Goal: Task Accomplishment & Management: Manage account settings

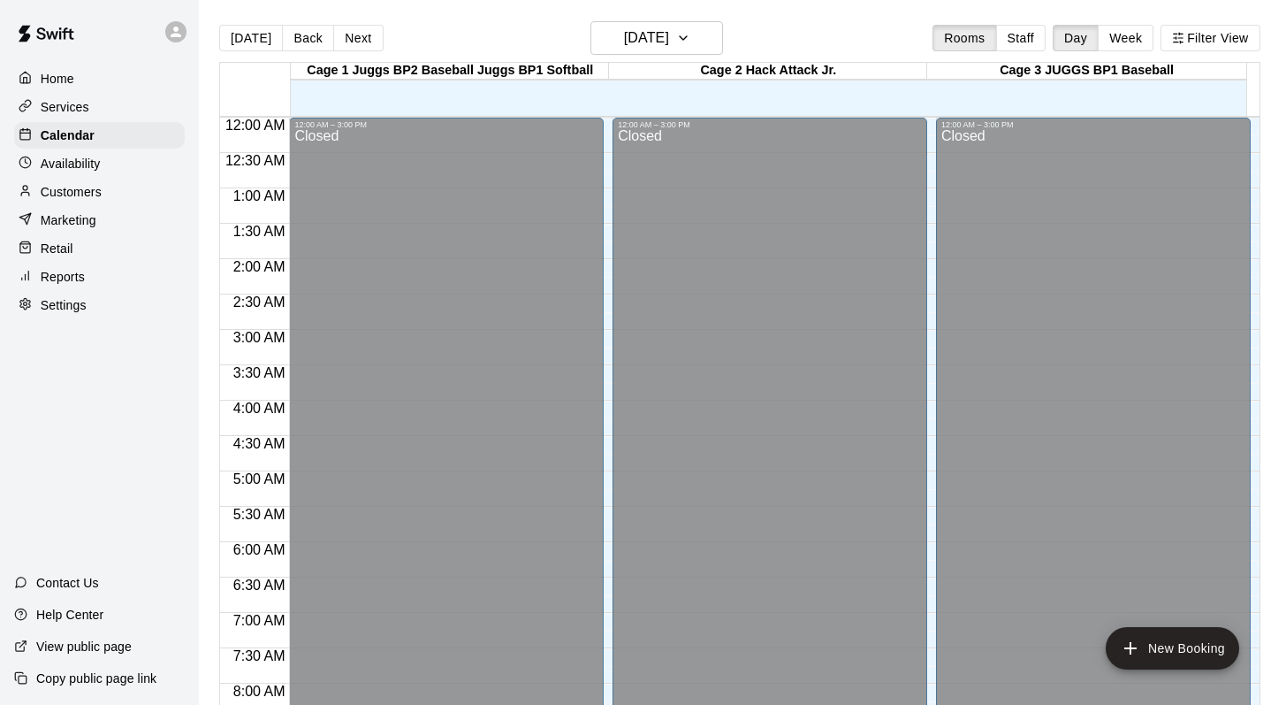
scroll to position [1038, 0]
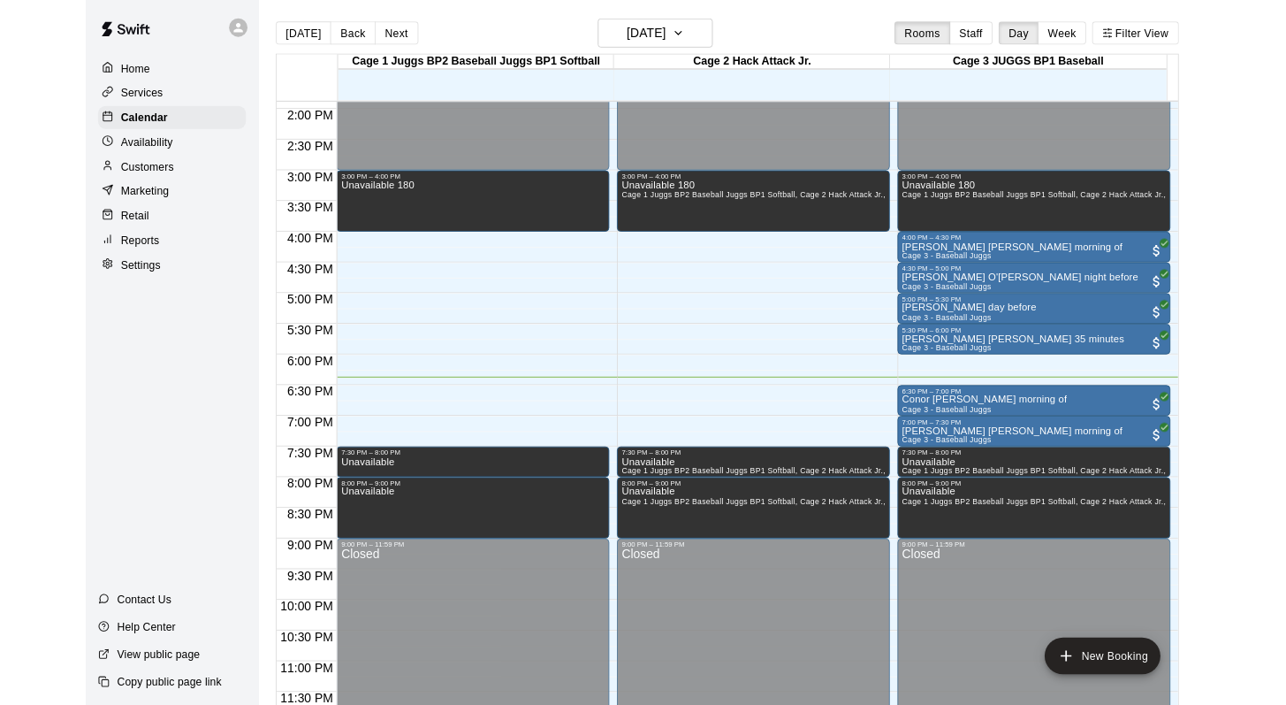
scroll to position [1038, 0]
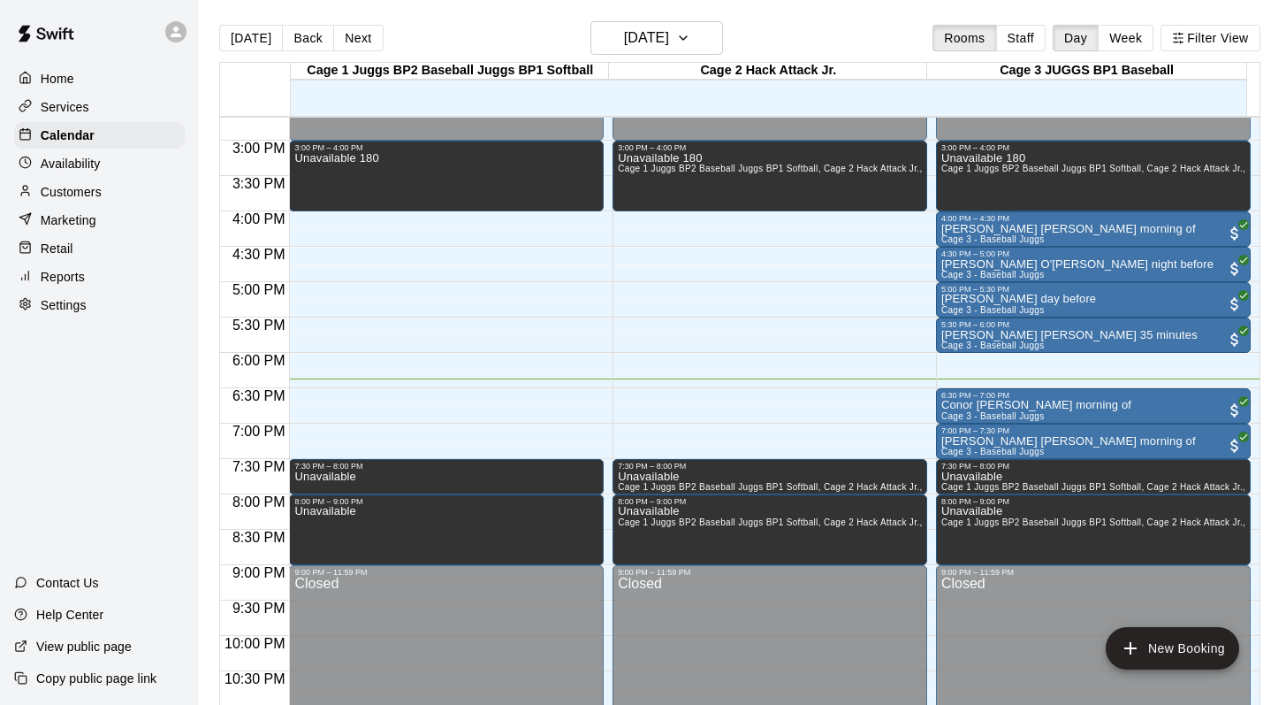
click at [68, 190] on p "Customers" at bounding box center [71, 192] width 61 height 18
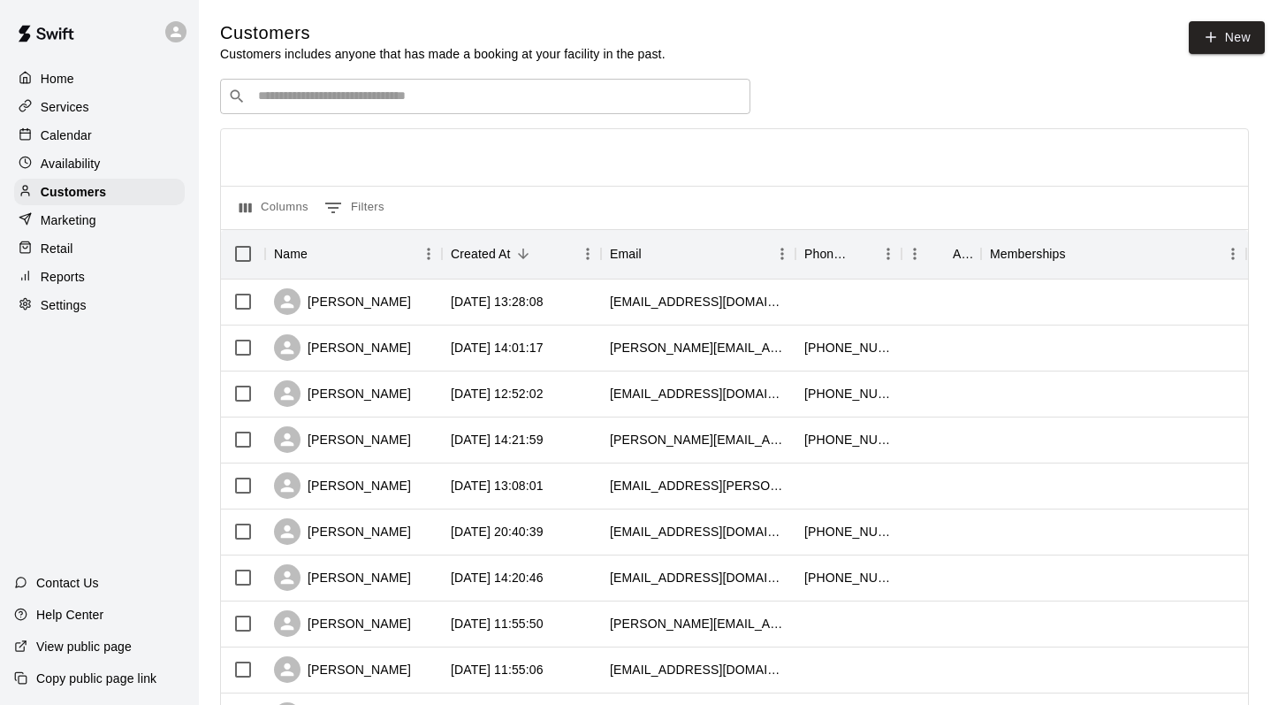
click at [292, 102] on input "Search customers by name or email" at bounding box center [498, 97] width 490 height 18
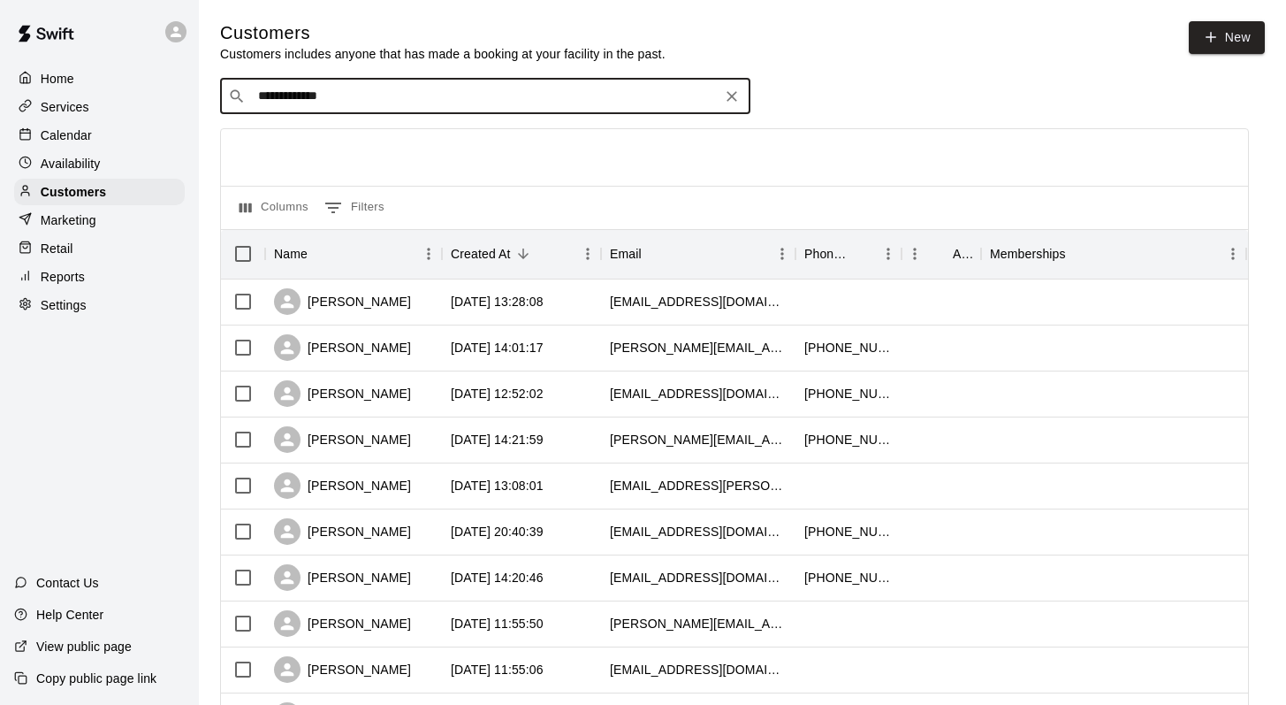
type input "**********"
click at [293, 137] on p "Conor Backer" at bounding box center [324, 133] width 108 height 19
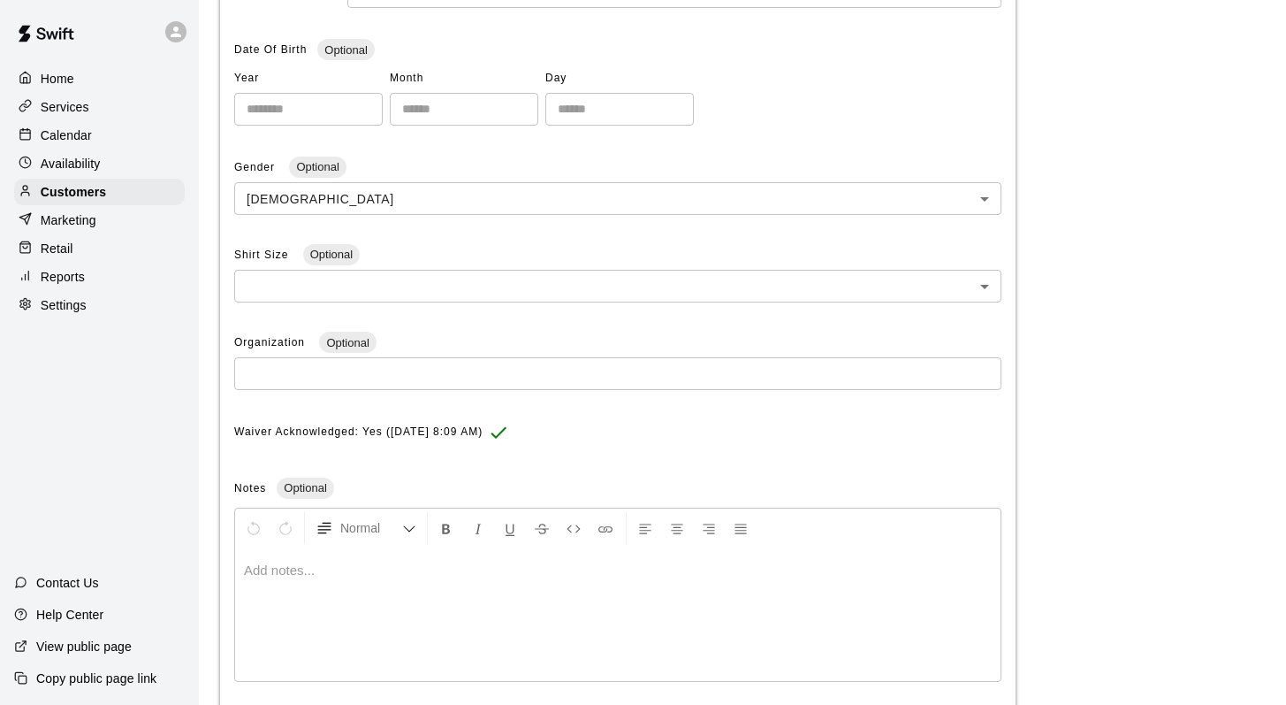
scroll to position [415, 0]
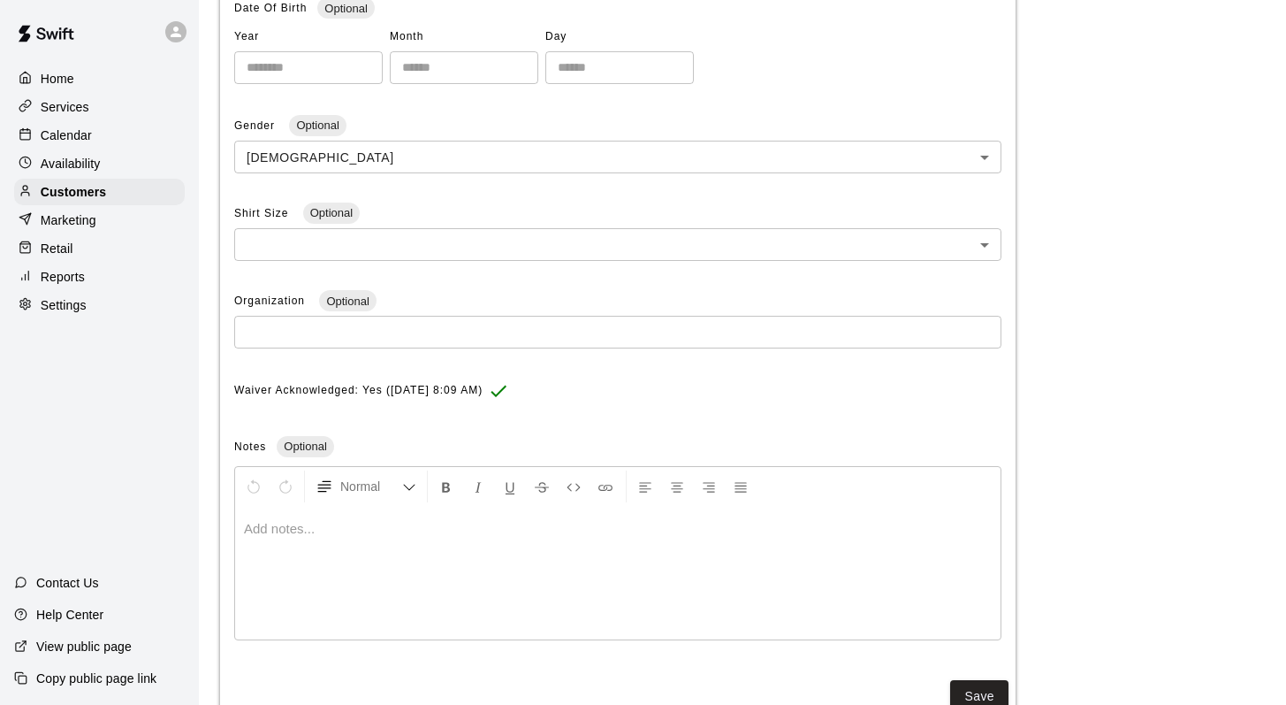
click at [280, 519] on div at bounding box center [618, 573] width 766 height 133
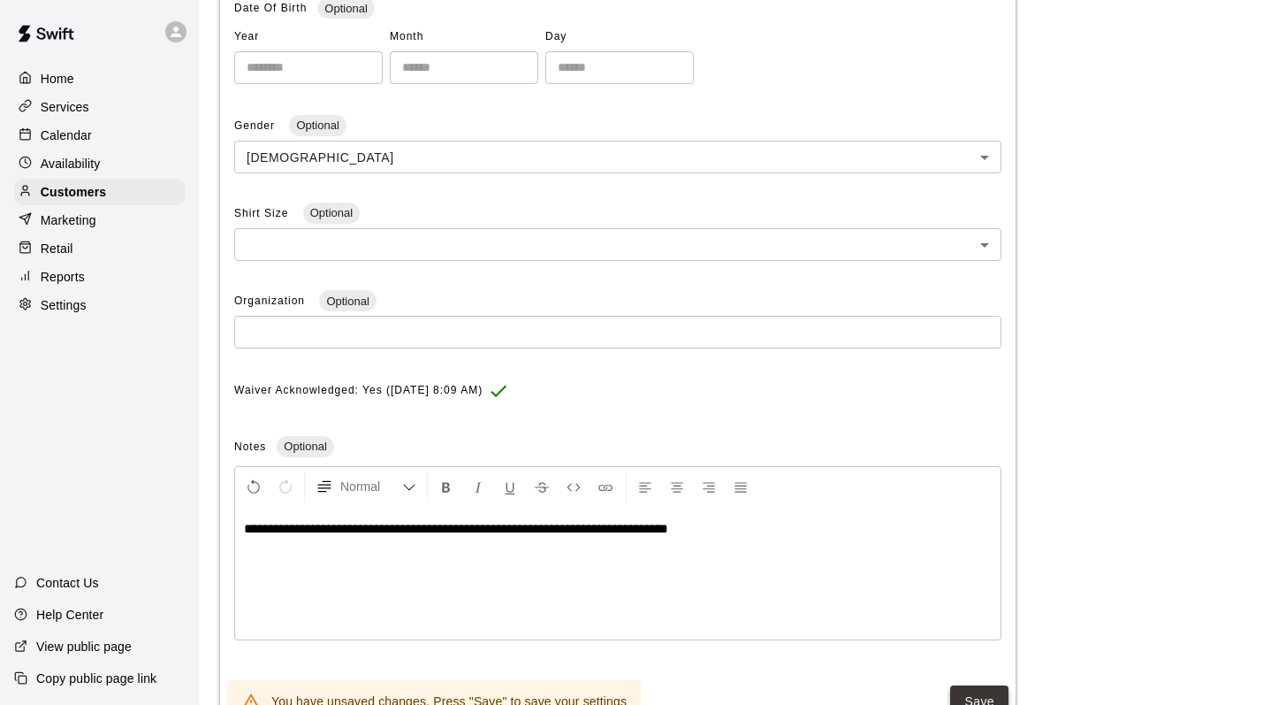
click at [966, 686] on button "Save" at bounding box center [979, 701] width 58 height 33
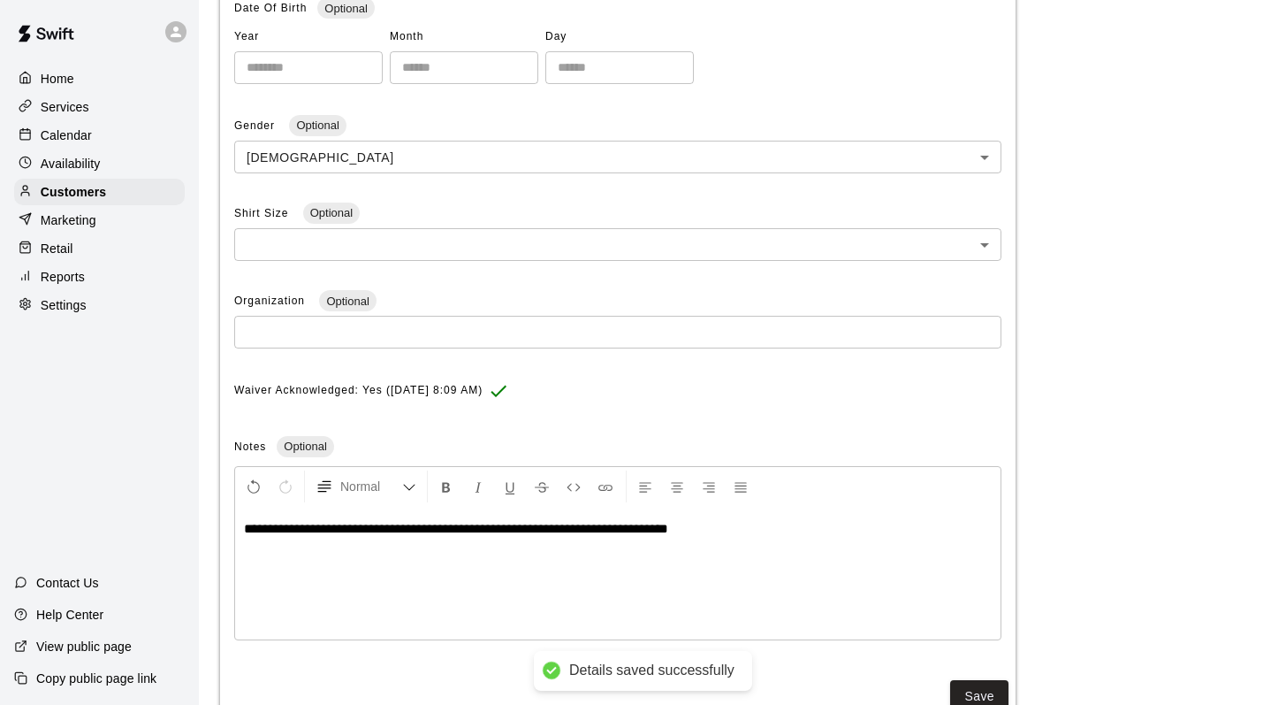
click at [91, 129] on div "Calendar" at bounding box center [99, 135] width 171 height 27
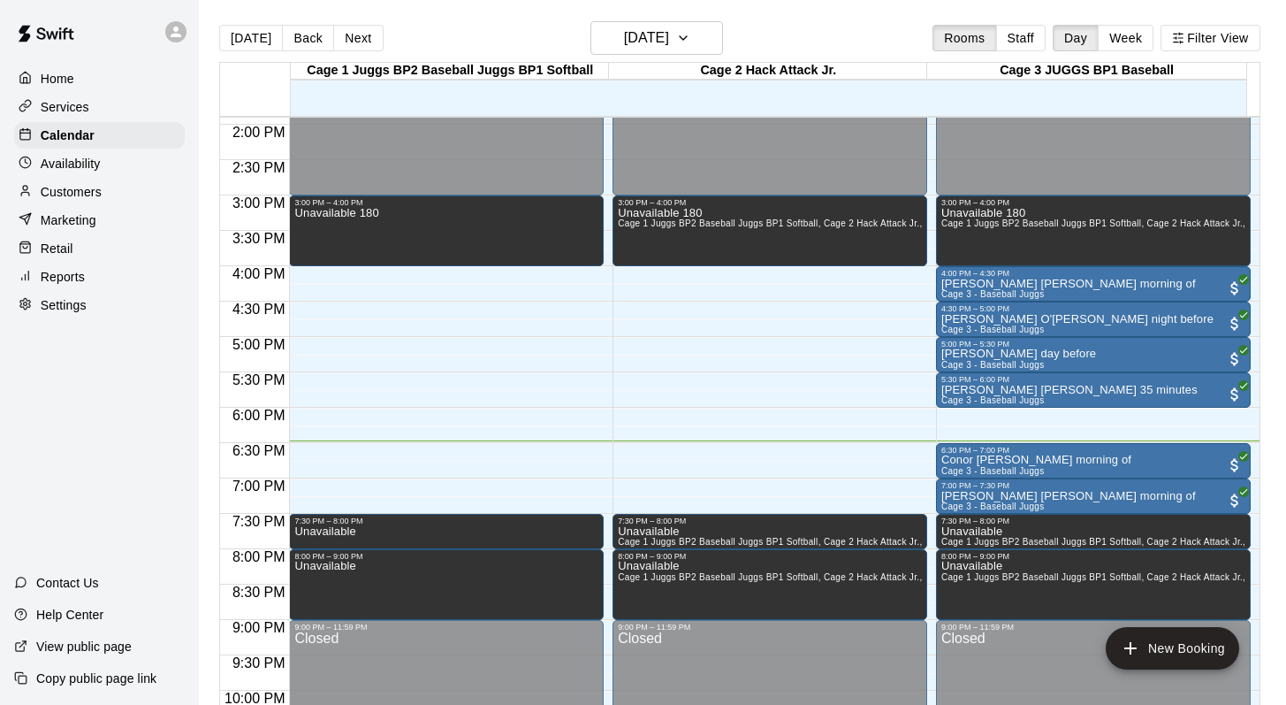
scroll to position [1038, 0]
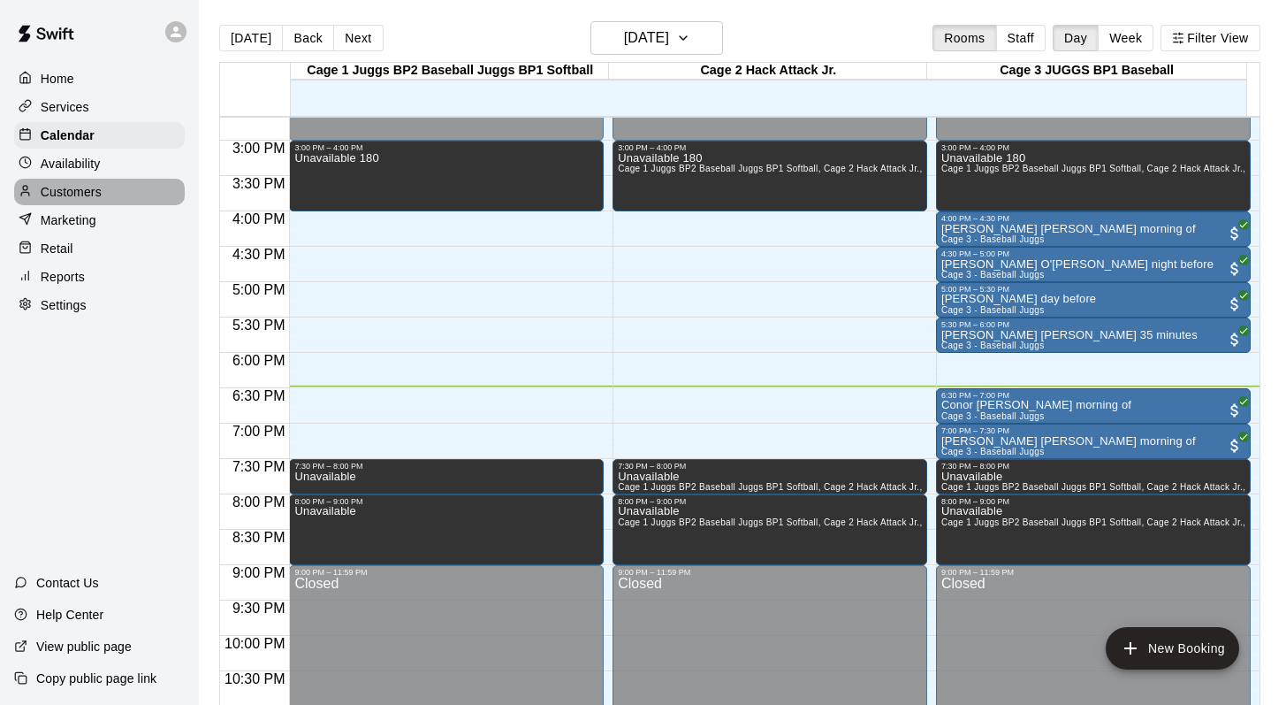
click at [87, 184] on p "Customers" at bounding box center [71, 192] width 61 height 18
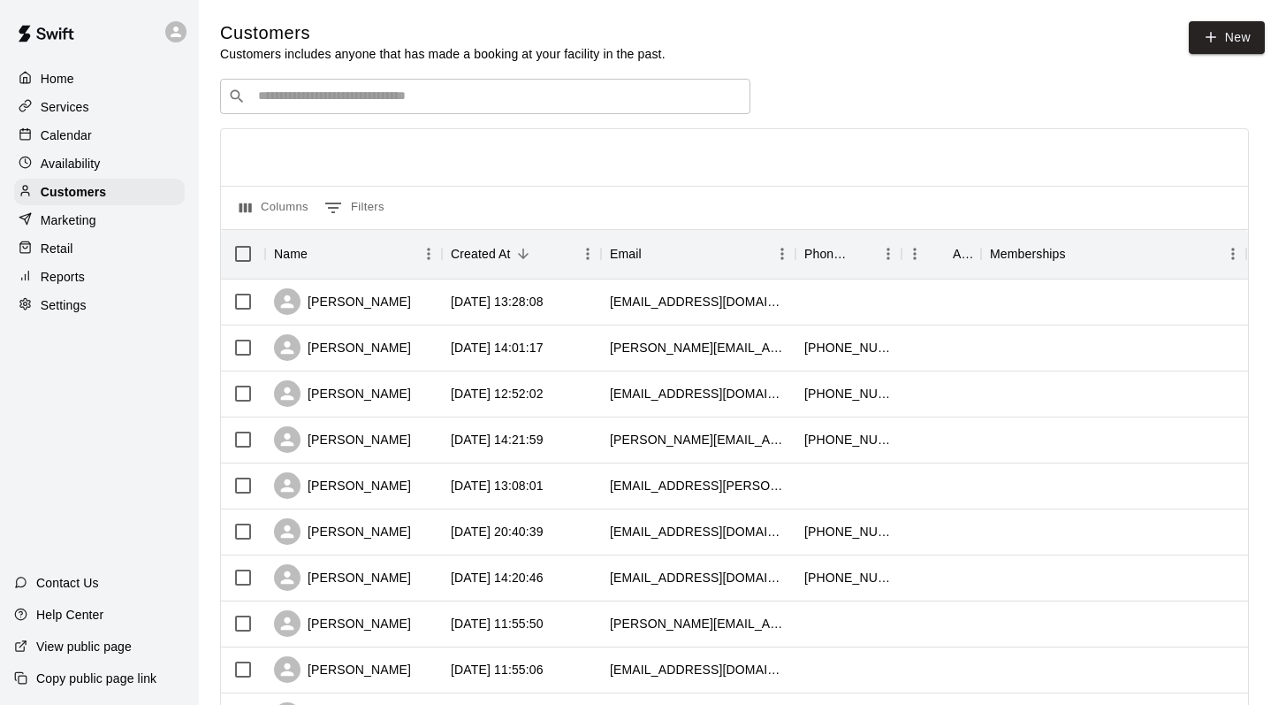
click at [265, 103] on input "Search customers by name or email" at bounding box center [498, 97] width 490 height 18
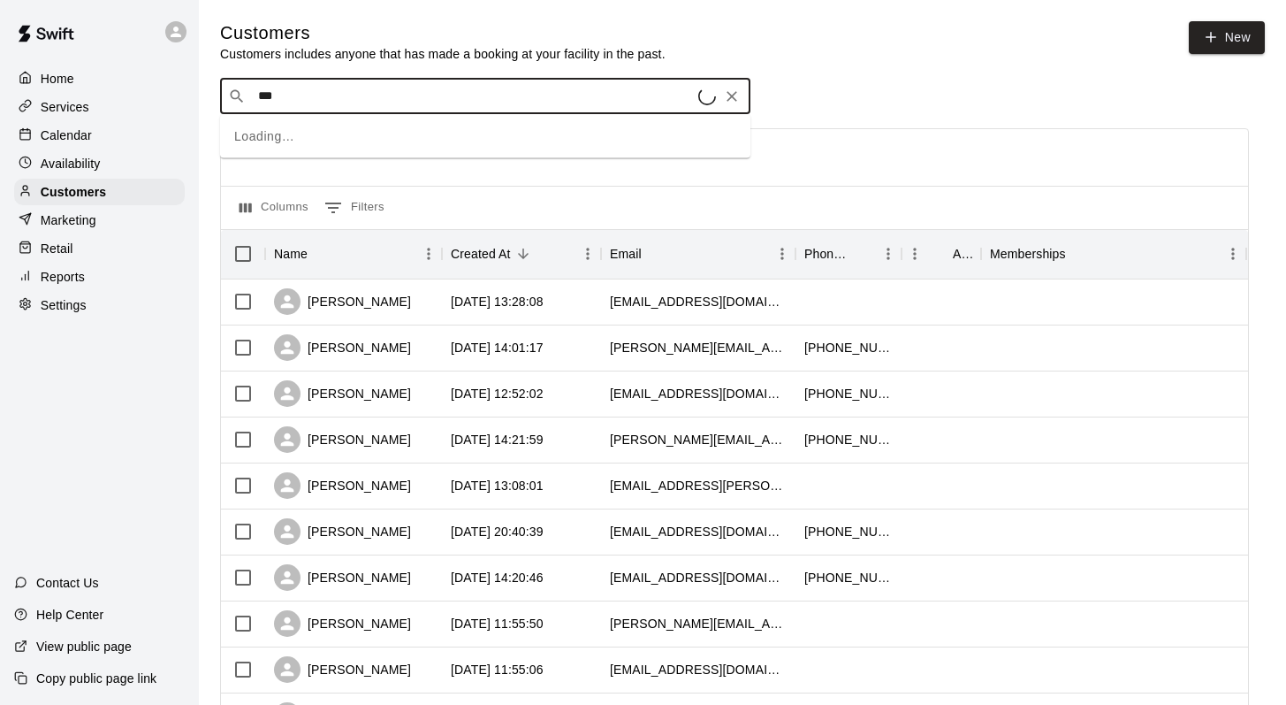
type input "****"
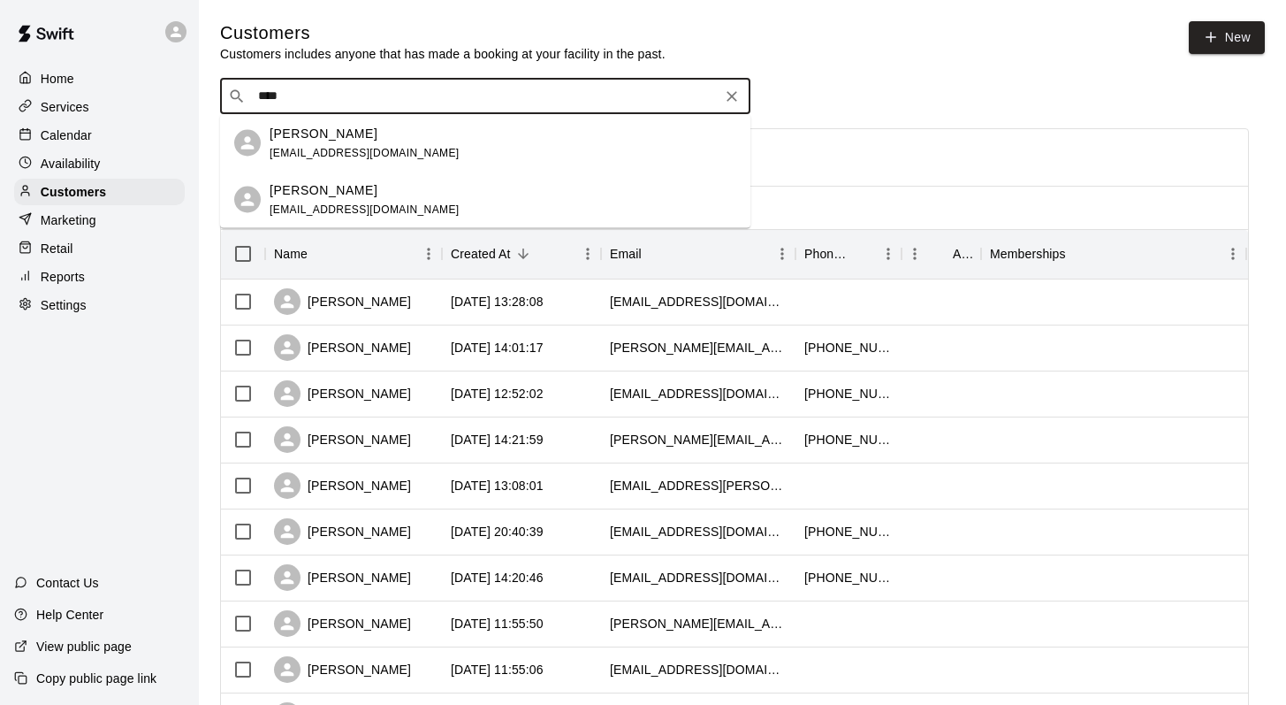
click at [288, 133] on p "Jeff Angus" at bounding box center [324, 133] width 108 height 19
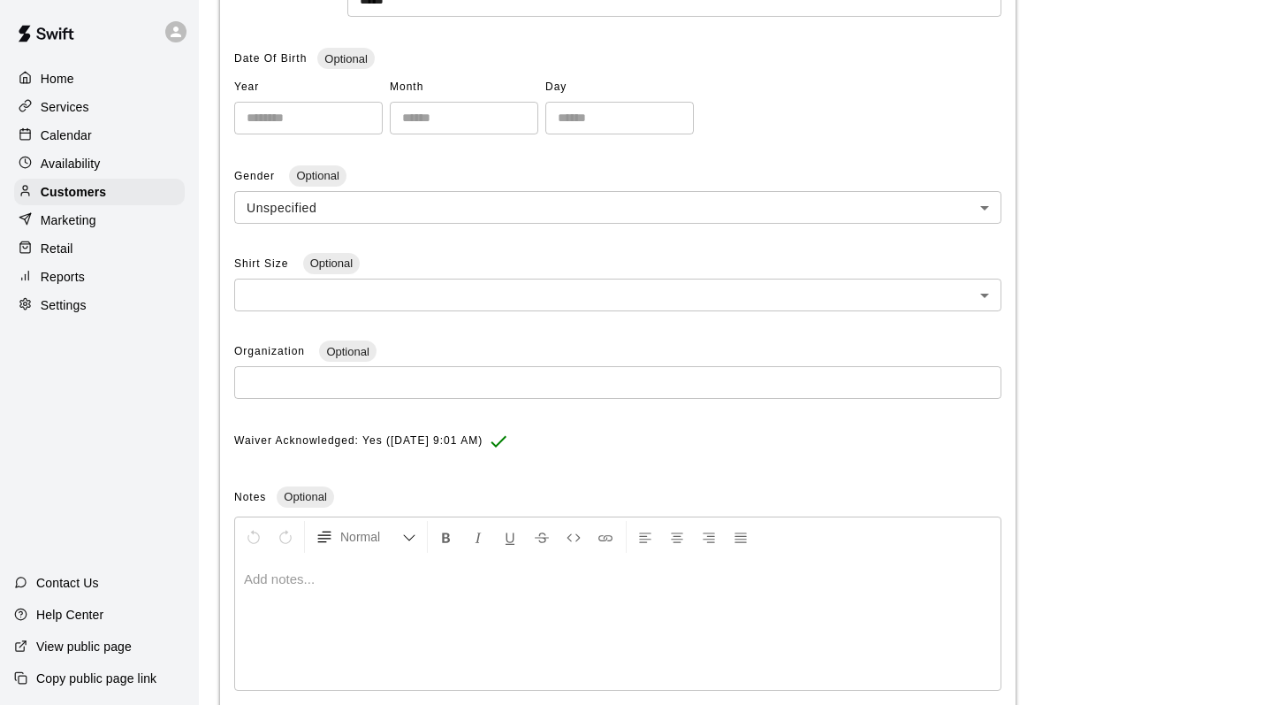
scroll to position [472, 0]
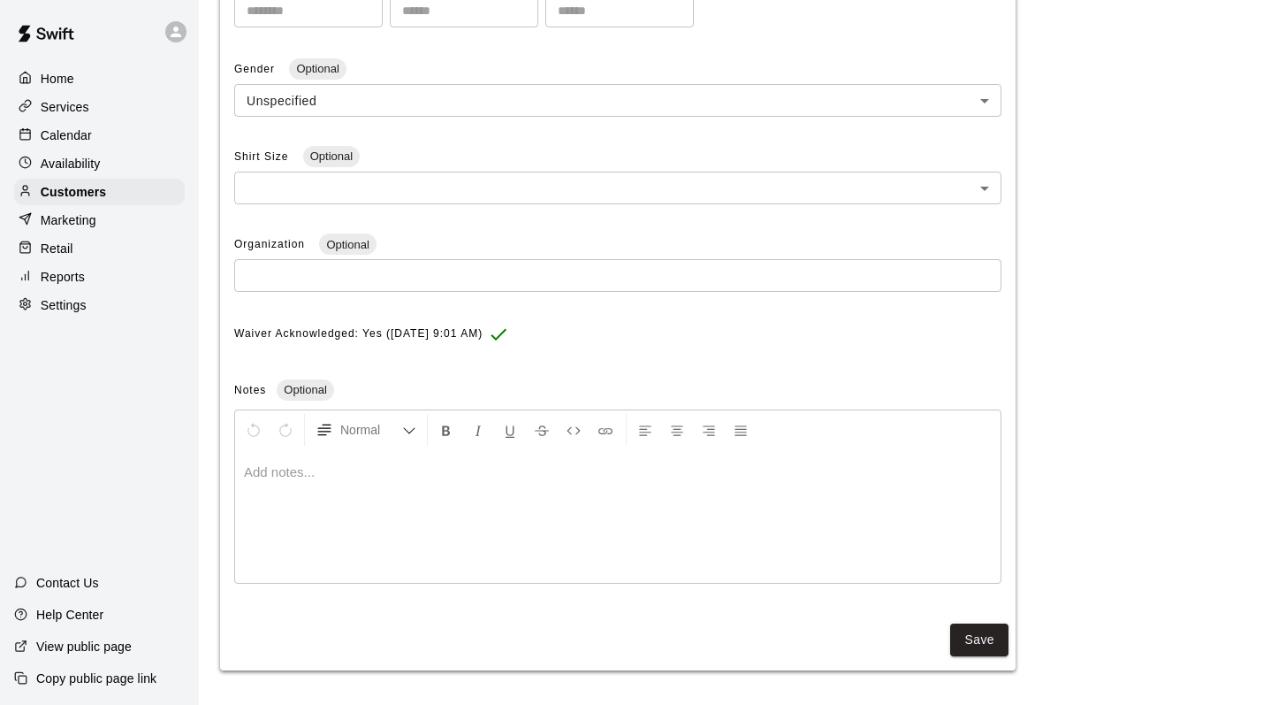
click at [270, 473] on p at bounding box center [618, 472] width 748 height 18
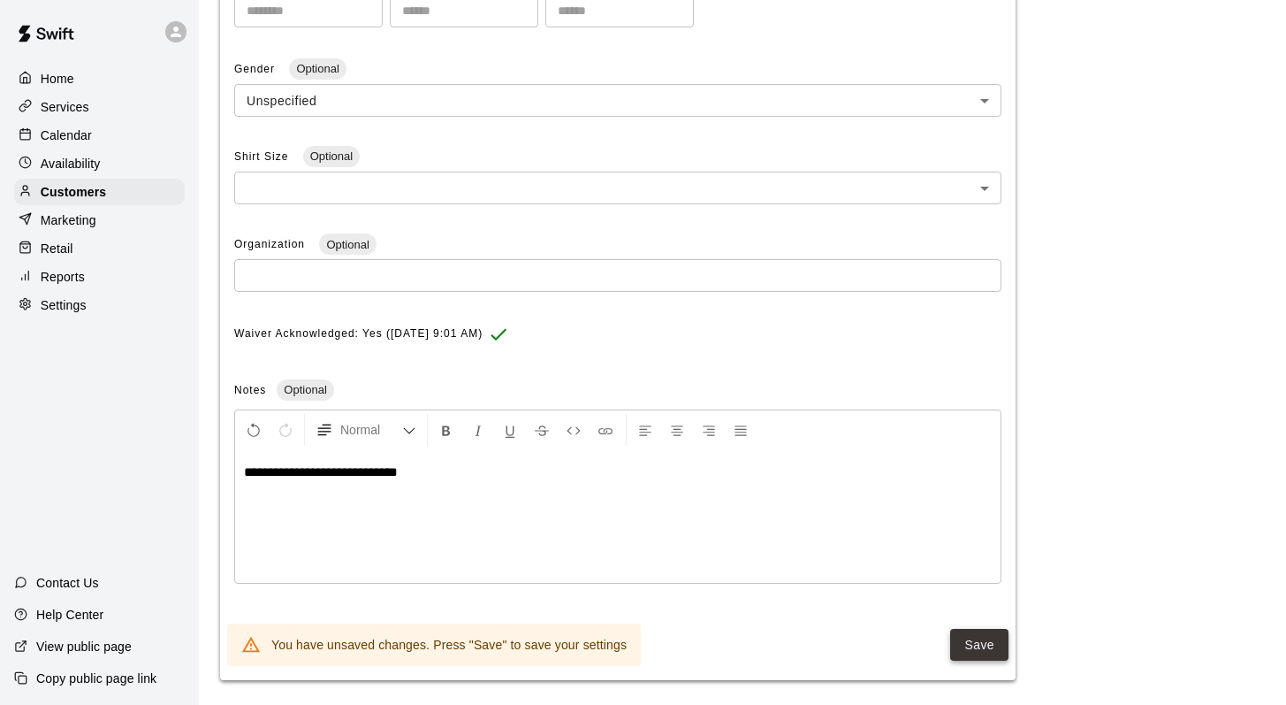
click at [960, 636] on button "Save" at bounding box center [979, 645] width 58 height 33
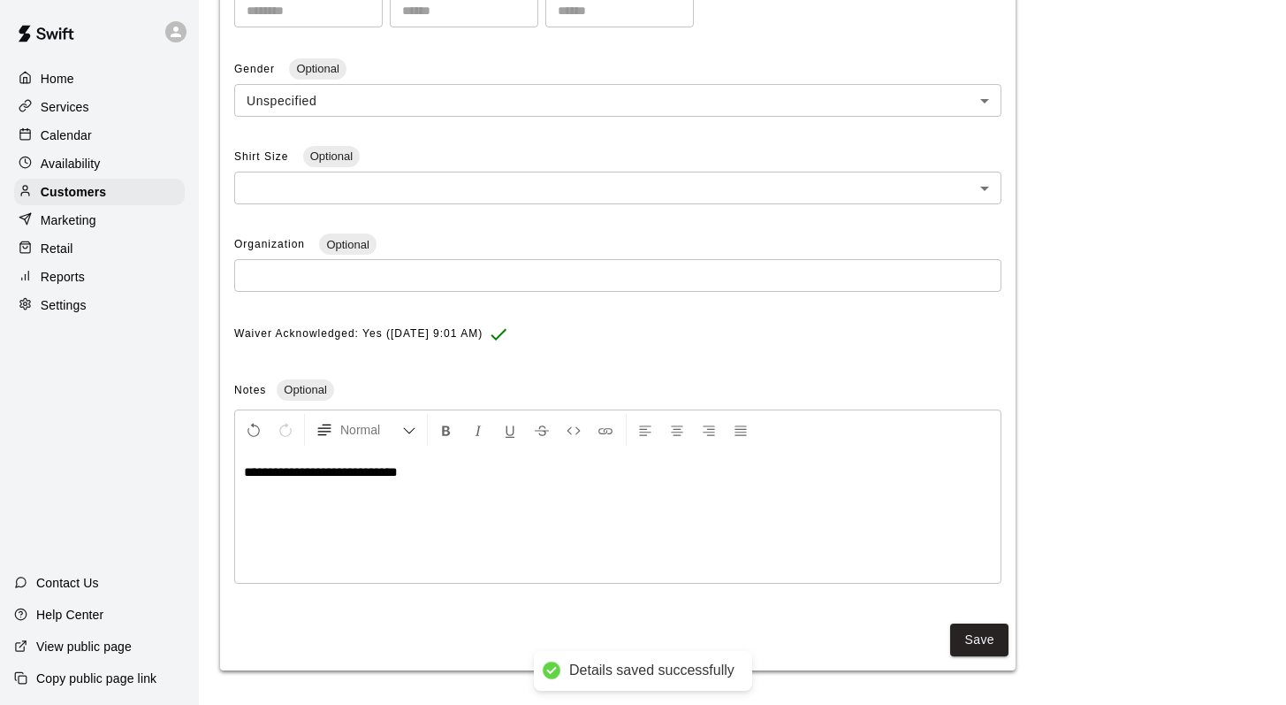
click at [91, 130] on p "Calendar" at bounding box center [66, 135] width 51 height 18
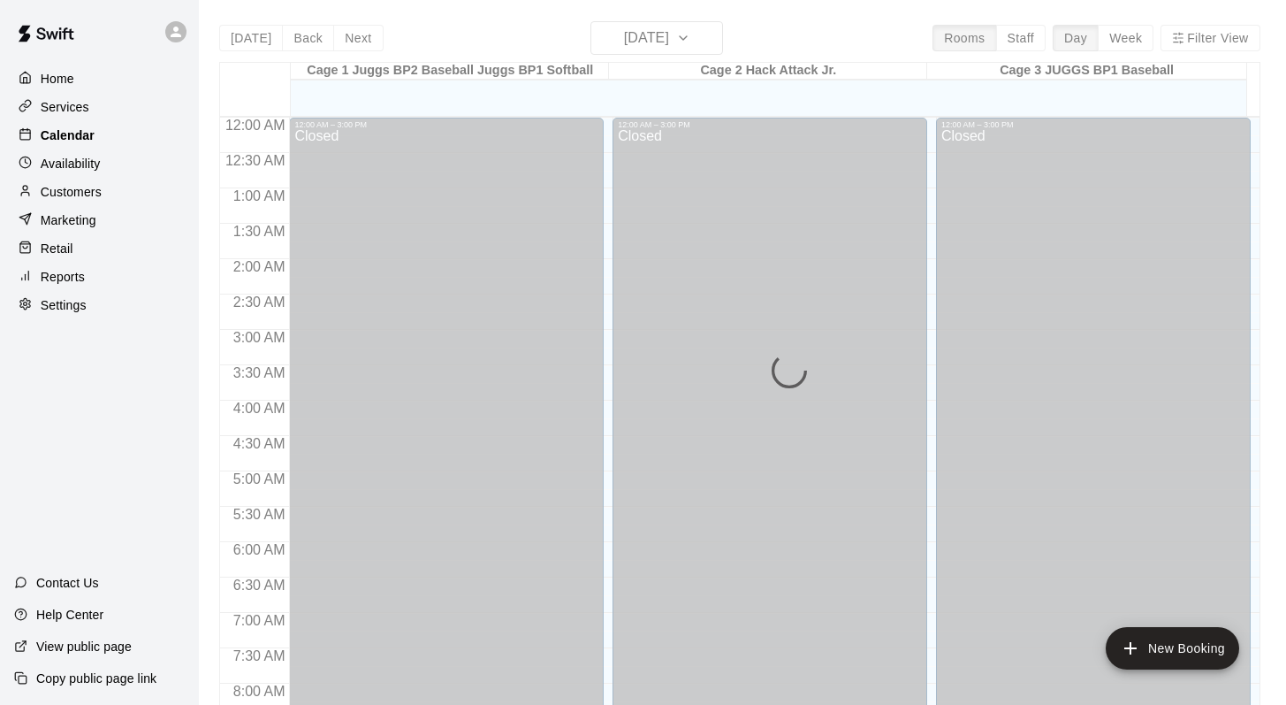
scroll to position [1038, 0]
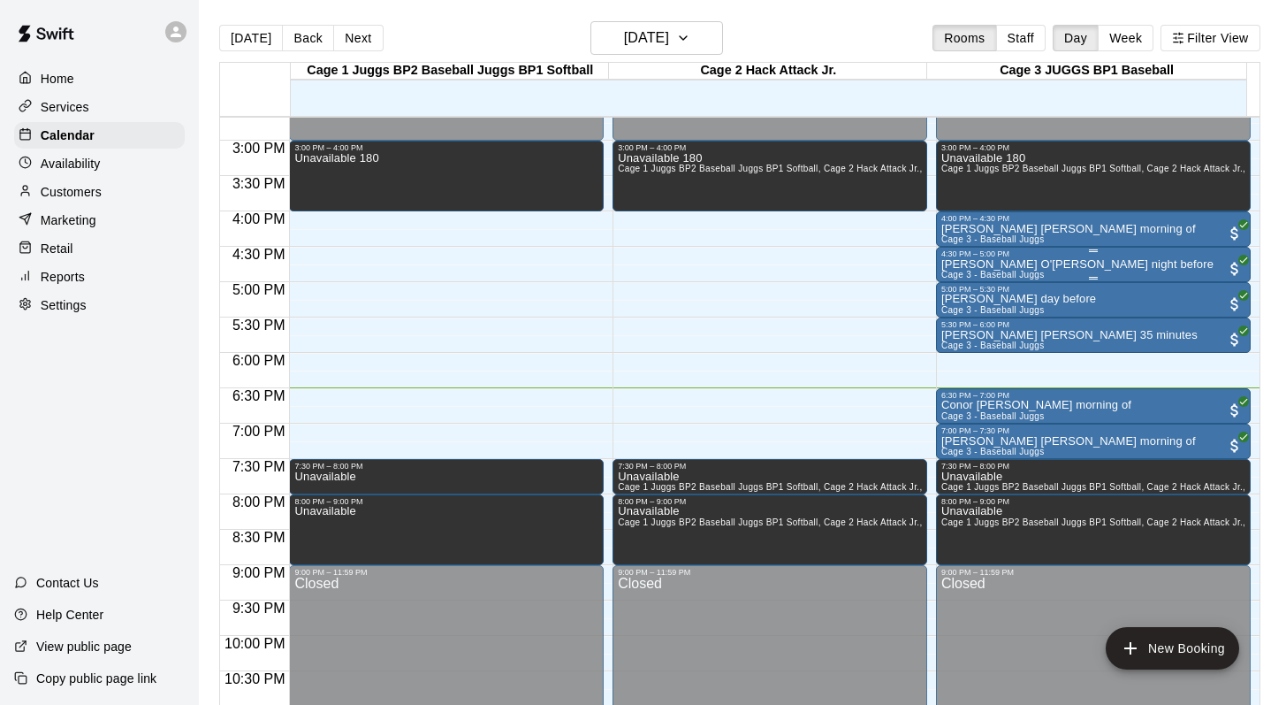
click at [949, 258] on div "4:30 PM – 5:00 PM" at bounding box center [1093, 253] width 304 height 9
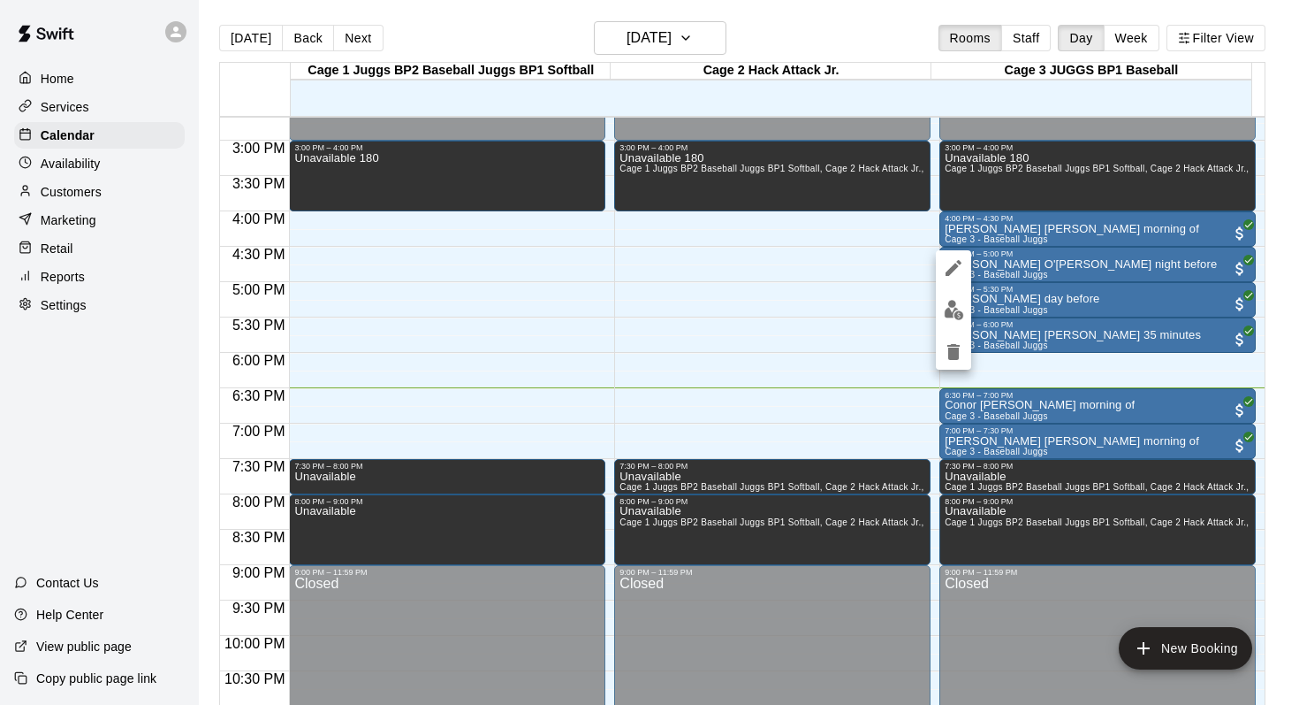
click at [68, 187] on div at bounding box center [649, 352] width 1299 height 705
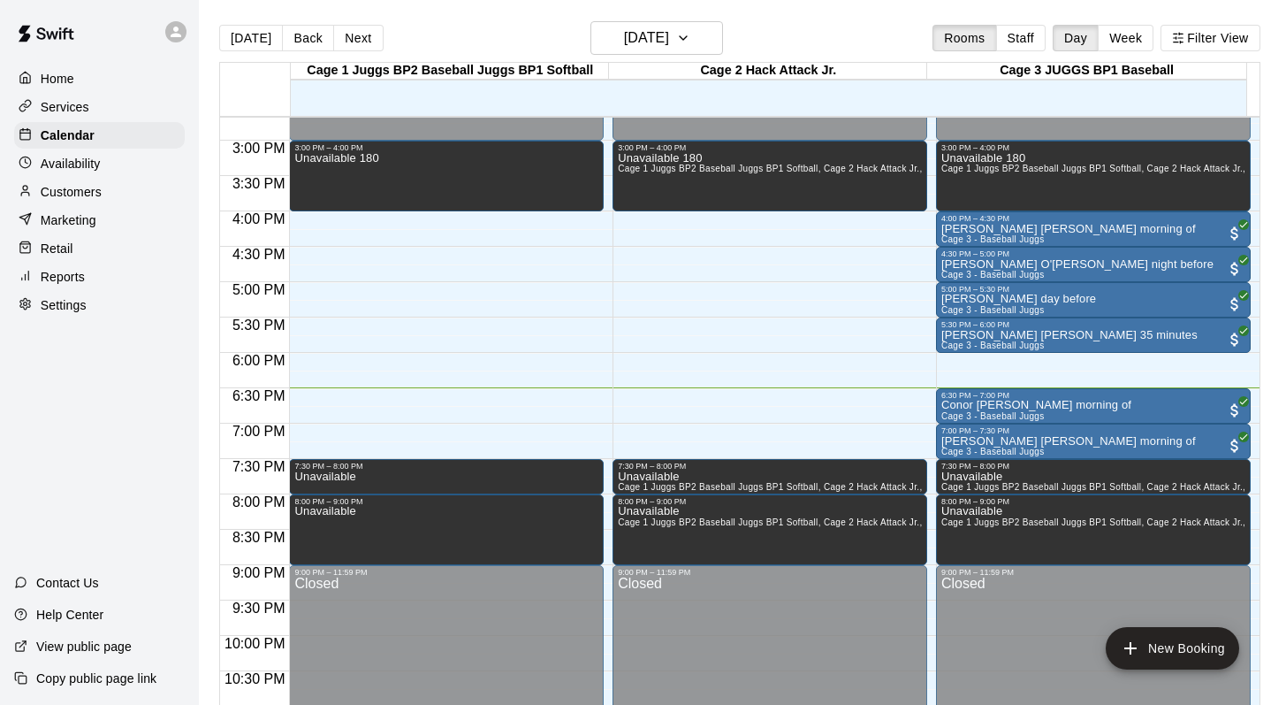
click at [68, 187] on p "Customers" at bounding box center [71, 192] width 61 height 18
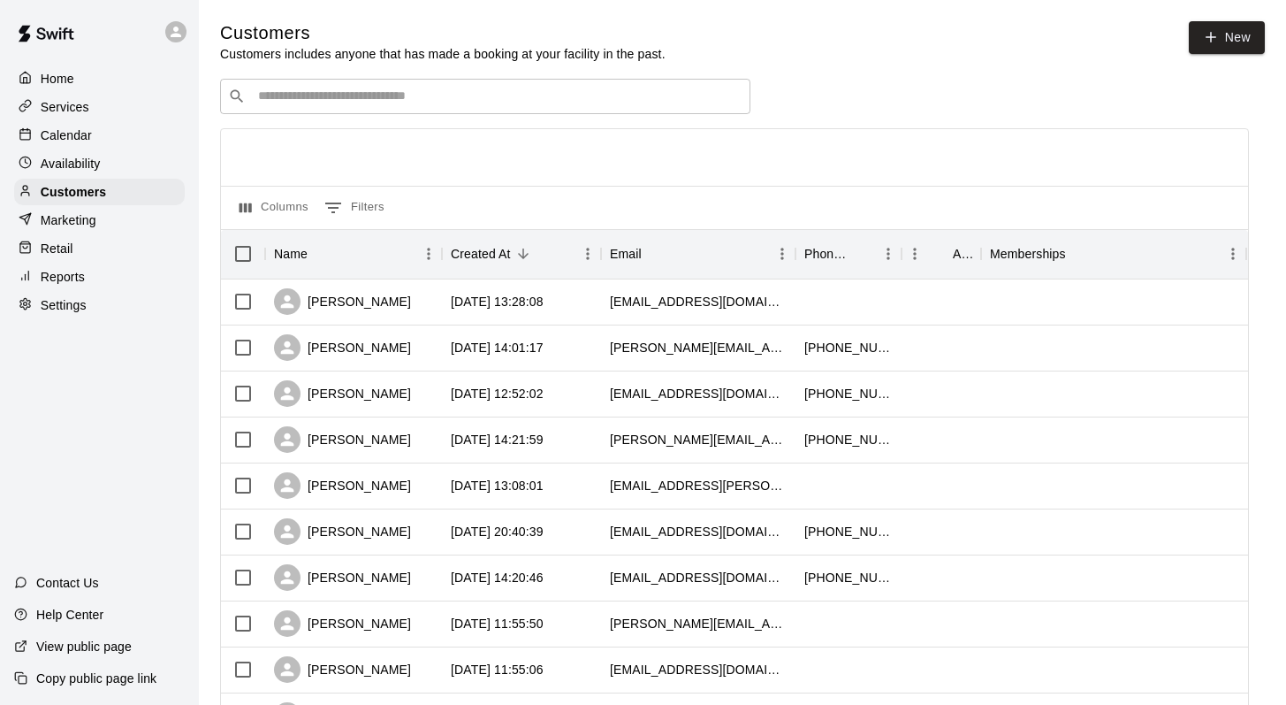
click at [280, 89] on input "Search customers by name or email" at bounding box center [498, 97] width 490 height 18
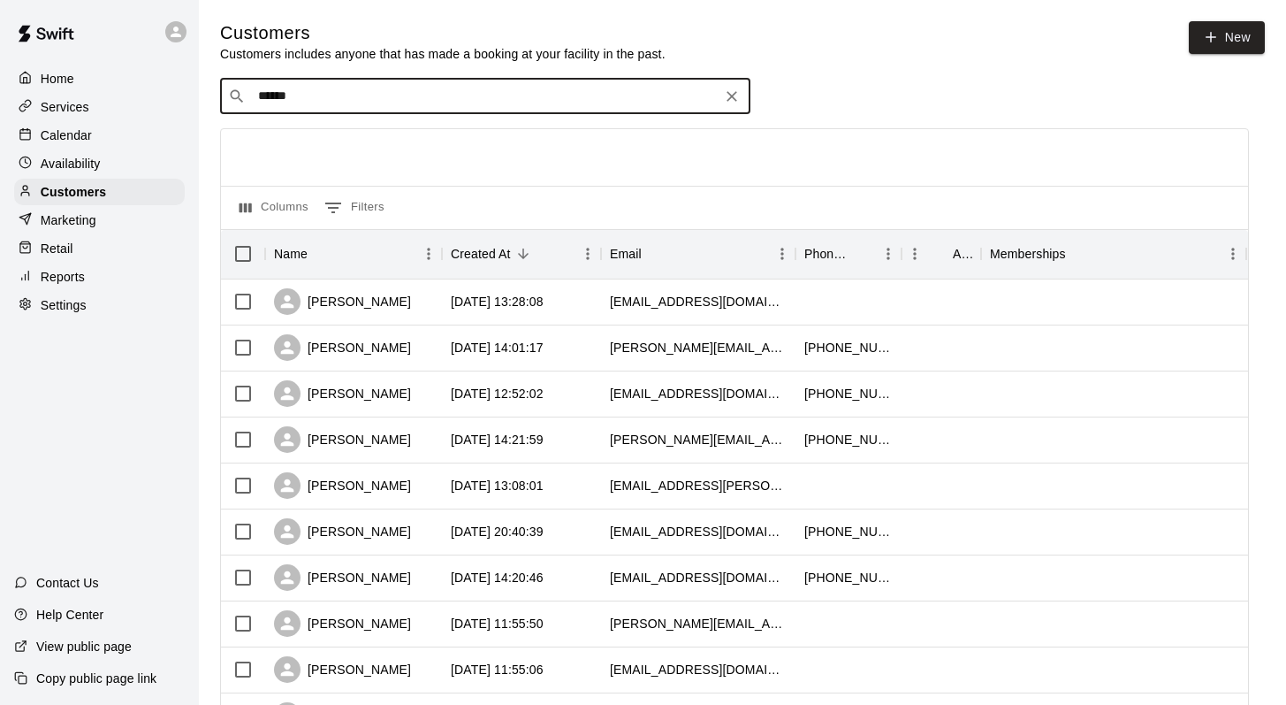
type input "*******"
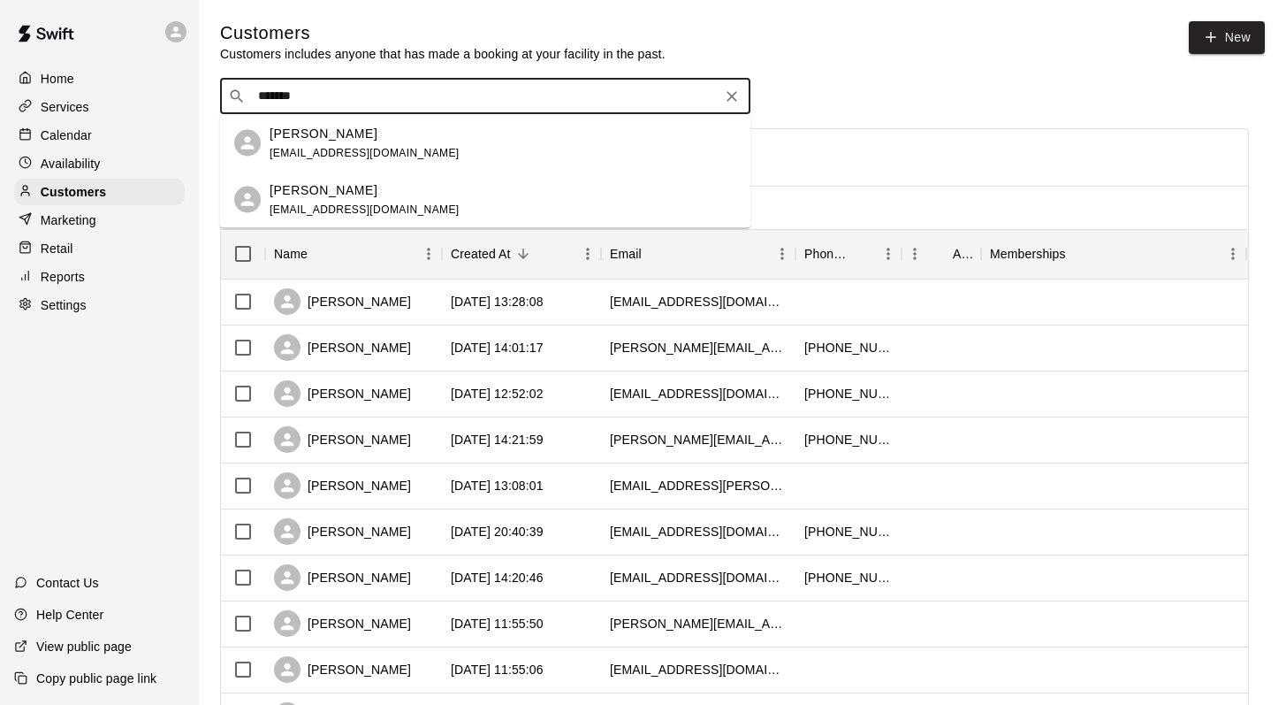
click at [275, 184] on p "Logan O’Connor" at bounding box center [324, 189] width 108 height 19
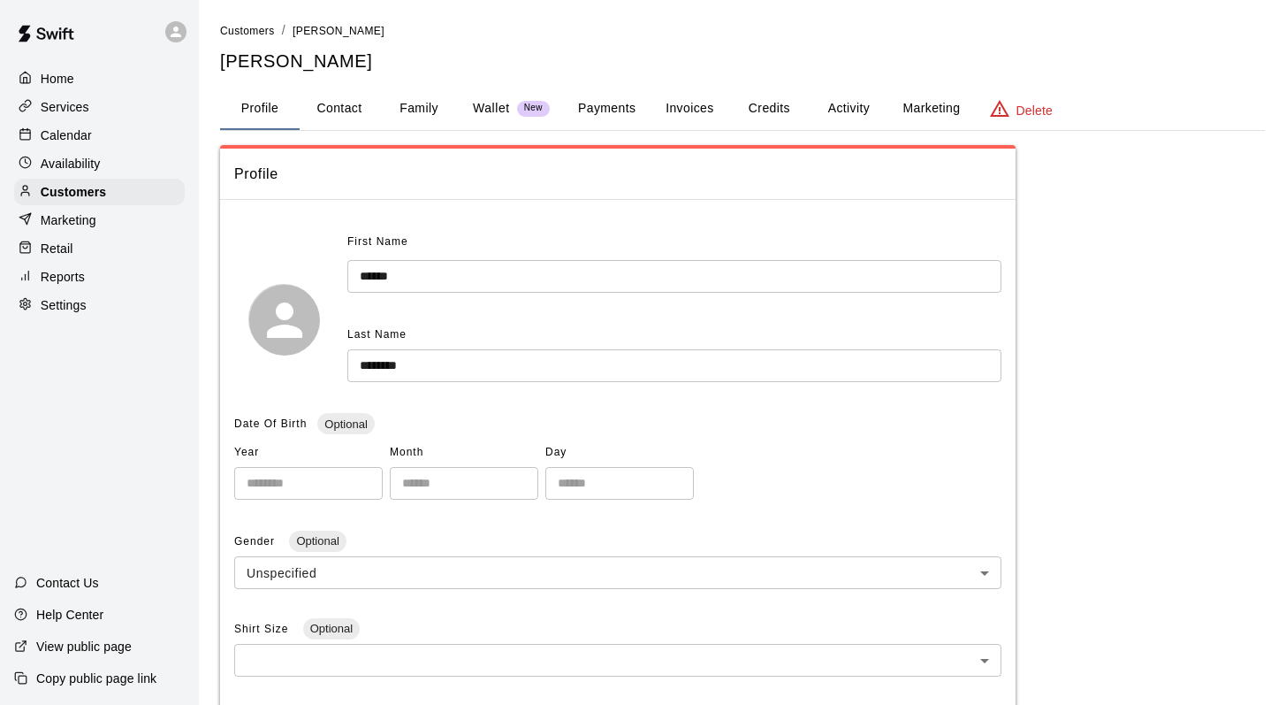
click at [402, 105] on button "Family" at bounding box center [419, 109] width 80 height 42
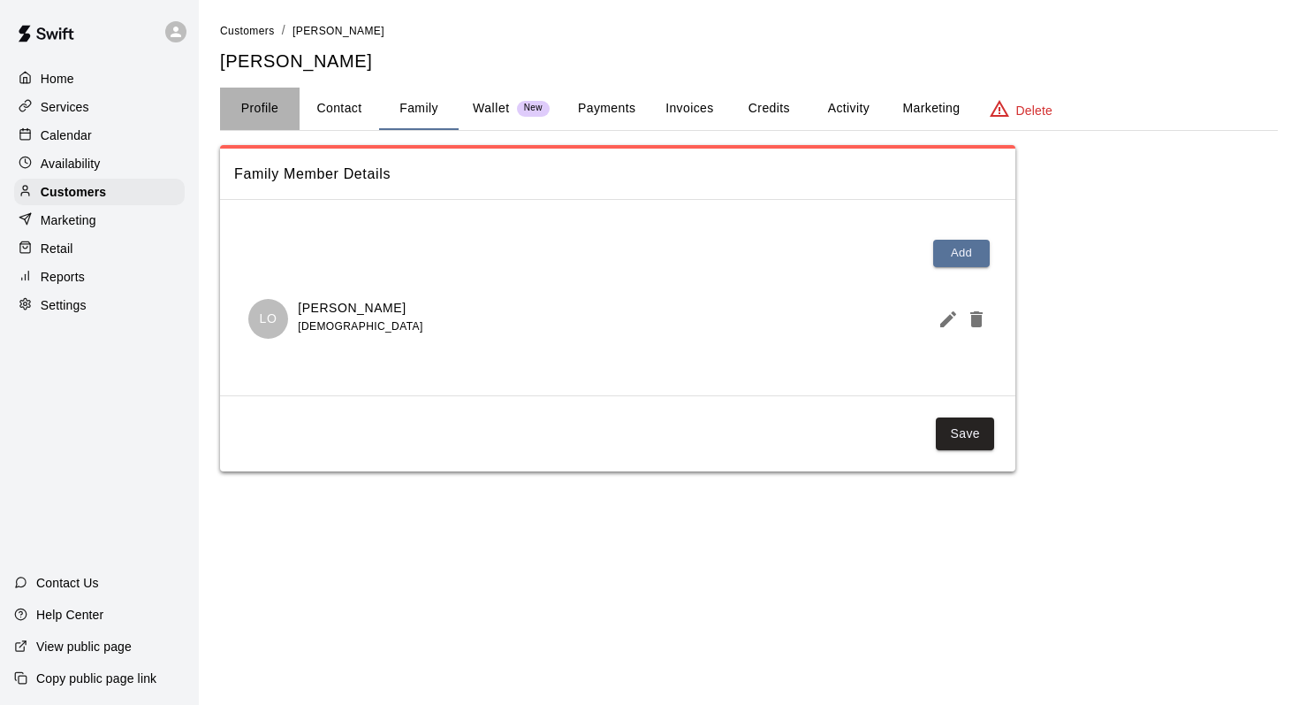
click at [250, 97] on button "Profile" at bounding box center [260, 109] width 80 height 42
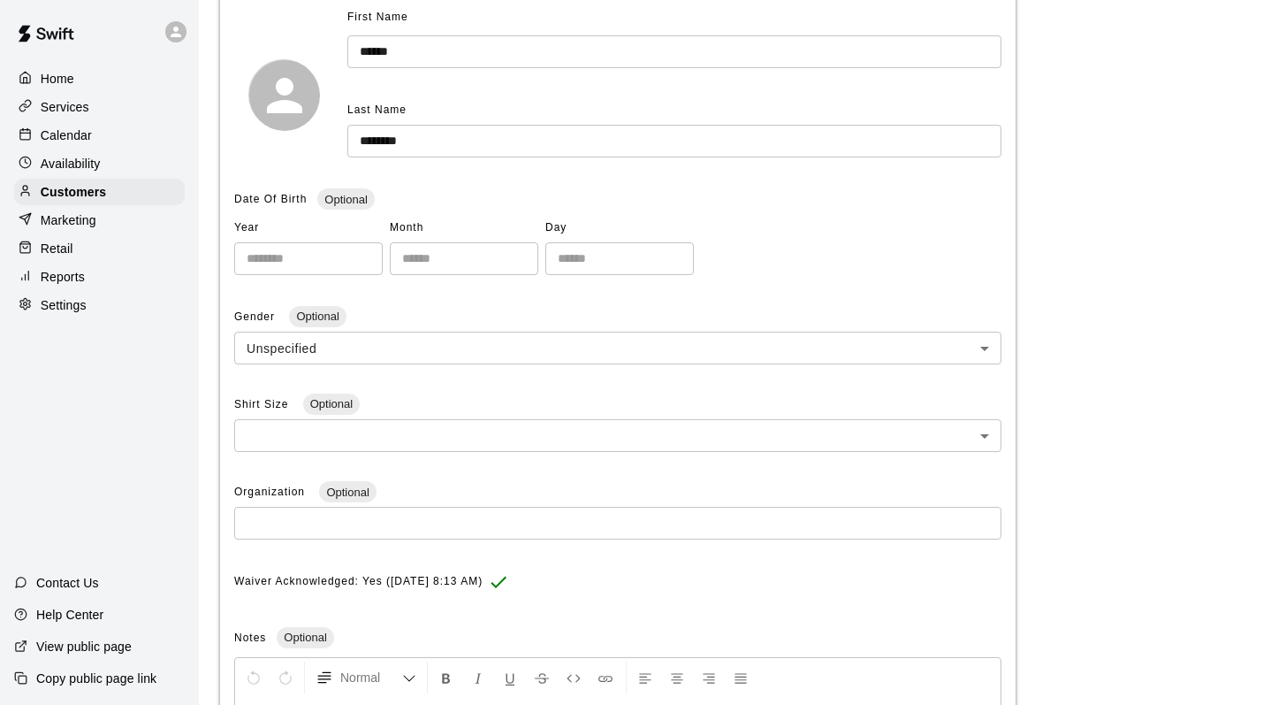
scroll to position [472, 0]
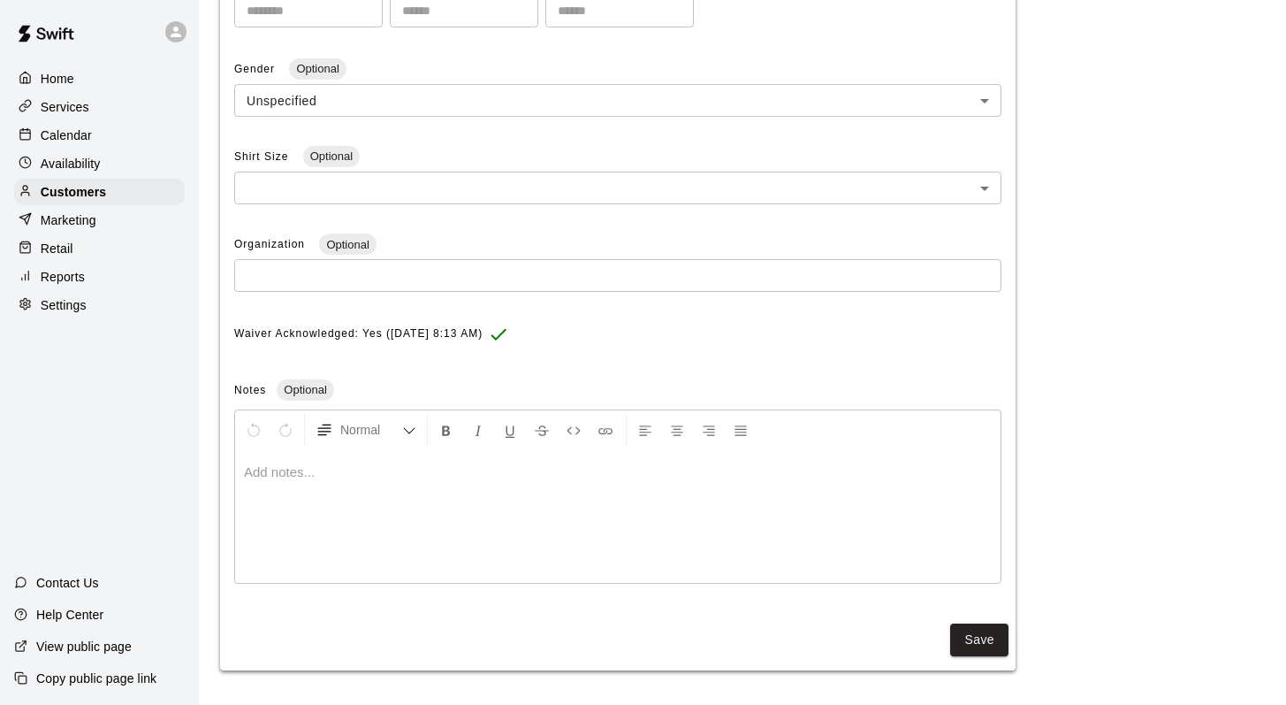
click at [273, 454] on div at bounding box center [618, 516] width 766 height 133
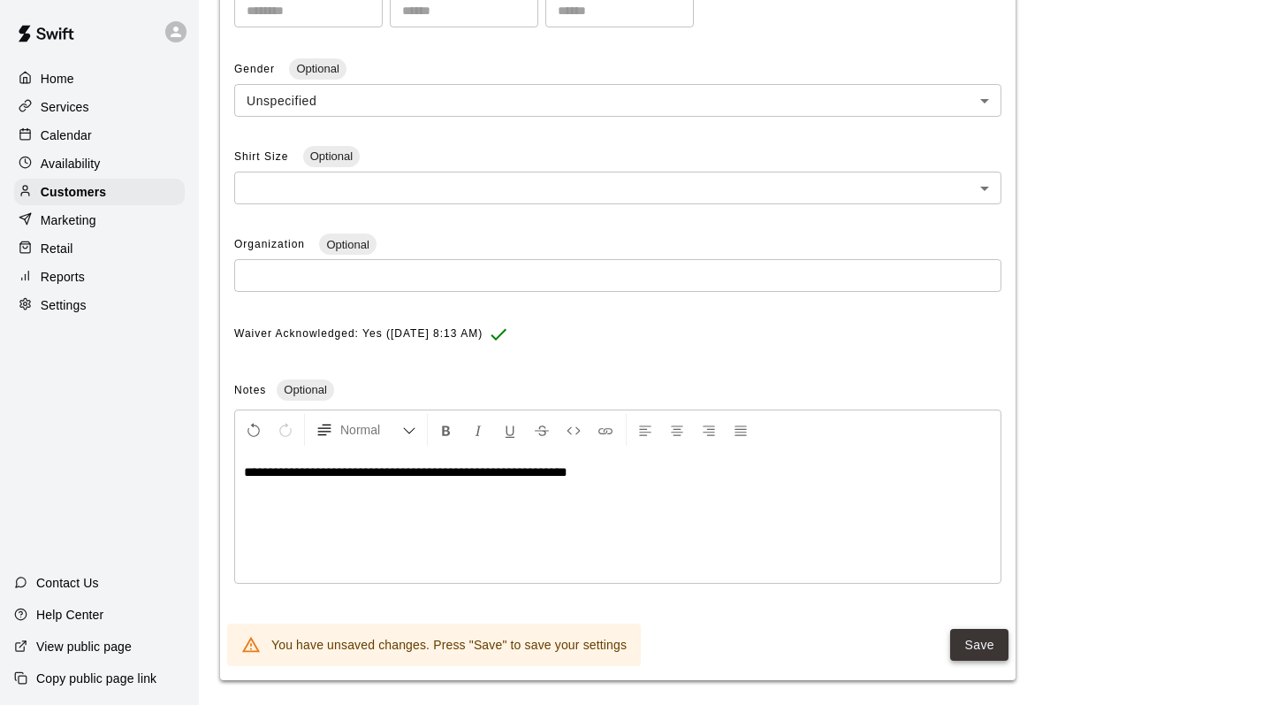
click at [956, 646] on button "Save" at bounding box center [979, 645] width 58 height 33
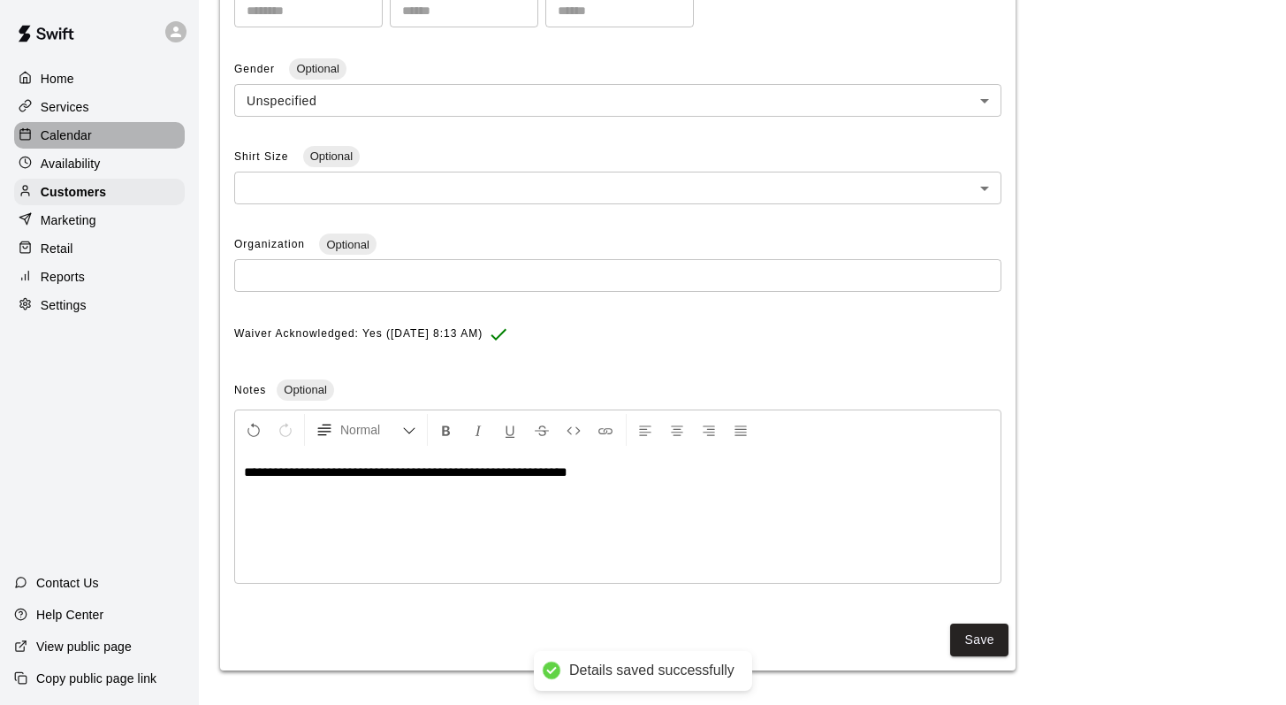
click at [62, 130] on p "Calendar" at bounding box center [66, 135] width 51 height 18
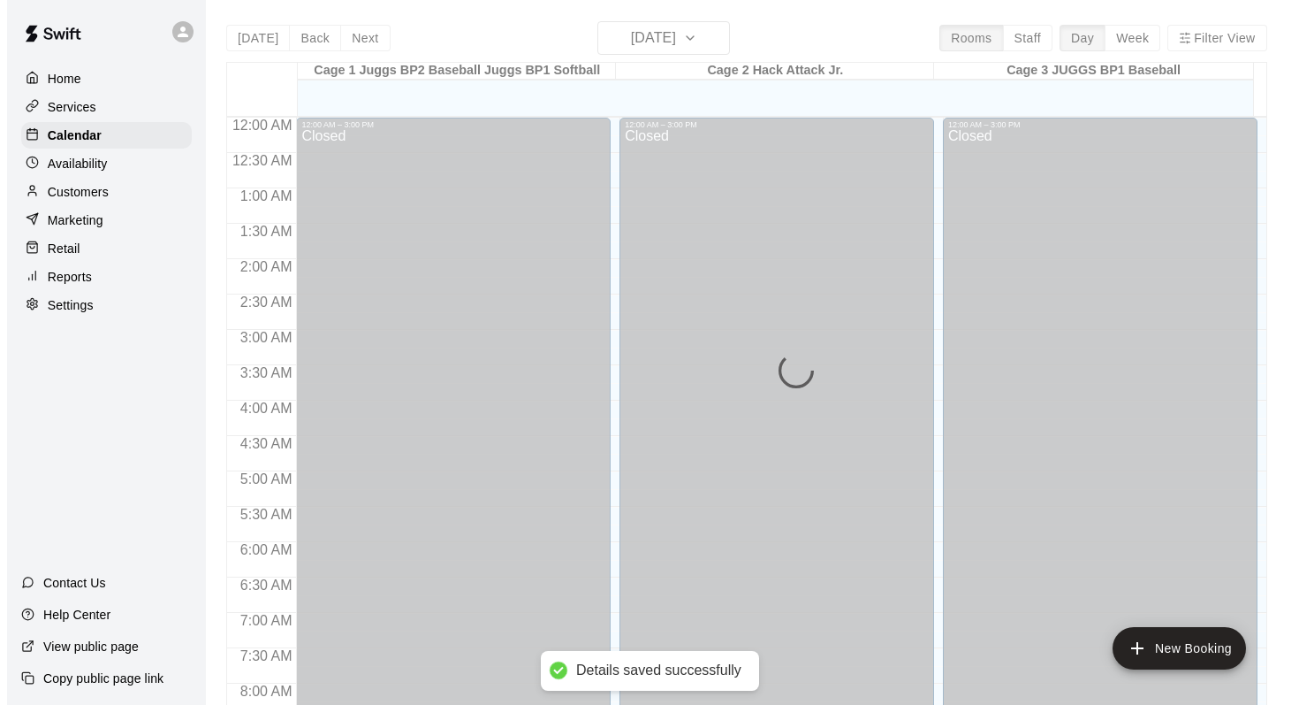
scroll to position [1038, 0]
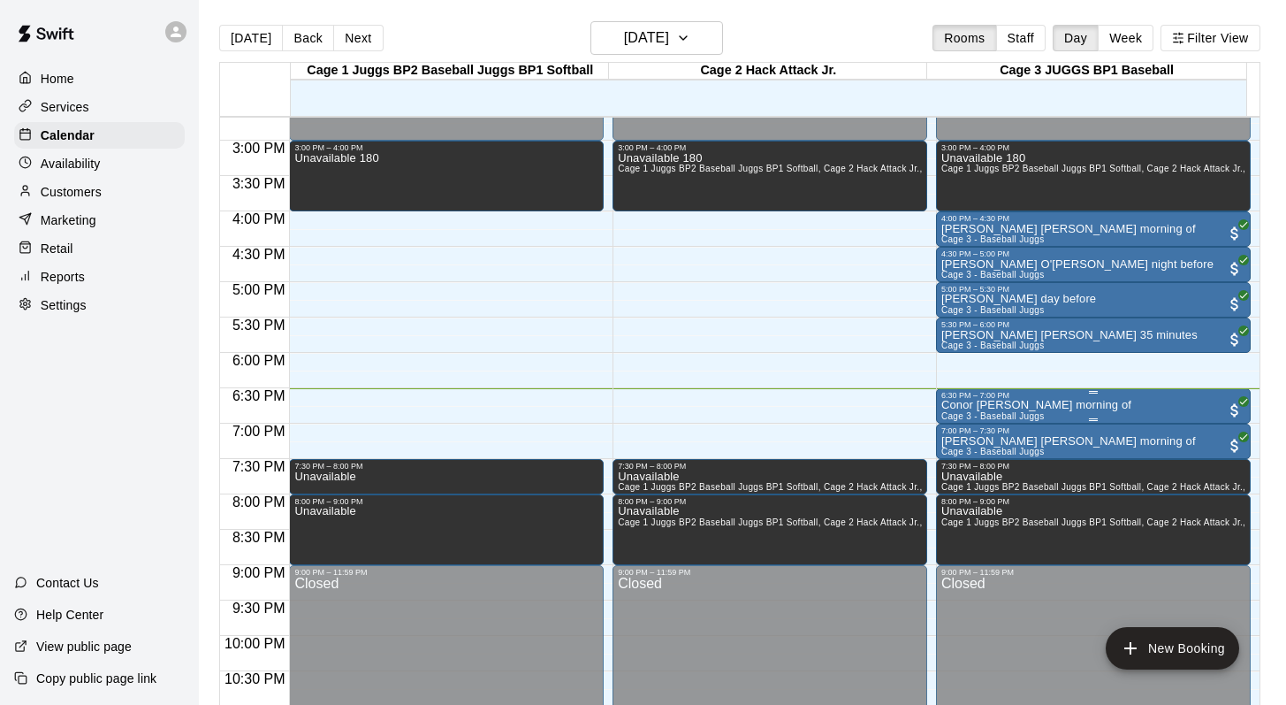
click at [982, 417] on span "Cage 3 - Baseball Juggs" at bounding box center [992, 416] width 103 height 10
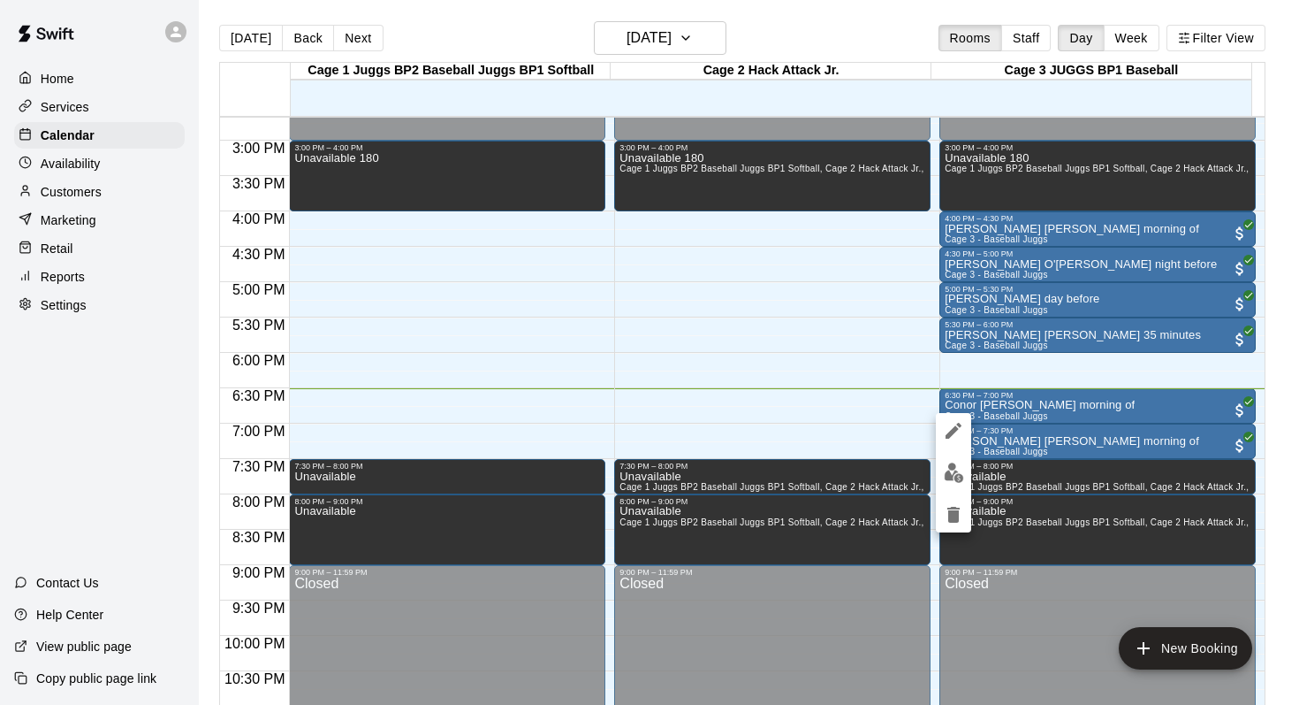
click at [953, 423] on icon "edit" at bounding box center [953, 430] width 21 height 21
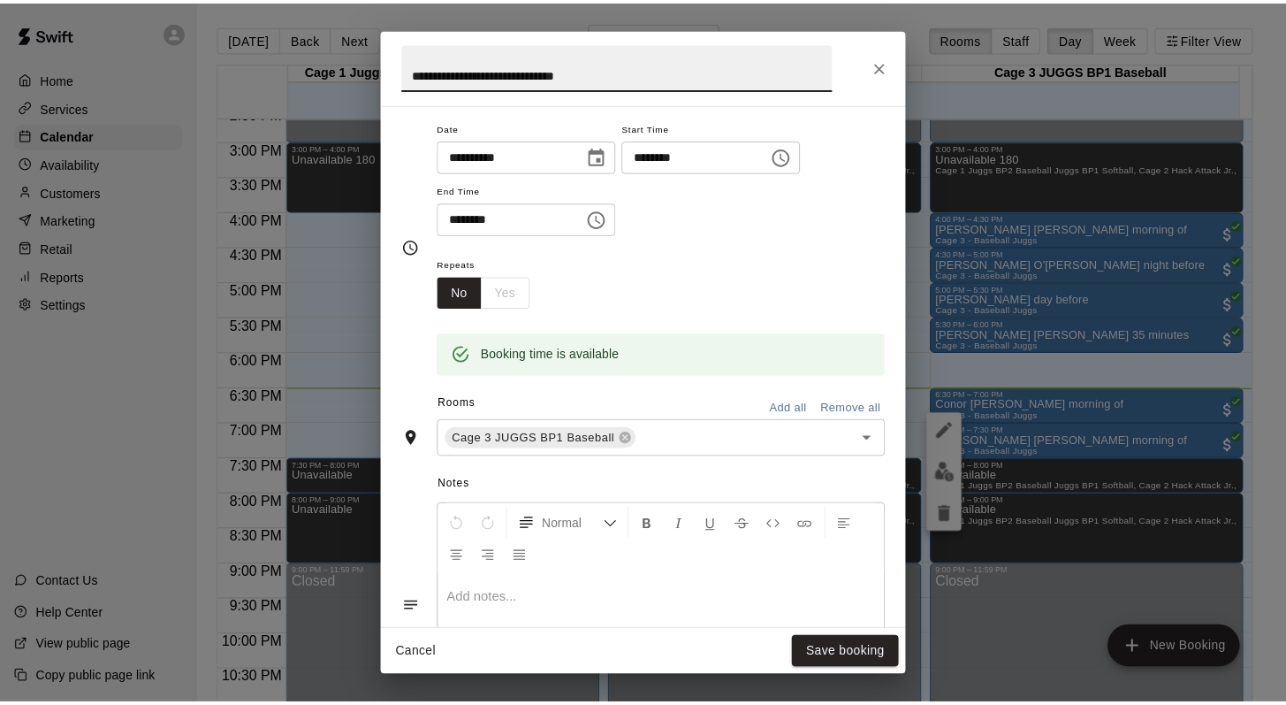
scroll to position [118, 0]
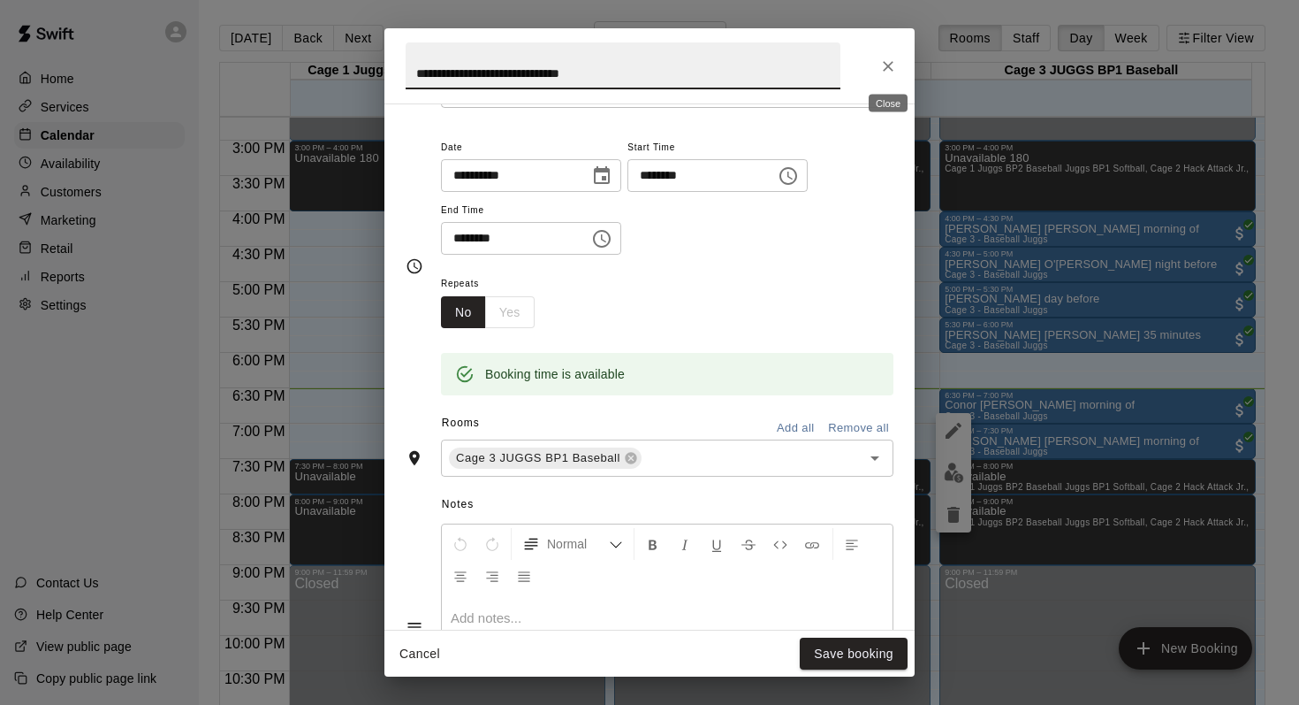
click at [888, 66] on icon "Close" at bounding box center [888, 66] width 11 height 11
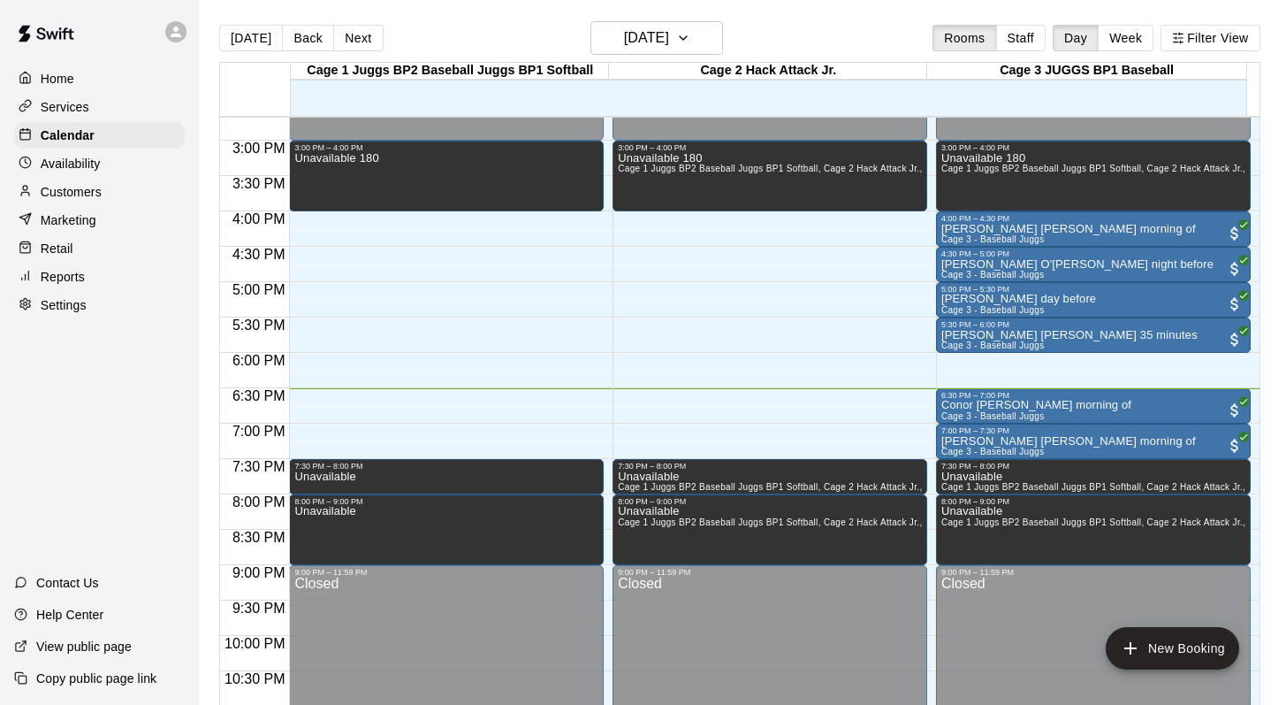
click at [88, 188] on p "Customers" at bounding box center [71, 192] width 61 height 18
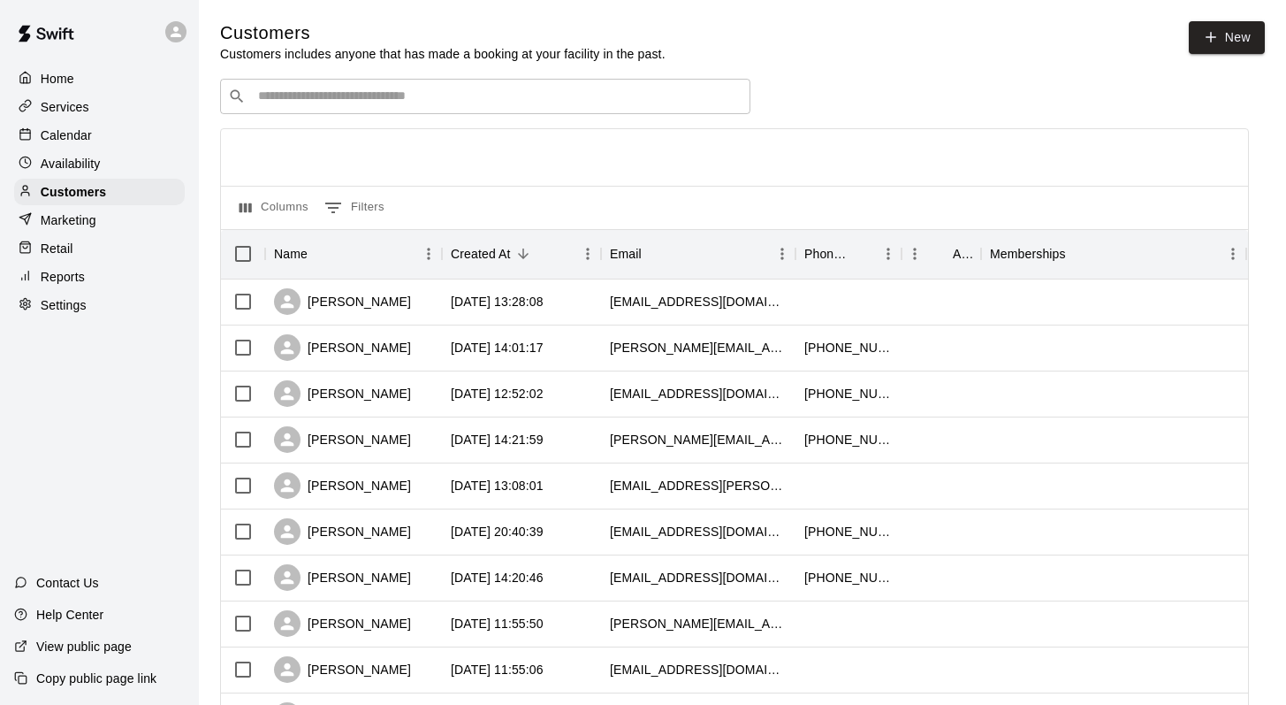
click at [294, 103] on input "Search customers by name or email" at bounding box center [498, 97] width 490 height 18
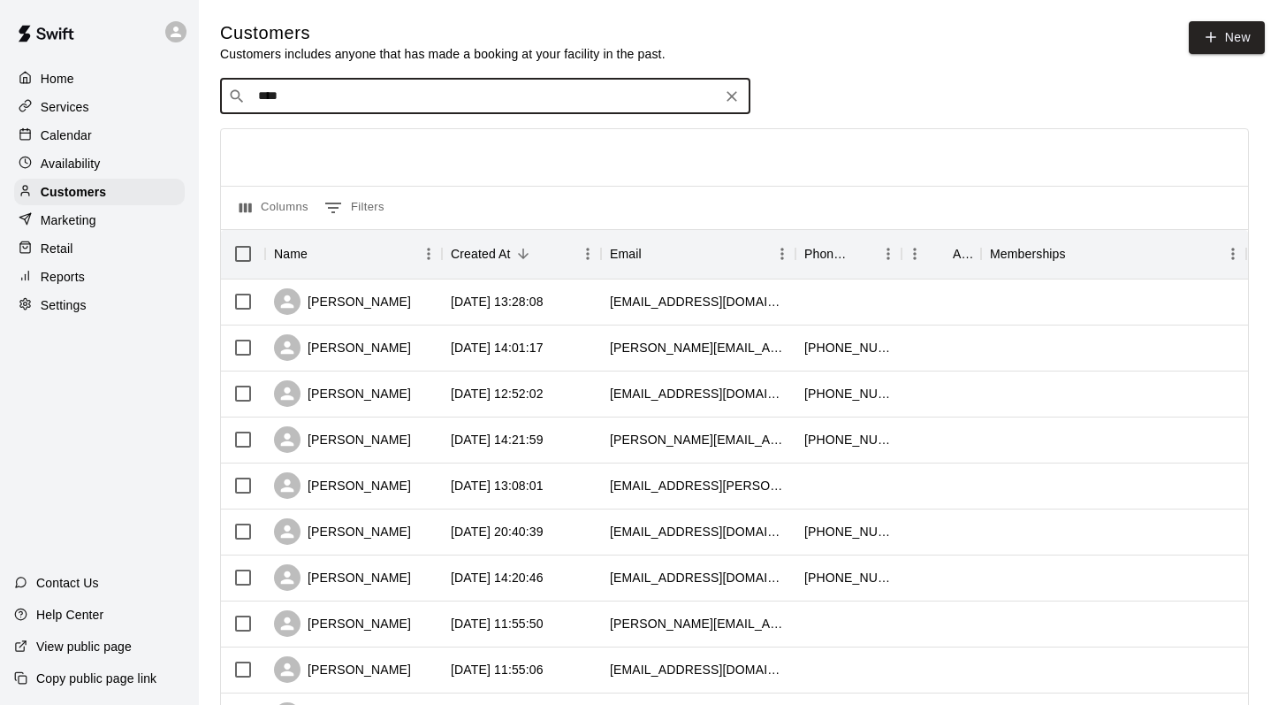
type input "*****"
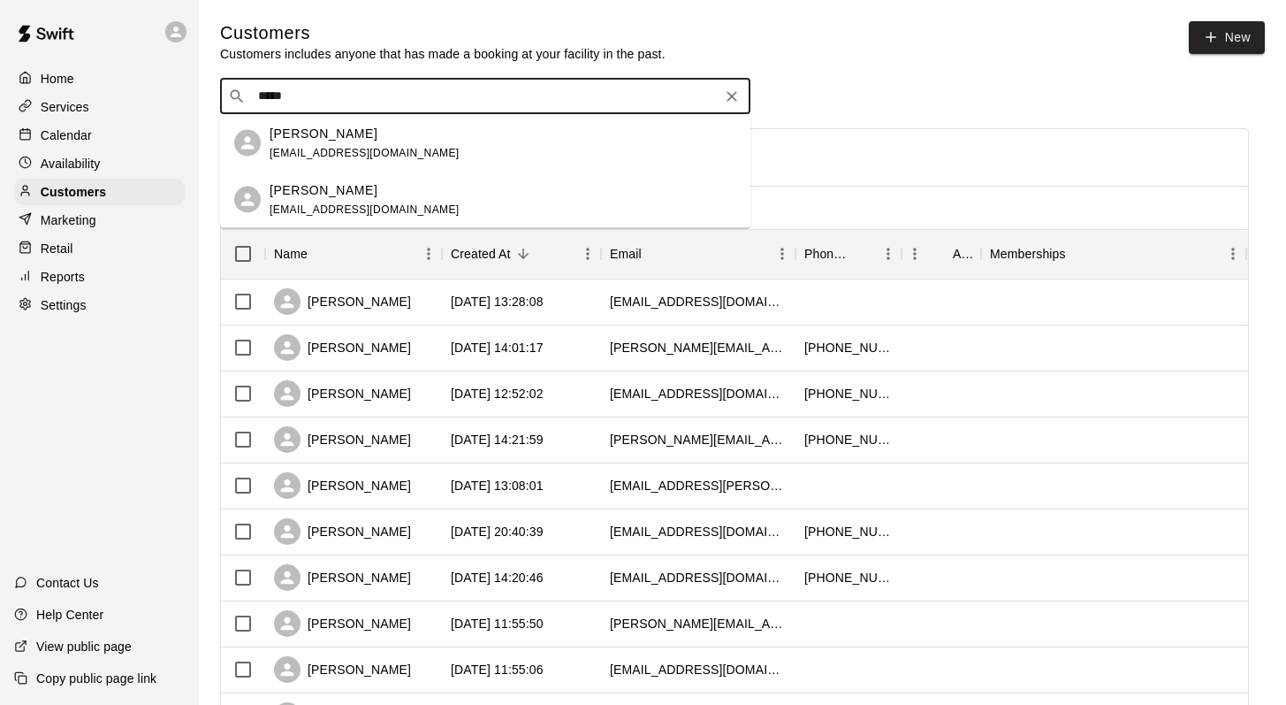
click at [286, 142] on div "Conor Backer stefanjbacker@gmail.com" at bounding box center [365, 143] width 190 height 38
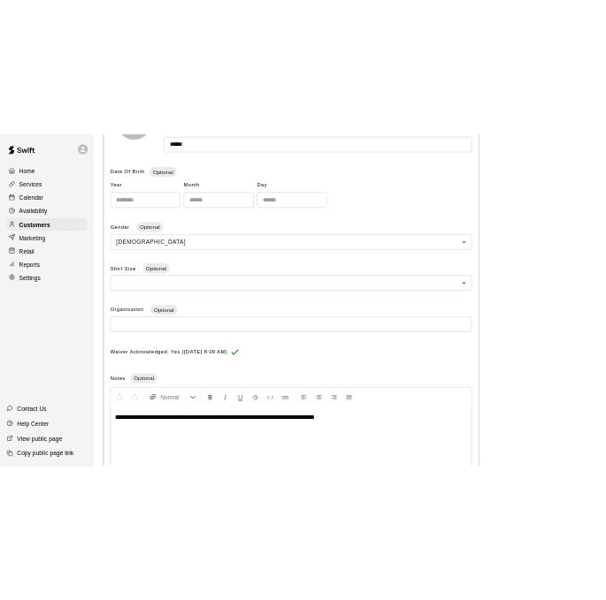
scroll to position [445, 0]
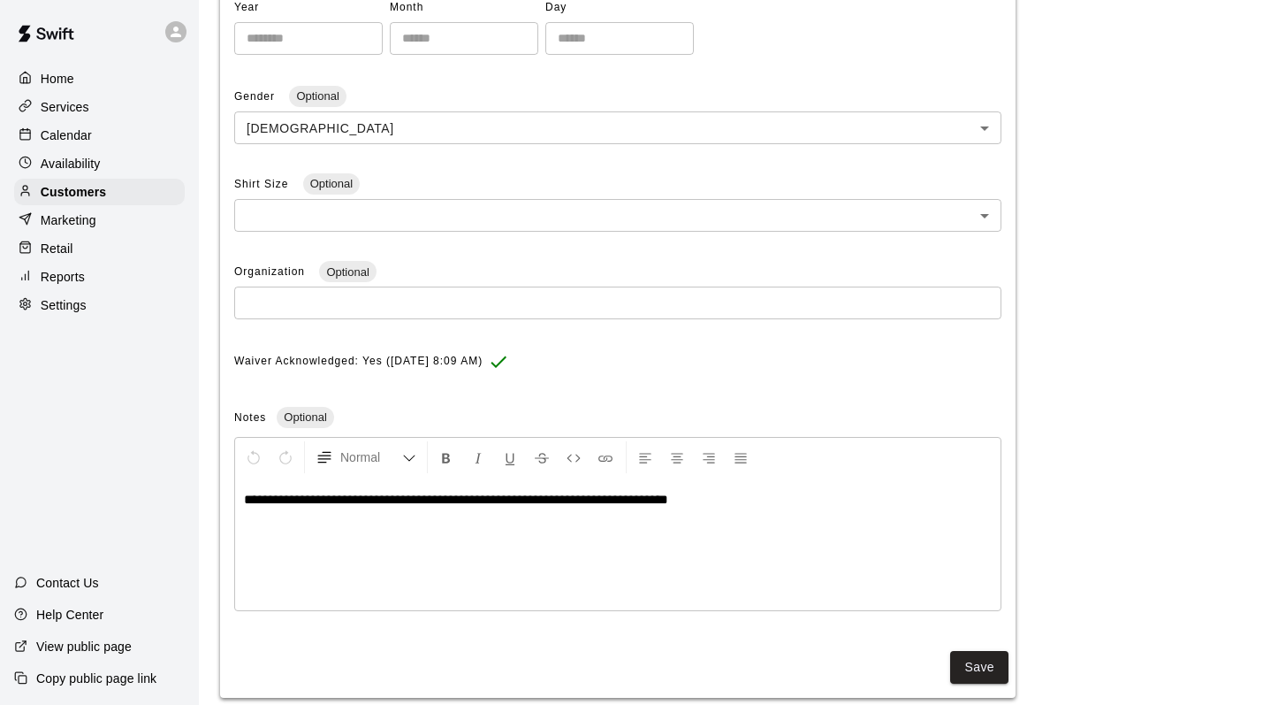
click at [403, 501] on span "**********" at bounding box center [456, 498] width 424 height 13
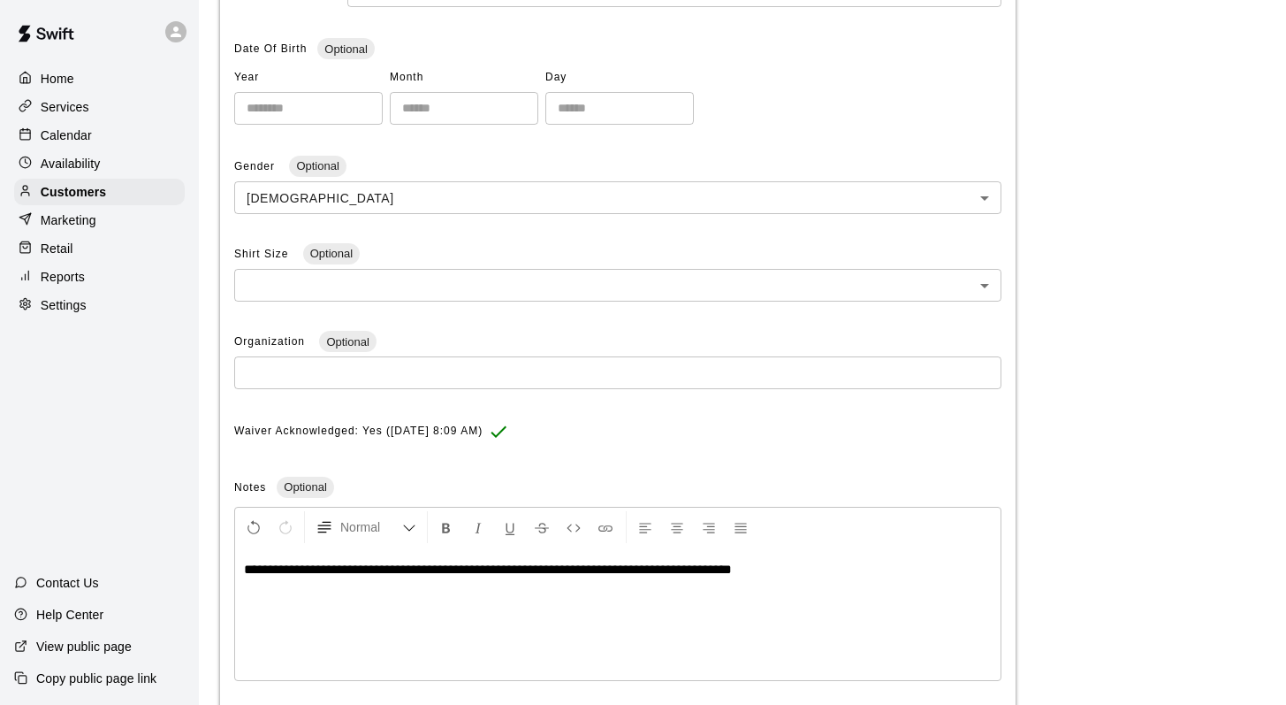
scroll to position [483, 0]
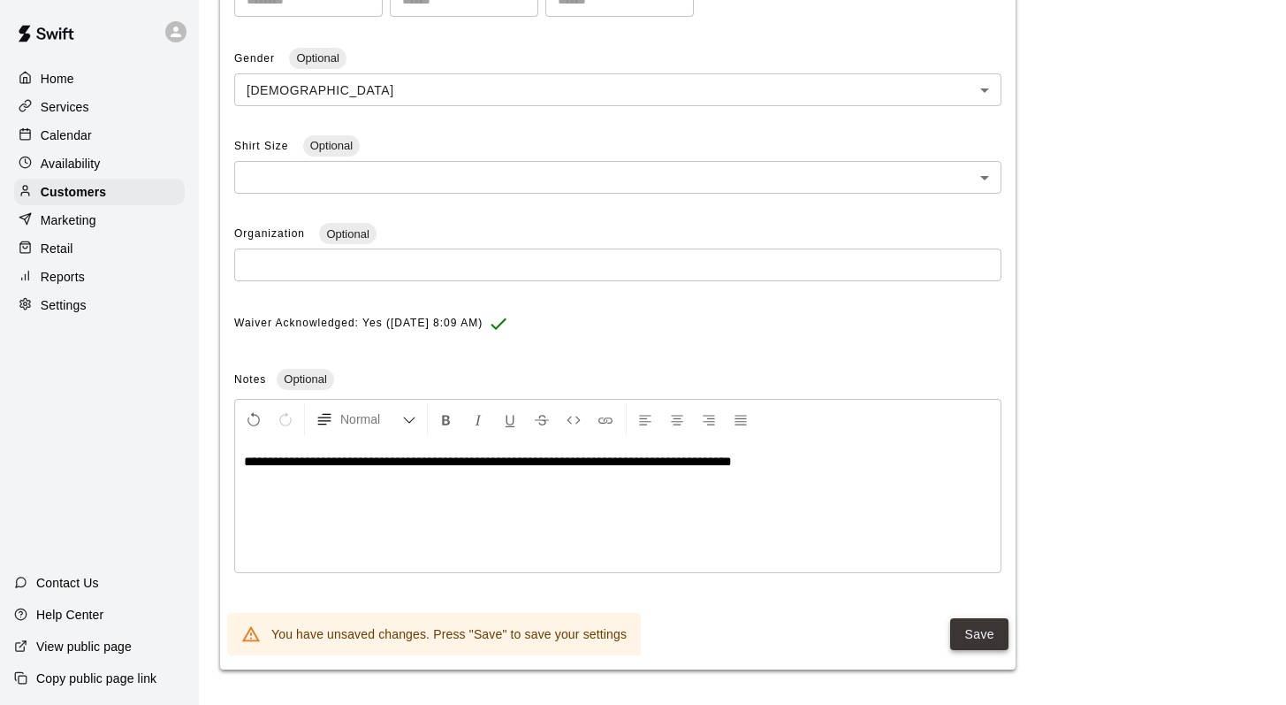
click at [965, 631] on button "Save" at bounding box center [979, 634] width 58 height 33
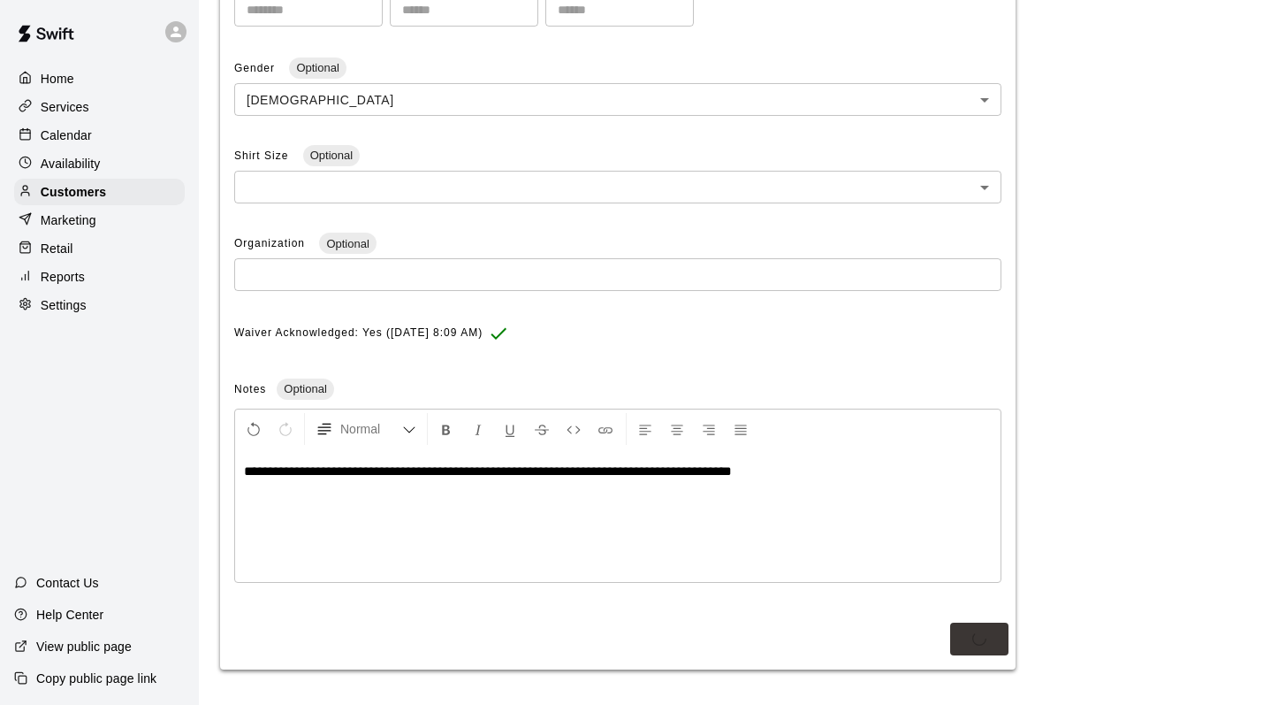
scroll to position [472, 0]
click at [61, 134] on p "Calendar" at bounding box center [66, 135] width 51 height 18
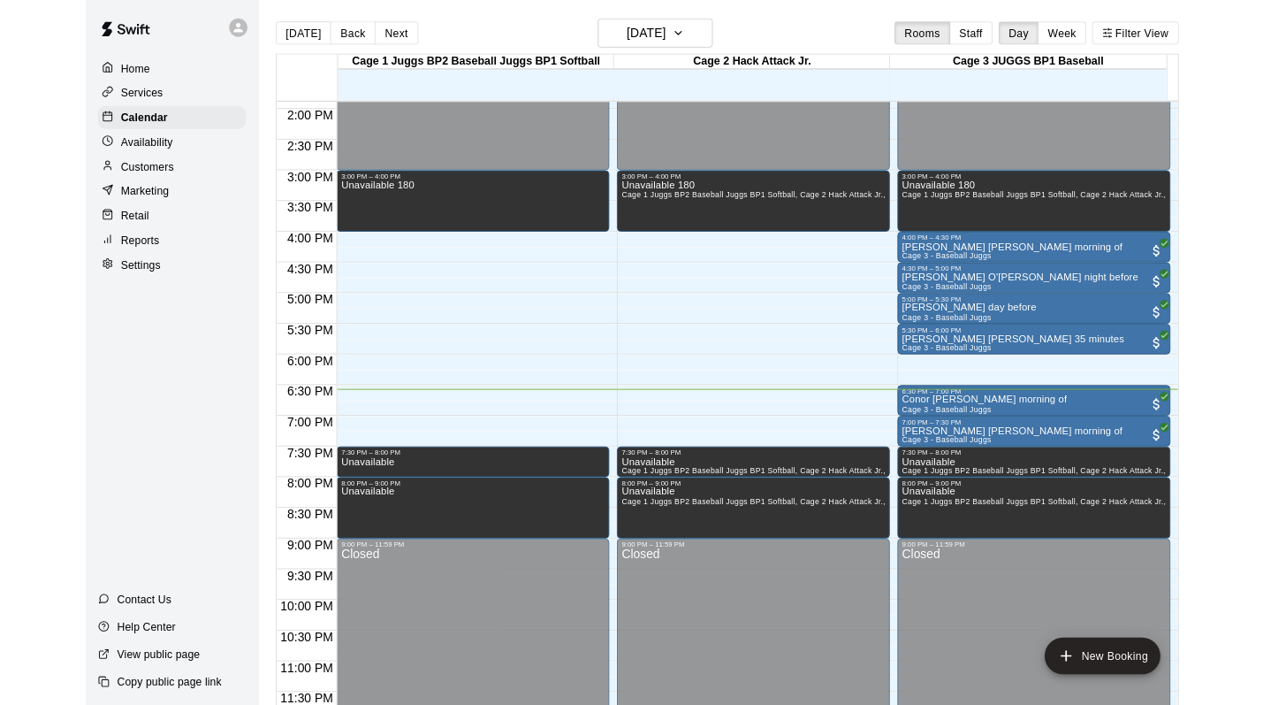
scroll to position [1038, 0]
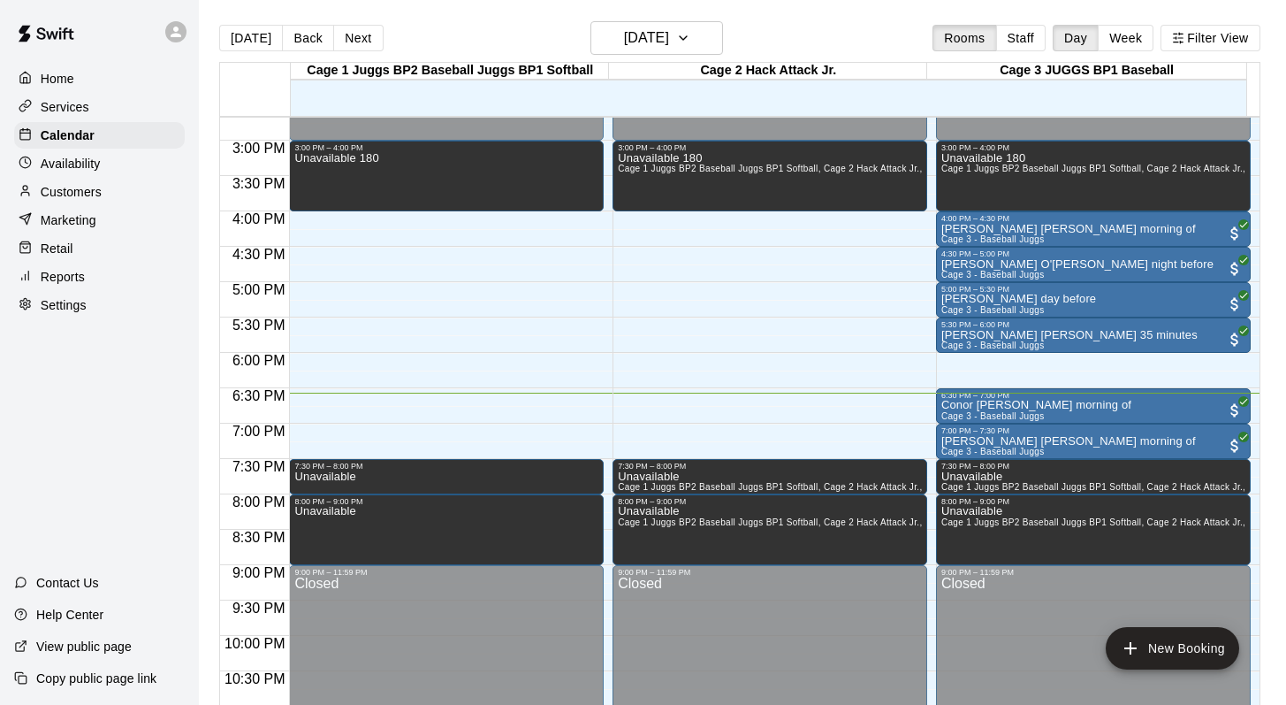
click at [794, 40] on div "Today Back Next Thursday Sep 11 Rooms Staff Day Week Filter View" at bounding box center [739, 41] width 1041 height 41
click at [690, 33] on icon "button" at bounding box center [683, 37] width 14 height 21
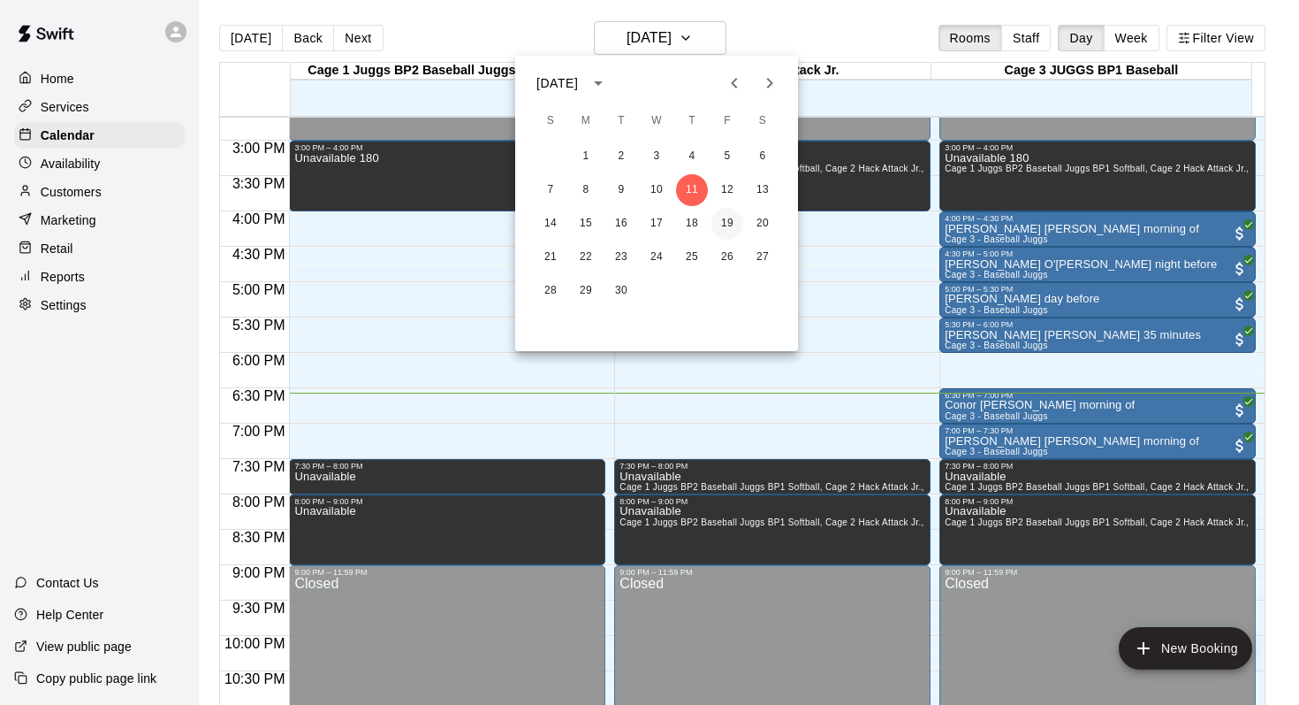
click at [717, 217] on button "19" at bounding box center [728, 224] width 32 height 32
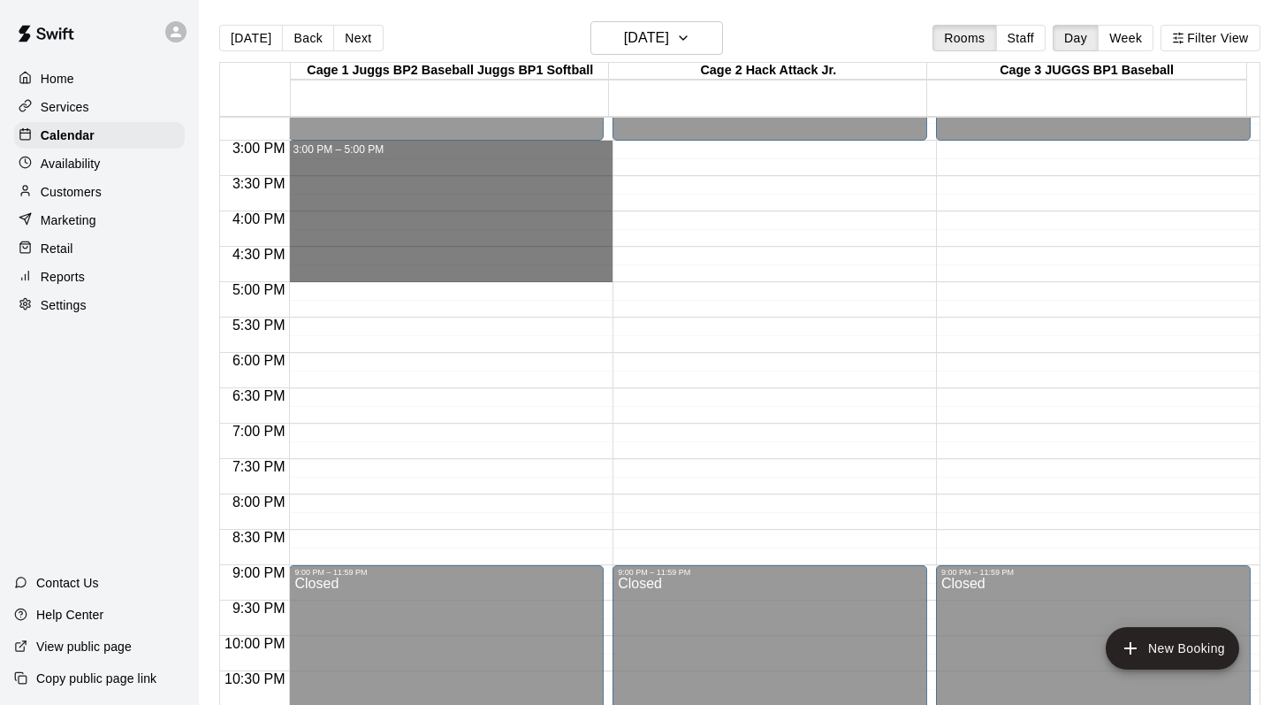
drag, startPoint x: 354, startPoint y: 148, endPoint x: 356, endPoint y: 267, distance: 119.4
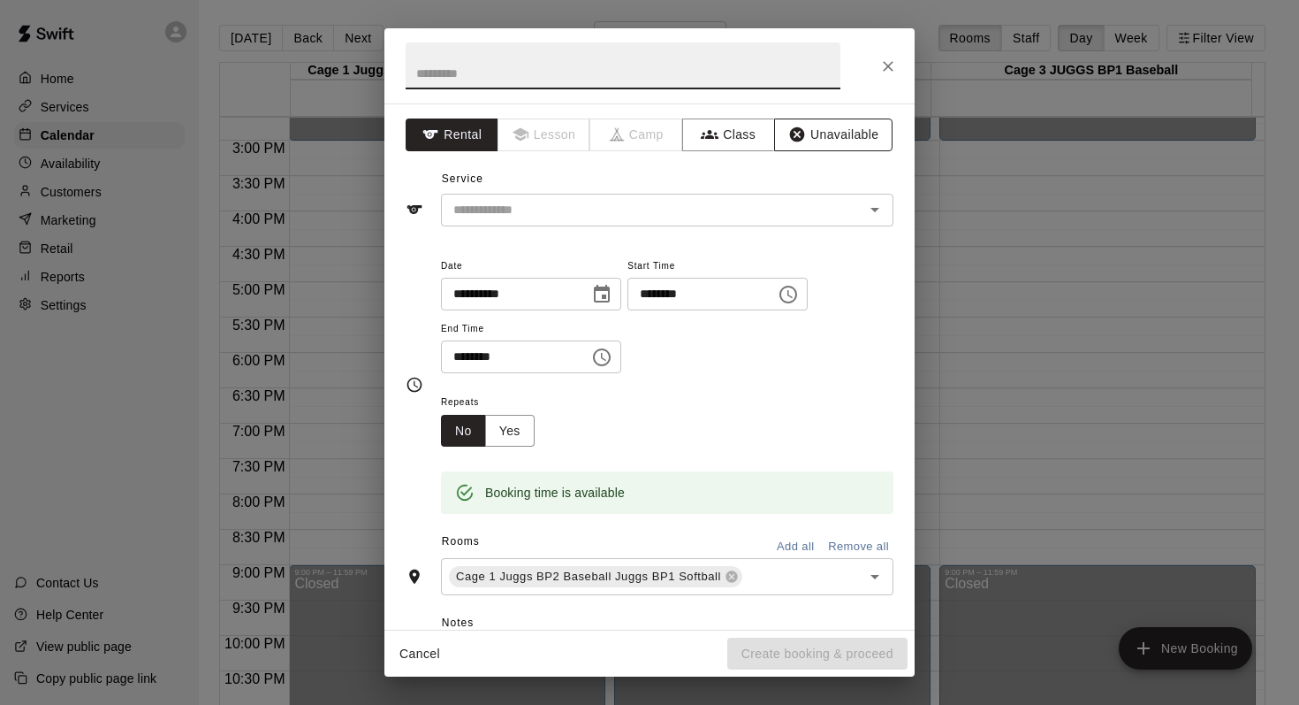
click at [811, 129] on button "Unavailable" at bounding box center [833, 134] width 118 height 33
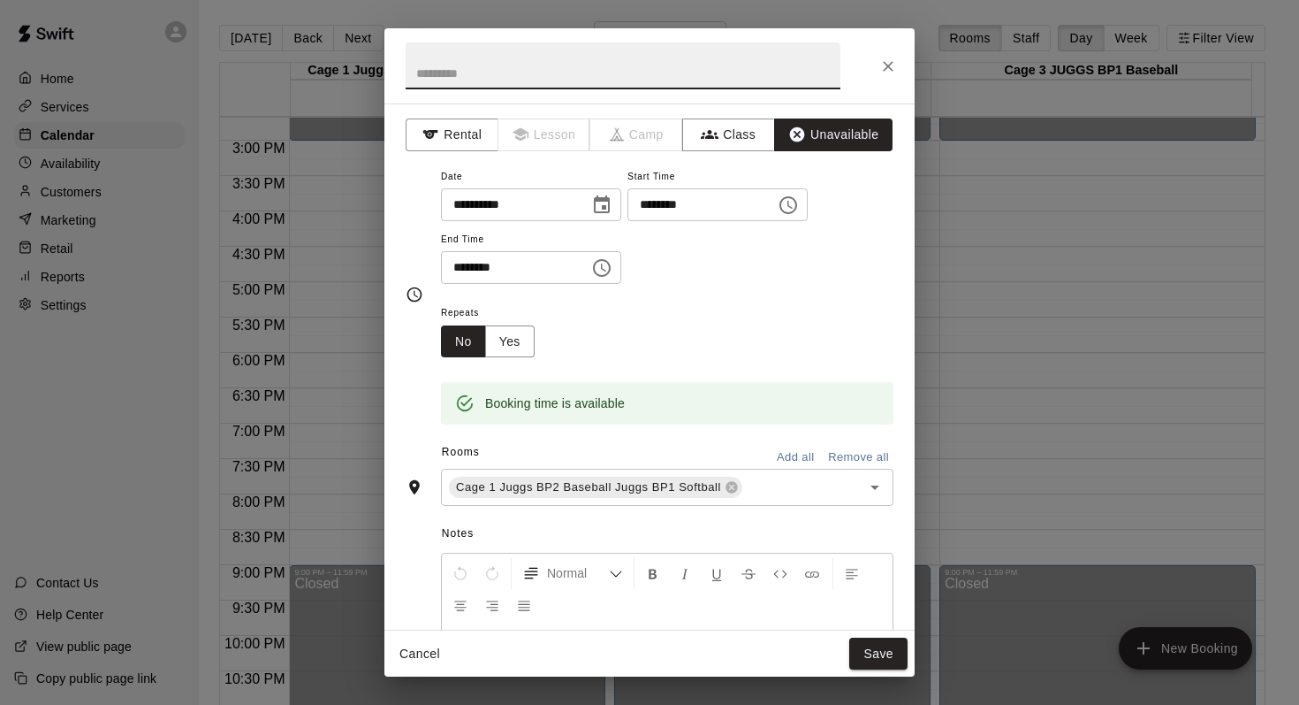
click at [444, 76] on input "text" at bounding box center [623, 65] width 435 height 47
type input "*"
type input "**********"
click at [775, 450] on button "Add all" at bounding box center [795, 457] width 57 height 27
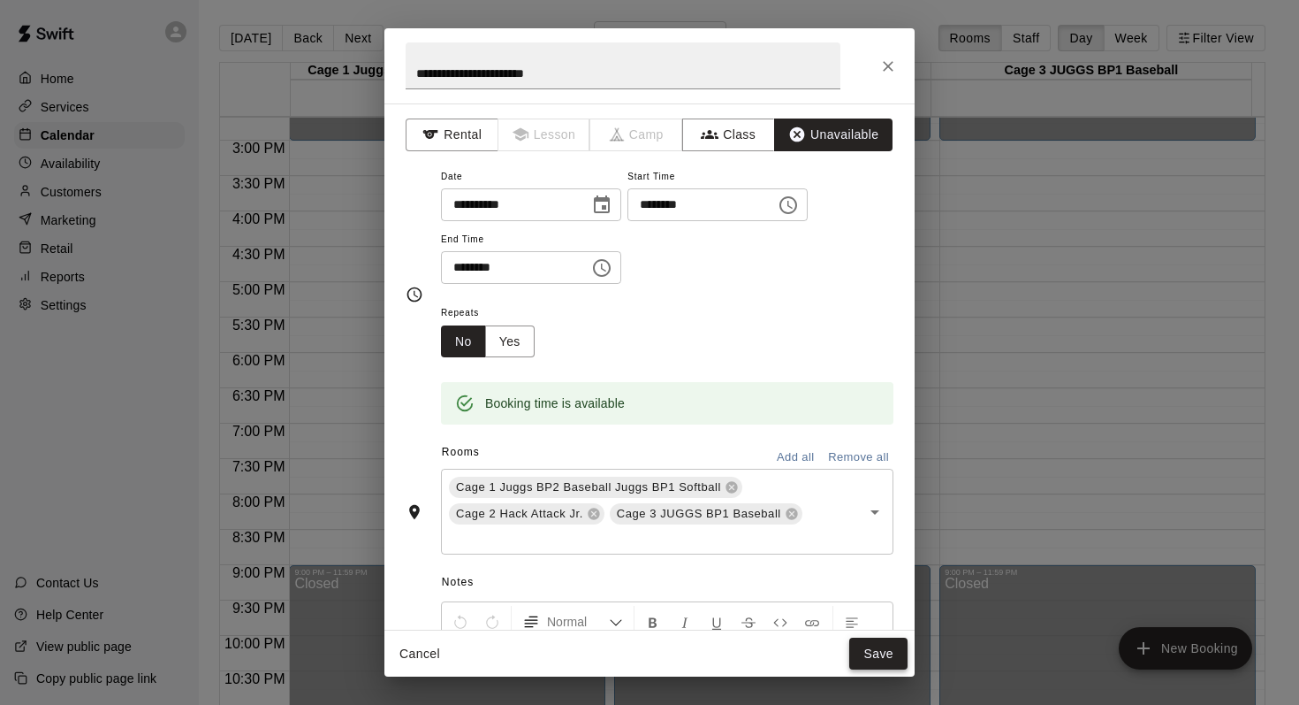
click at [867, 643] on button "Save" at bounding box center [879, 653] width 58 height 33
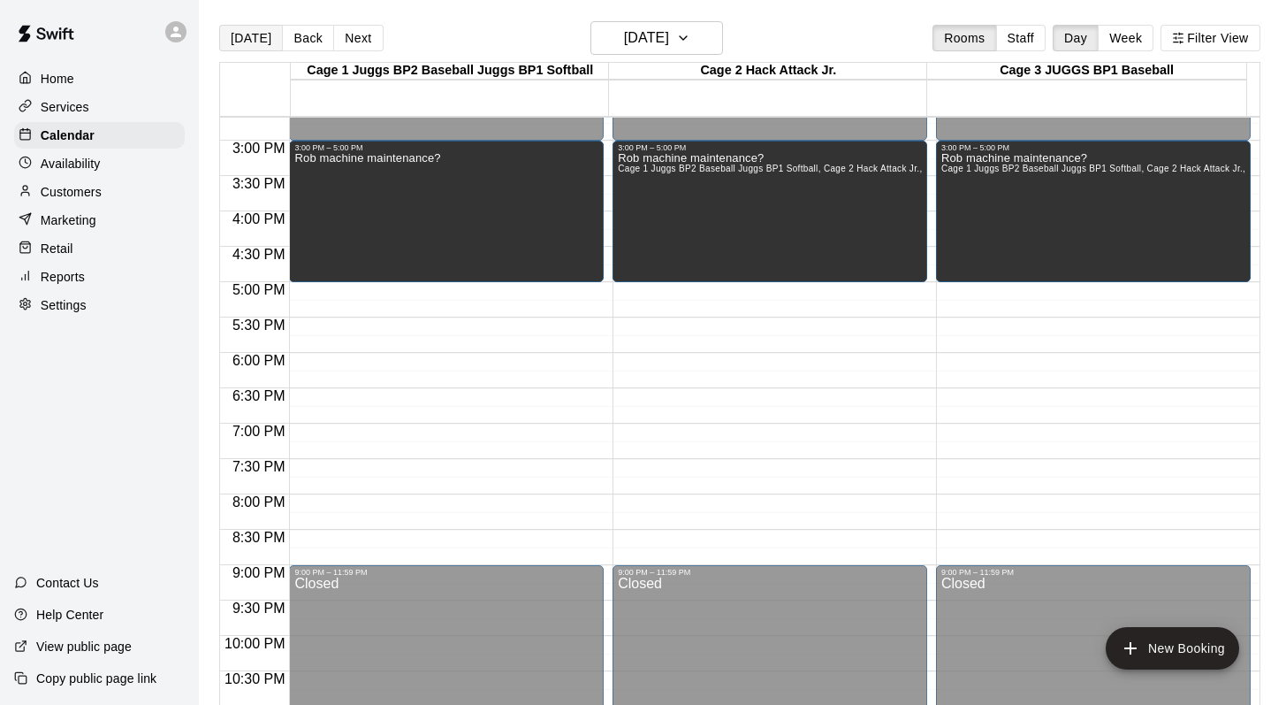
click at [241, 40] on button "Today" at bounding box center [251, 38] width 64 height 27
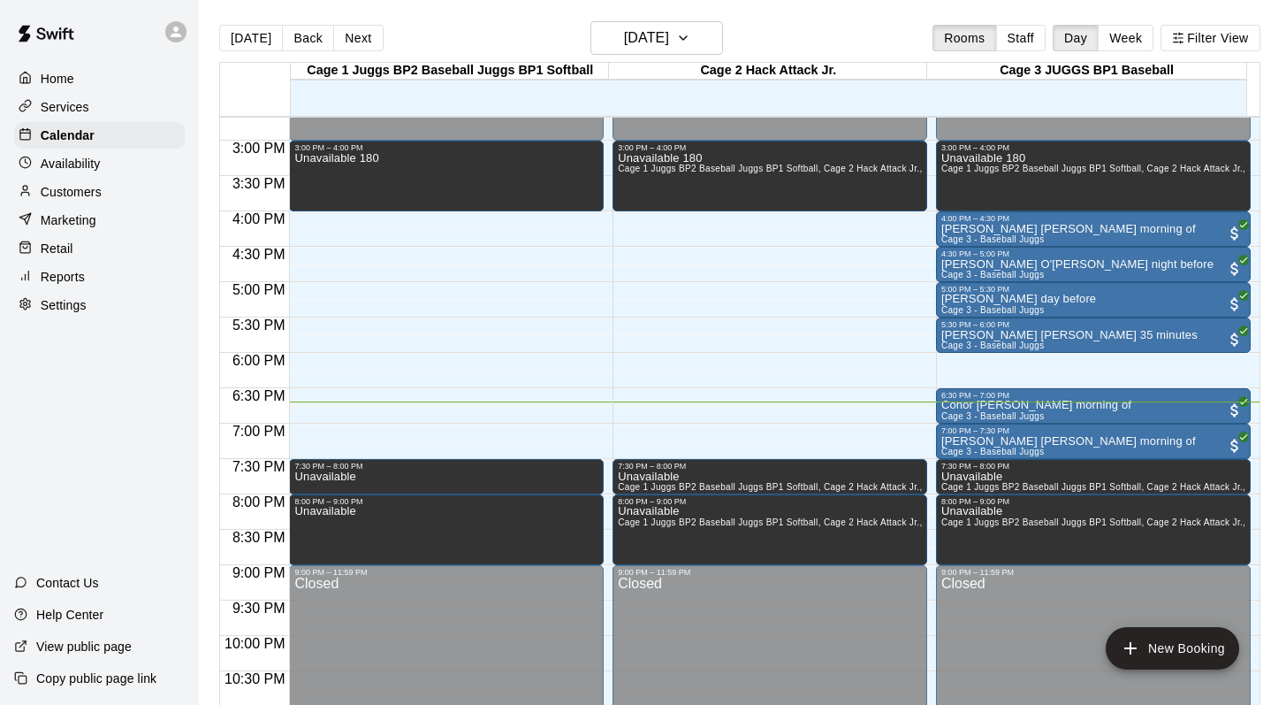
click at [782, 17] on main "Today Back Next Thursday Sep 11 Rooms Staff Day Week Filter View Cage 1 Juggs B…" at bounding box center [742, 366] width 1087 height 733
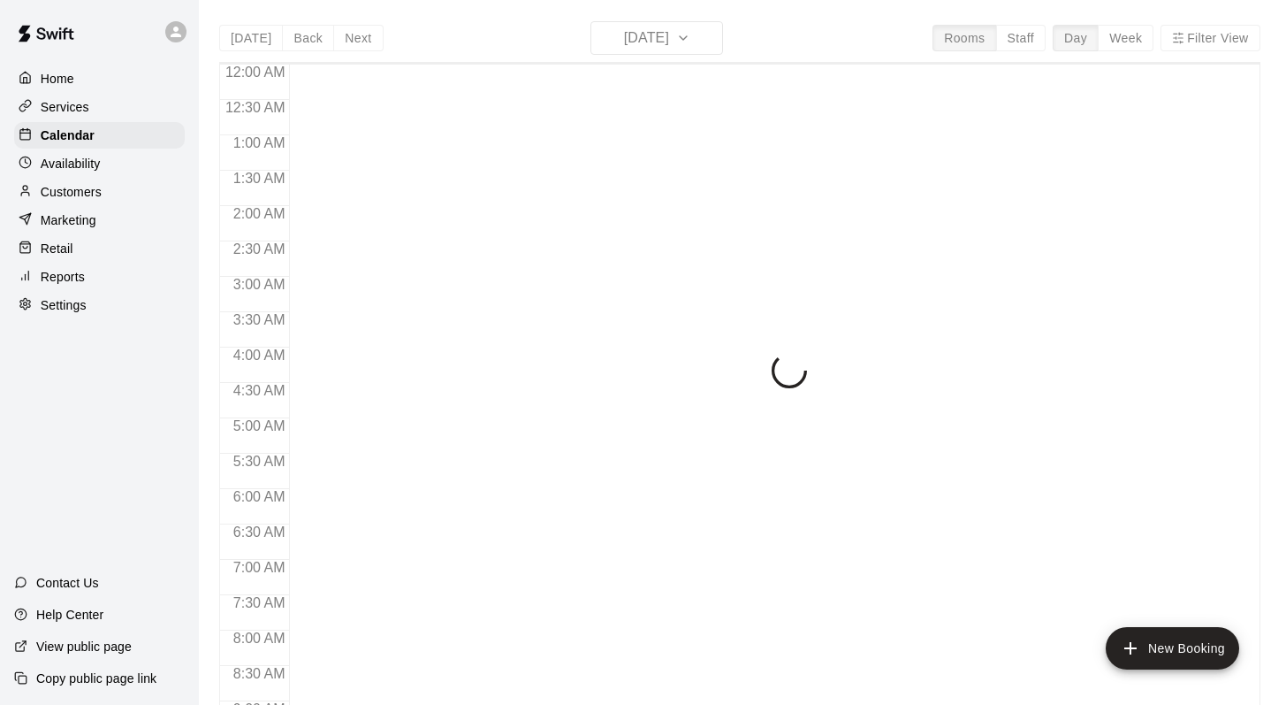
scroll to position [1038, 0]
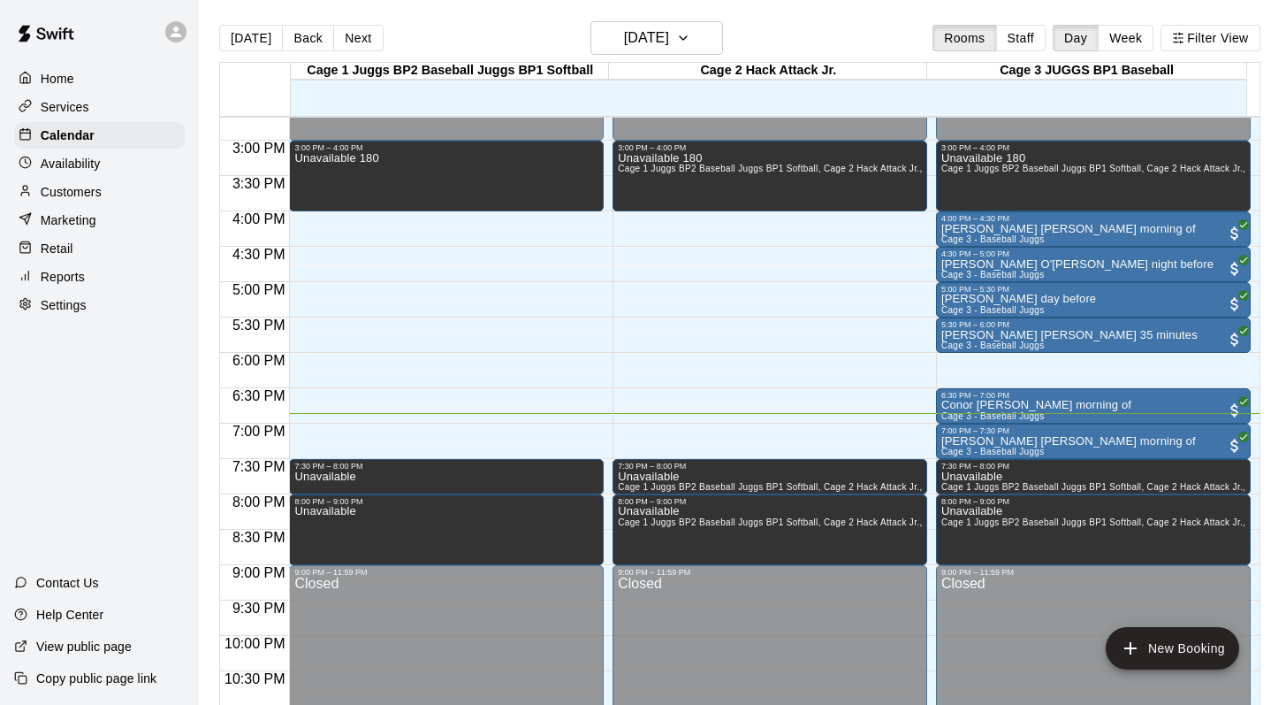
click at [83, 184] on p "Customers" at bounding box center [71, 192] width 61 height 18
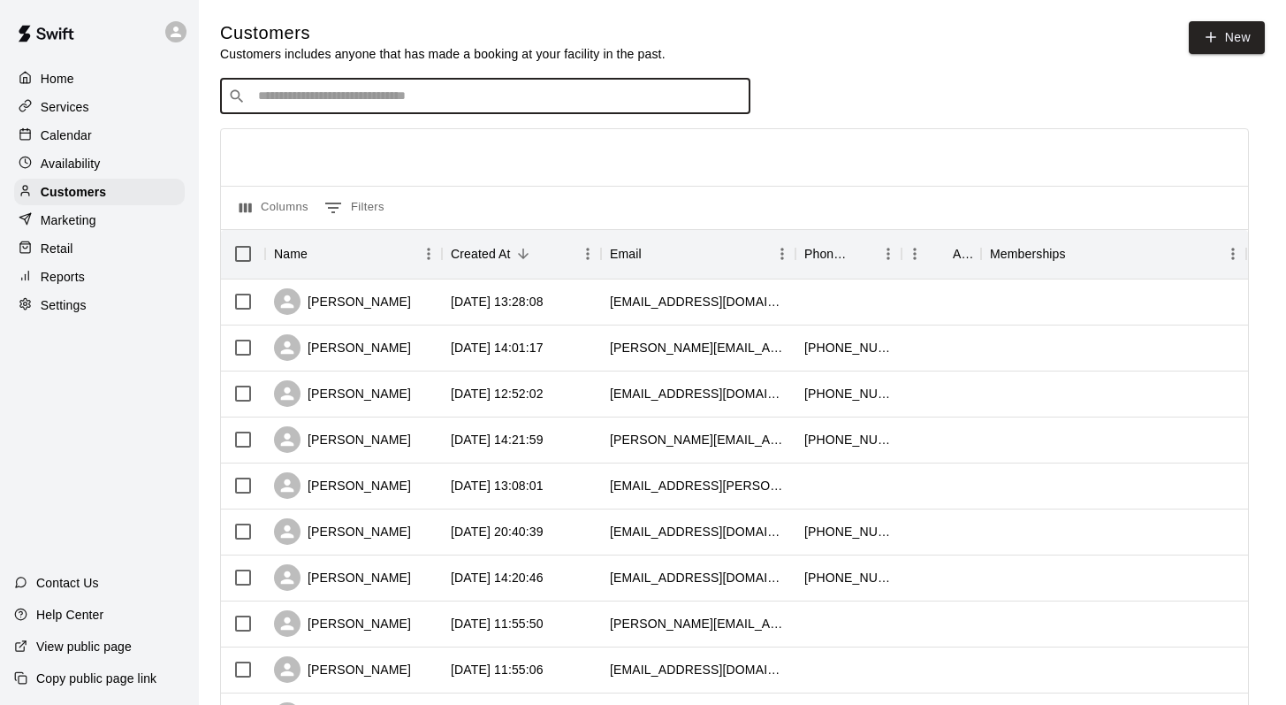
click at [285, 90] on input "Search customers by name or email" at bounding box center [498, 97] width 490 height 18
type input "******"
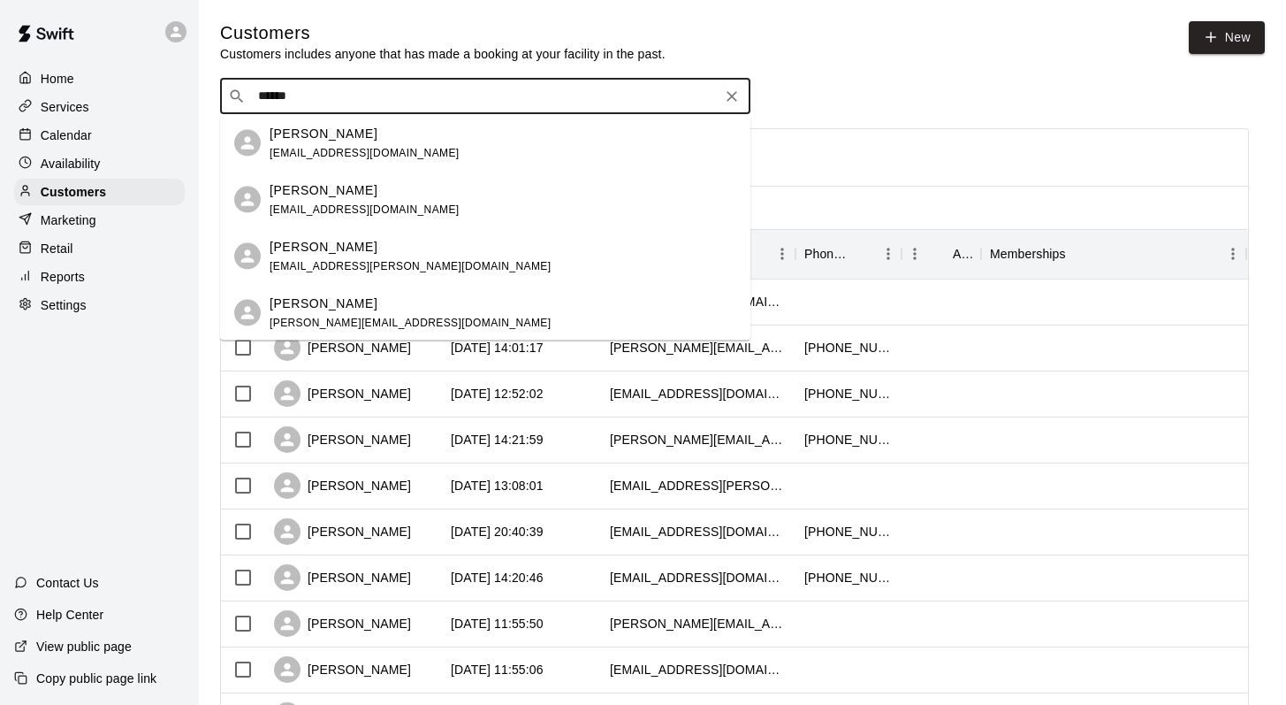
click at [333, 142] on div "Stefan Backer stefanjbacker@gmail.com" at bounding box center [365, 143] width 190 height 38
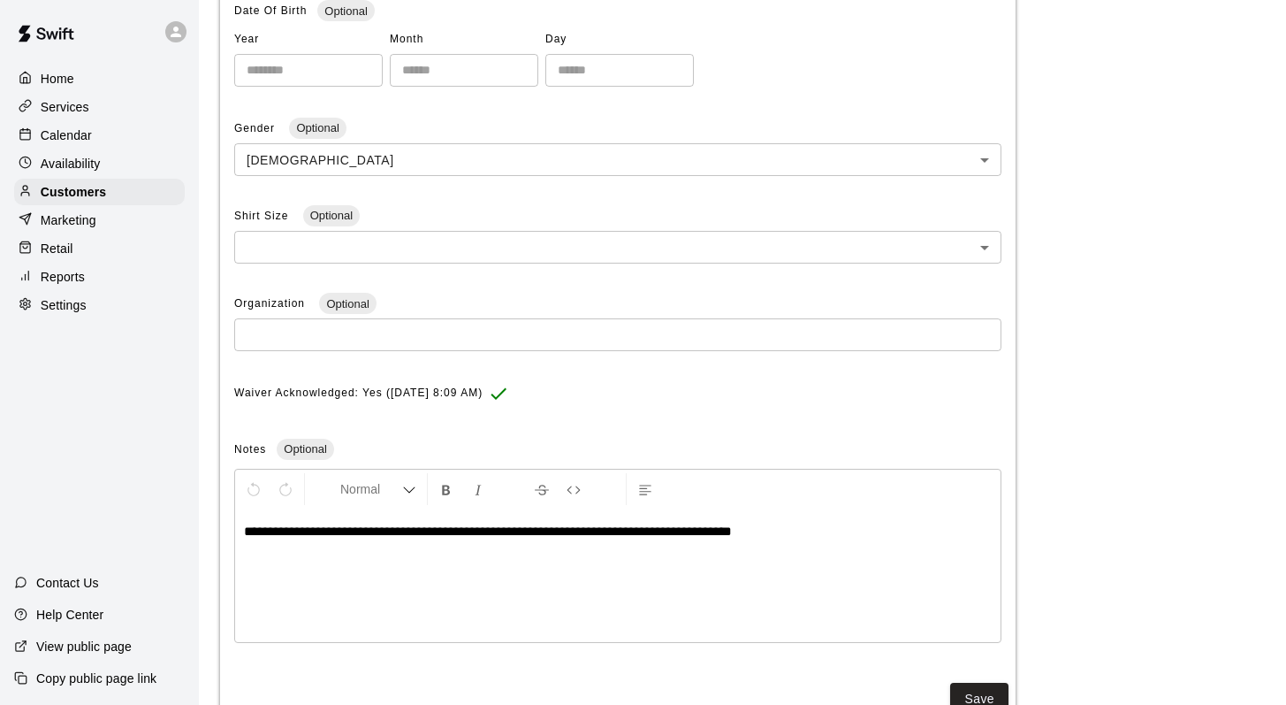
scroll to position [472, 0]
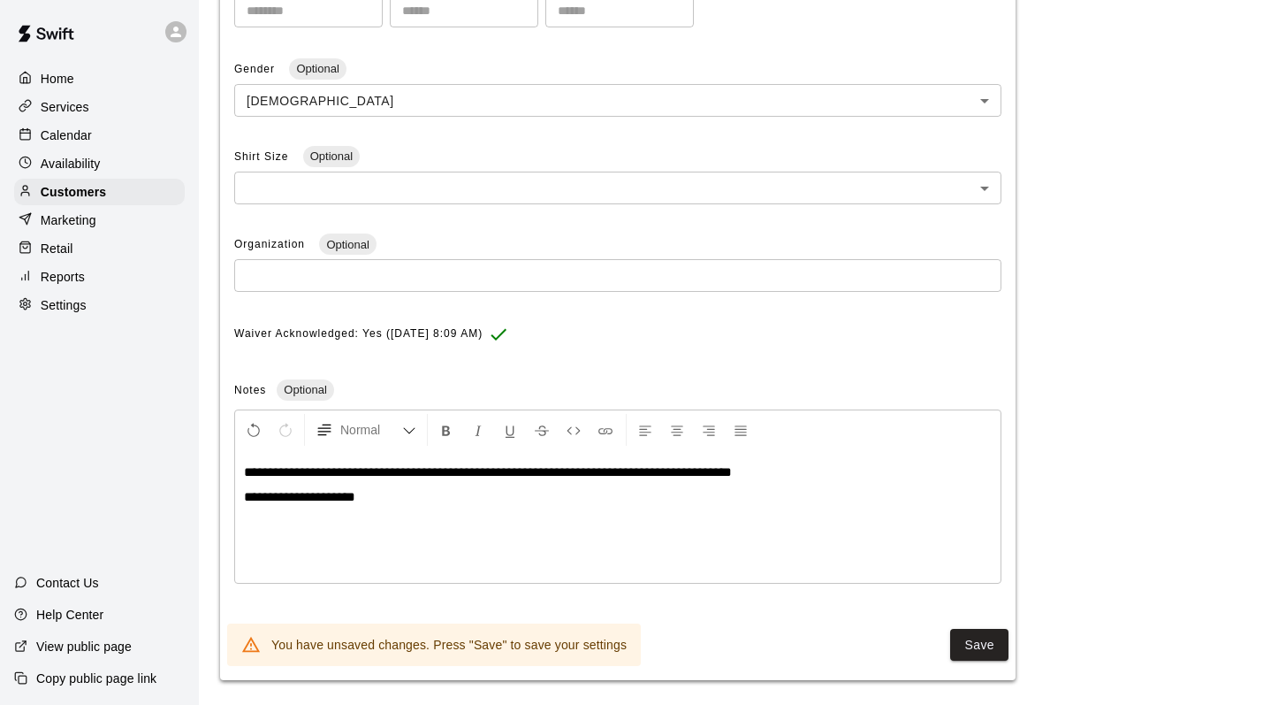
click at [764, 486] on div "**********" at bounding box center [618, 516] width 766 height 133
click at [350, 497] on p "**********" at bounding box center [618, 497] width 748 height 18
click at [968, 636] on button "Save" at bounding box center [979, 645] width 58 height 33
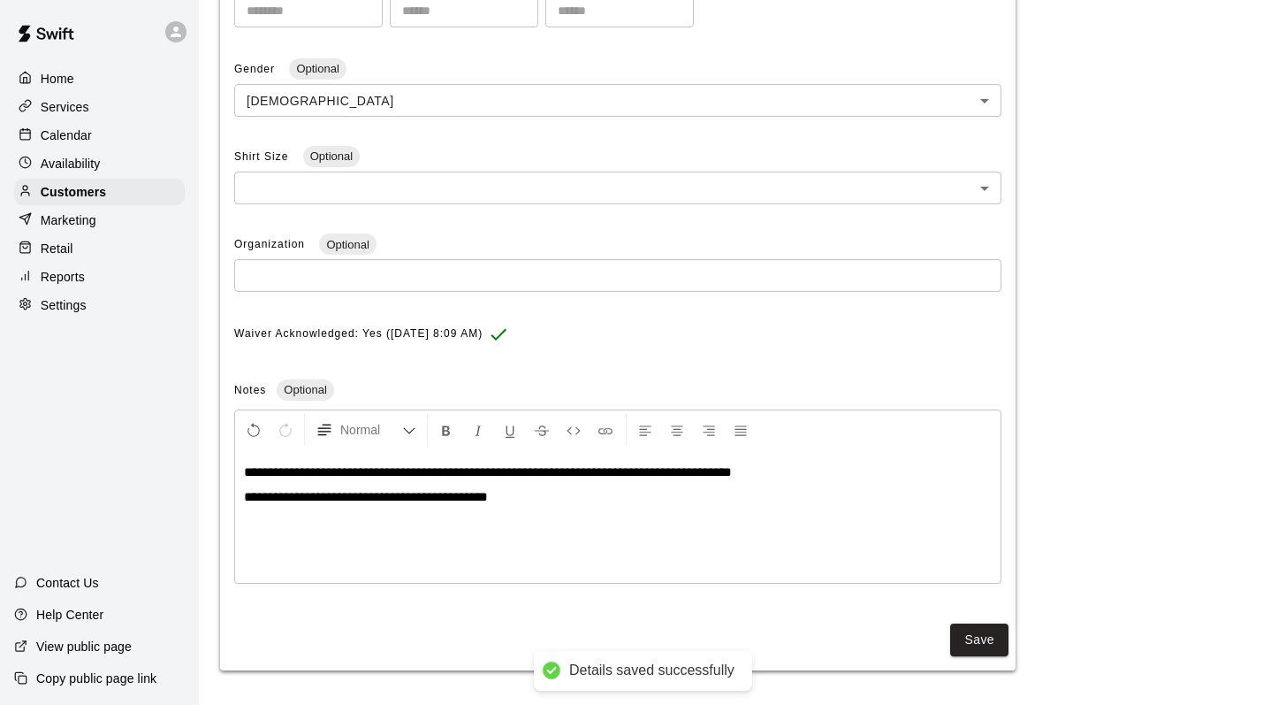
click at [621, 311] on div "**********" at bounding box center [617, 263] width 767 height 650
click at [969, 639] on button "Save" at bounding box center [979, 639] width 58 height 33
click at [79, 132] on p "Calendar" at bounding box center [66, 135] width 51 height 18
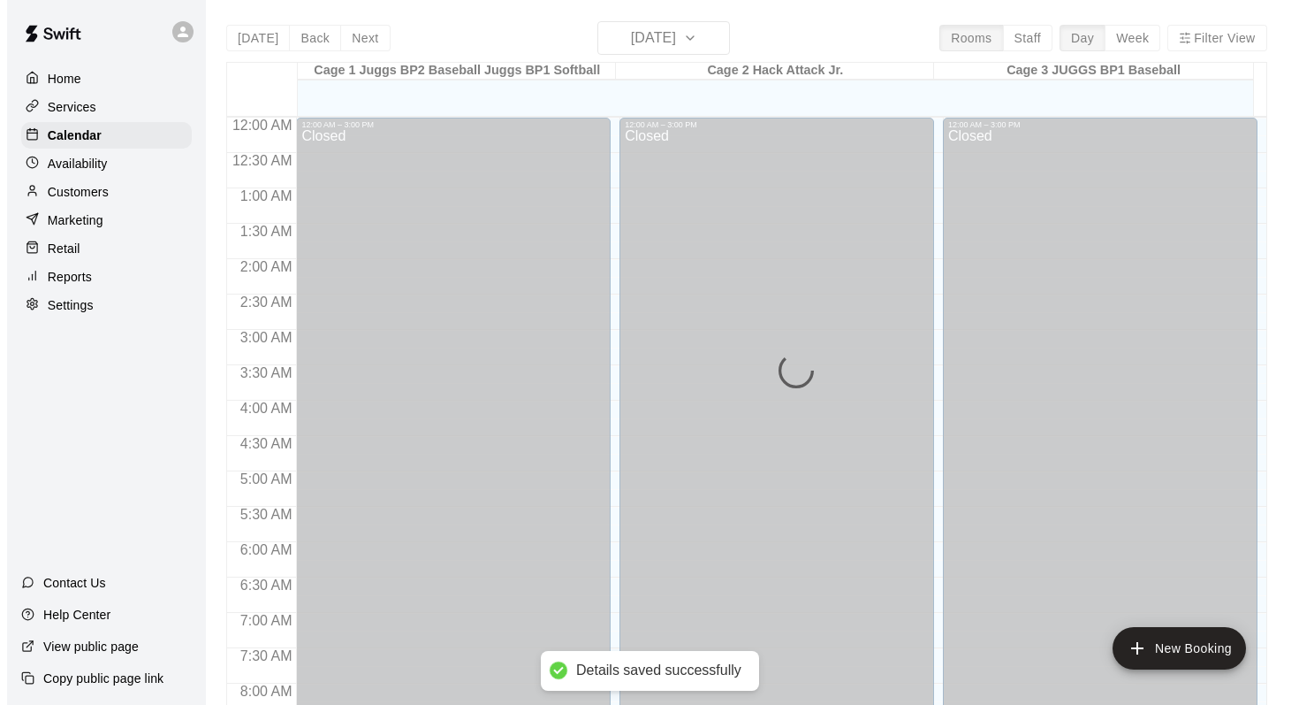
scroll to position [1038, 0]
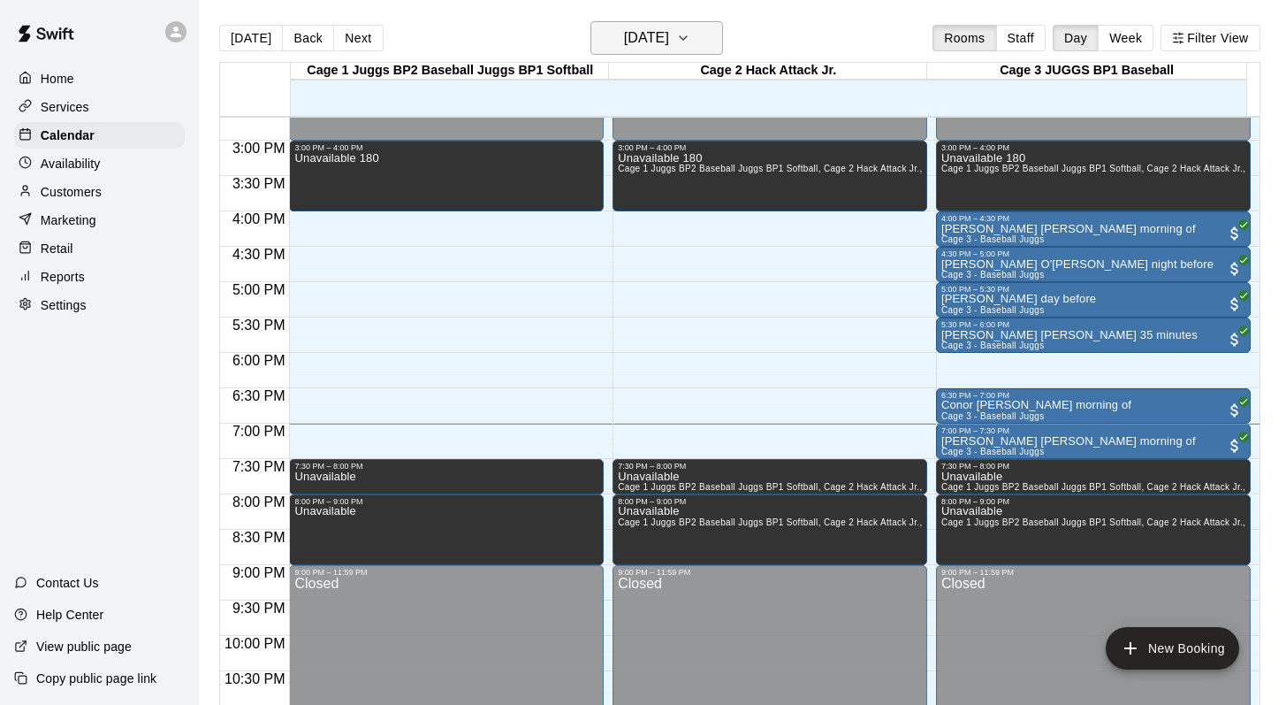
click at [690, 41] on icon "button" at bounding box center [683, 37] width 14 height 21
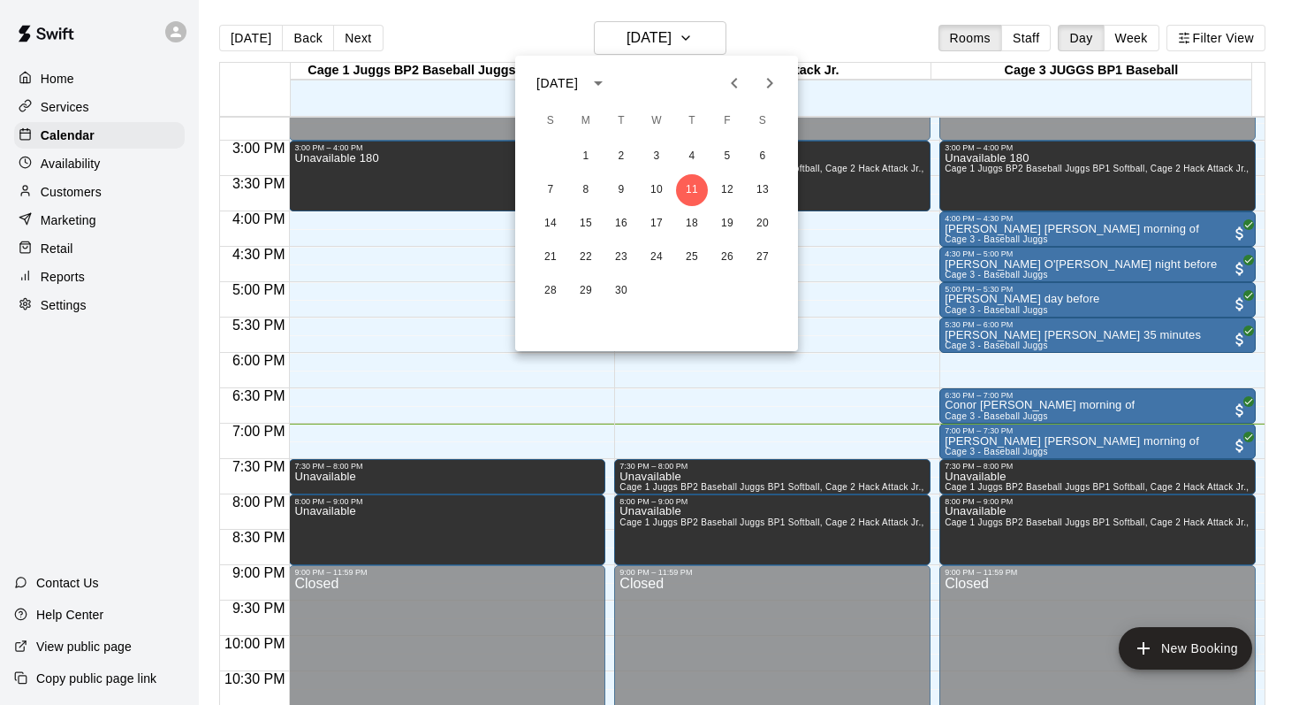
click at [760, 84] on icon "Next month" at bounding box center [769, 82] width 21 height 21
click at [690, 253] on button "23" at bounding box center [692, 257] width 32 height 32
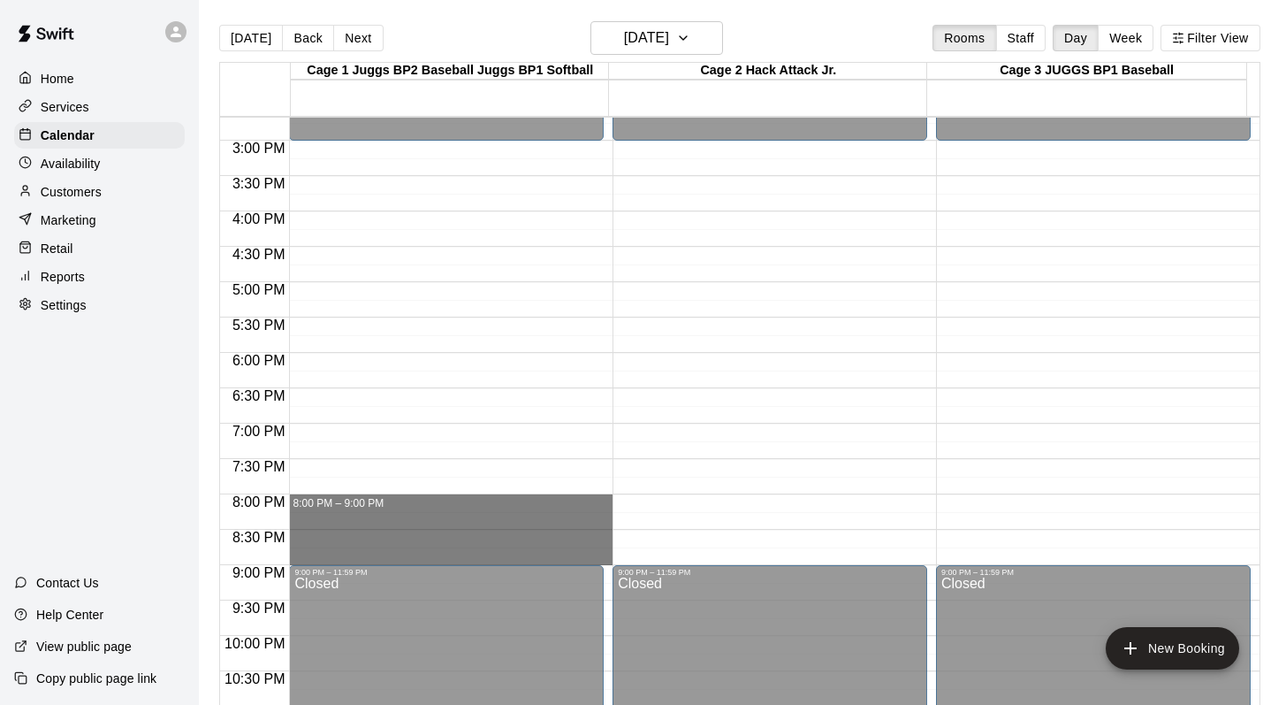
drag, startPoint x: 331, startPoint y: 502, endPoint x: 329, endPoint y: 548, distance: 46.0
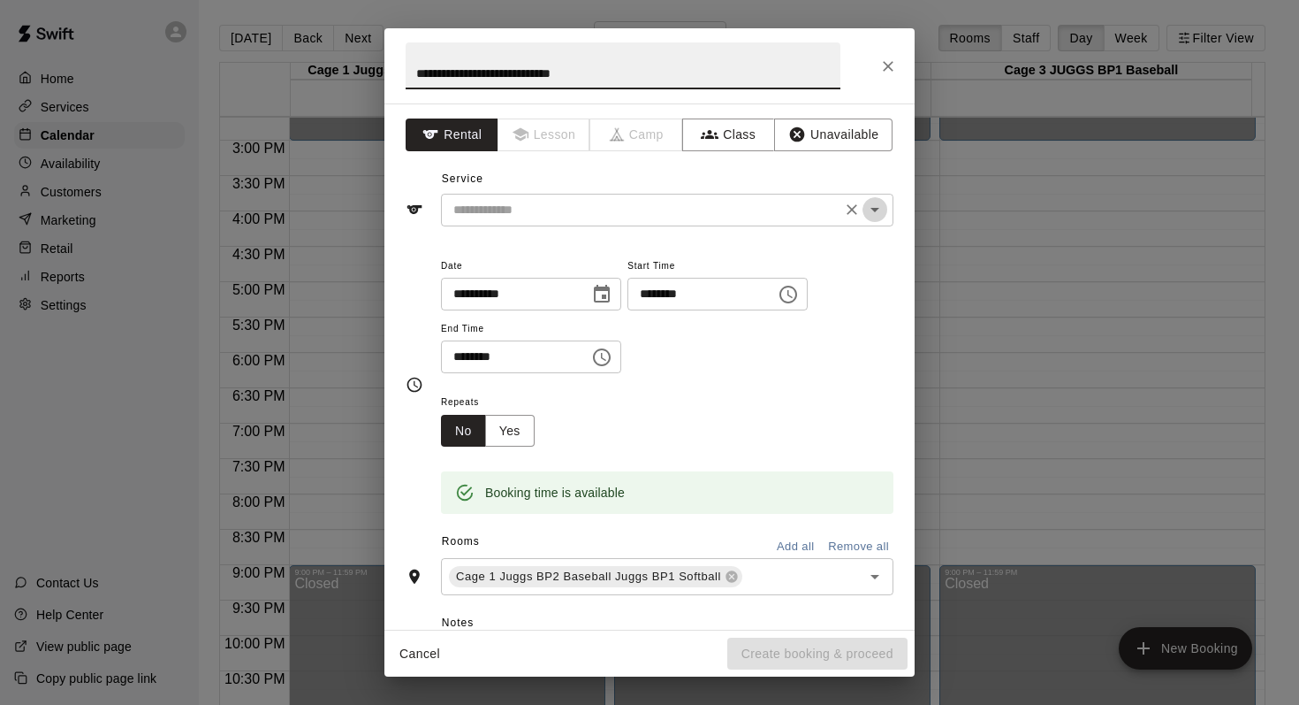
click at [865, 203] on icon "Open" at bounding box center [875, 209] width 21 height 21
type input "**********"
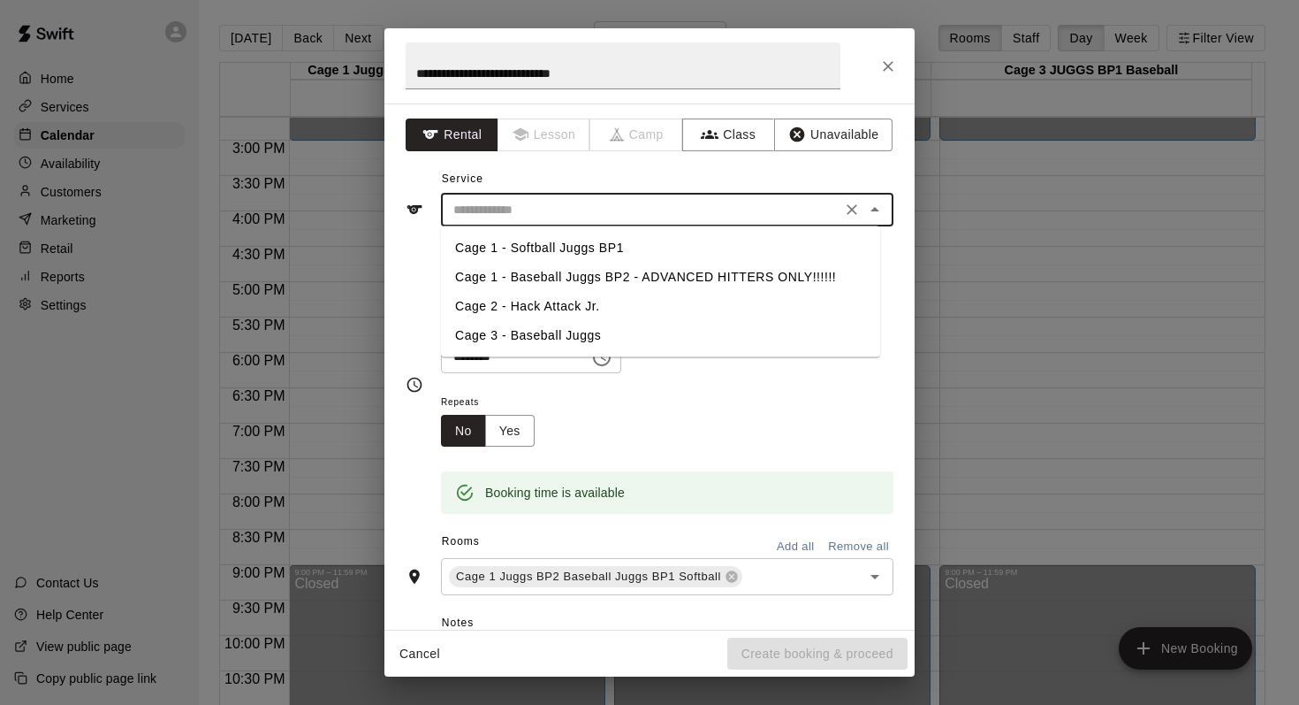
click at [563, 270] on li "Cage 1 - Baseball Juggs BP2 - ADVANCED HITTERS ONLY!!!!!!" at bounding box center [660, 277] width 439 height 29
type input "**********"
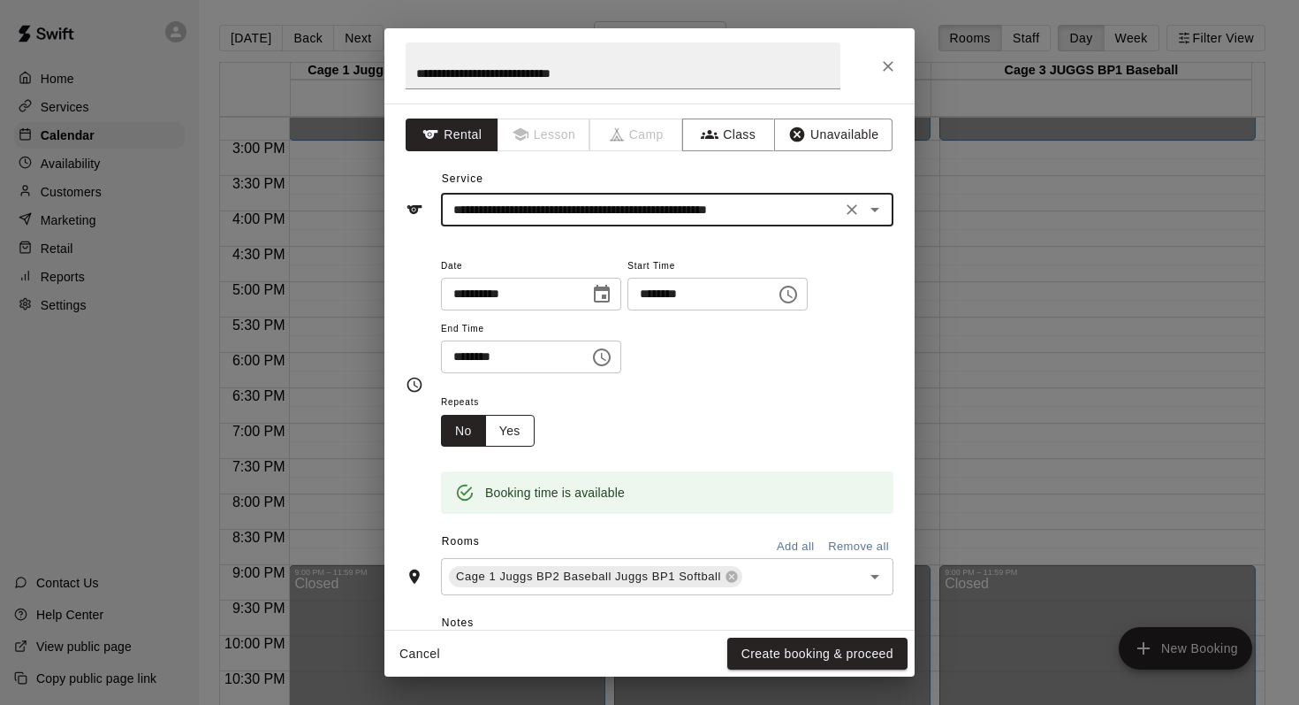
click at [503, 430] on button "Yes" at bounding box center [510, 431] width 50 height 33
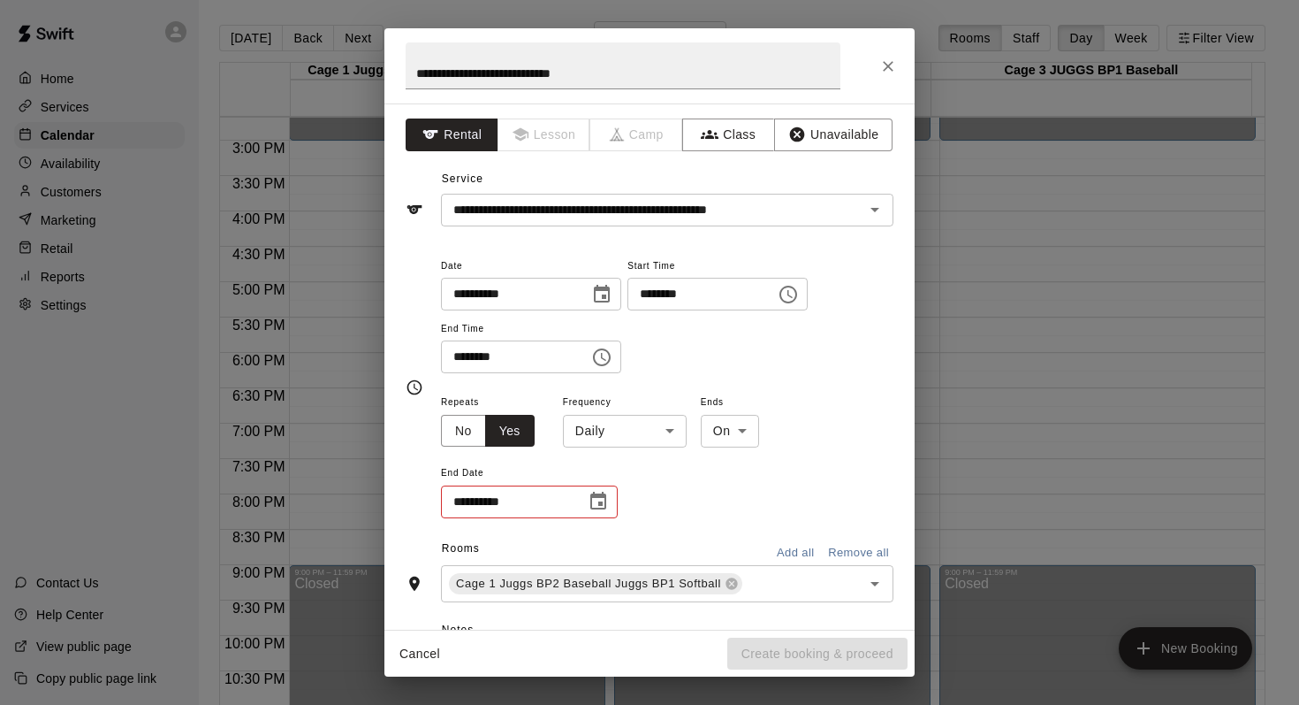
click at [674, 430] on body "**********" at bounding box center [649, 366] width 1299 height 733
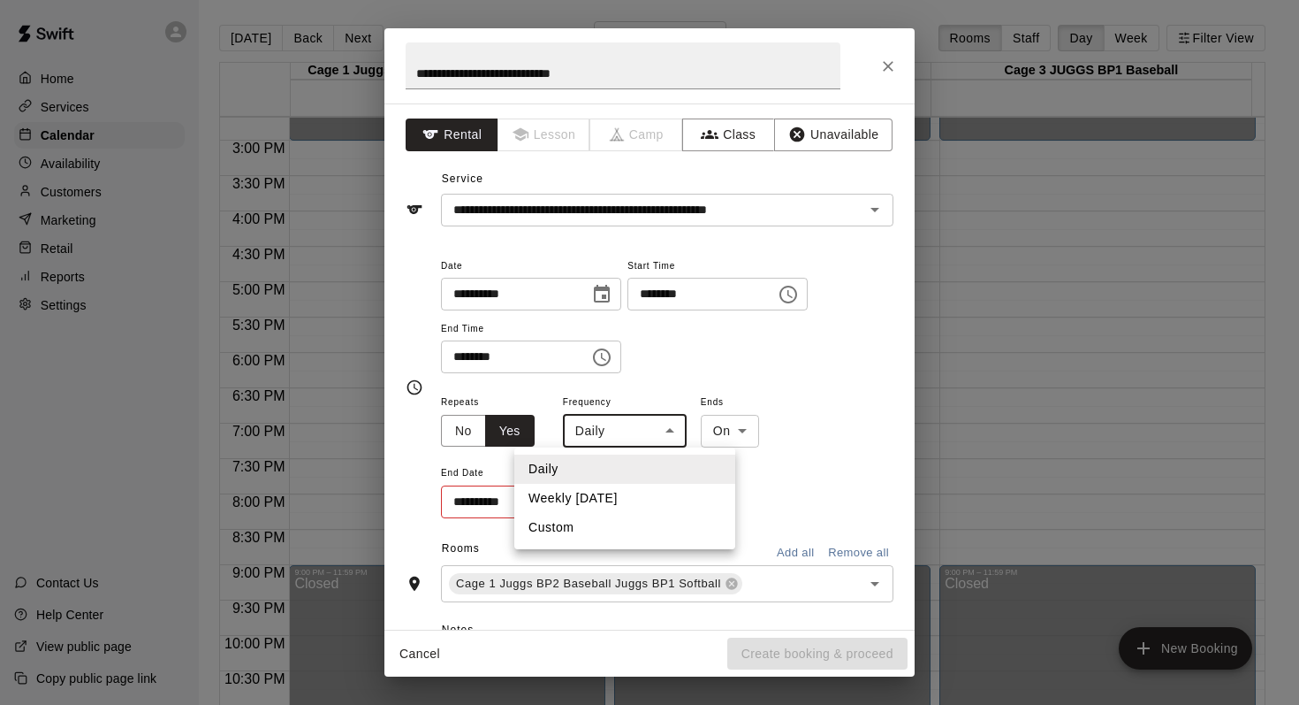
click at [598, 491] on li "Weekly on Thursday" at bounding box center [624, 498] width 221 height 29
type input "******"
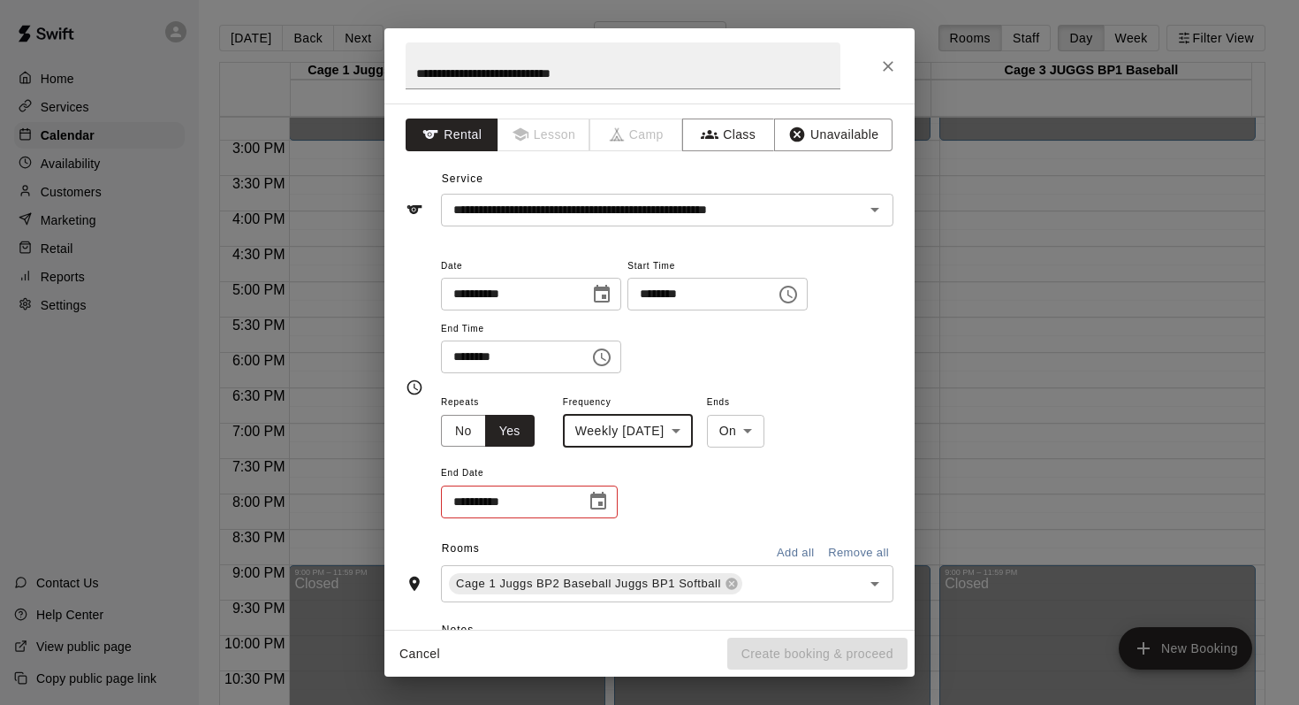
click at [595, 501] on icon "Choose date" at bounding box center [598, 501] width 21 height 21
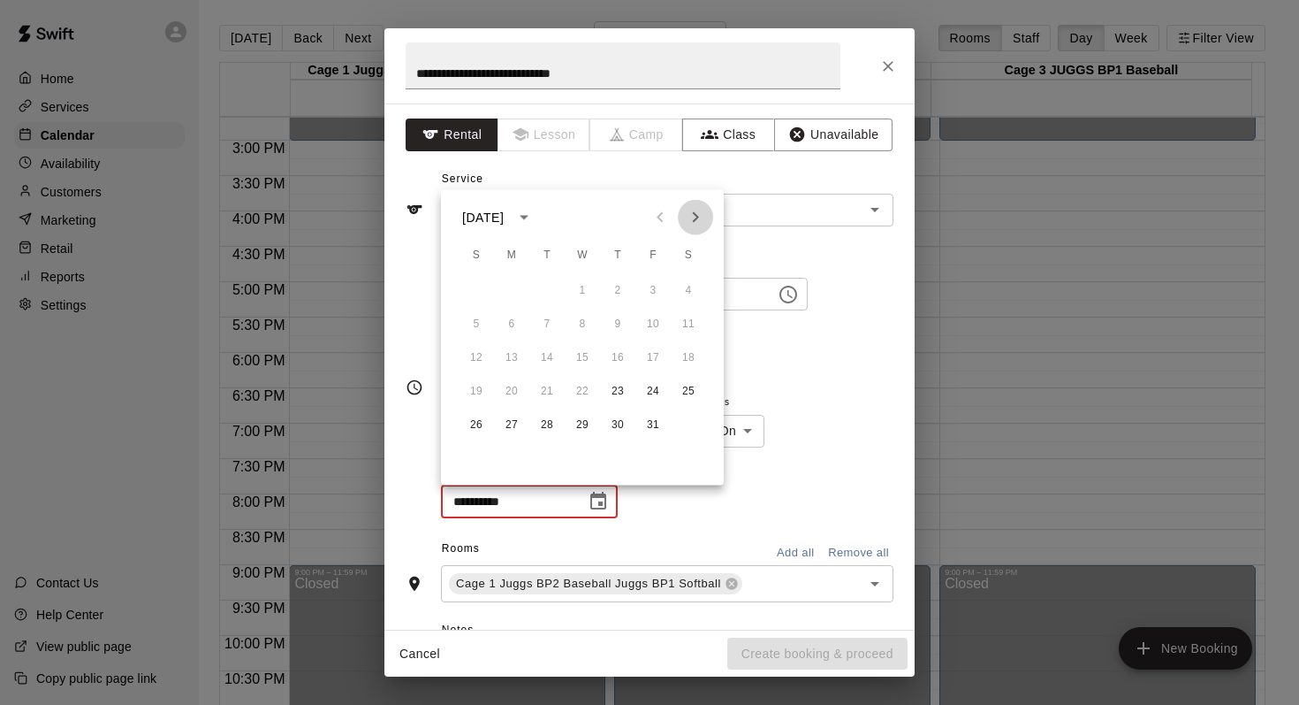
click at [697, 210] on icon "Next month" at bounding box center [695, 217] width 21 height 21
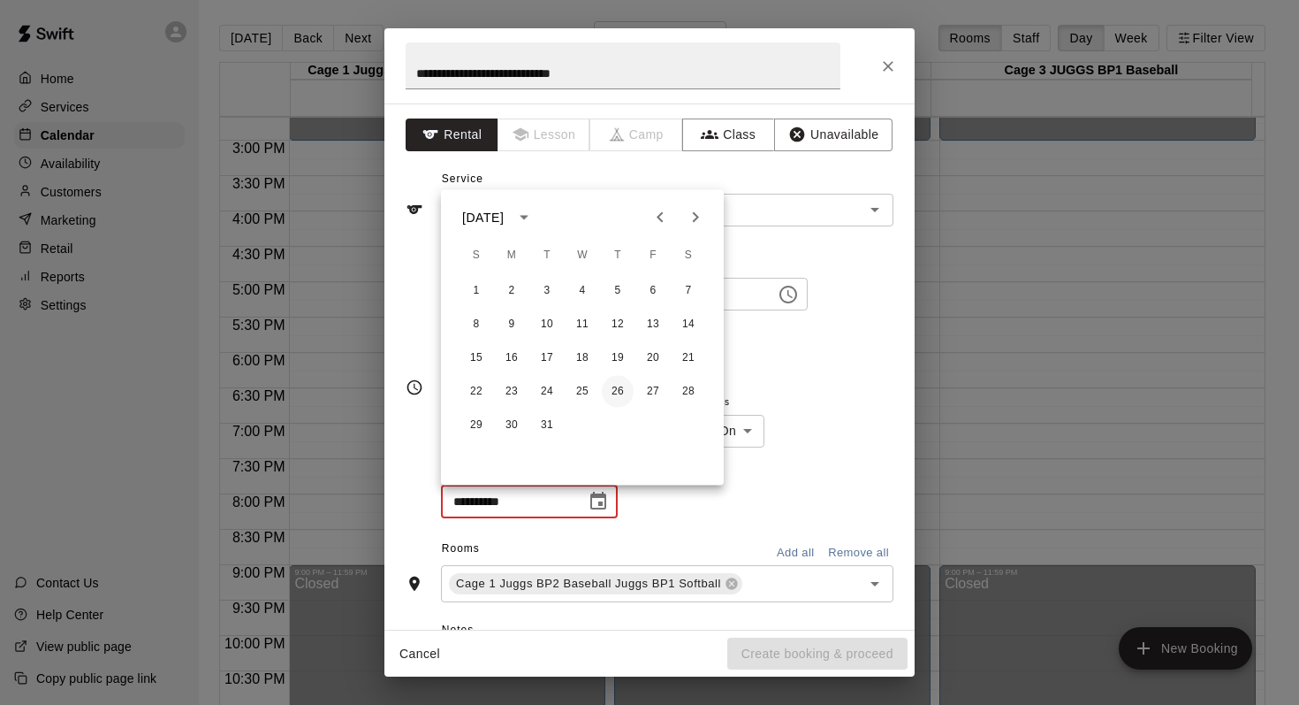
click at [615, 385] on button "26" at bounding box center [618, 392] width 32 height 32
type input "**********"
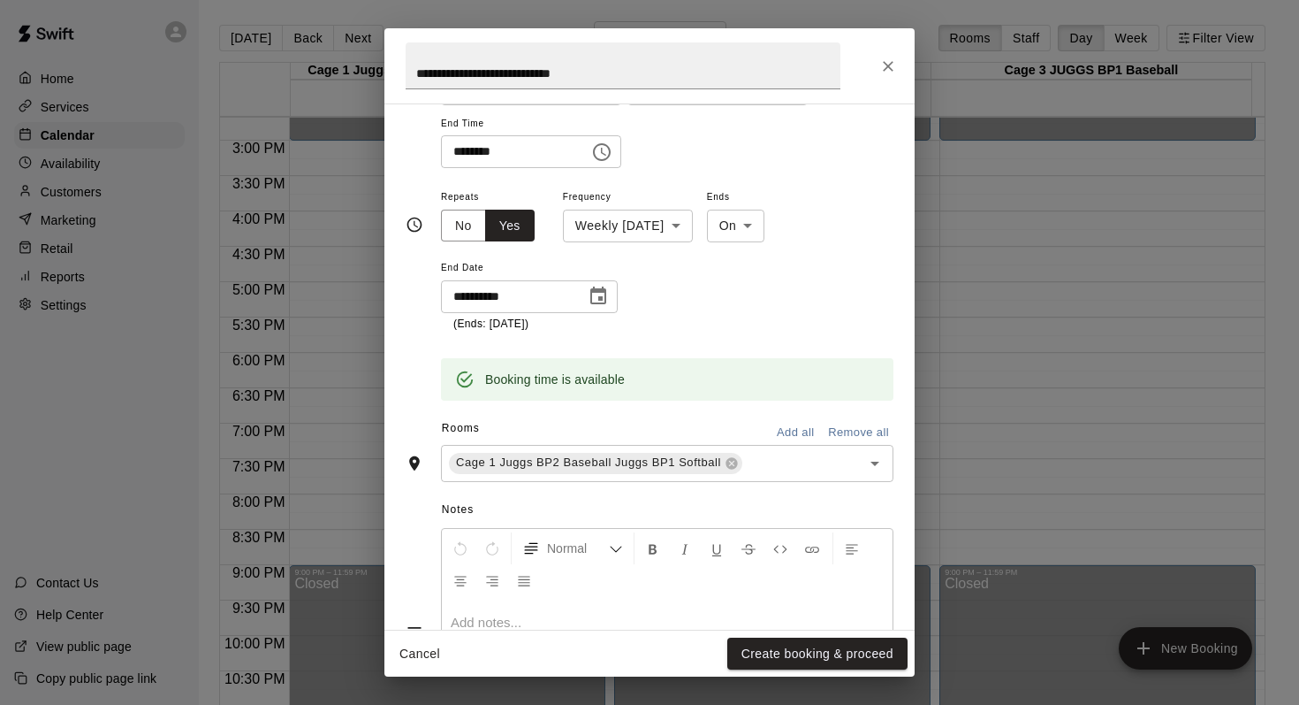
click at [787, 428] on button "Add all" at bounding box center [795, 432] width 57 height 27
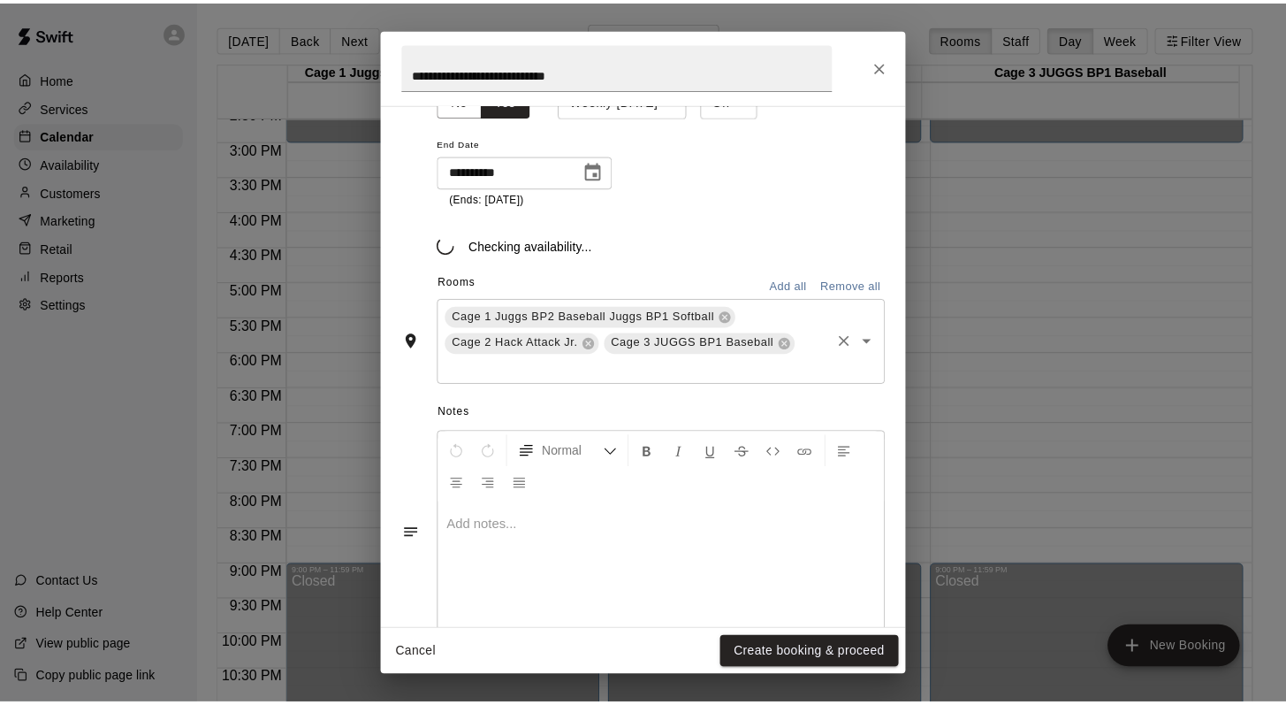
scroll to position [370, 0]
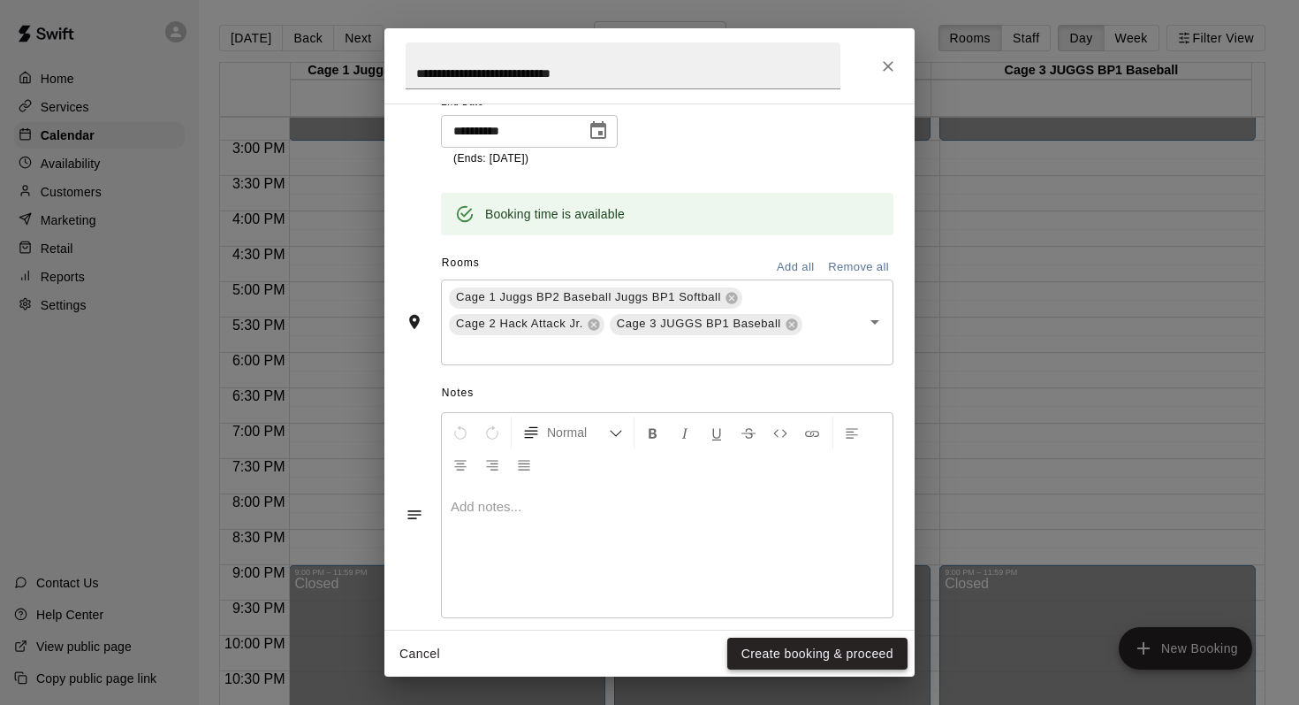
click at [781, 649] on button "Create booking & proceed" at bounding box center [818, 653] width 180 height 33
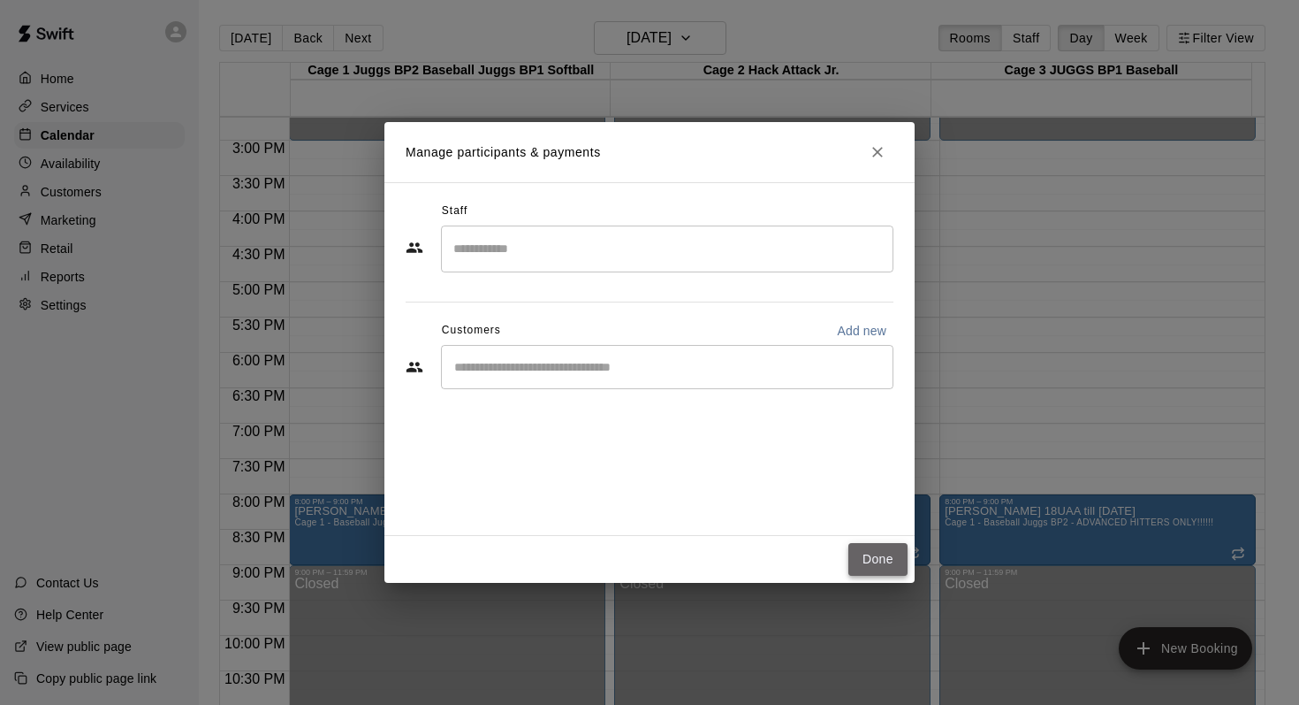
click at [872, 557] on button "Done" at bounding box center [878, 559] width 59 height 33
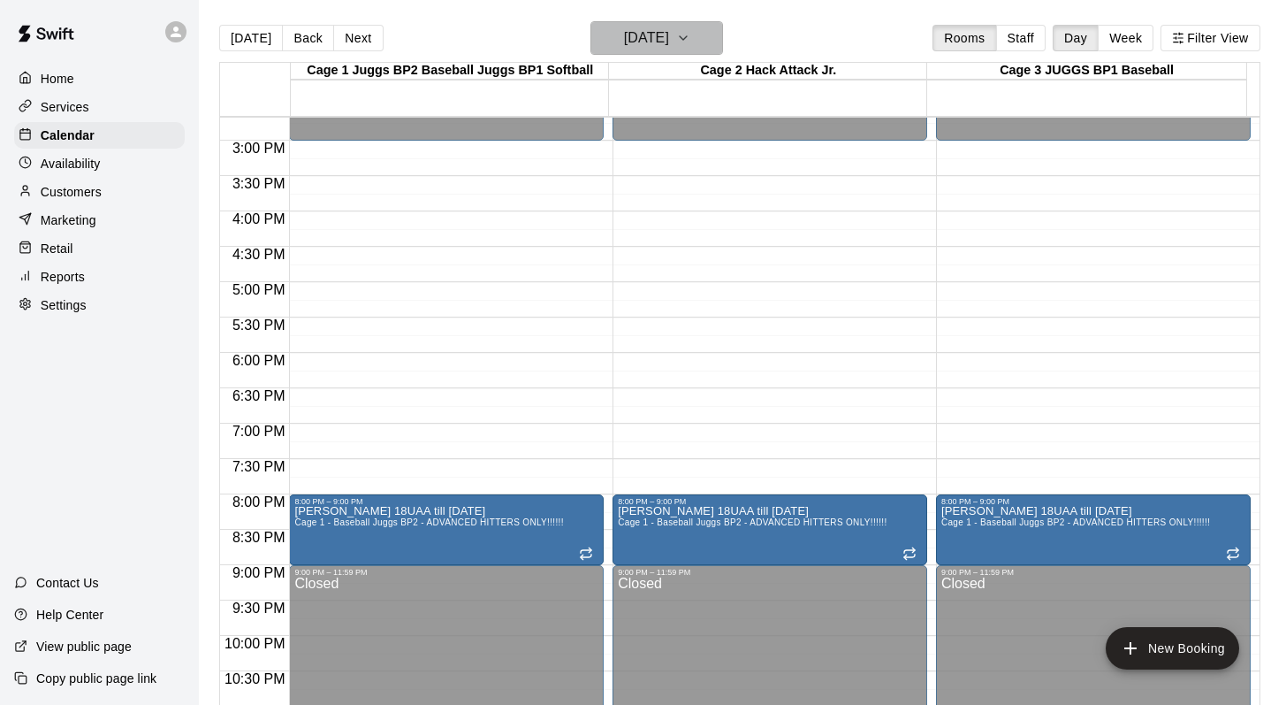
click at [687, 37] on icon "button" at bounding box center [683, 38] width 7 height 4
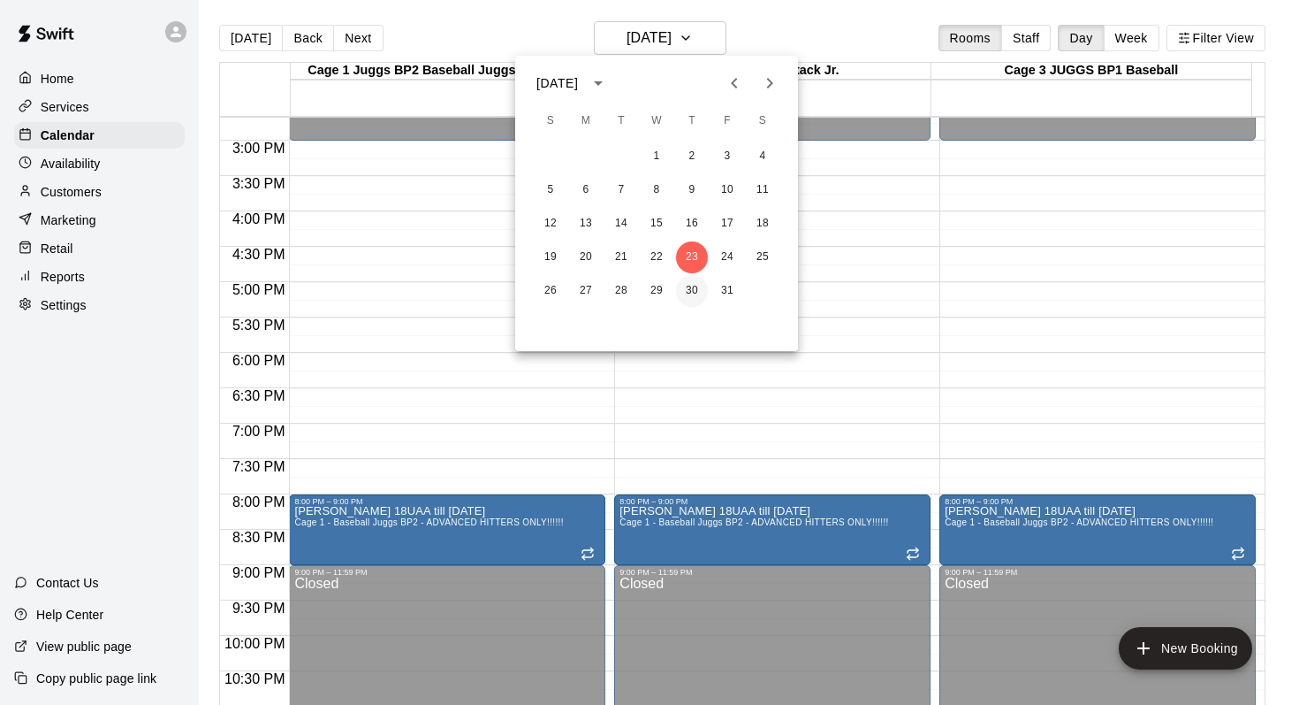
click at [679, 287] on button "30" at bounding box center [692, 291] width 32 height 32
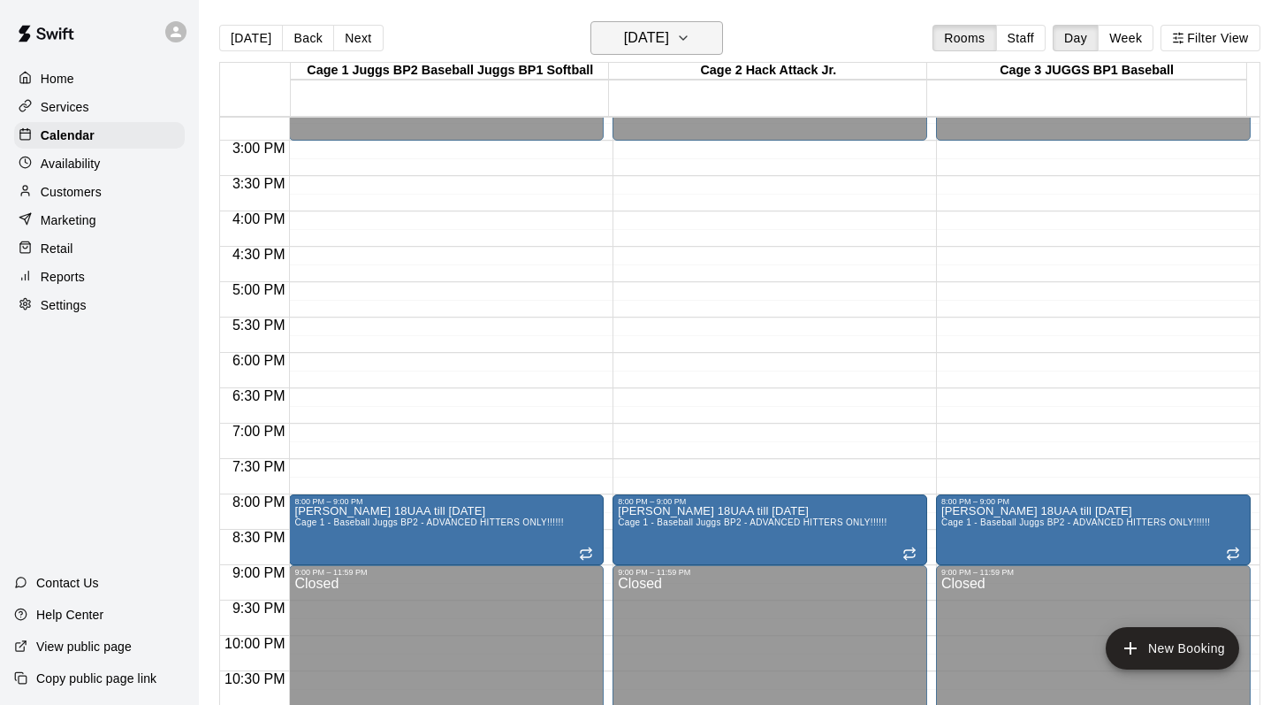
click at [690, 39] on icon "button" at bounding box center [683, 37] width 14 height 21
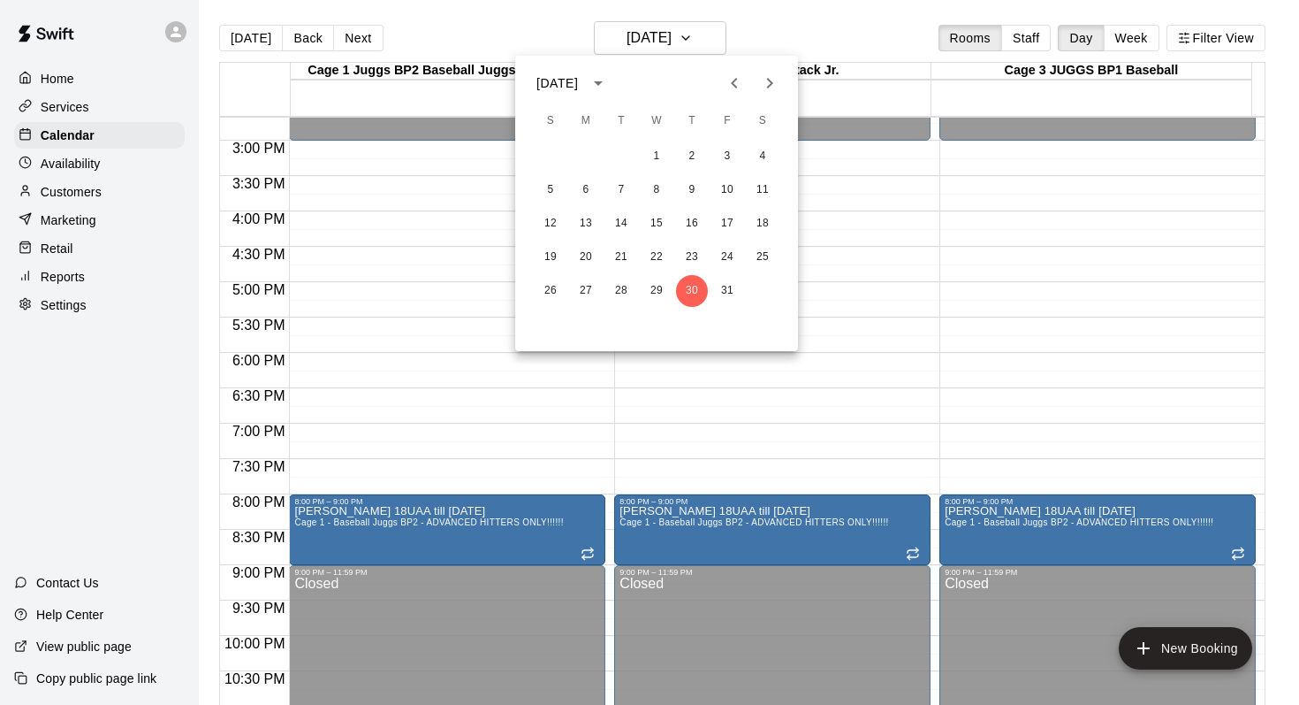
click at [765, 82] on icon "Next month" at bounding box center [769, 82] width 21 height 21
click at [690, 190] on button "6" at bounding box center [692, 190] width 32 height 32
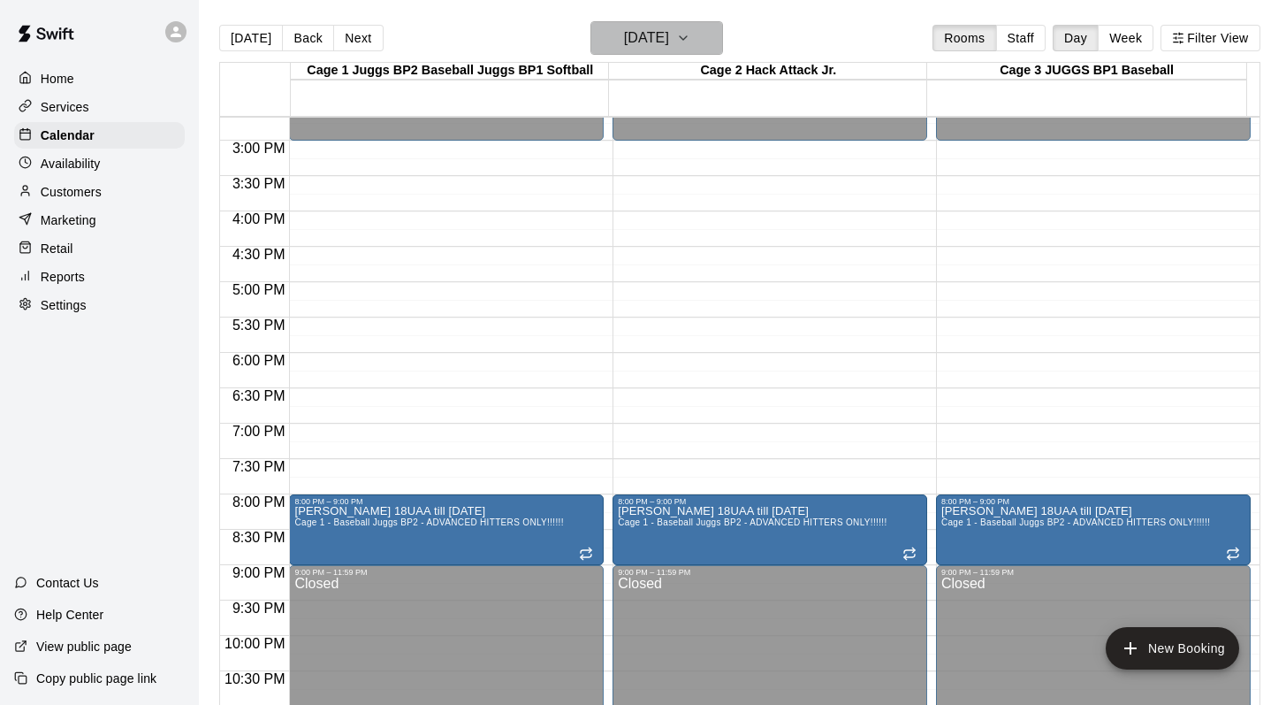
click at [690, 30] on icon "button" at bounding box center [683, 37] width 14 height 21
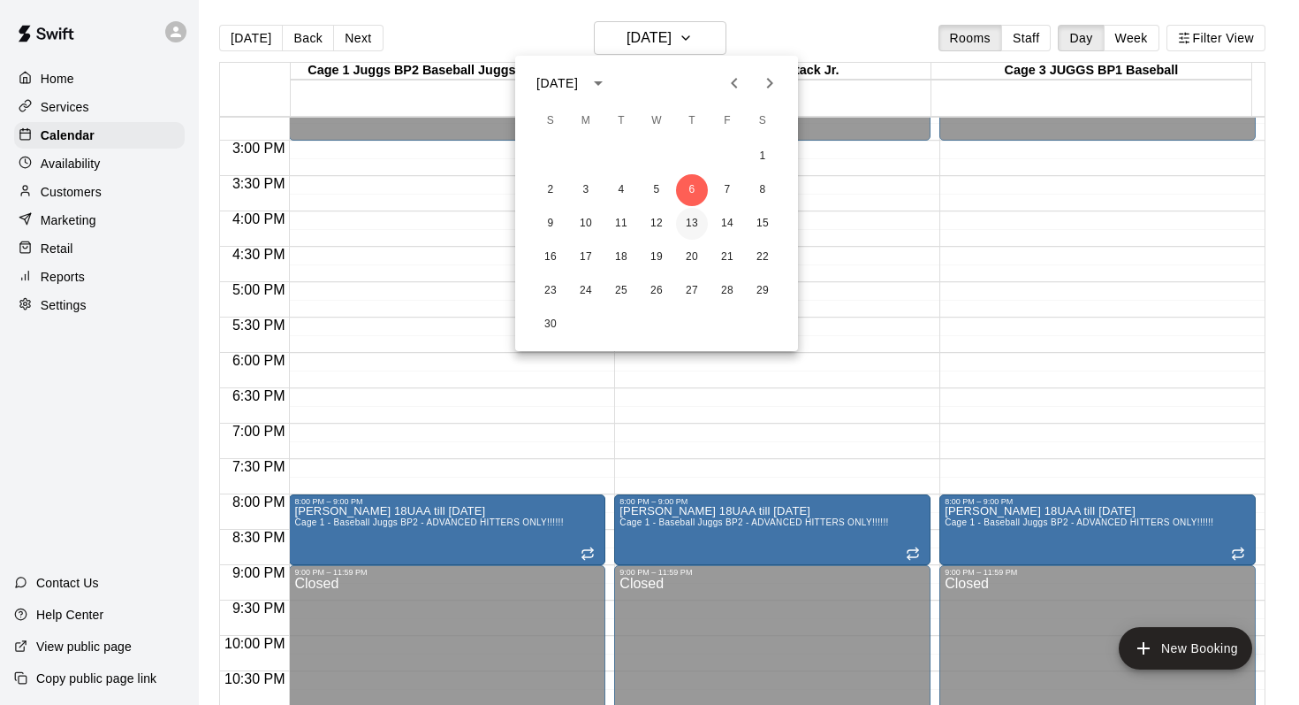
click at [685, 223] on button "13" at bounding box center [692, 224] width 32 height 32
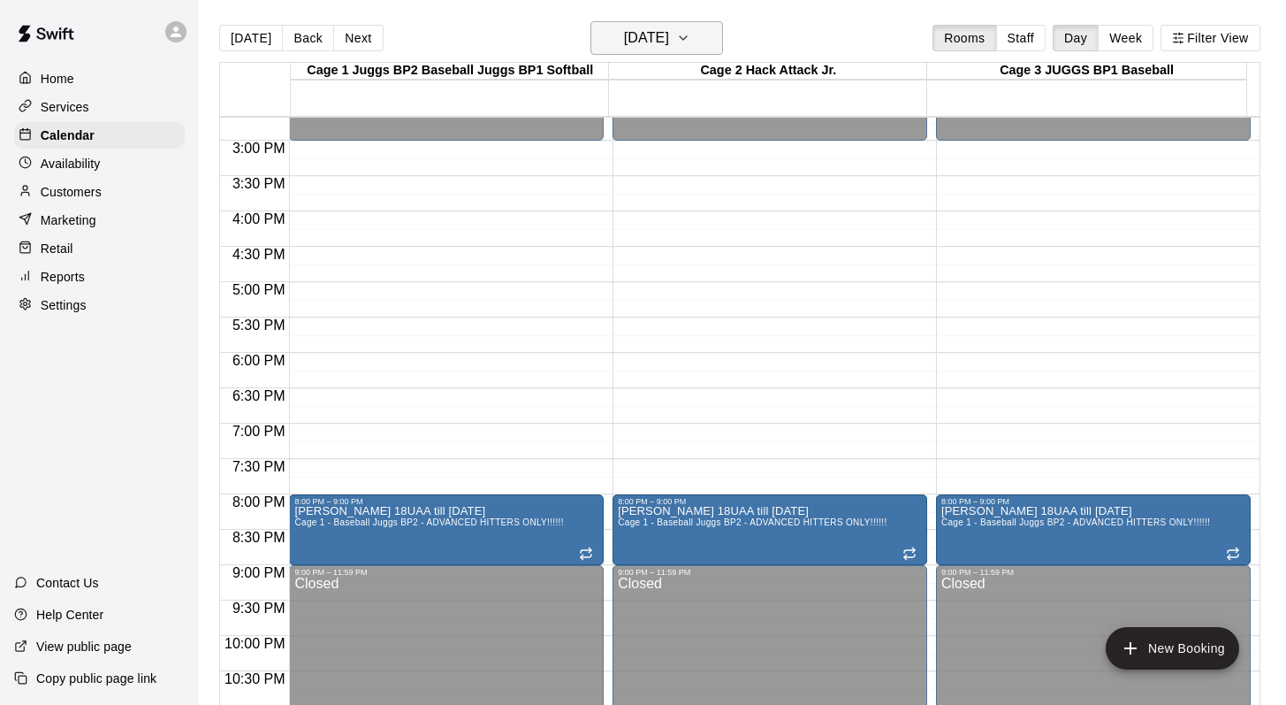
click at [690, 37] on icon "button" at bounding box center [683, 37] width 14 height 21
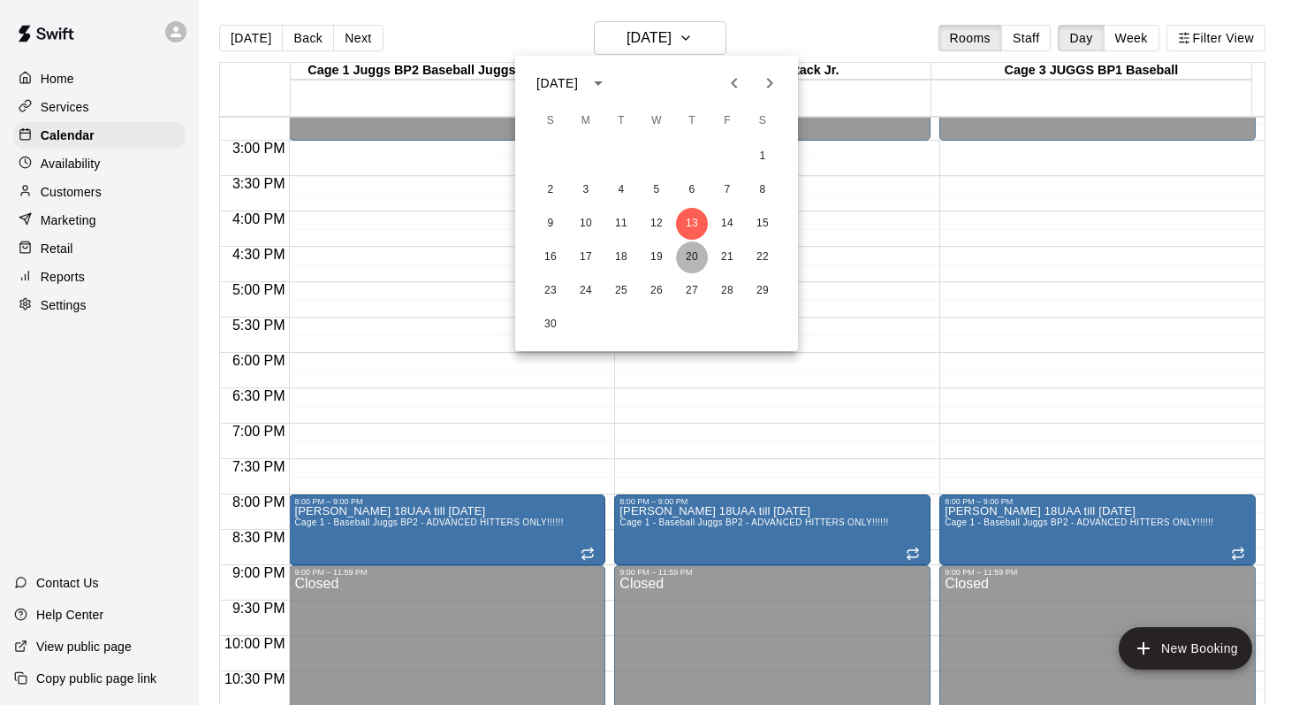
click at [681, 255] on button "20" at bounding box center [692, 257] width 32 height 32
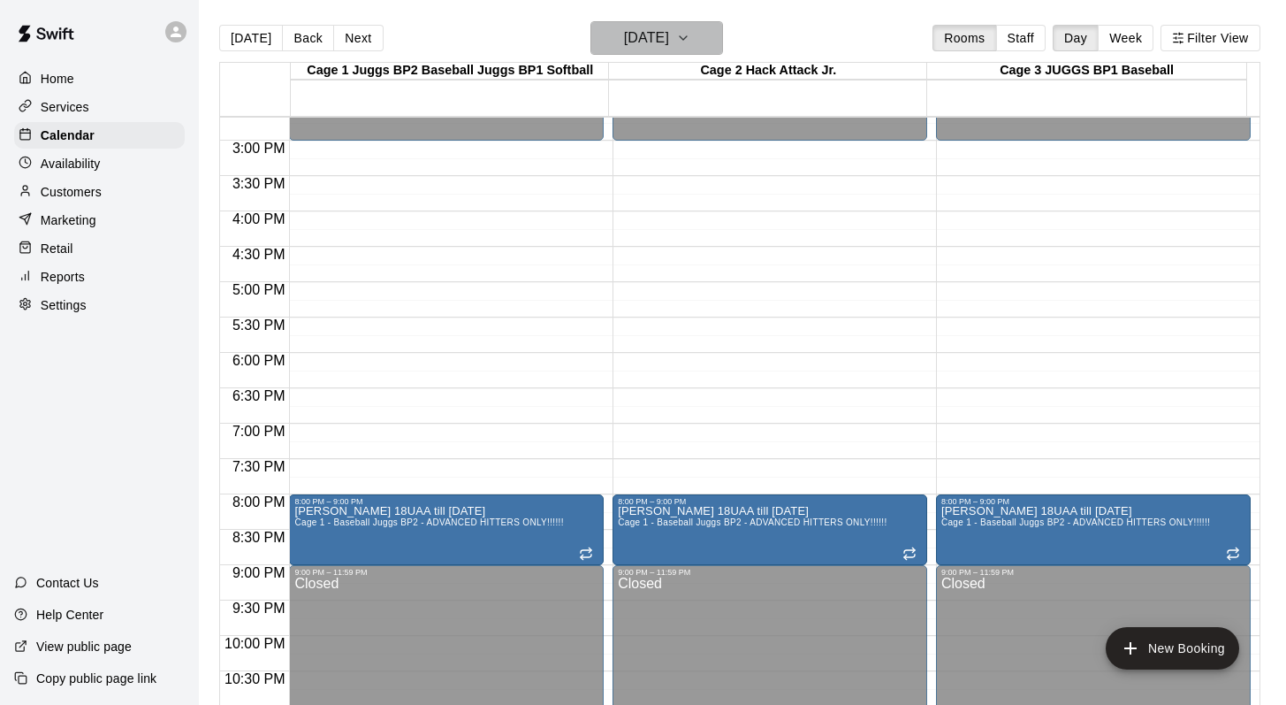
click at [705, 36] on button "Thursday Nov 20" at bounding box center [657, 38] width 133 height 34
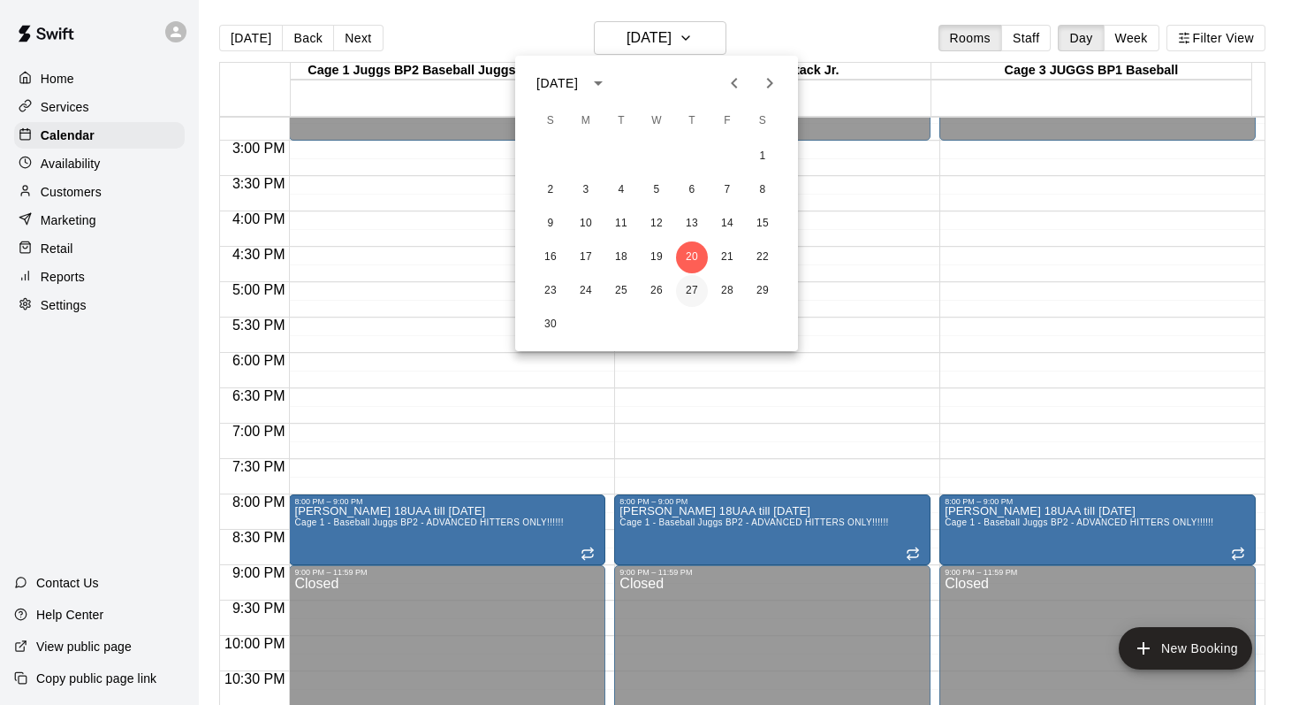
click at [686, 287] on button "27" at bounding box center [692, 291] width 32 height 32
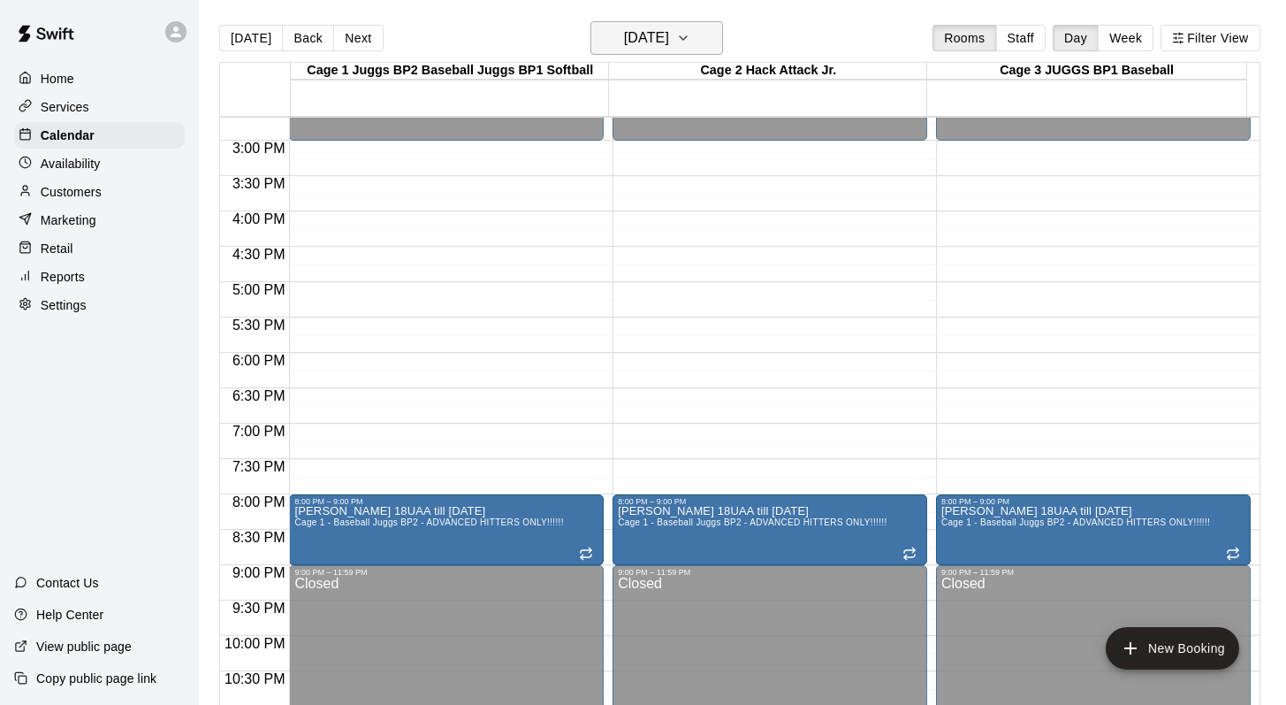
click at [690, 40] on icon "button" at bounding box center [683, 37] width 14 height 21
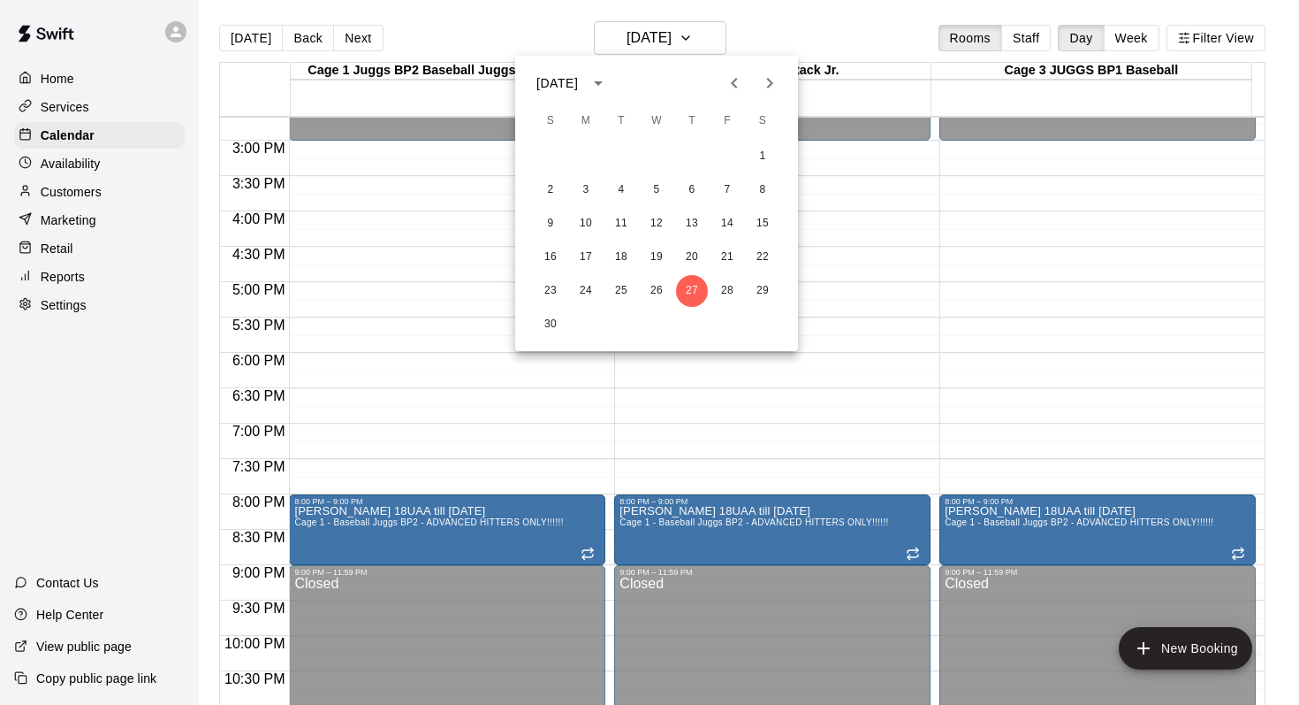
click at [771, 79] on icon "Next month" at bounding box center [769, 82] width 21 height 21
click at [695, 254] on button "25" at bounding box center [692, 257] width 32 height 32
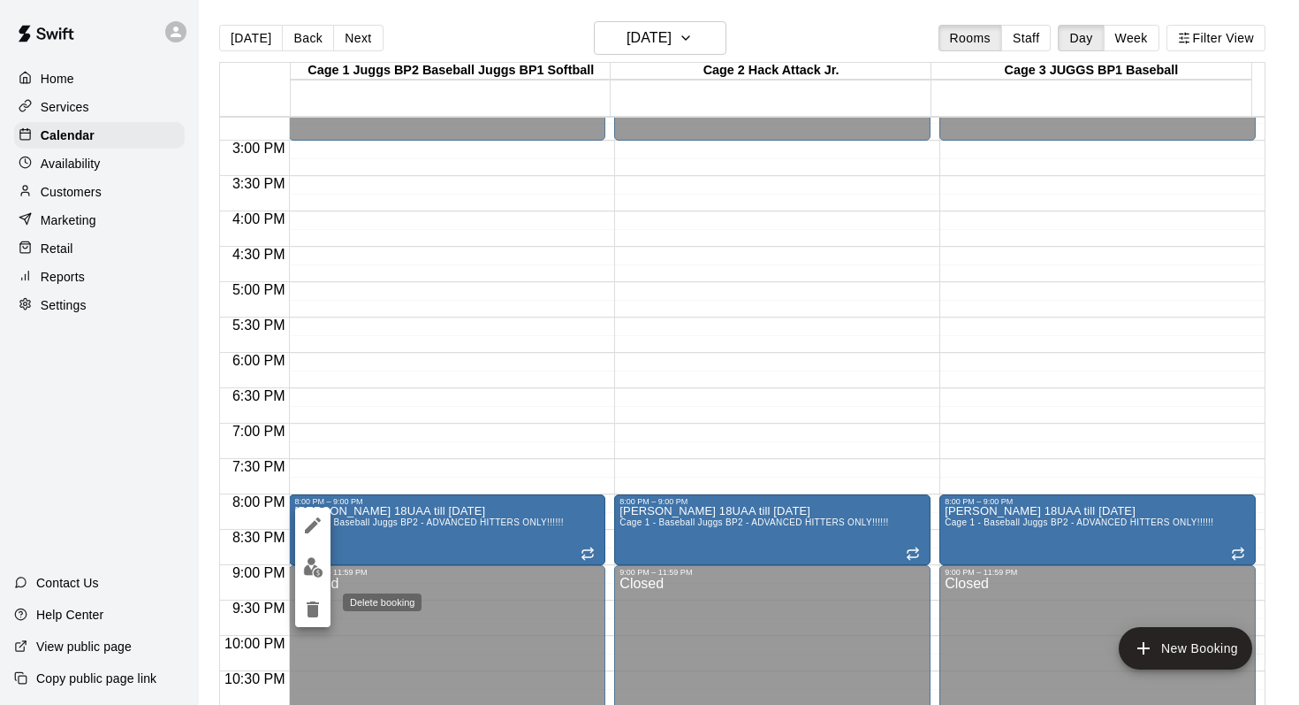
click at [308, 606] on icon "delete" at bounding box center [313, 609] width 12 height 16
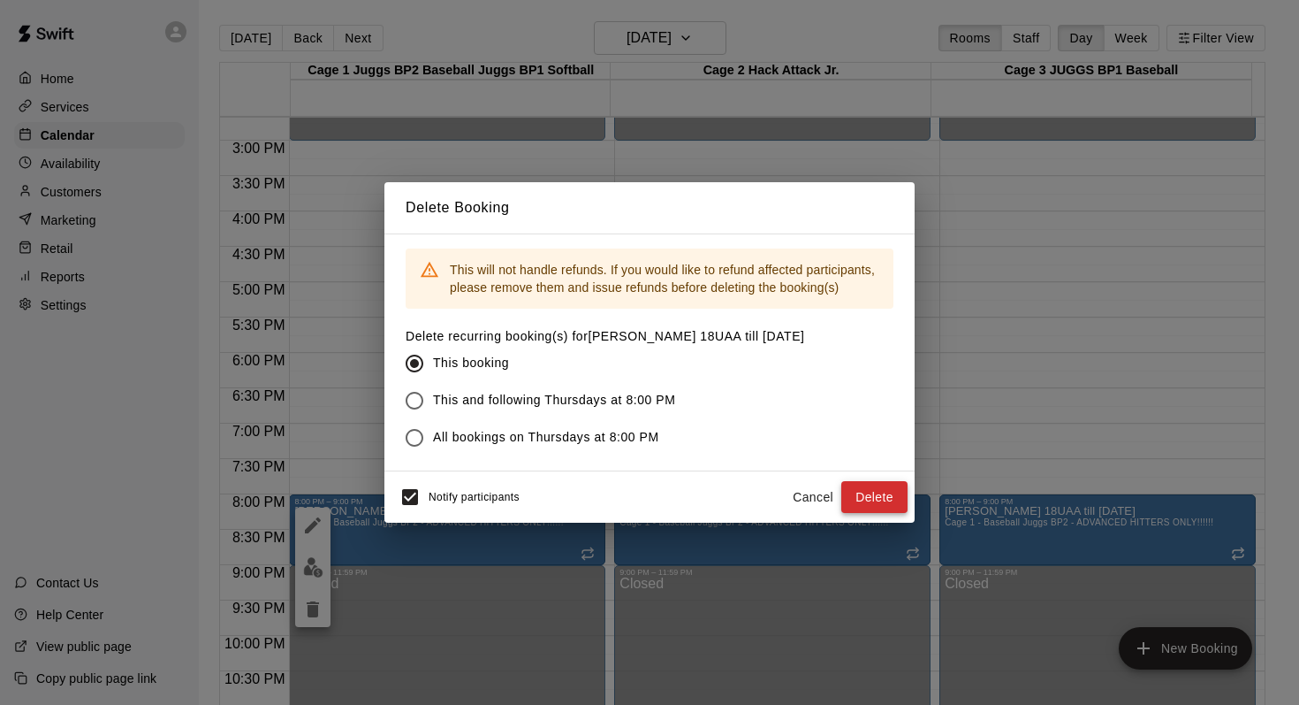
click at [857, 489] on button "Delete" at bounding box center [875, 497] width 66 height 33
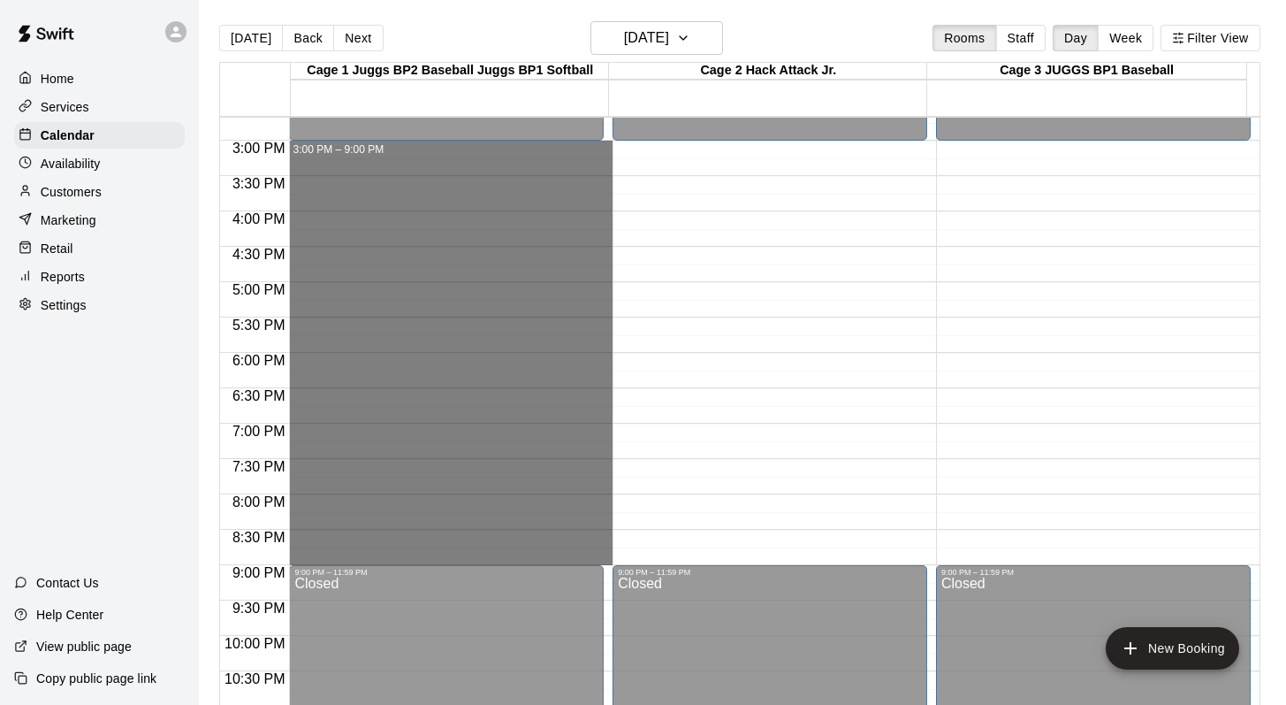
drag, startPoint x: 375, startPoint y: 149, endPoint x: 398, endPoint y: 562, distance: 414.3
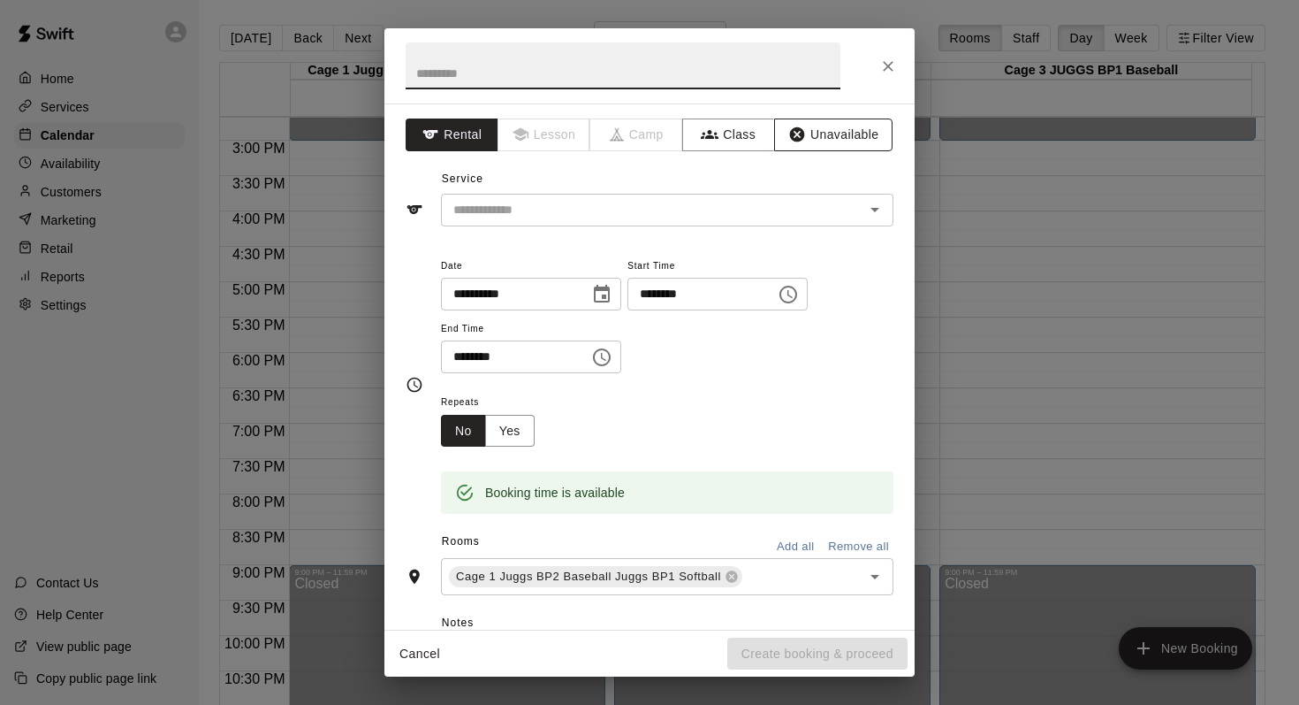
click at [810, 129] on button "Unavailable" at bounding box center [833, 134] width 118 height 33
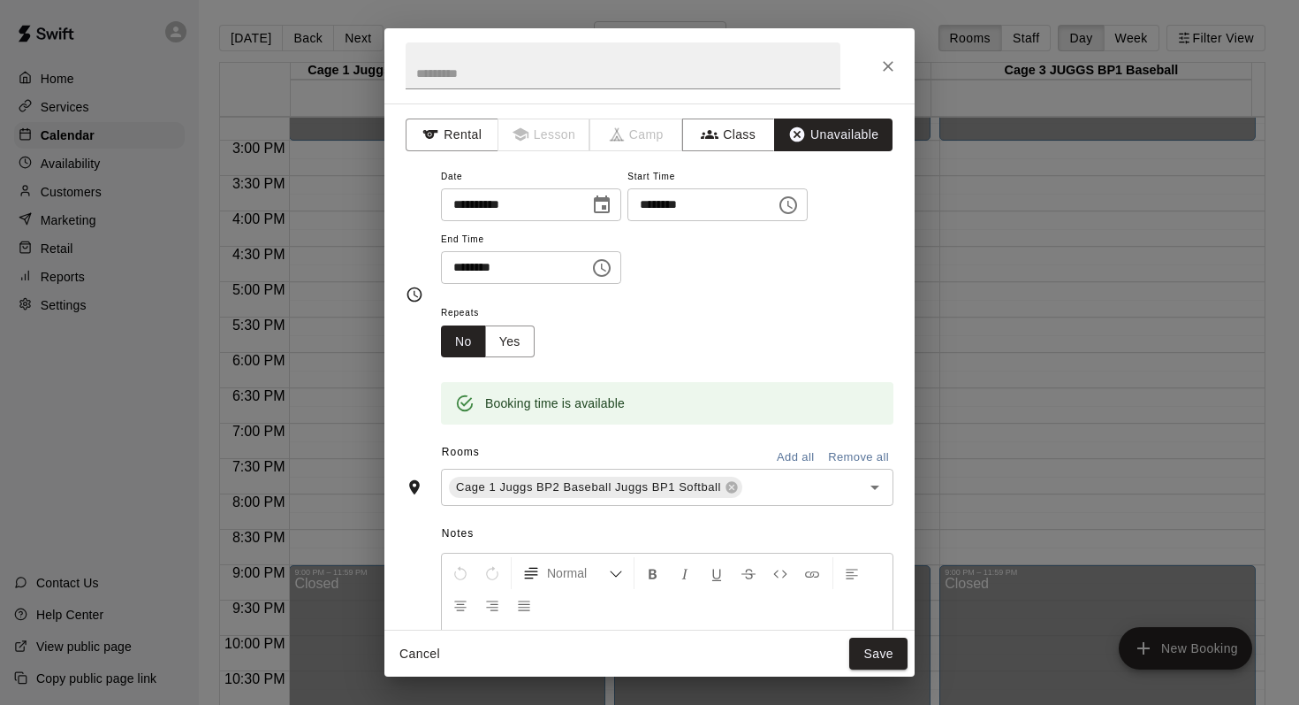
click at [793, 454] on button "Add all" at bounding box center [795, 457] width 57 height 27
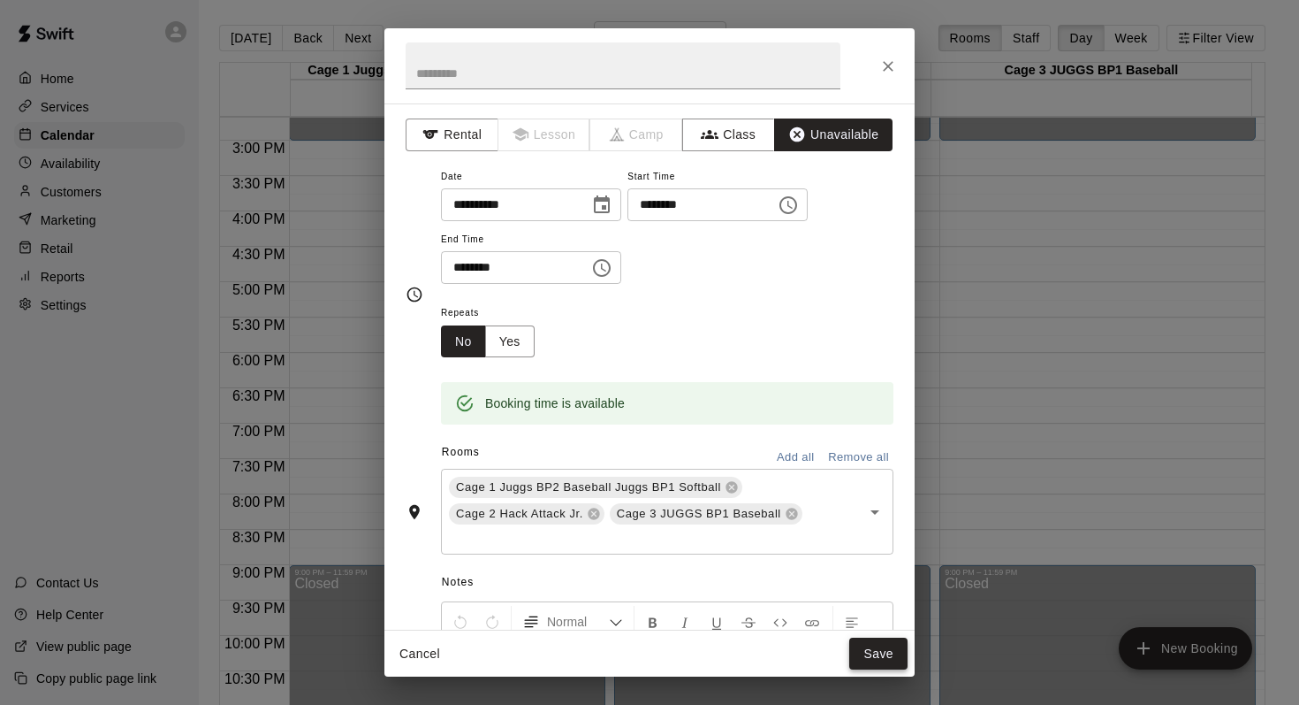
click at [873, 649] on button "Save" at bounding box center [879, 653] width 58 height 33
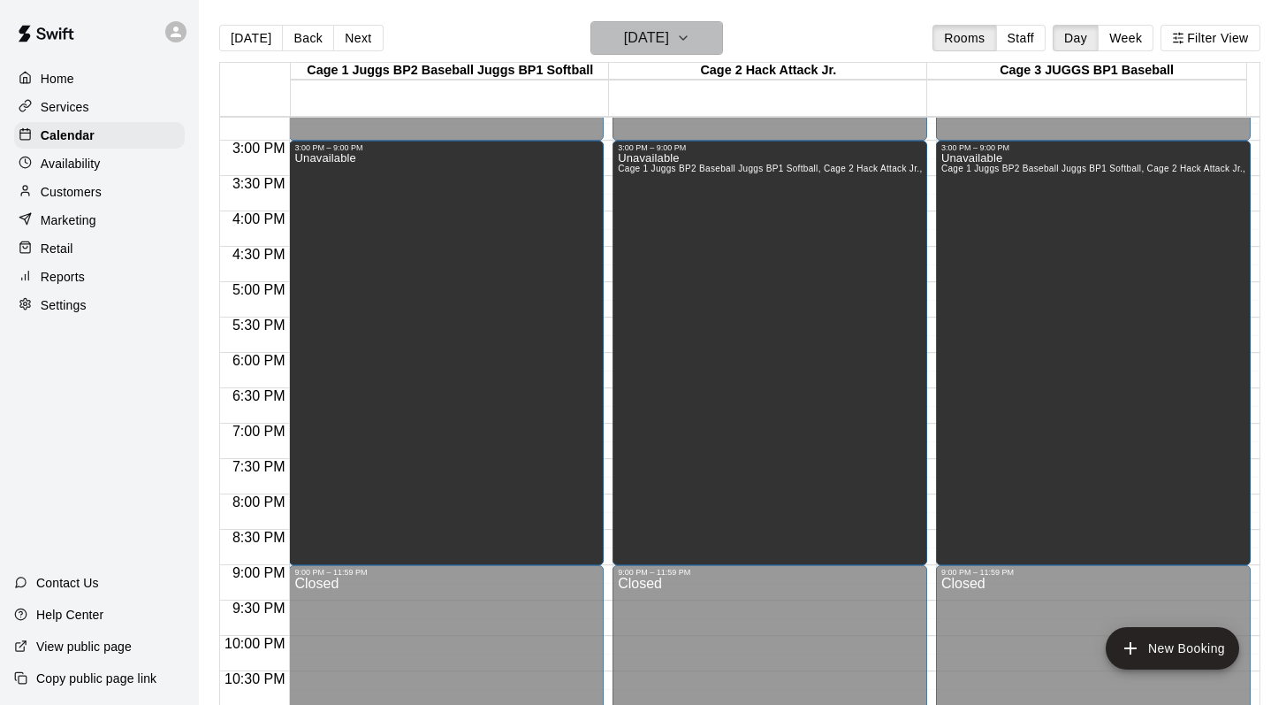
click at [690, 37] on icon "button" at bounding box center [683, 37] width 14 height 21
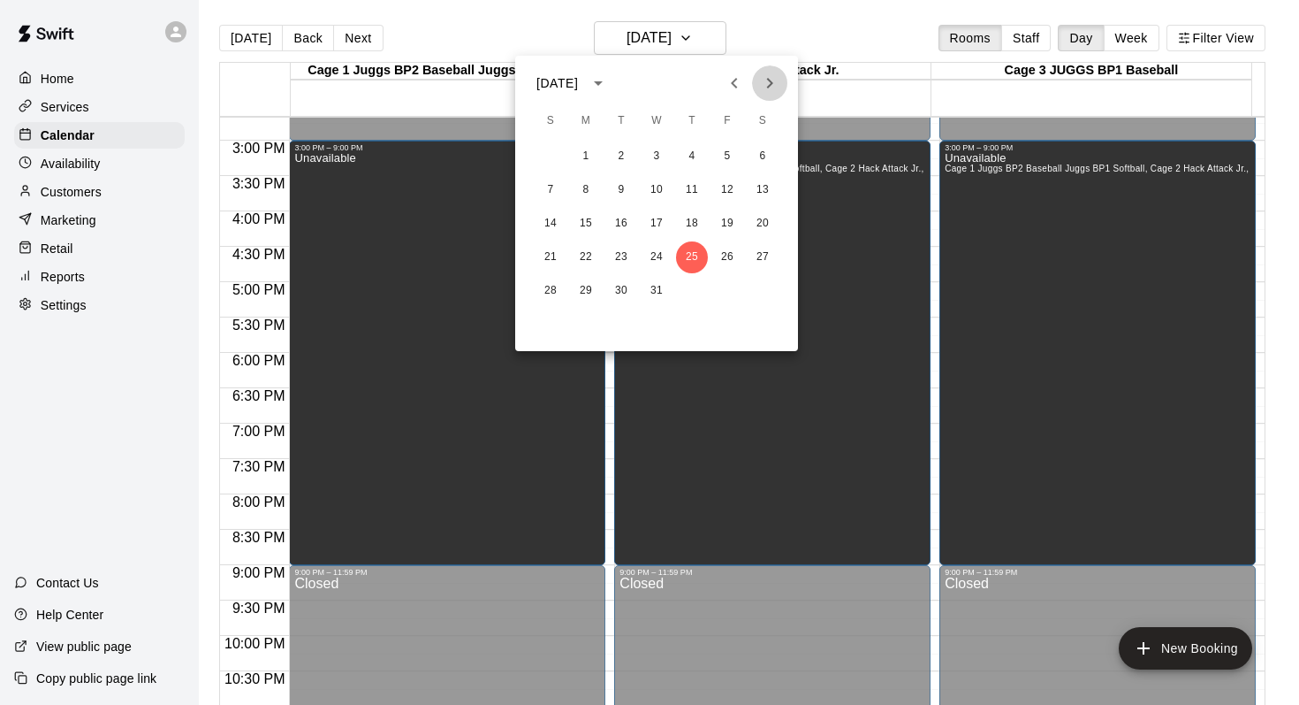
click at [773, 72] on button "Next month" at bounding box center [769, 82] width 35 height 35
click at [686, 151] on button "1" at bounding box center [692, 157] width 32 height 32
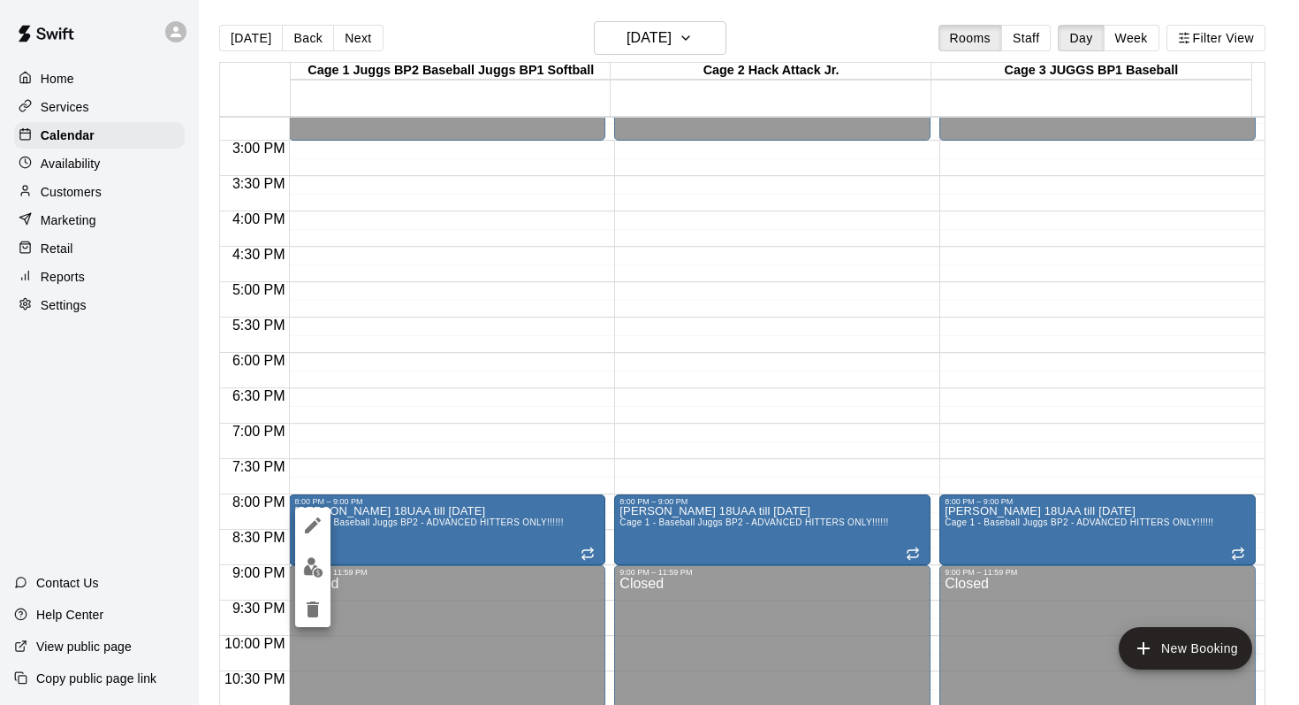
click at [307, 606] on icon "delete" at bounding box center [312, 608] width 21 height 21
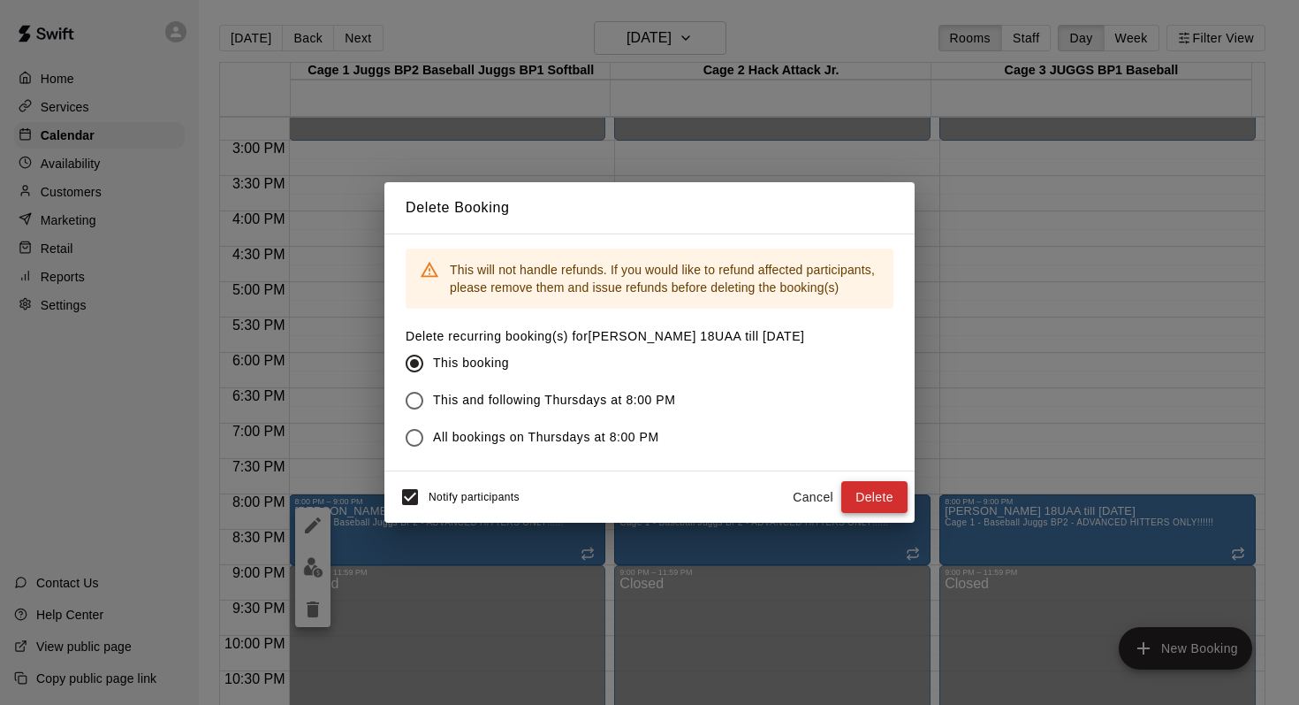
click at [859, 485] on button "Delete" at bounding box center [875, 497] width 66 height 33
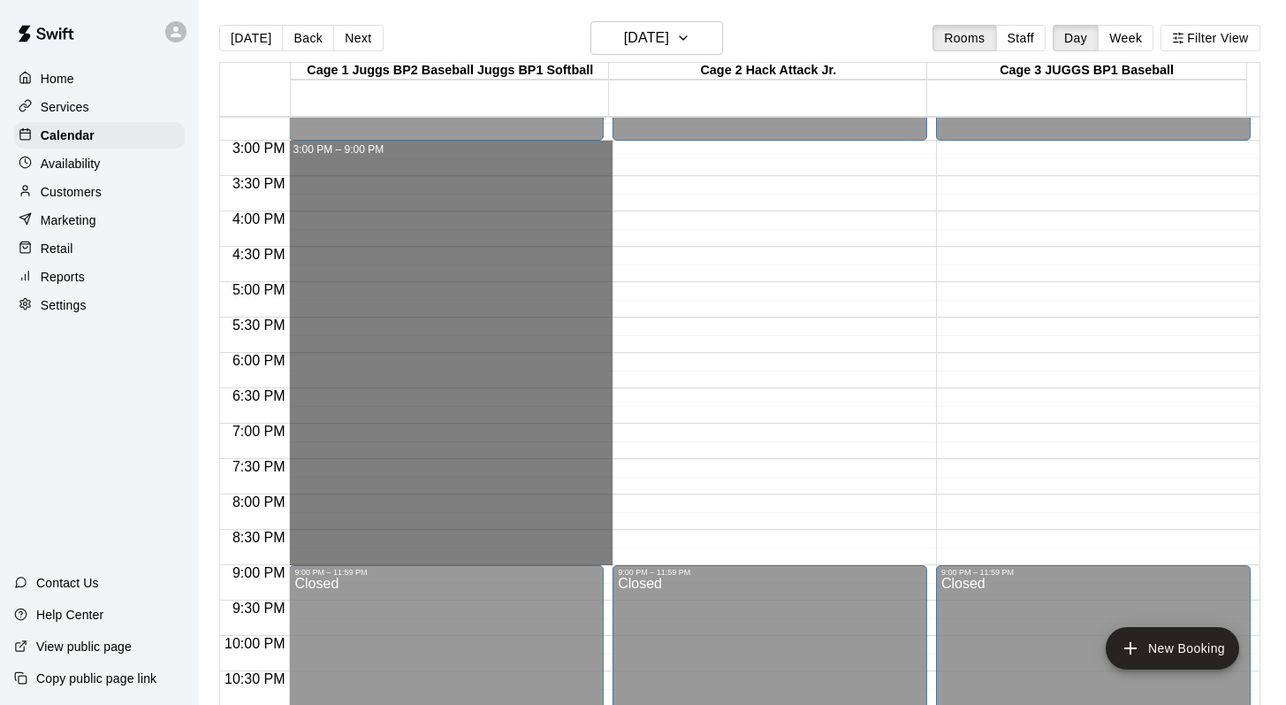
drag, startPoint x: 358, startPoint y: 148, endPoint x: 381, endPoint y: 563, distance: 416.1
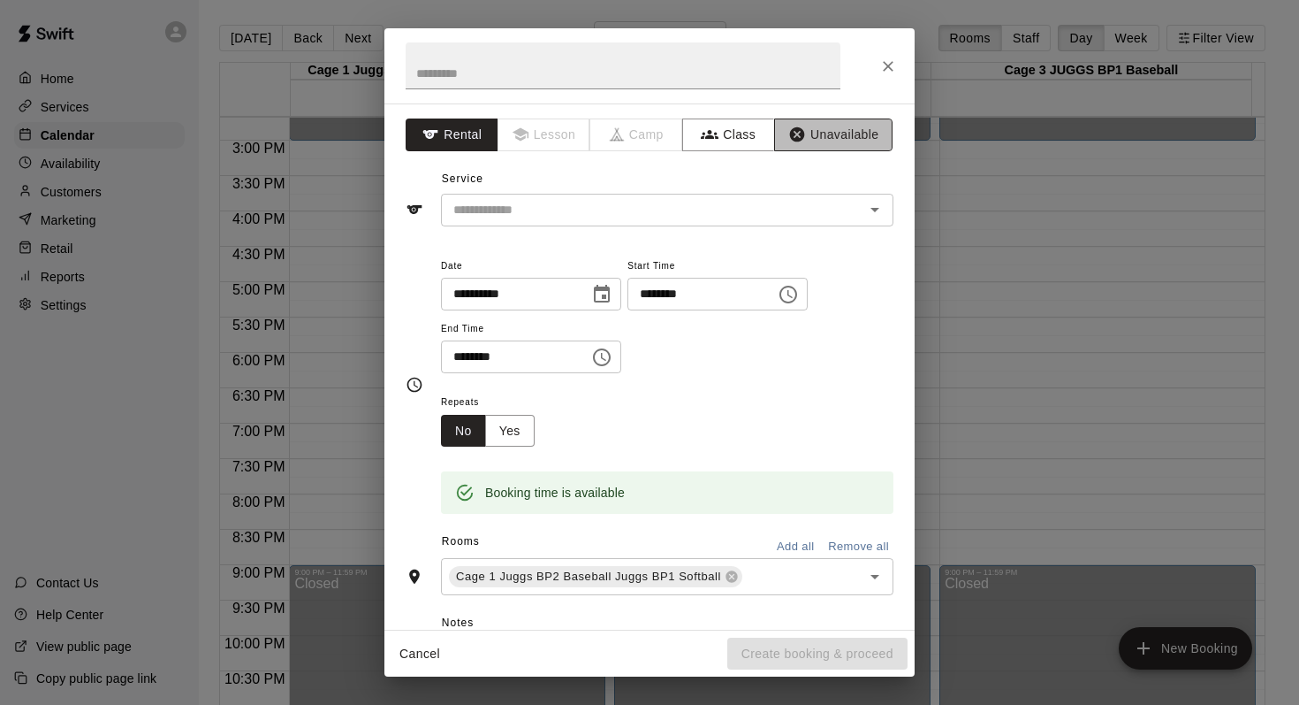
click at [796, 131] on button "Unavailable" at bounding box center [833, 134] width 118 height 33
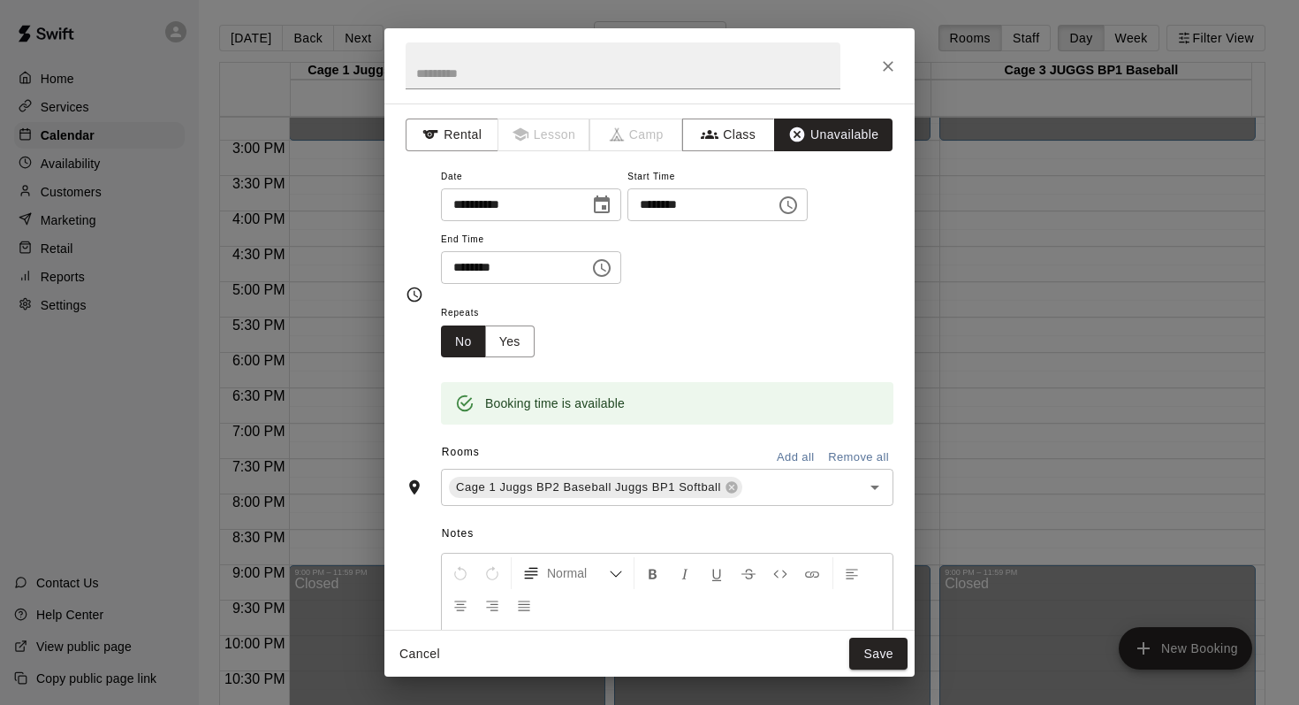
click at [782, 450] on button "Add all" at bounding box center [795, 457] width 57 height 27
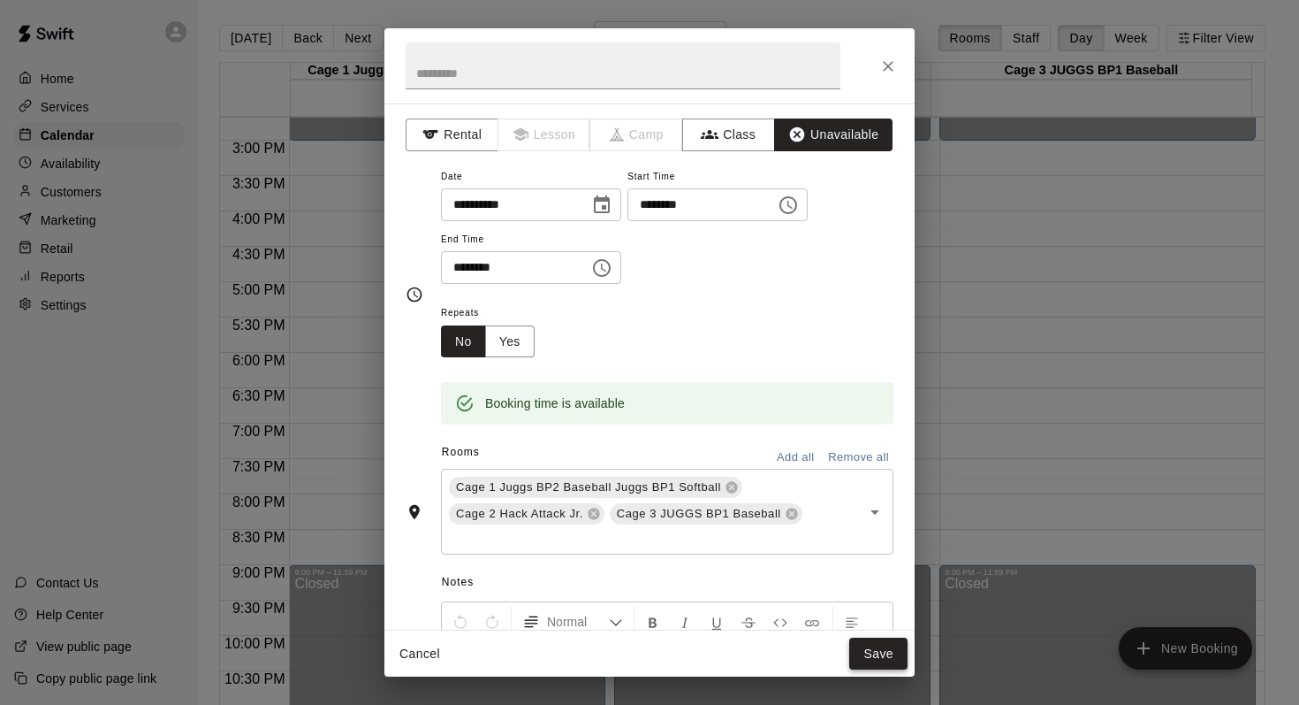
click at [875, 651] on button "Save" at bounding box center [879, 653] width 58 height 33
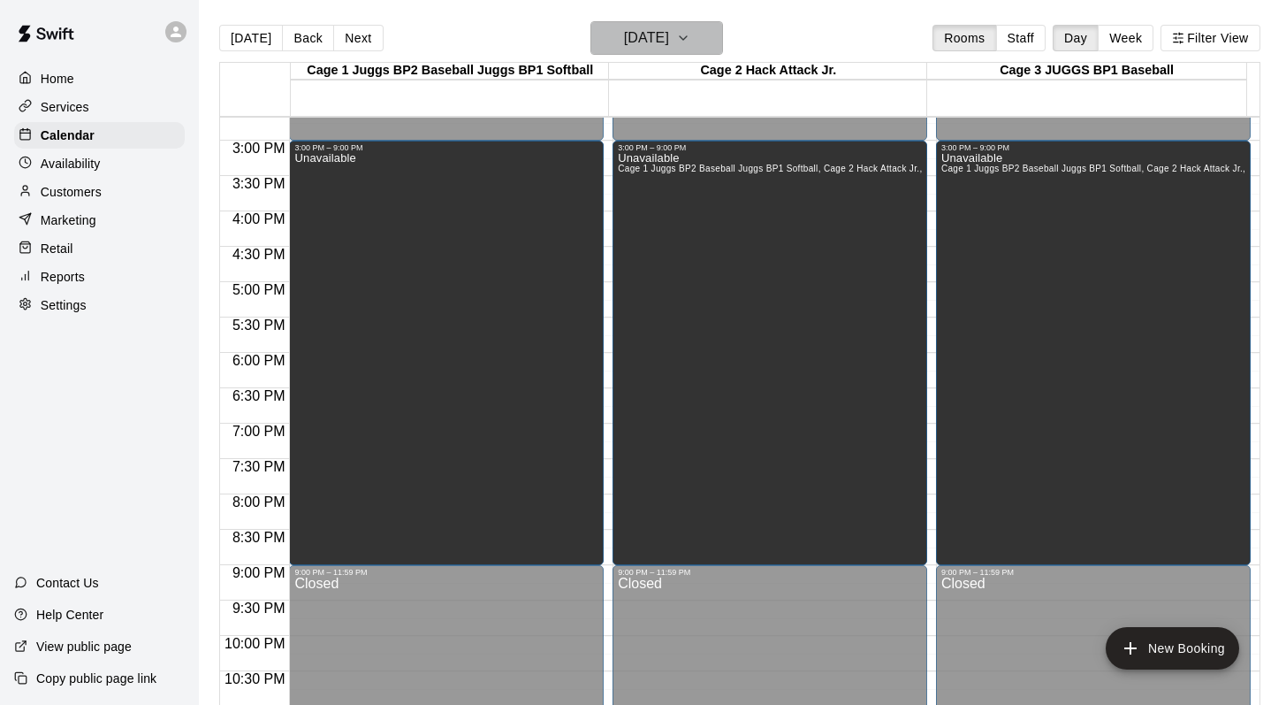
click at [690, 37] on icon "button" at bounding box center [683, 37] width 14 height 21
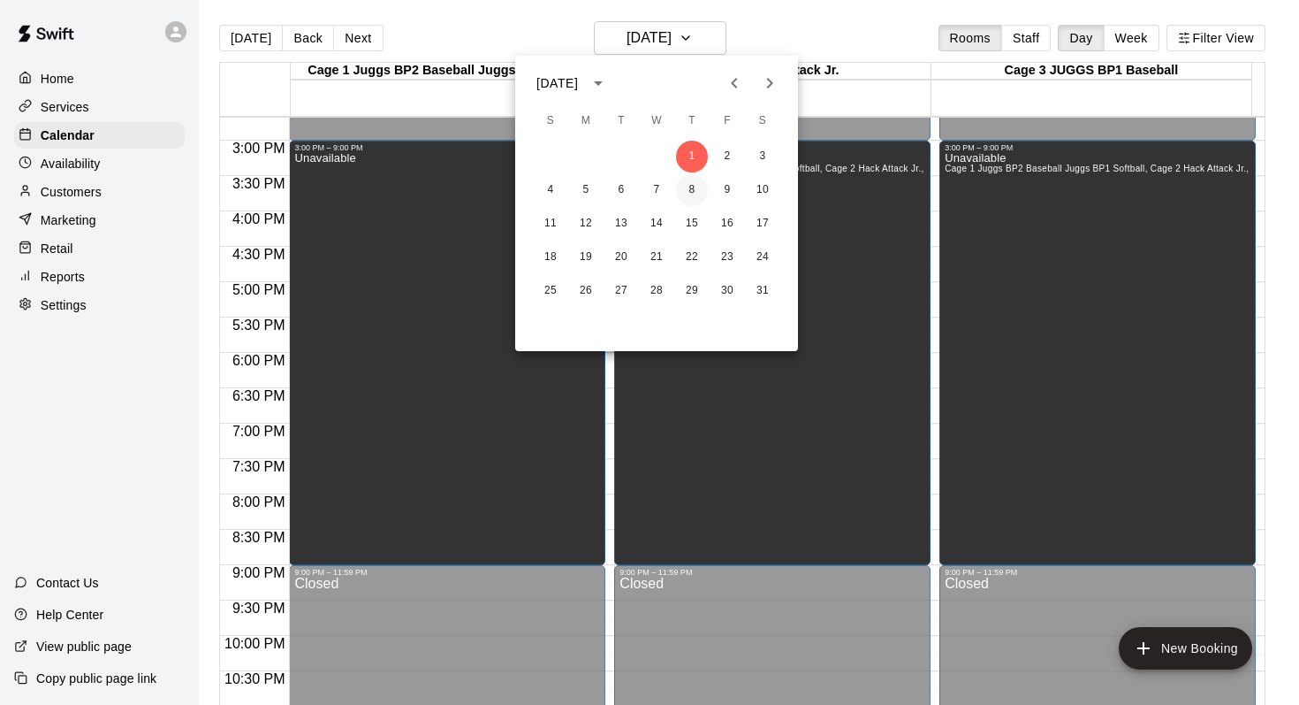
click at [685, 186] on button "8" at bounding box center [692, 190] width 32 height 32
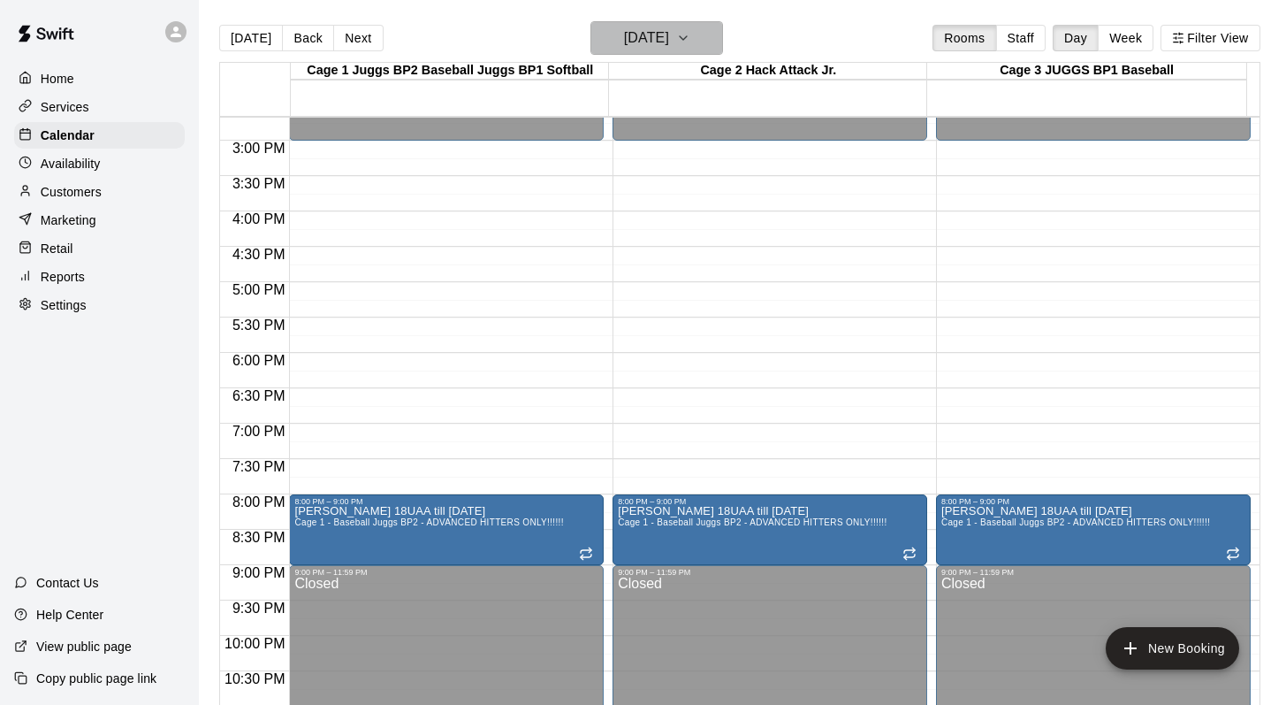
click at [690, 42] on icon "button" at bounding box center [683, 37] width 14 height 21
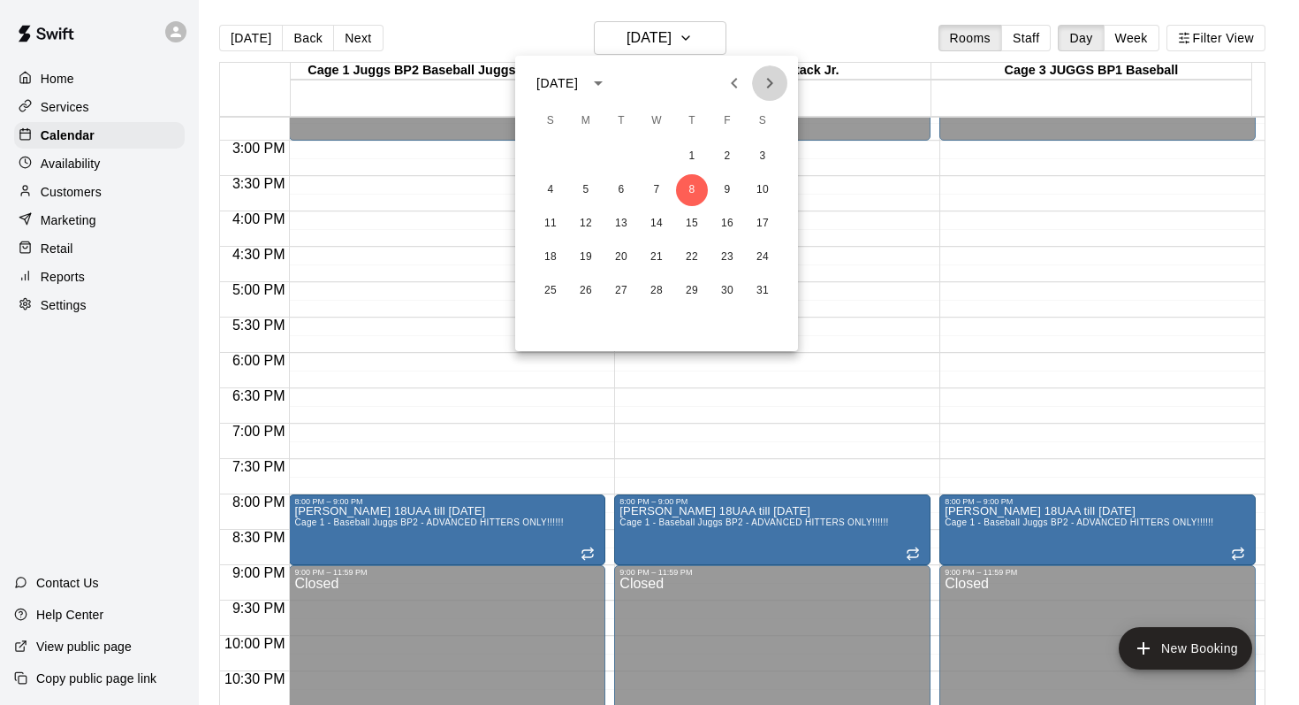
click at [779, 96] on button "Next month" at bounding box center [769, 82] width 35 height 35
click at [694, 157] on button "5" at bounding box center [692, 157] width 32 height 32
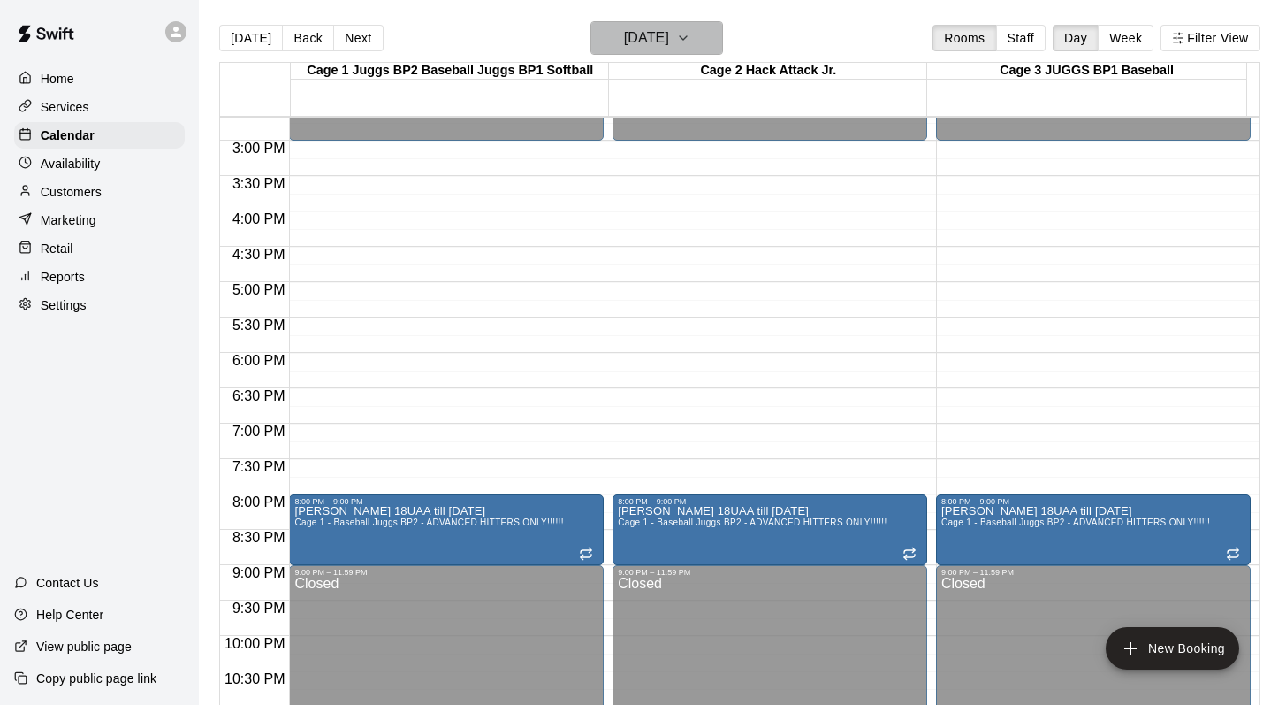
click at [690, 33] on icon "button" at bounding box center [683, 37] width 14 height 21
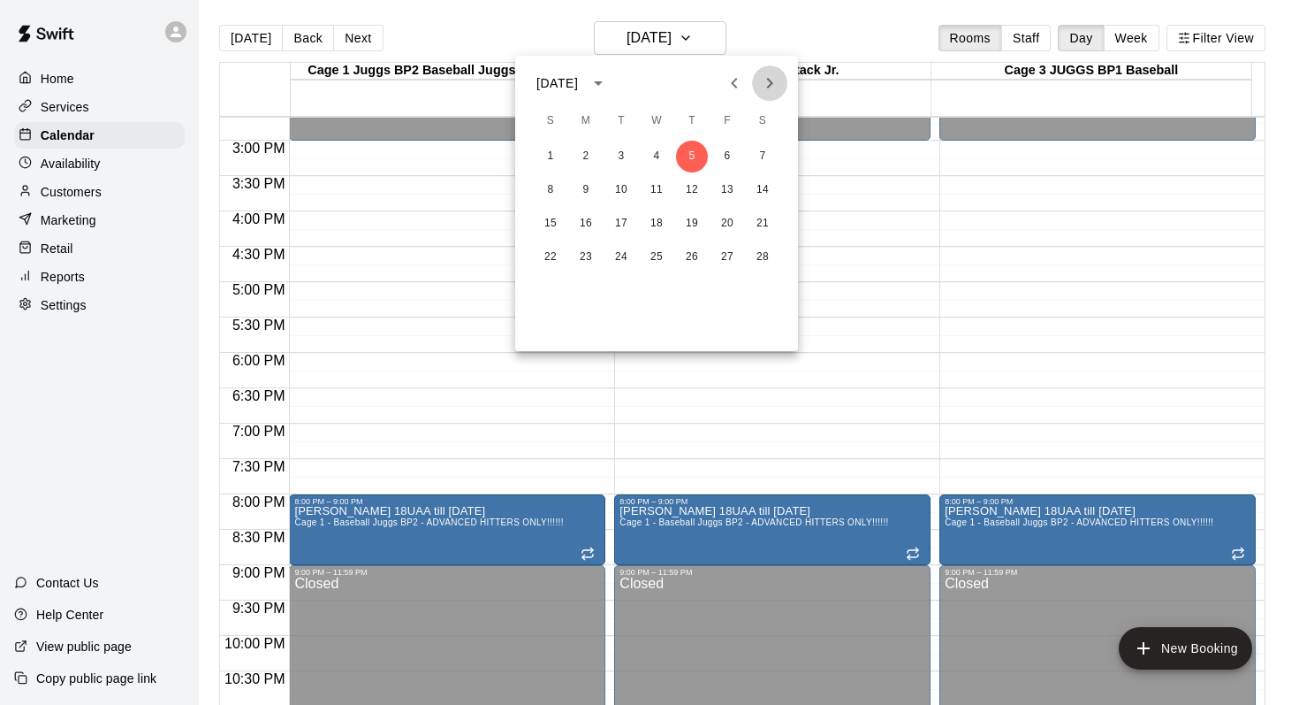
click at [772, 78] on icon "Next month" at bounding box center [769, 82] width 21 height 21
click at [692, 215] on button "19" at bounding box center [692, 224] width 32 height 32
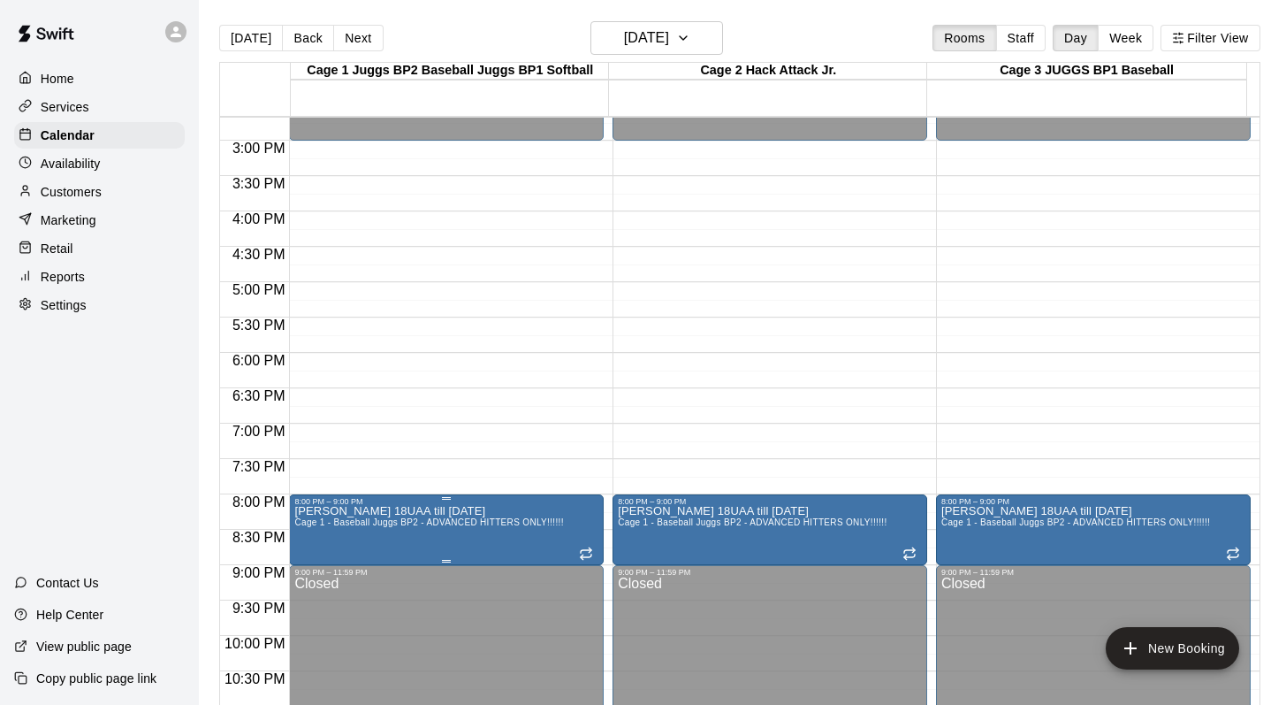
click at [453, 522] on span "Cage 1 - Baseball Juggs BP2 - ADVANCED HITTERS ONLY!!!!!!" at bounding box center [428, 522] width 269 height 10
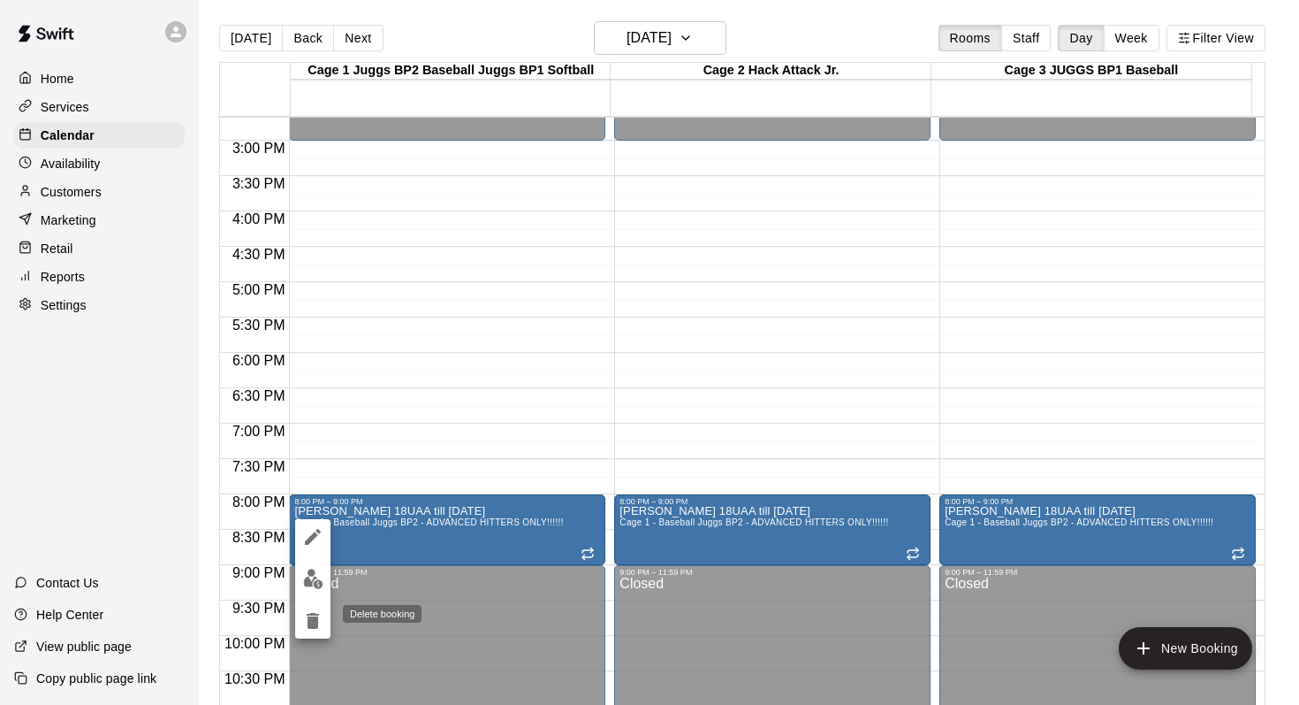
click at [312, 613] on icon "delete" at bounding box center [313, 621] width 12 height 16
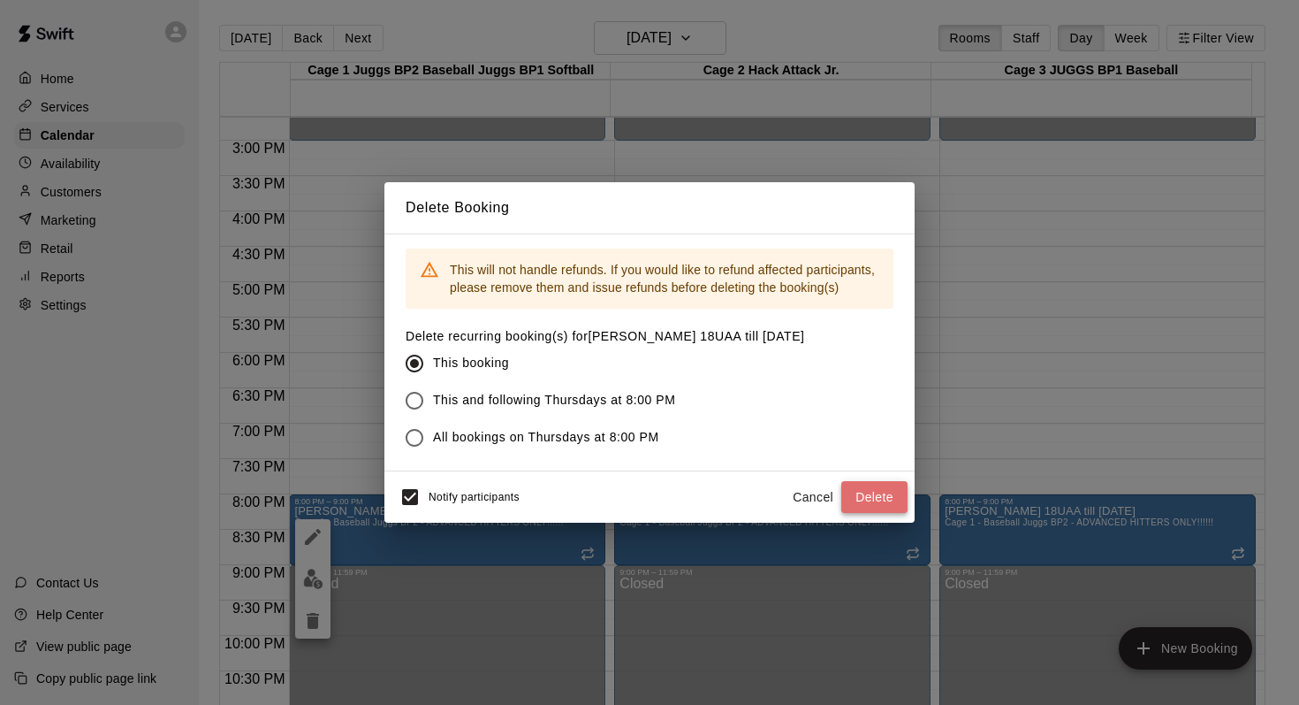
click at [868, 500] on button "Delete" at bounding box center [875, 497] width 66 height 33
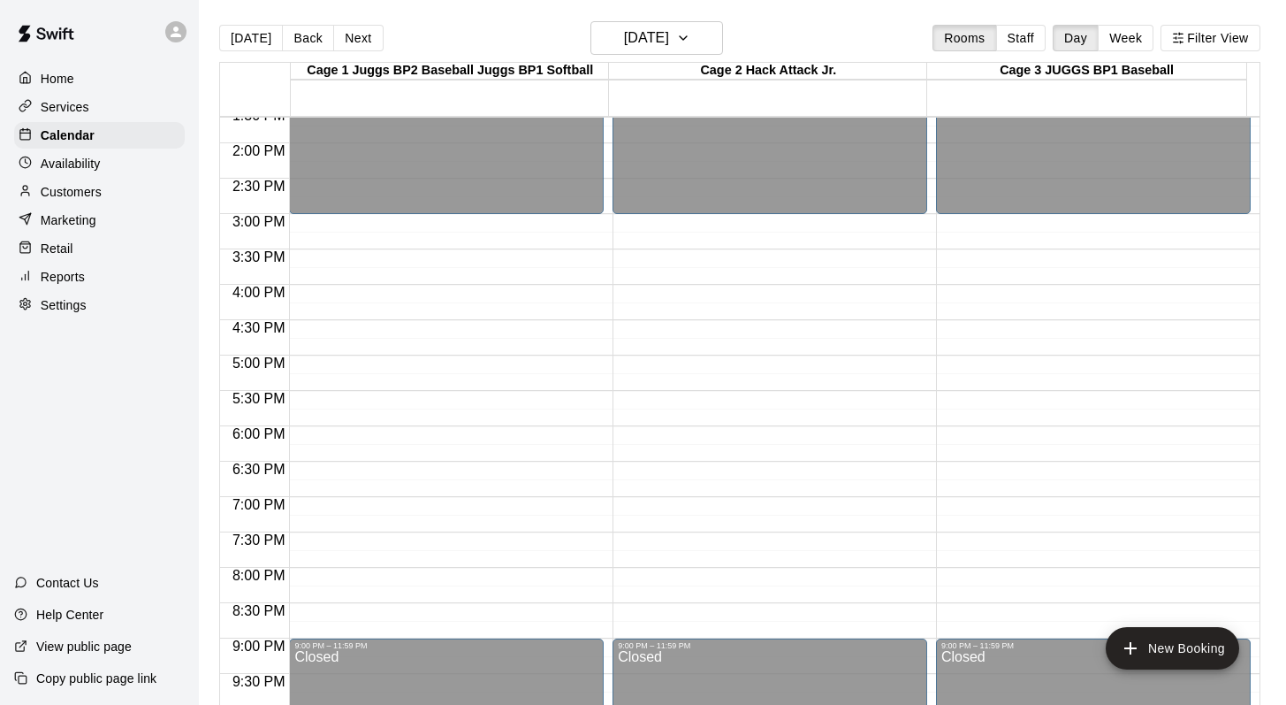
scroll to position [907, 0]
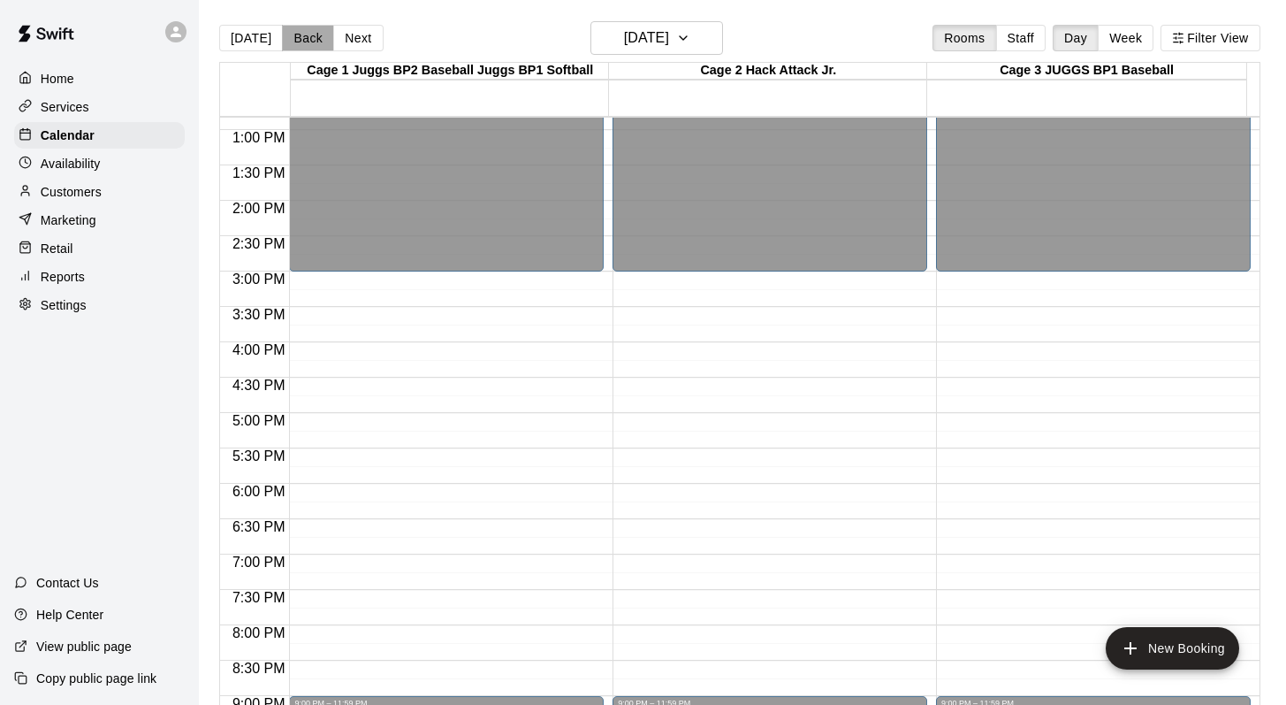
click at [309, 41] on button "Back" at bounding box center [308, 38] width 52 height 27
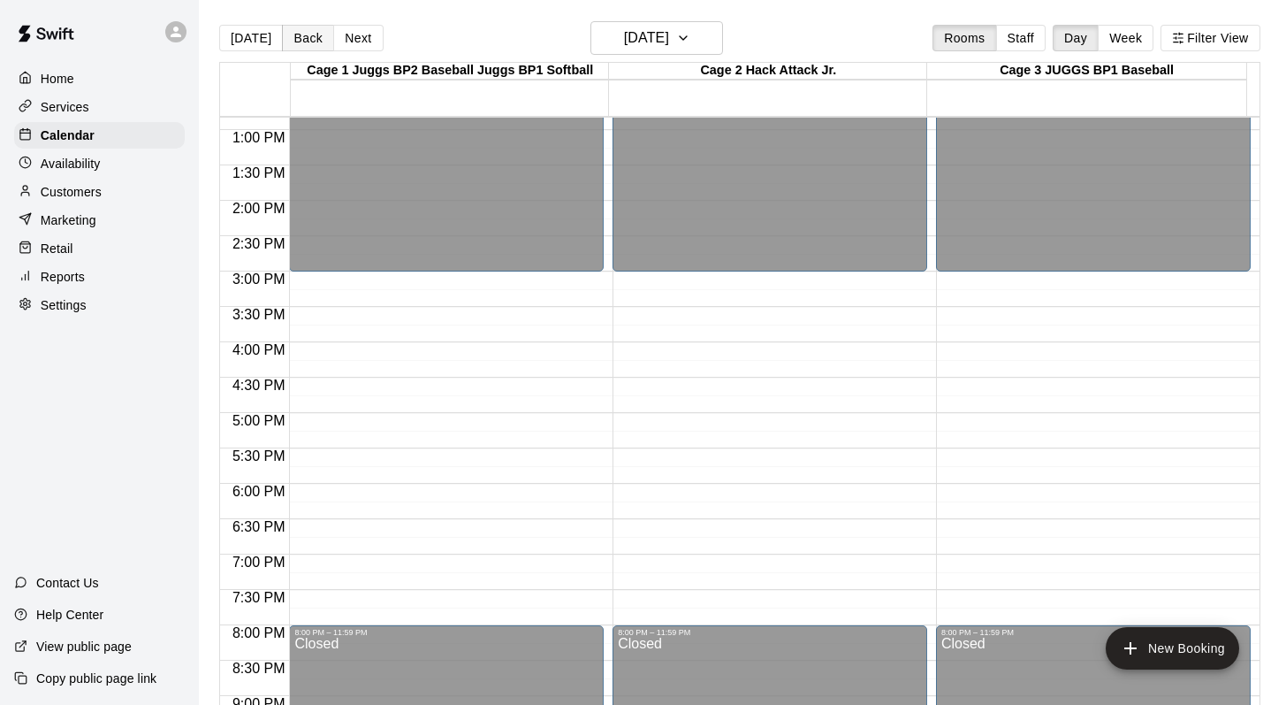
click at [309, 41] on button "Back" at bounding box center [308, 38] width 52 height 27
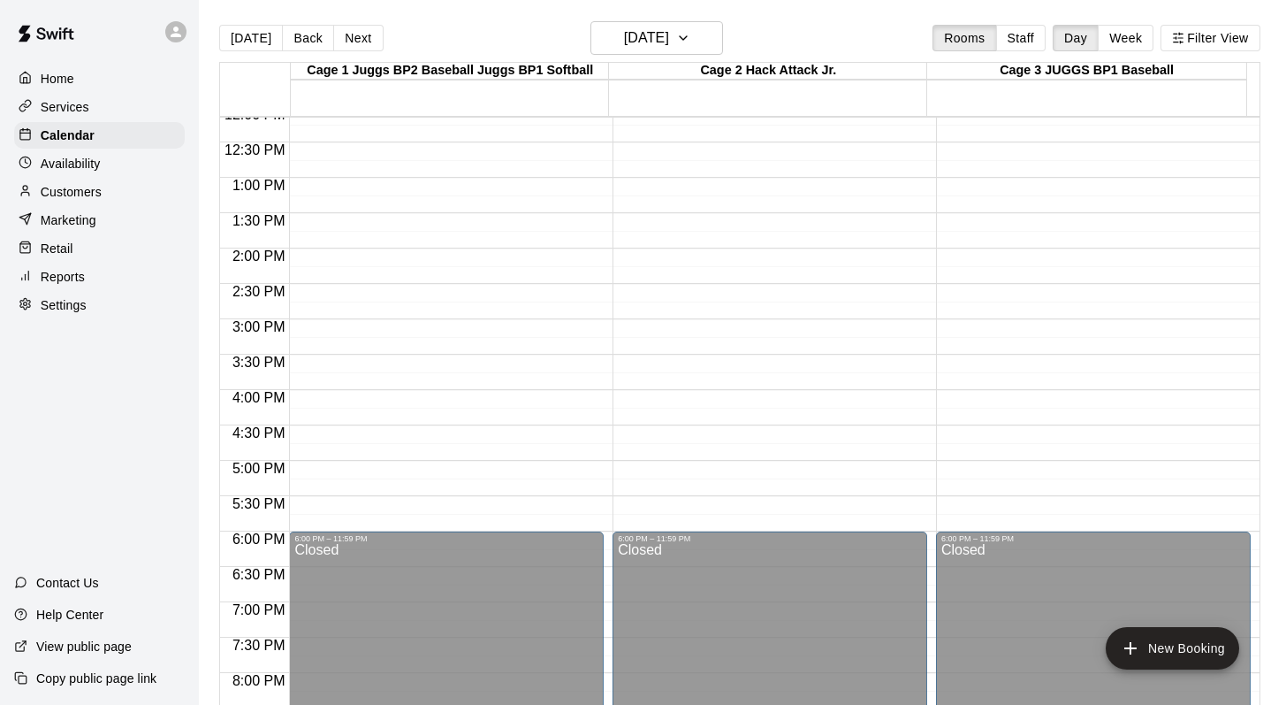
scroll to position [802, 0]
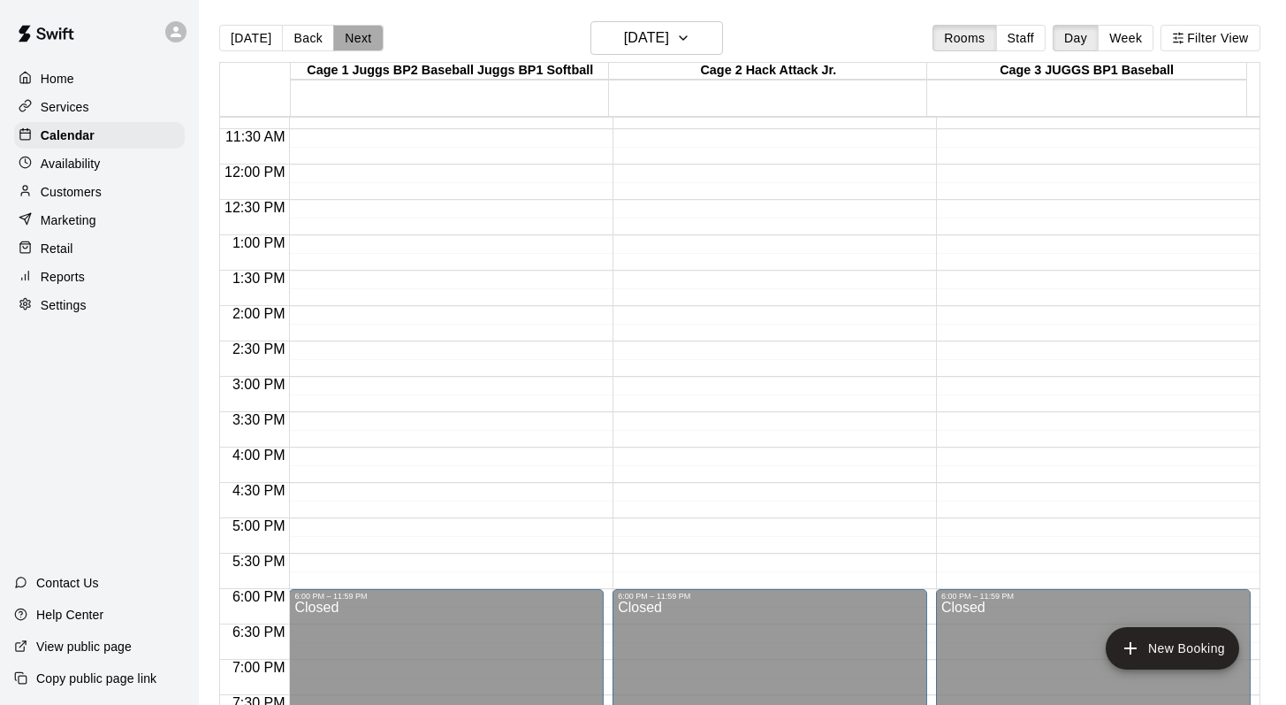
click at [356, 42] on button "Next" at bounding box center [358, 38] width 50 height 27
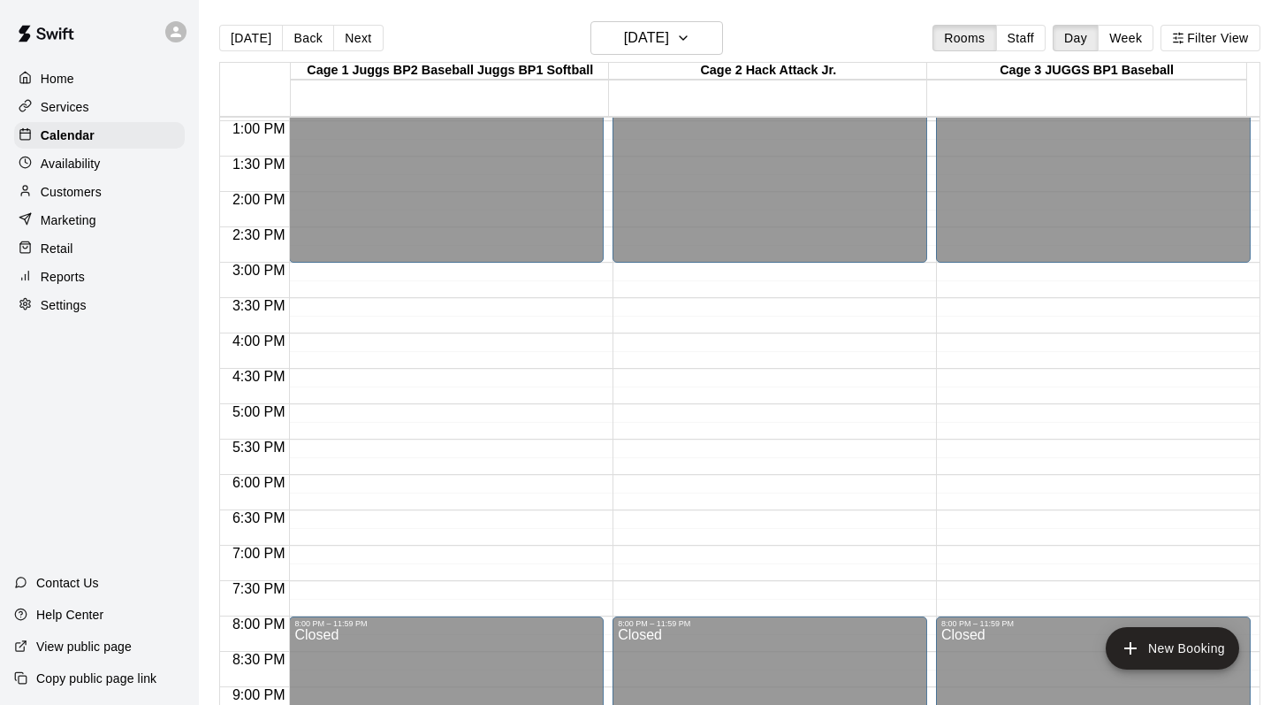
scroll to position [918, 0]
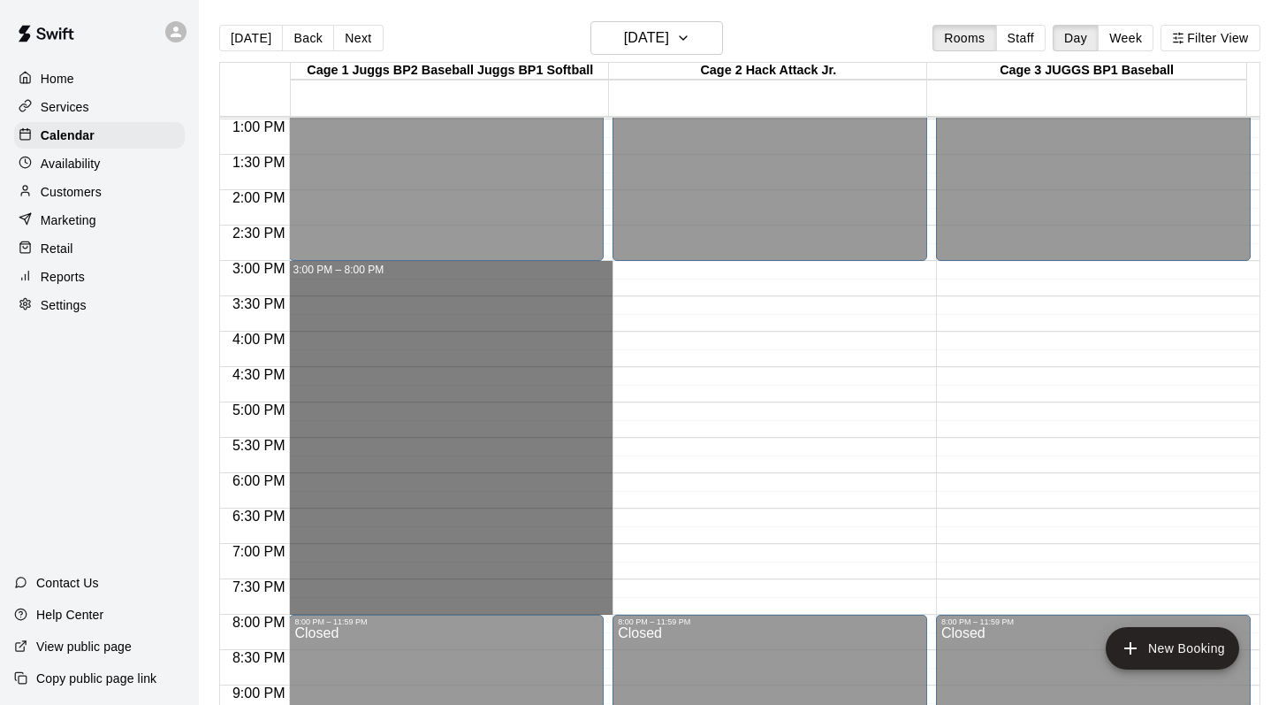
drag, startPoint x: 375, startPoint y: 263, endPoint x: 399, endPoint y: 593, distance: 330.6
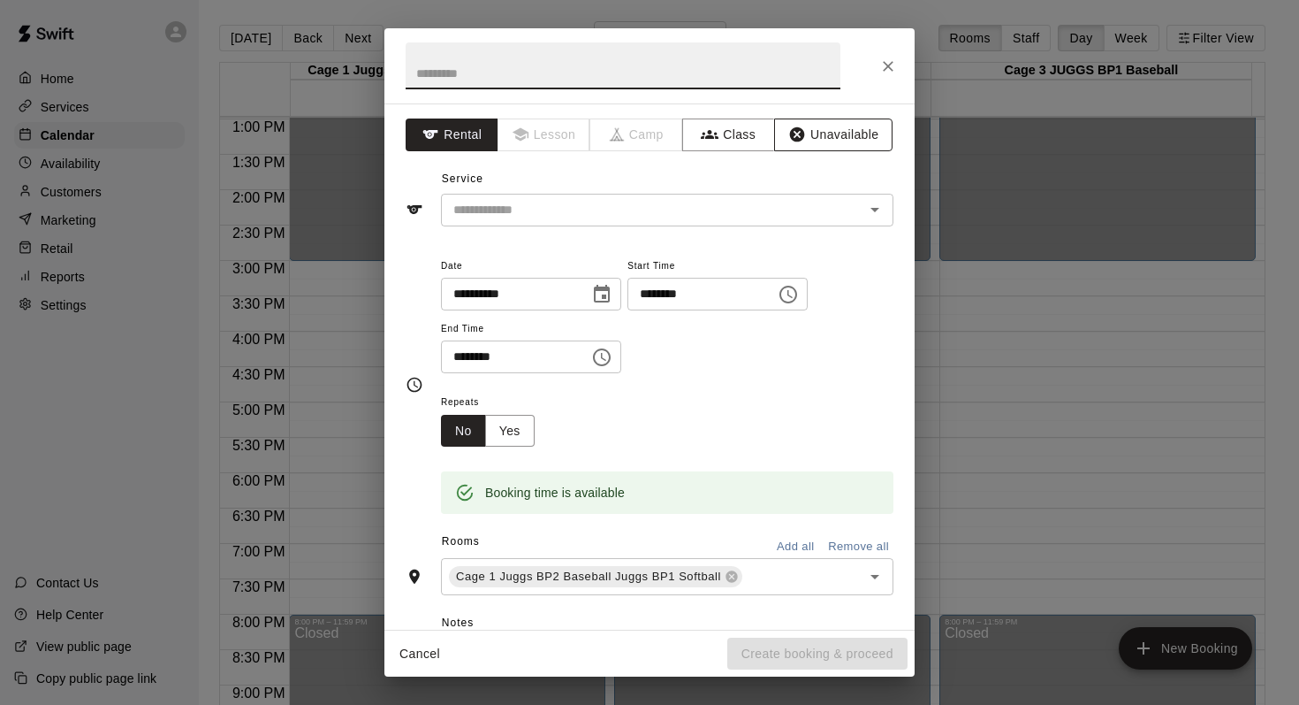
click at [796, 132] on button "Unavailable" at bounding box center [833, 134] width 118 height 33
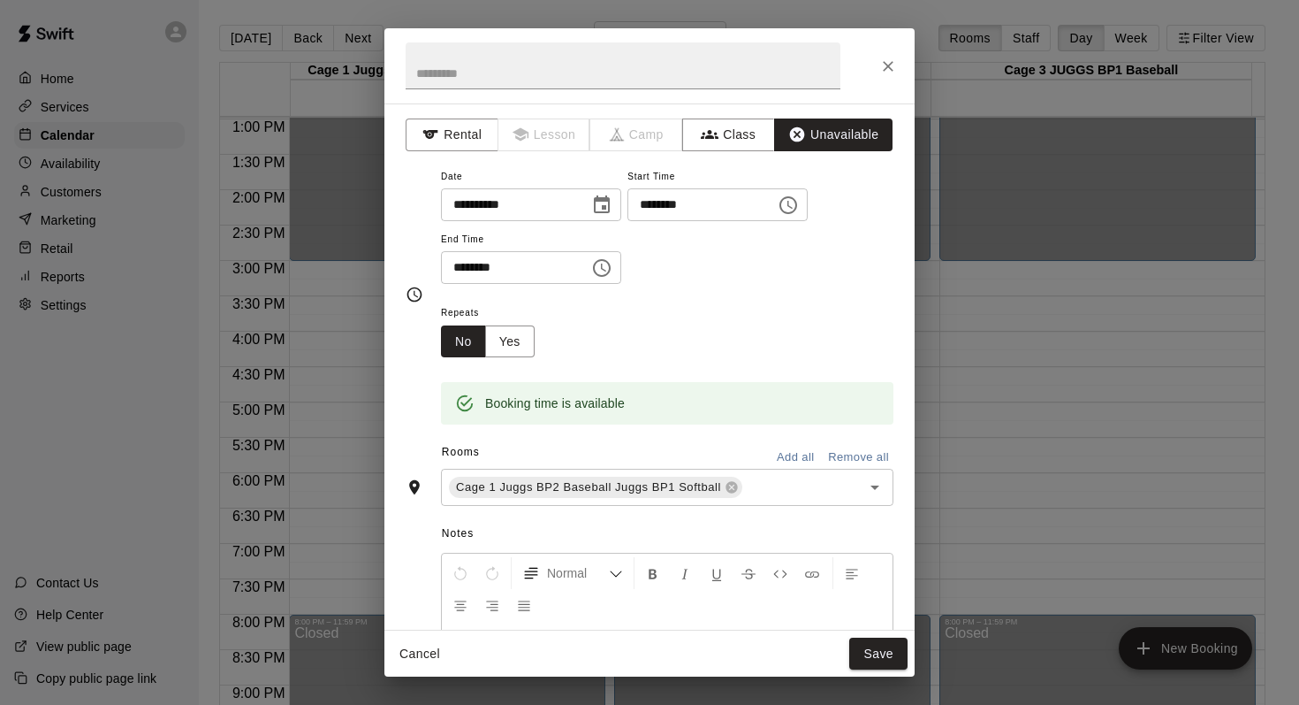
click at [779, 449] on button "Add all" at bounding box center [795, 457] width 57 height 27
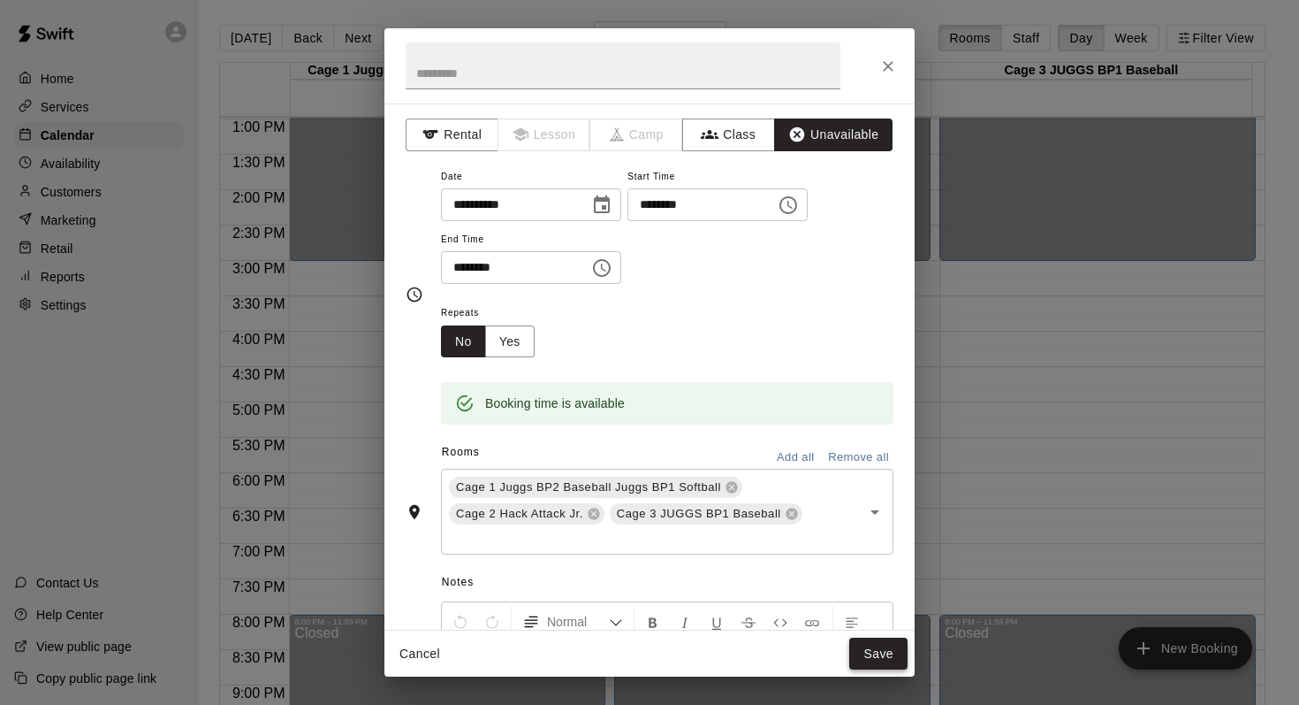
click at [866, 646] on button "Save" at bounding box center [879, 653] width 58 height 33
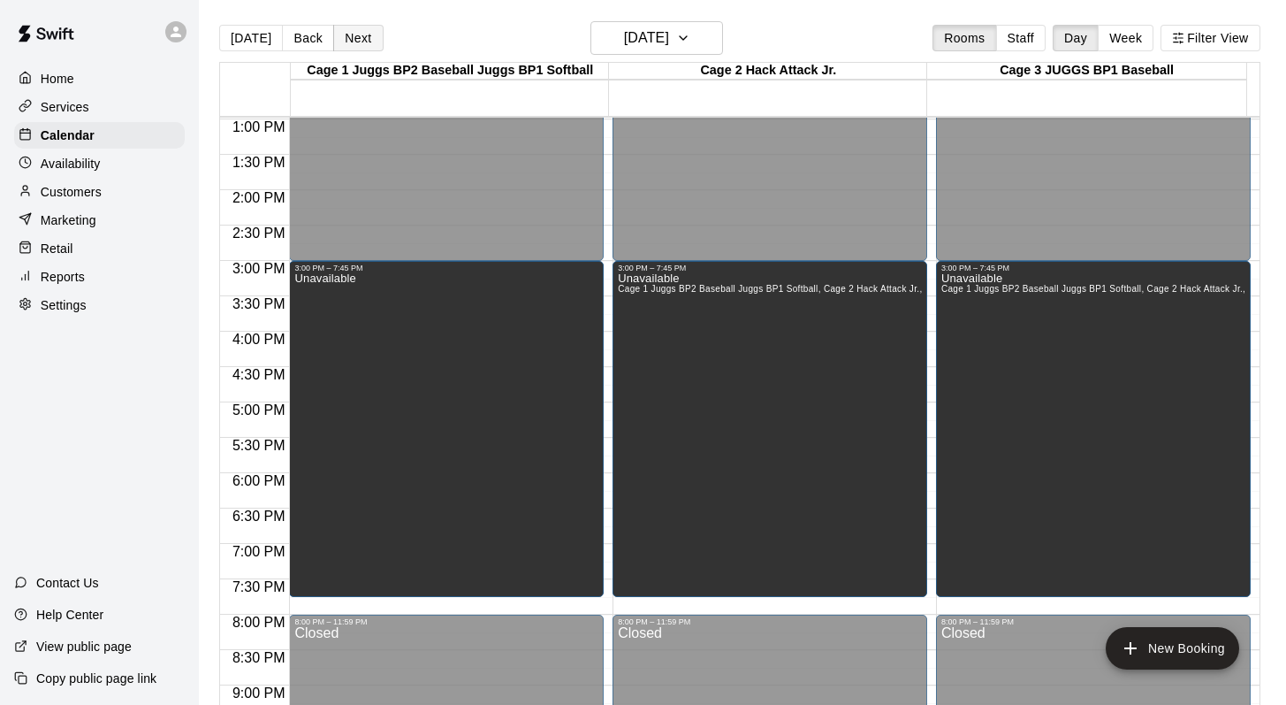
click at [355, 43] on button "Next" at bounding box center [358, 38] width 50 height 27
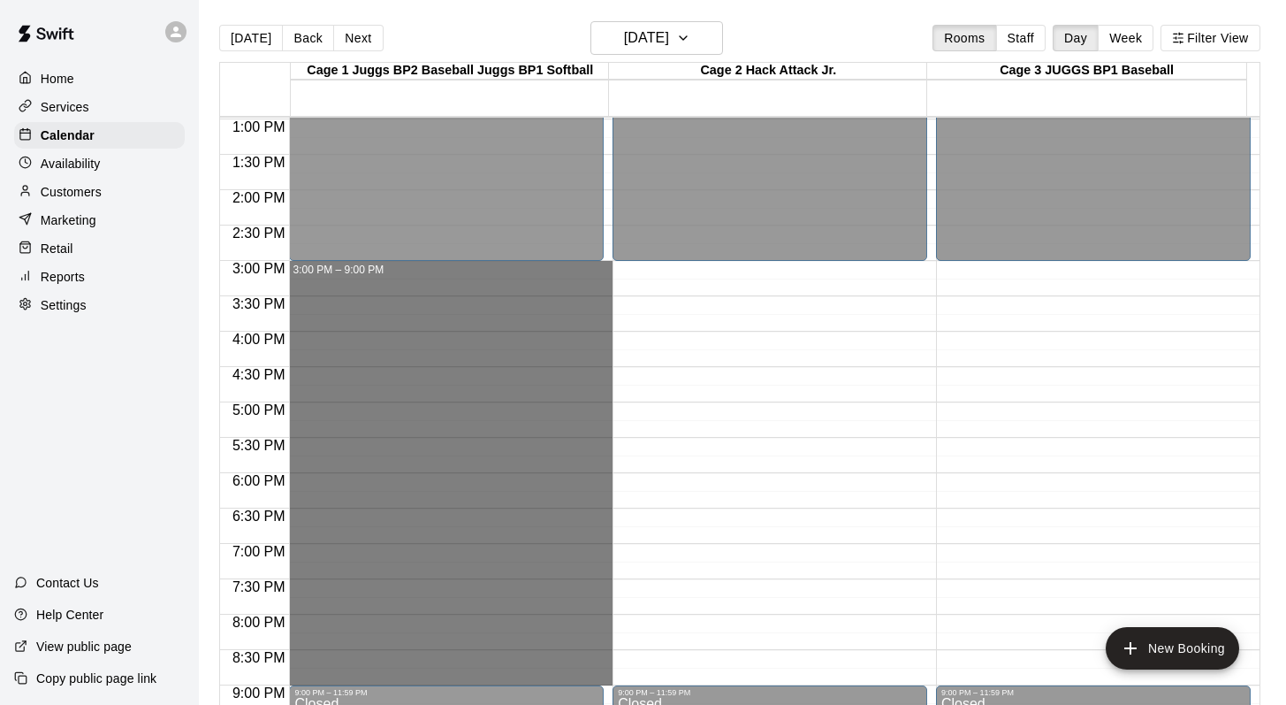
drag, startPoint x: 479, startPoint y: 265, endPoint x: 471, endPoint y: 670, distance: 404.9
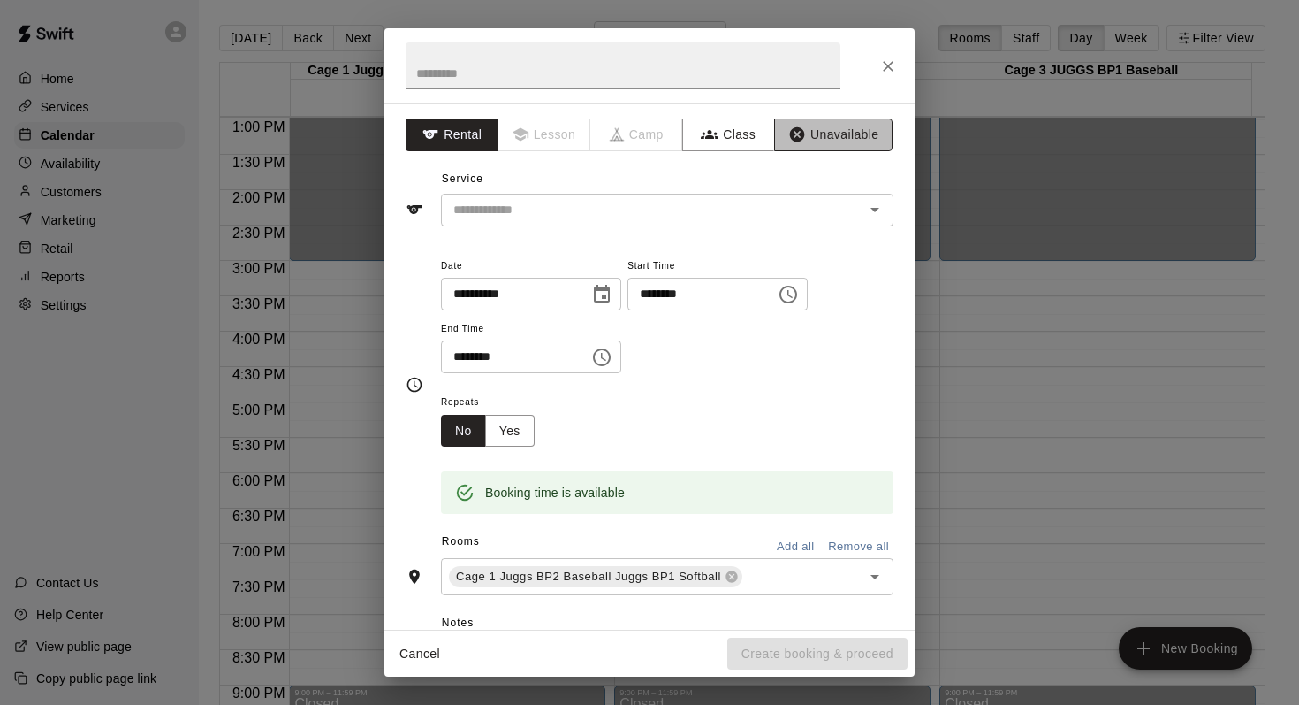
click at [804, 132] on button "Unavailable" at bounding box center [833, 134] width 118 height 33
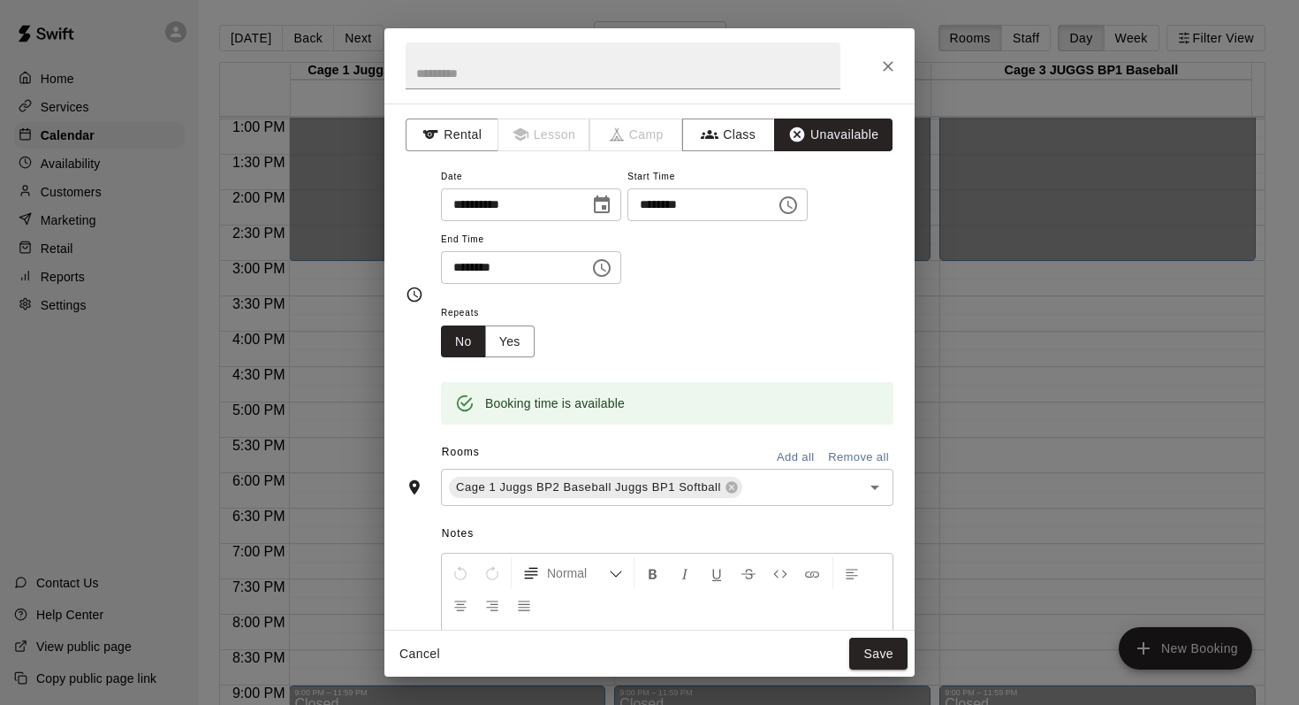
click at [781, 460] on button "Add all" at bounding box center [795, 457] width 57 height 27
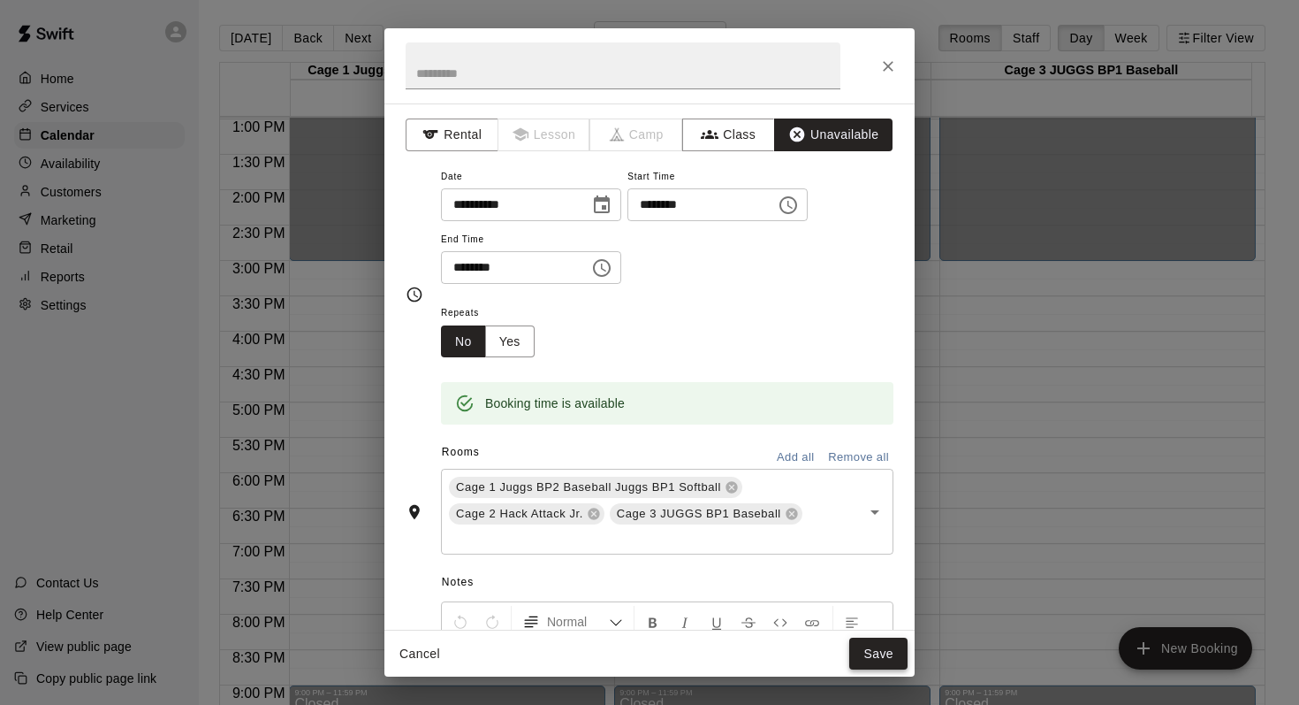
click at [870, 647] on button "Save" at bounding box center [879, 653] width 58 height 33
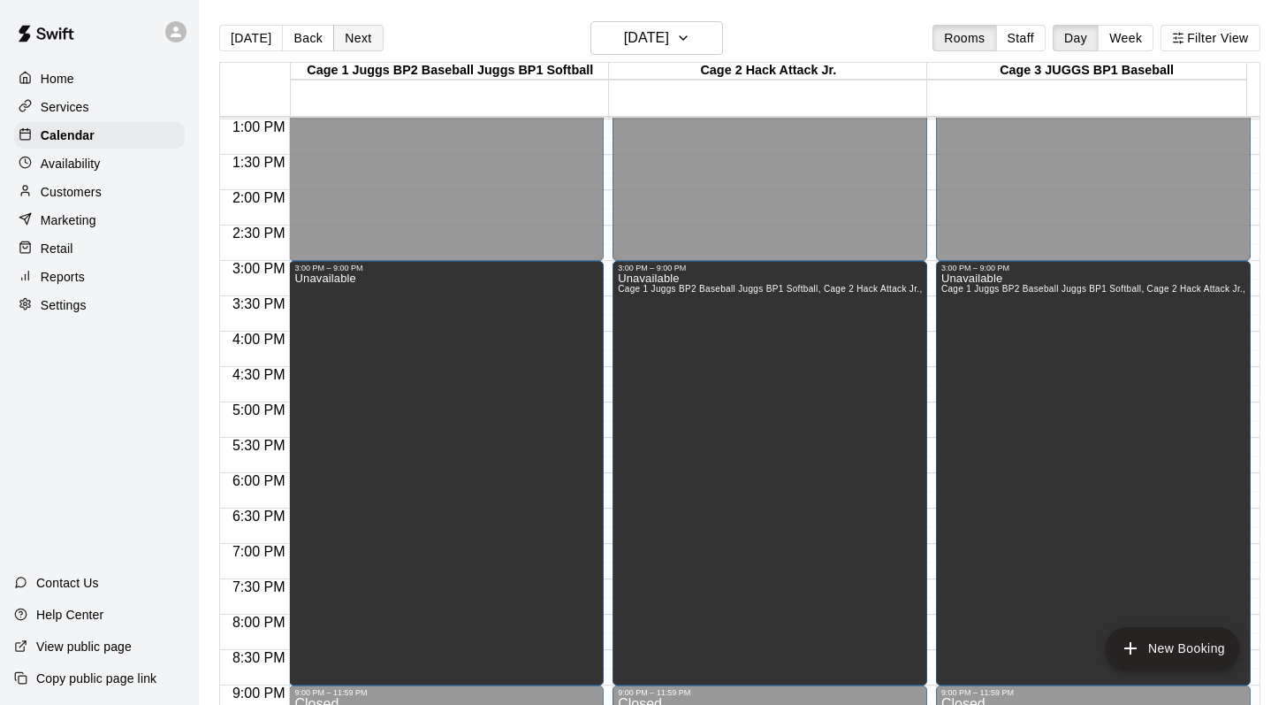
click at [352, 42] on button "Next" at bounding box center [358, 38] width 50 height 27
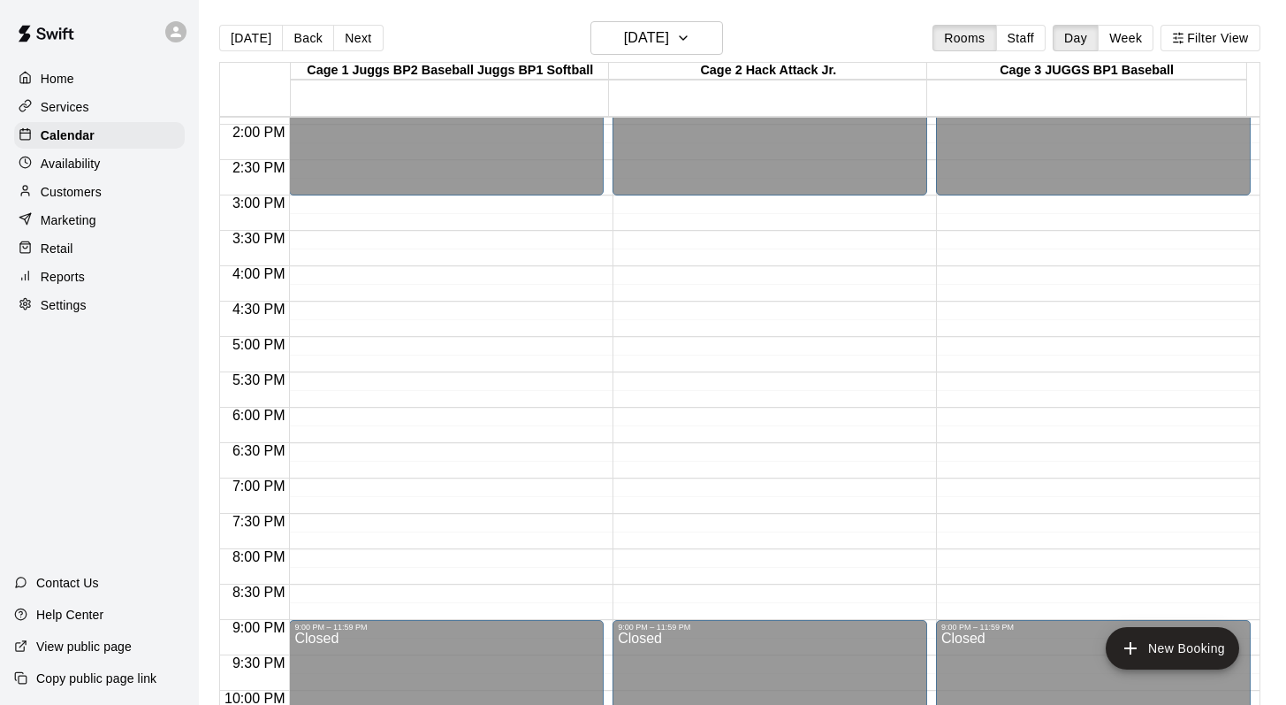
scroll to position [987, 0]
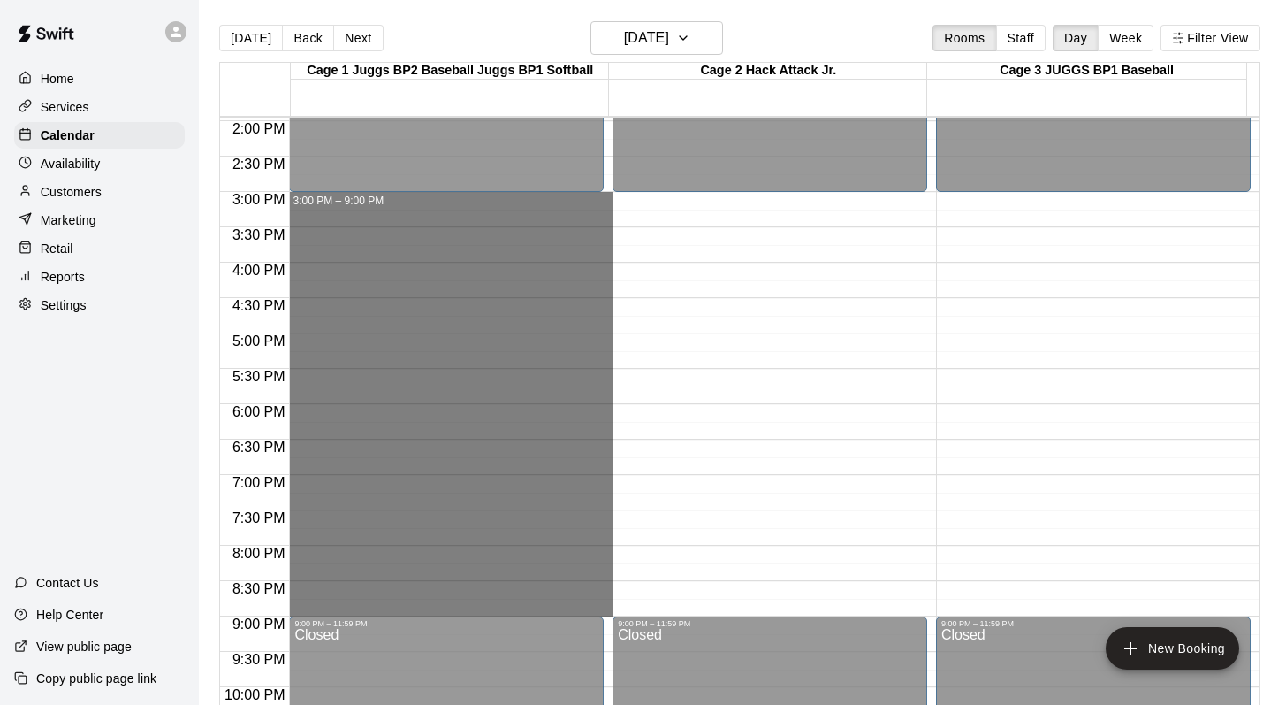
drag, startPoint x: 479, startPoint y: 200, endPoint x: 488, endPoint y: 611, distance: 411.1
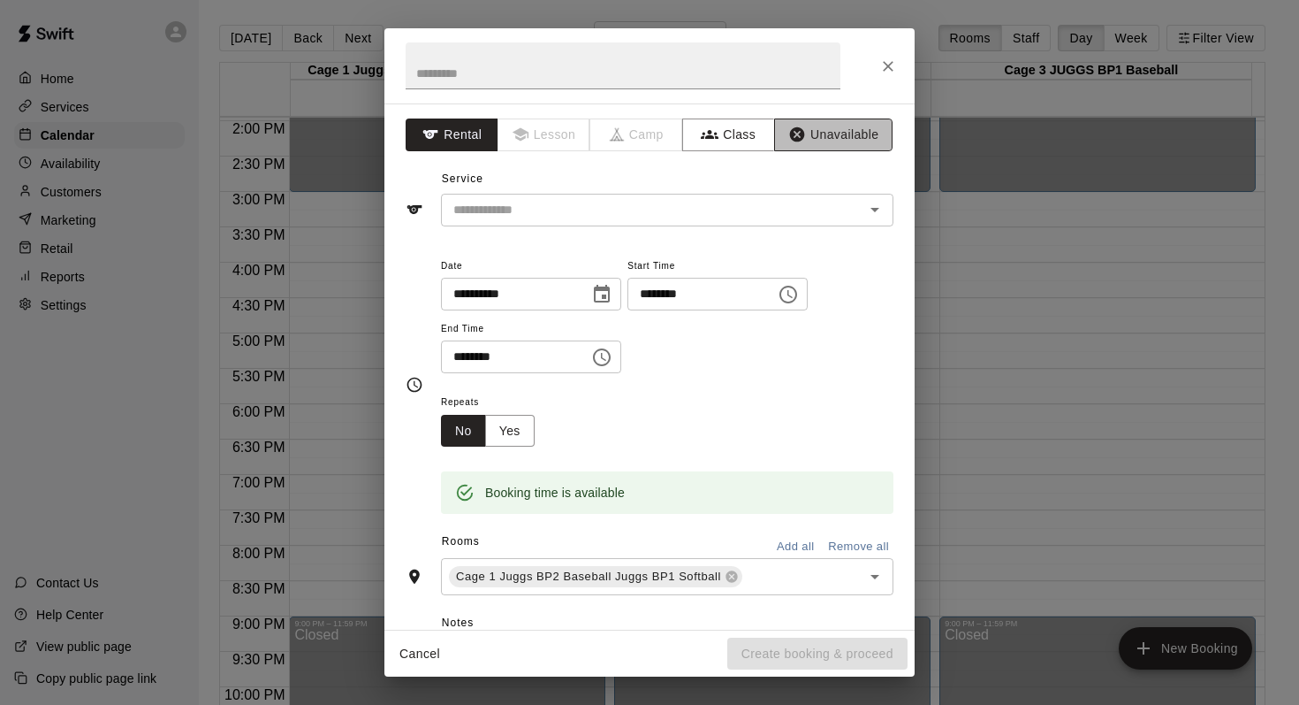
click at [809, 137] on button "Unavailable" at bounding box center [833, 134] width 118 height 33
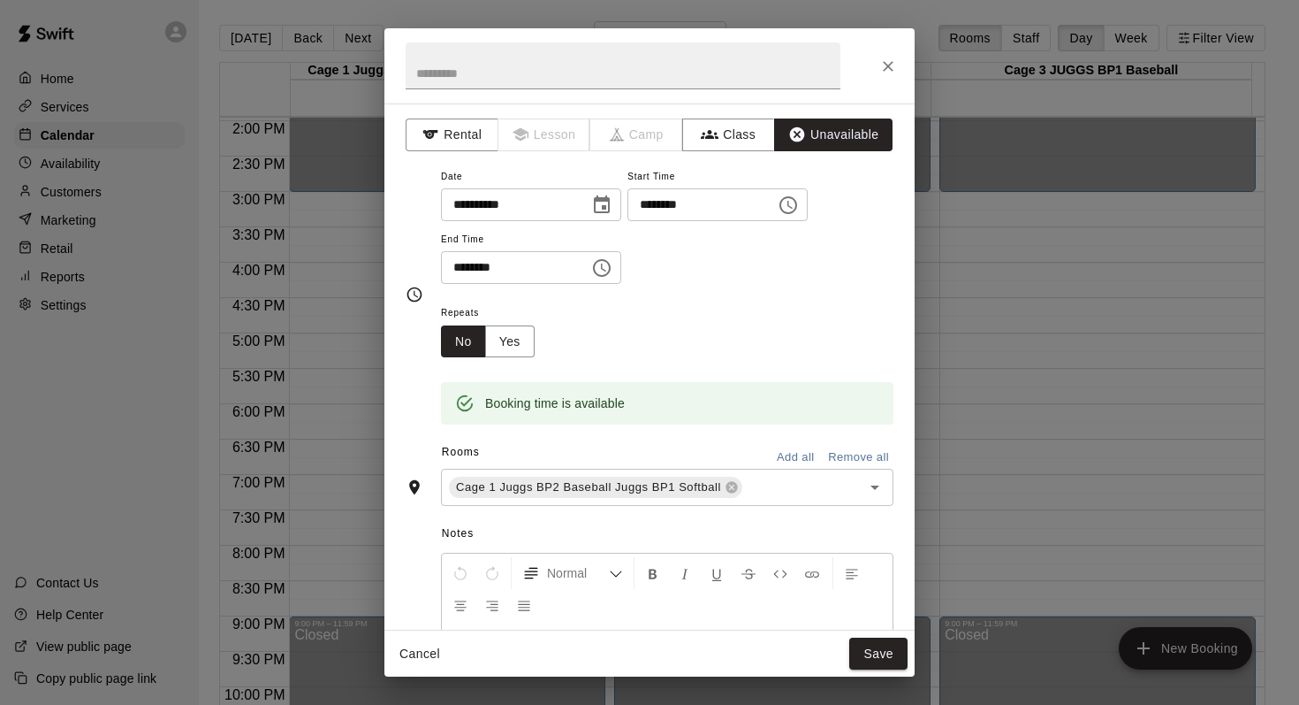
click at [787, 450] on button "Add all" at bounding box center [795, 457] width 57 height 27
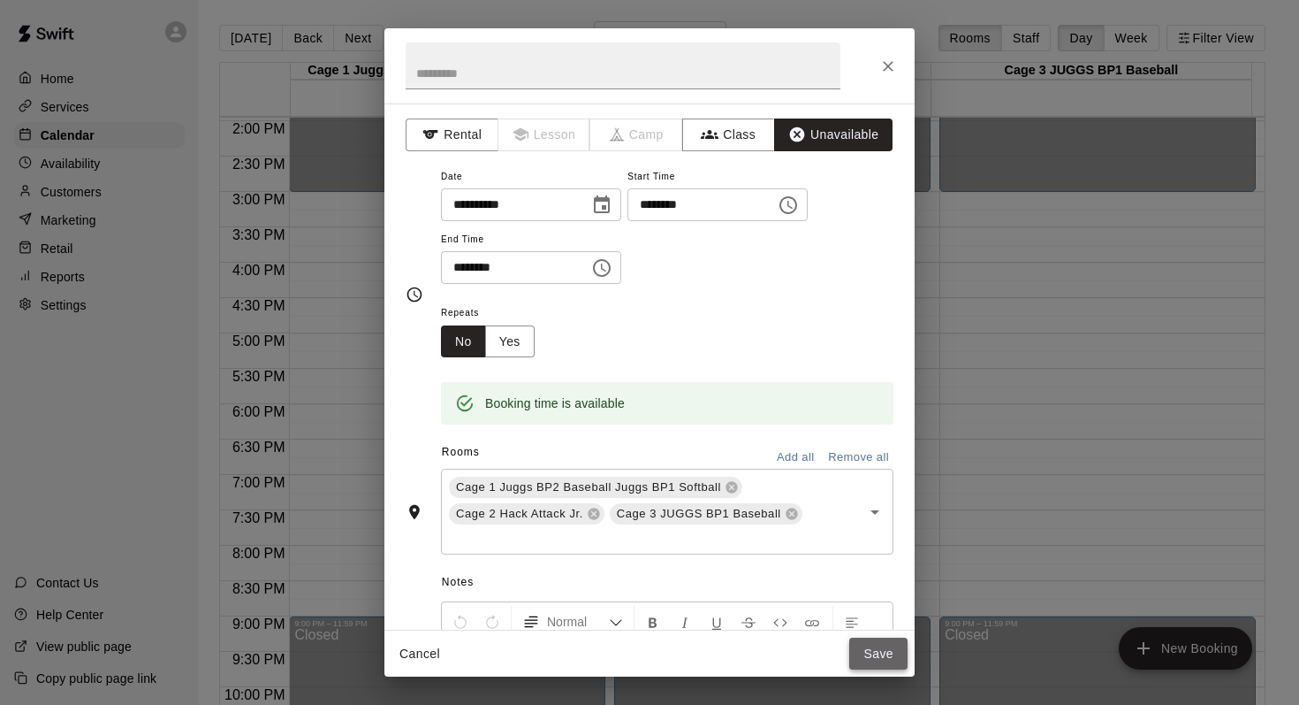
click at [872, 651] on button "Save" at bounding box center [879, 653] width 58 height 33
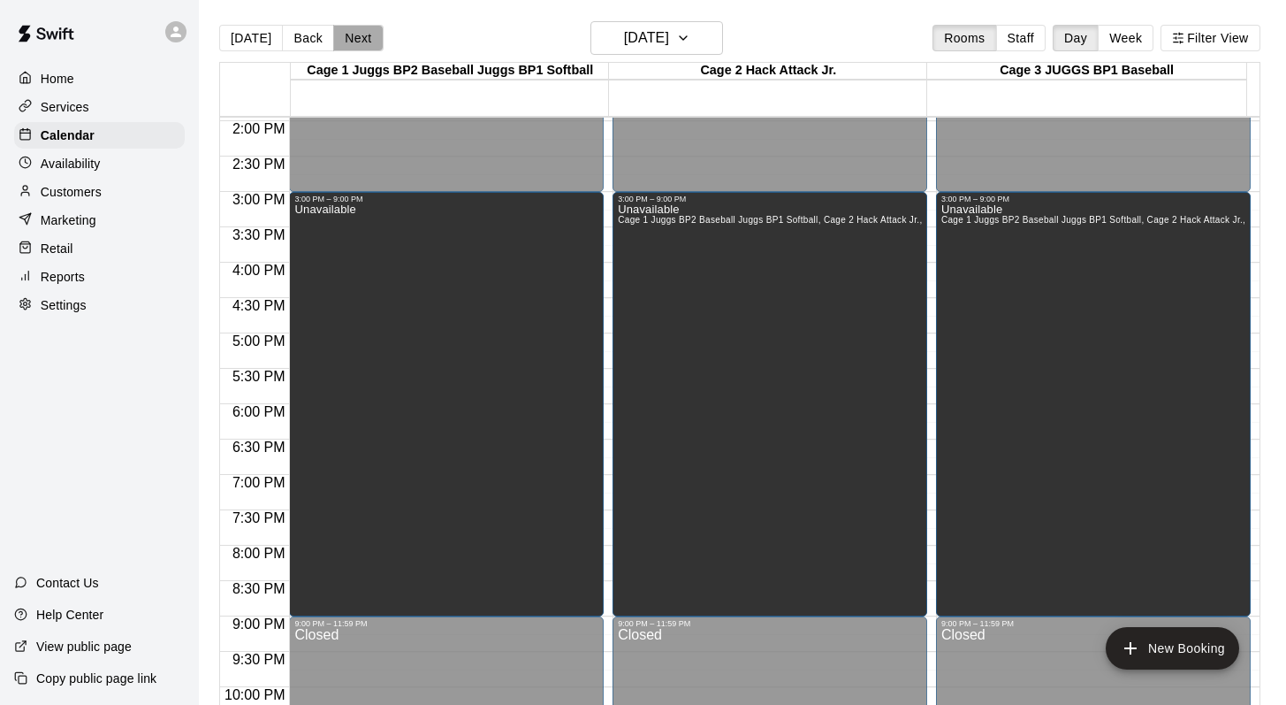
click at [354, 34] on button "Next" at bounding box center [358, 38] width 50 height 27
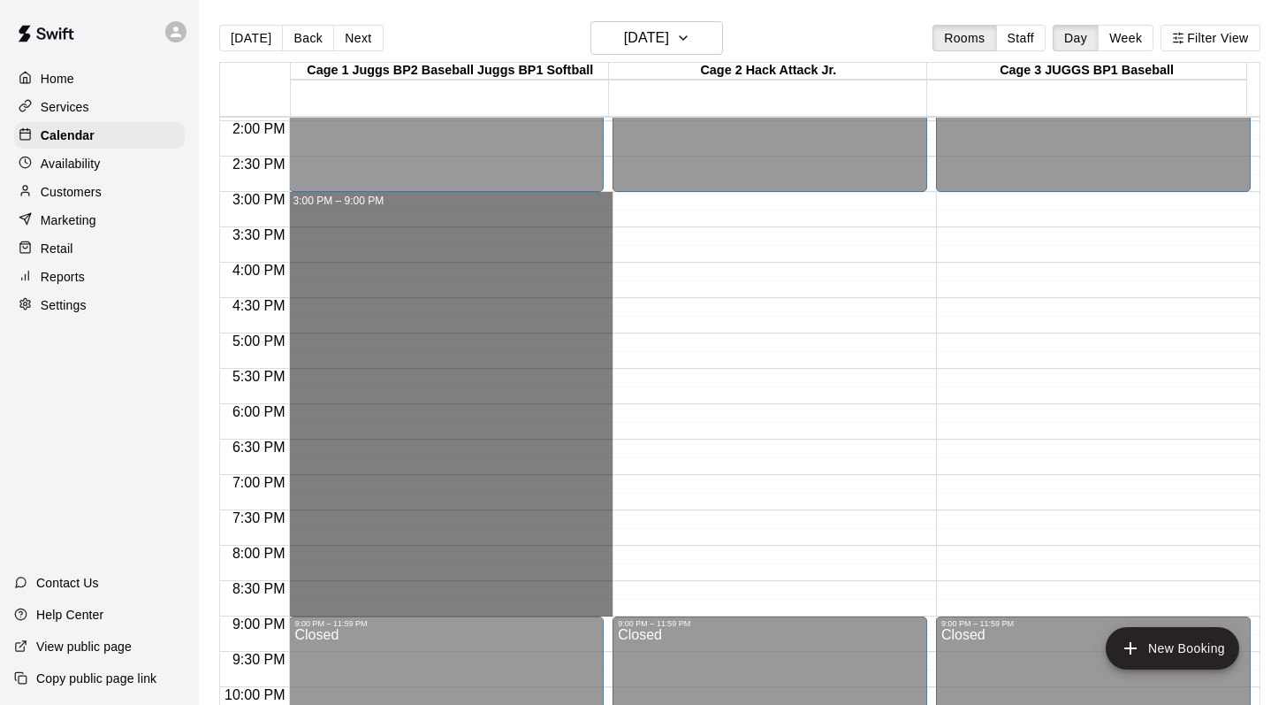
drag, startPoint x: 498, startPoint y: 194, endPoint x: 486, endPoint y: 600, distance: 406.8
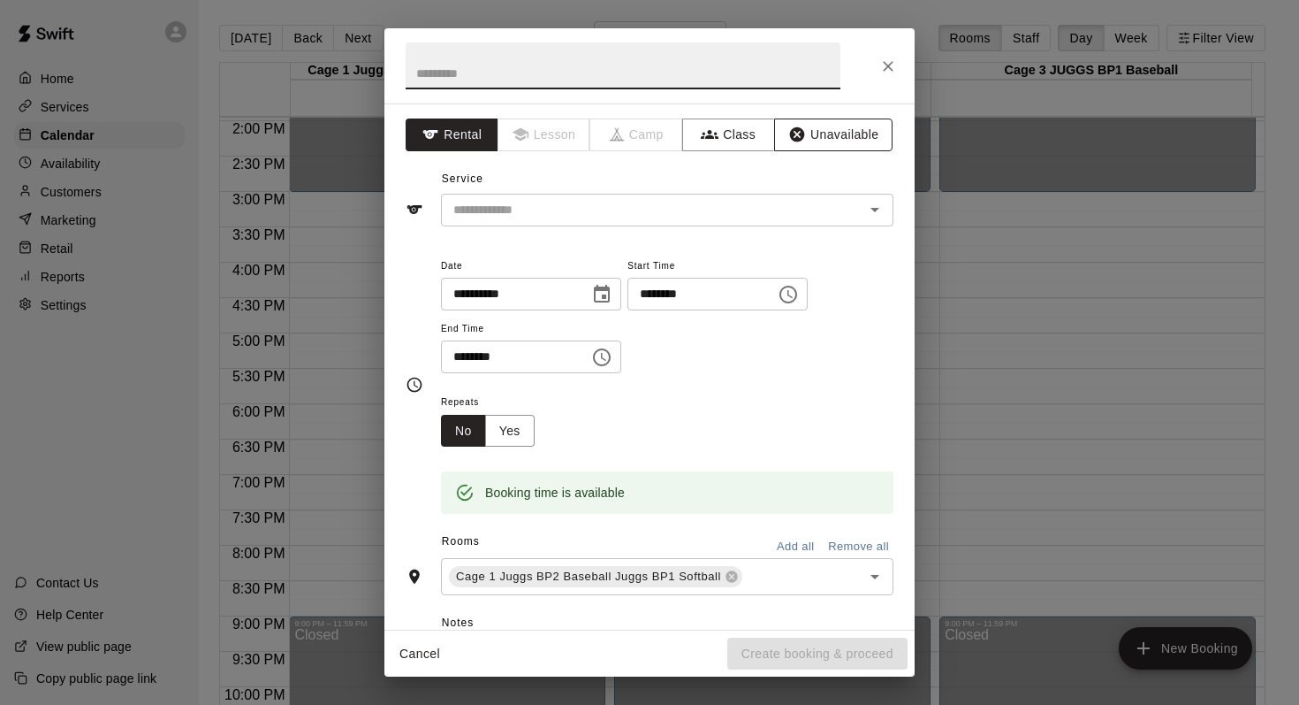
click at [805, 132] on button "Unavailable" at bounding box center [833, 134] width 118 height 33
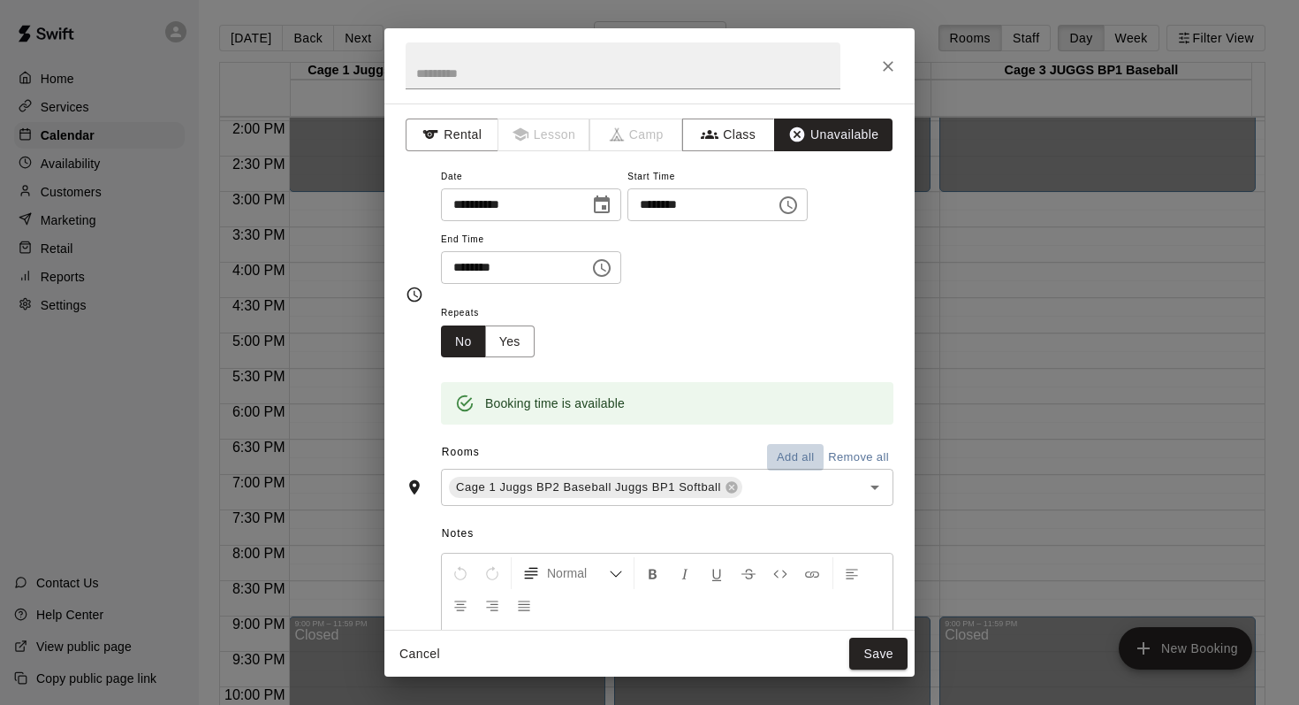
click at [781, 448] on button "Add all" at bounding box center [795, 457] width 57 height 27
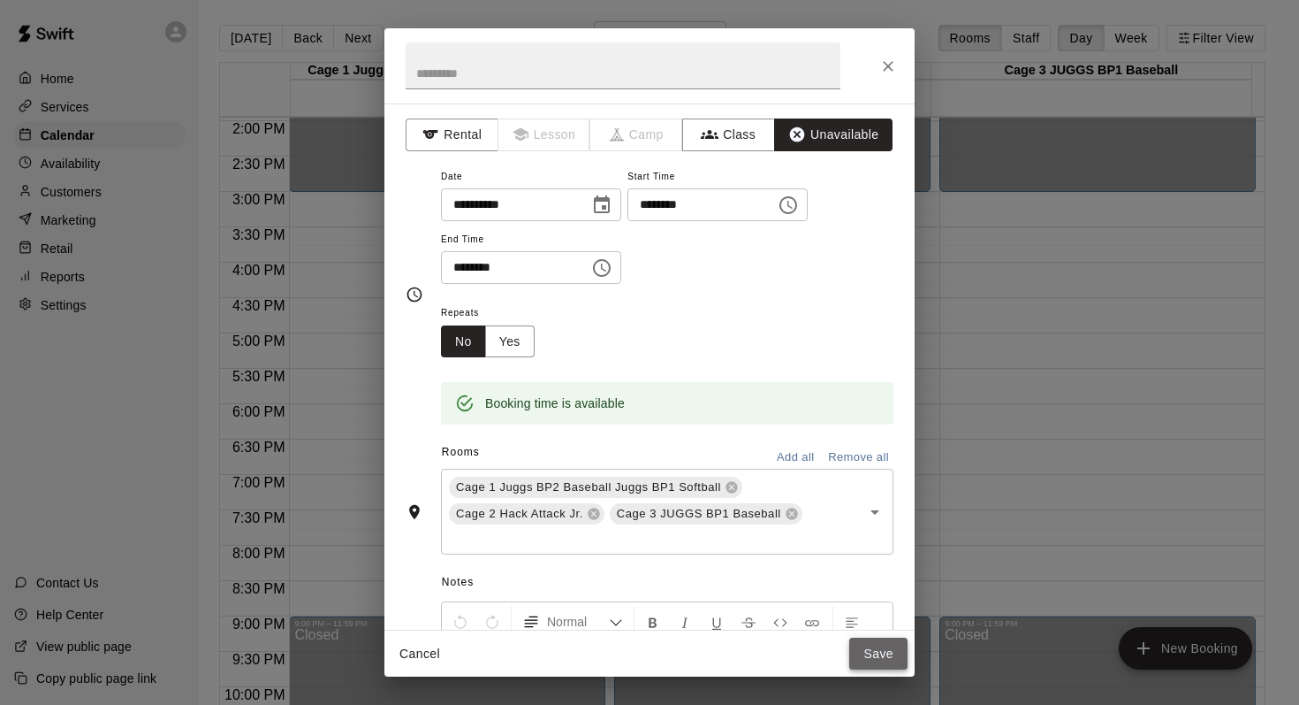
click at [878, 653] on button "Save" at bounding box center [879, 653] width 58 height 33
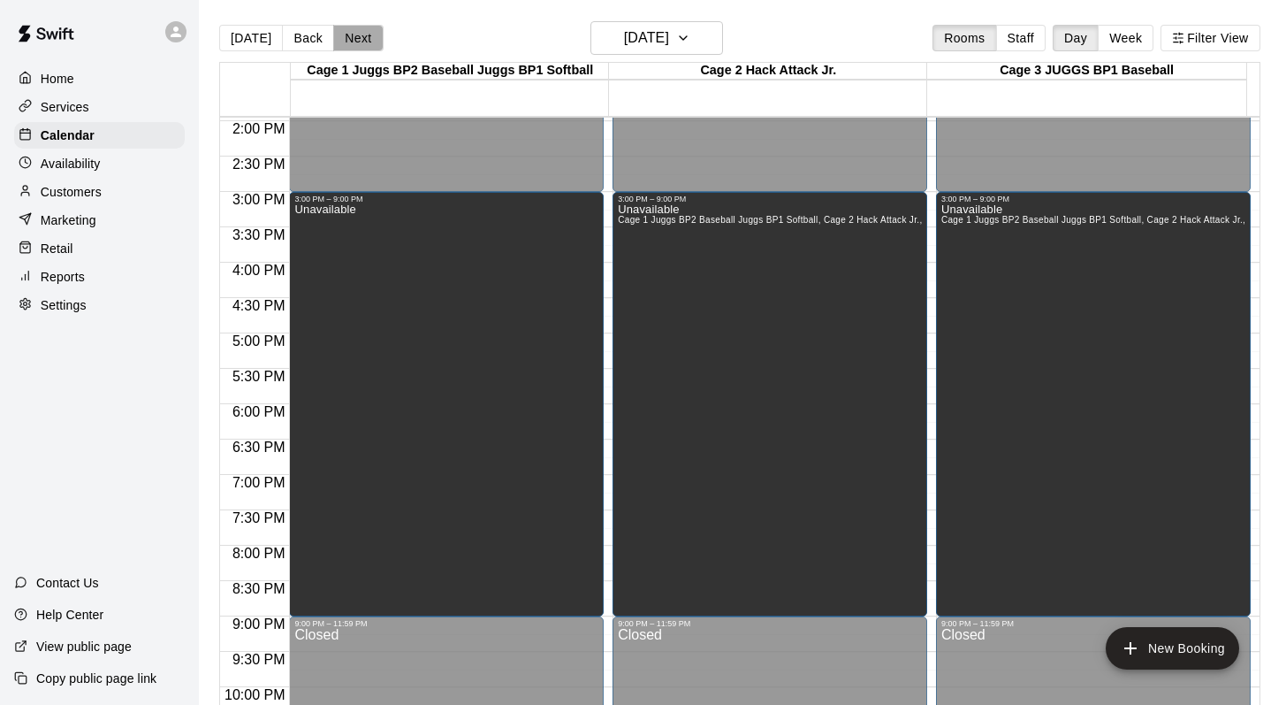
click at [373, 32] on button "Next" at bounding box center [358, 38] width 50 height 27
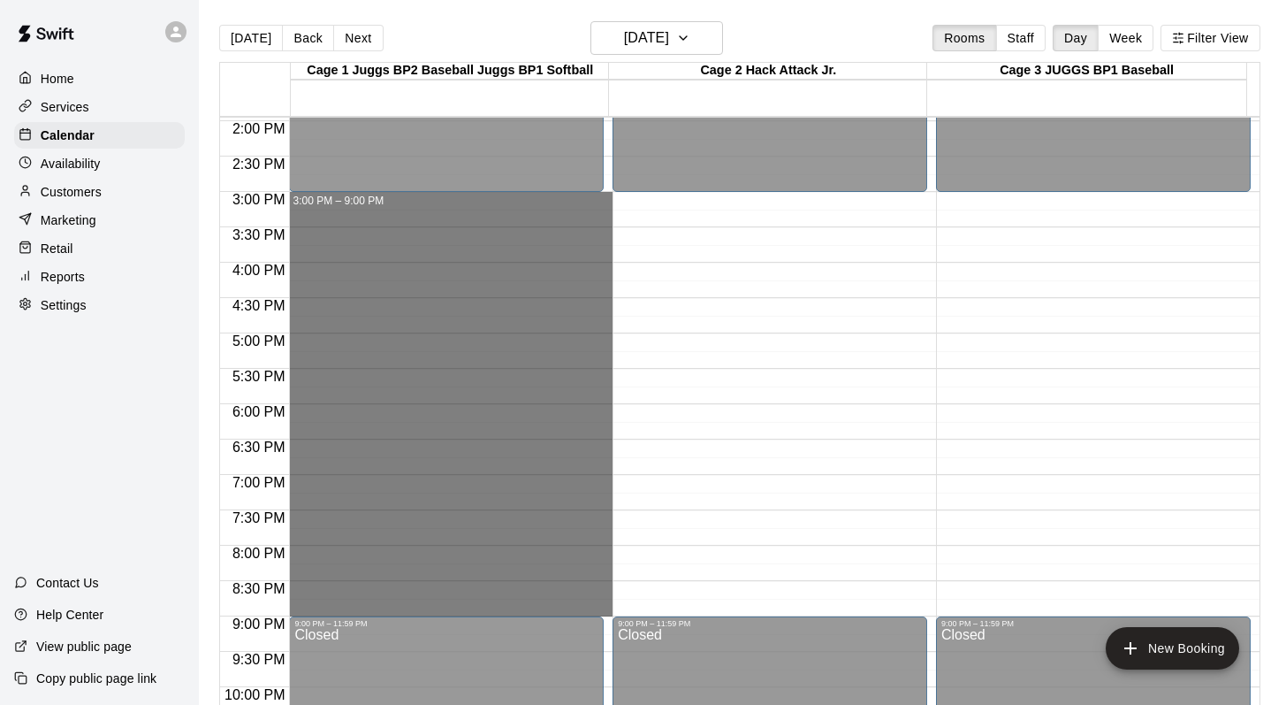
drag, startPoint x: 469, startPoint y: 195, endPoint x: 470, endPoint y: 605, distance: 409.3
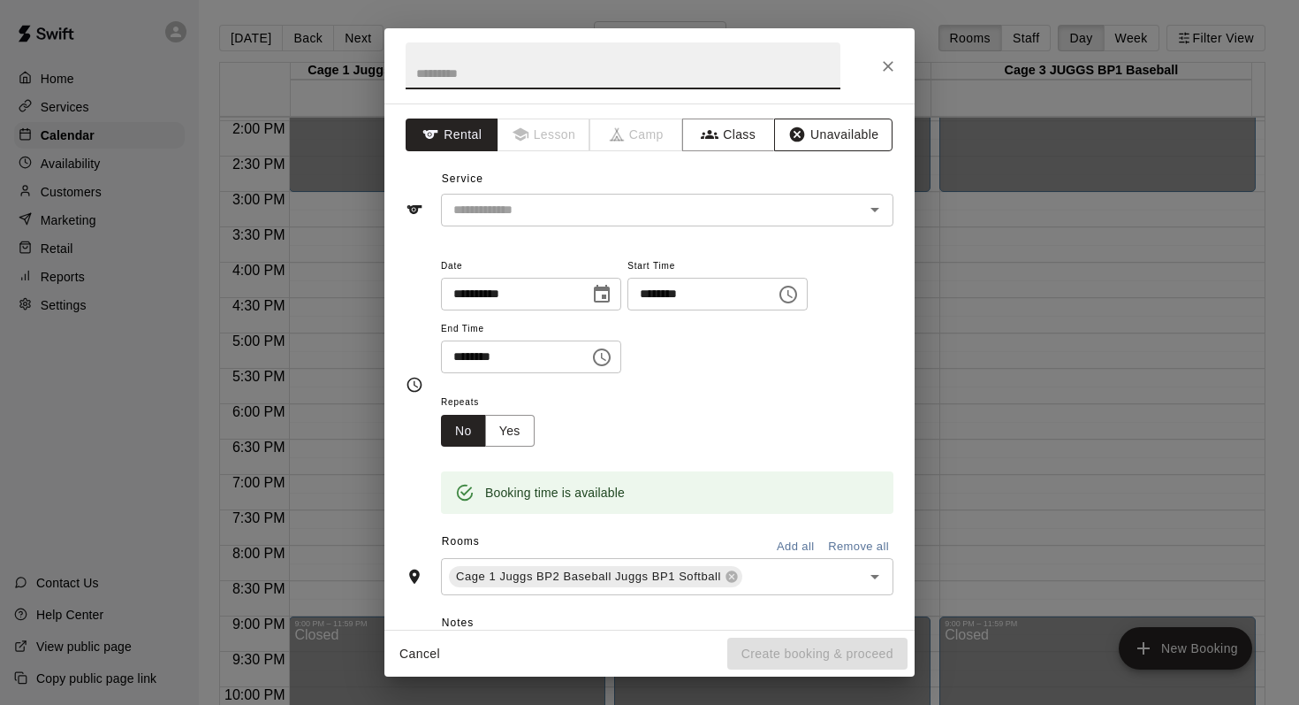
click at [807, 124] on button "Unavailable" at bounding box center [833, 134] width 118 height 33
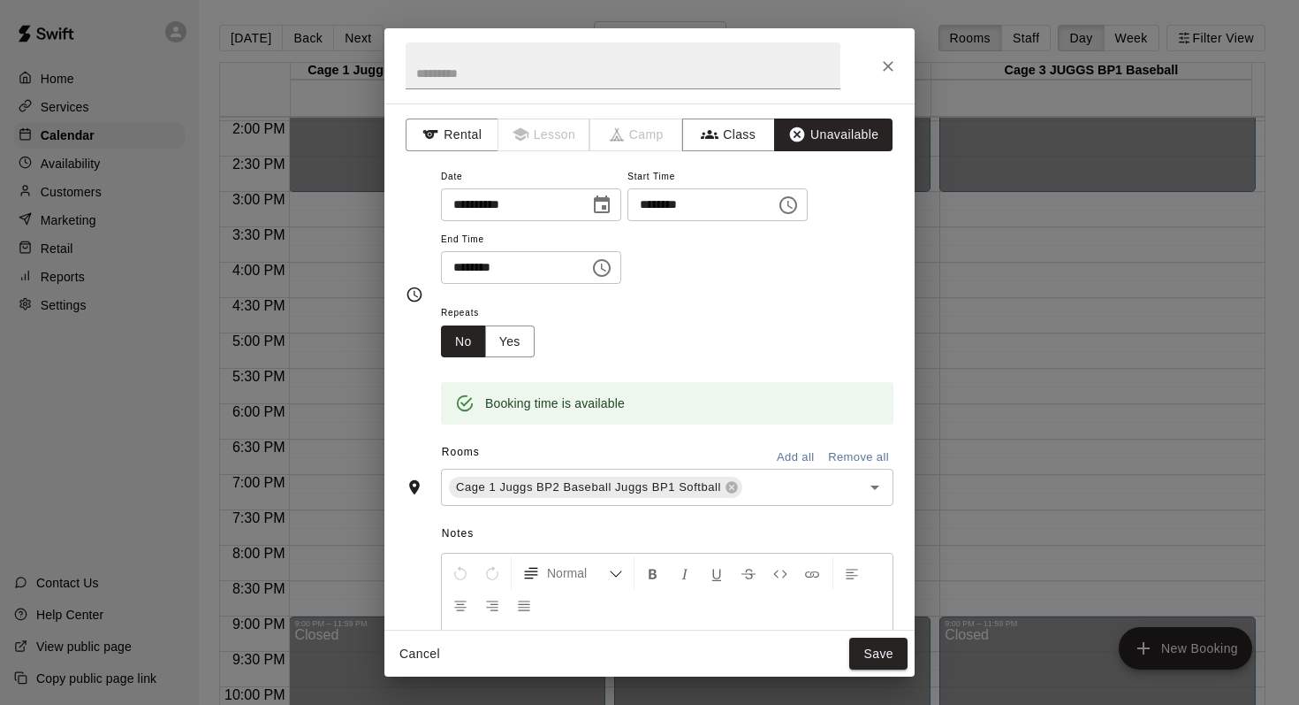
click at [770, 459] on button "Add all" at bounding box center [795, 457] width 57 height 27
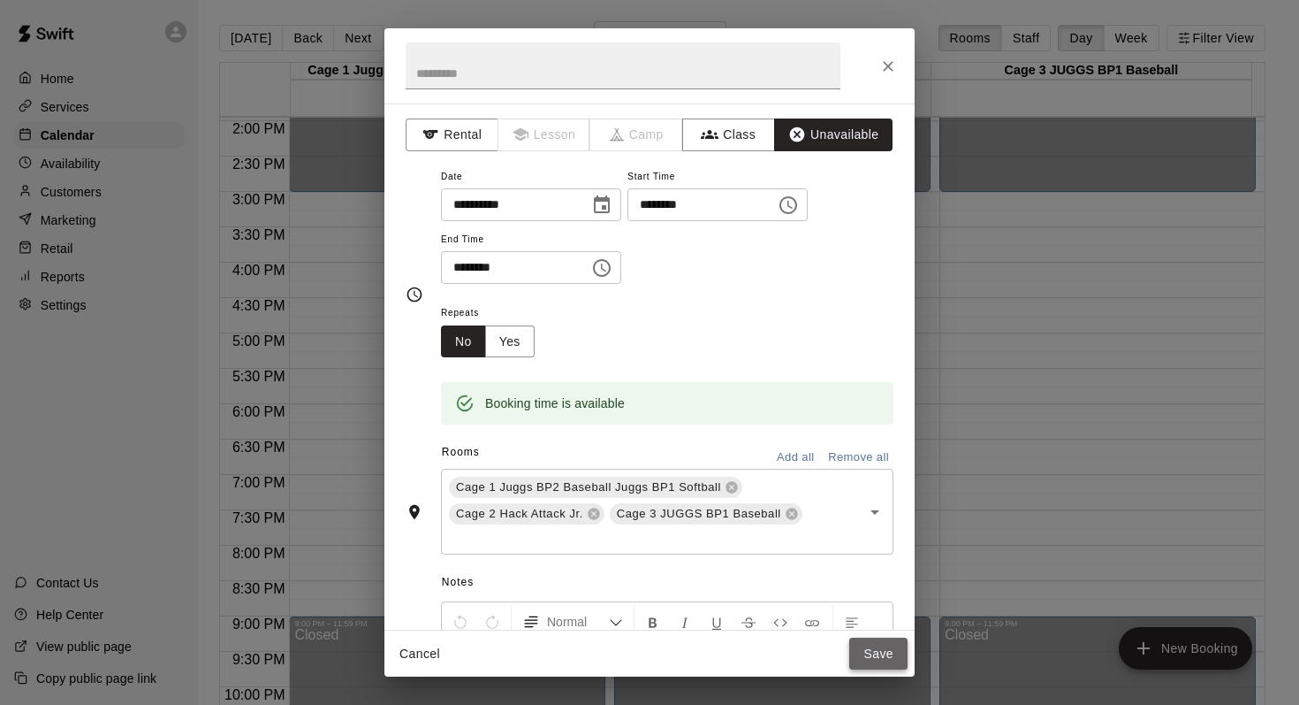
click at [870, 654] on button "Save" at bounding box center [879, 653] width 58 height 33
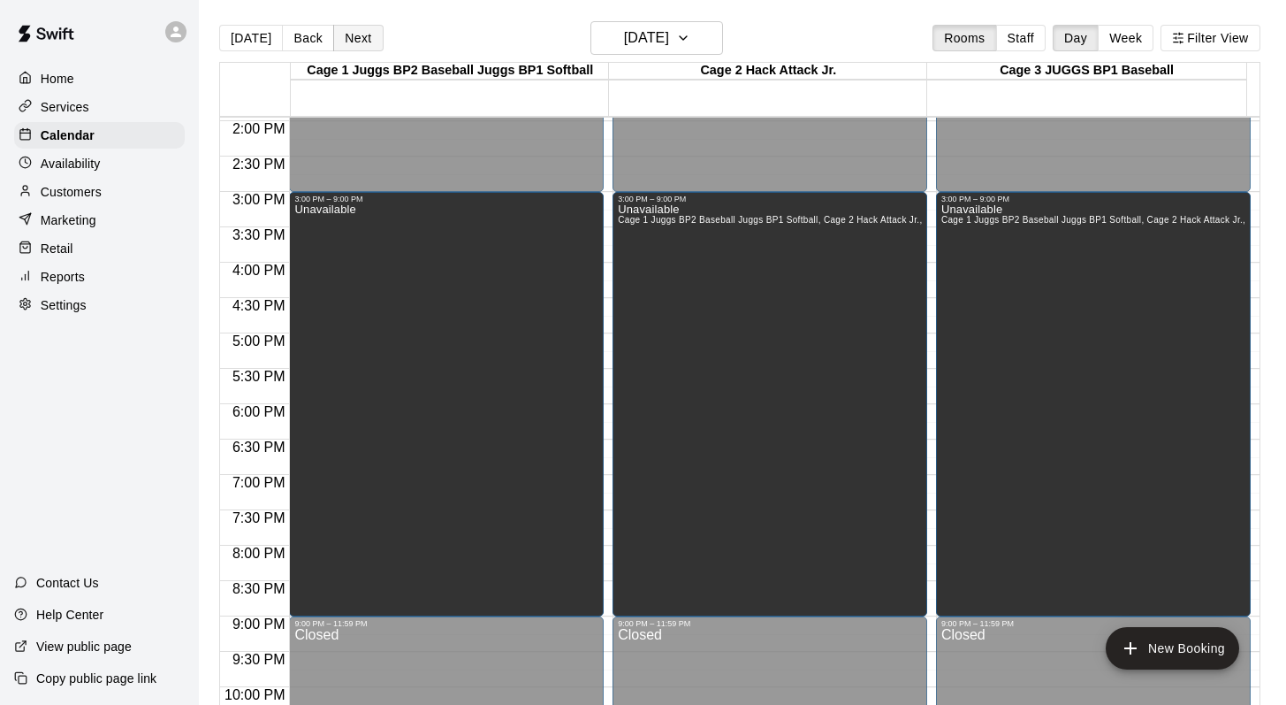
click at [361, 42] on button "Next" at bounding box center [358, 38] width 50 height 27
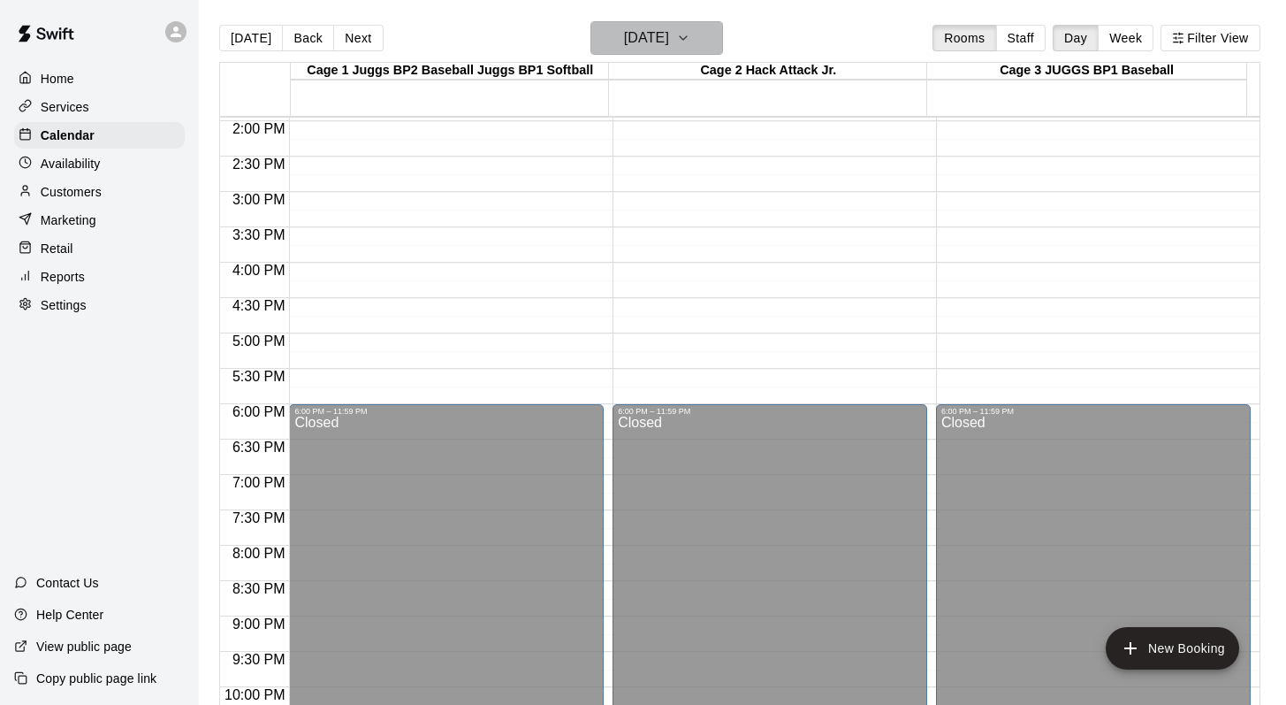
click at [690, 42] on icon "button" at bounding box center [683, 37] width 14 height 21
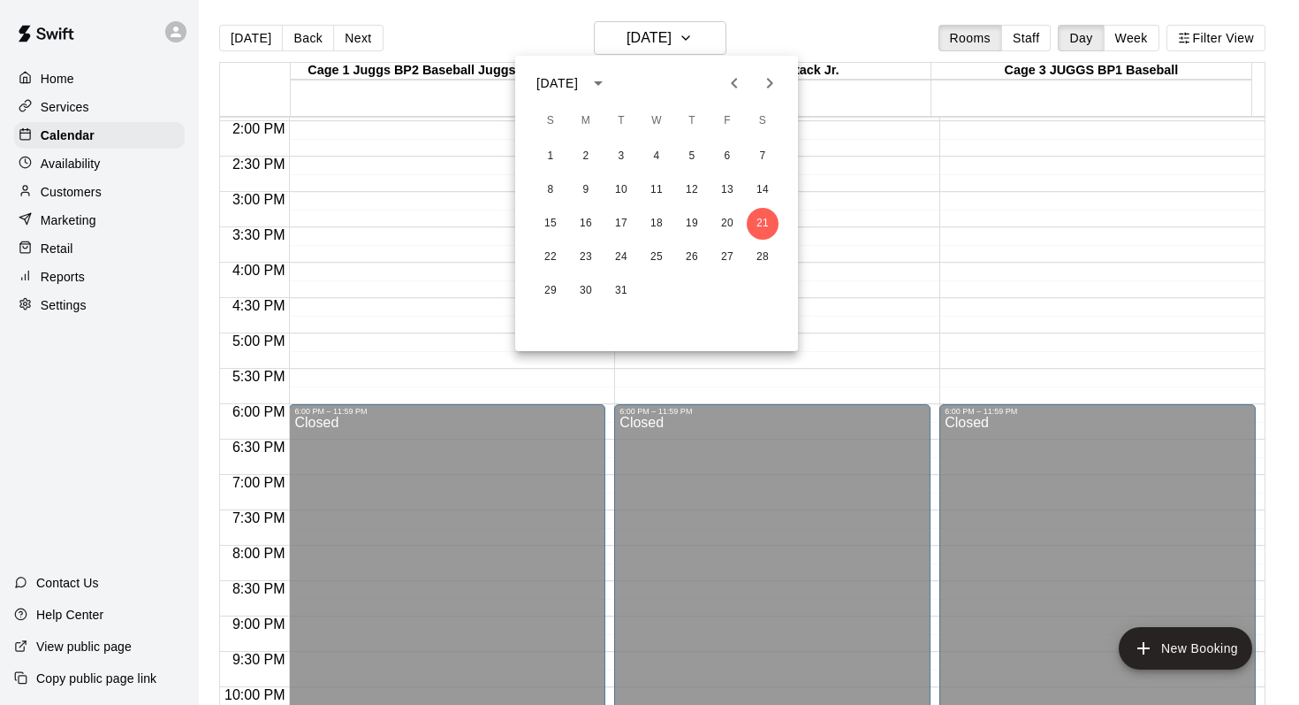
click at [773, 84] on icon "Next month" at bounding box center [769, 82] width 21 height 21
click at [718, 149] on button "3" at bounding box center [728, 157] width 32 height 32
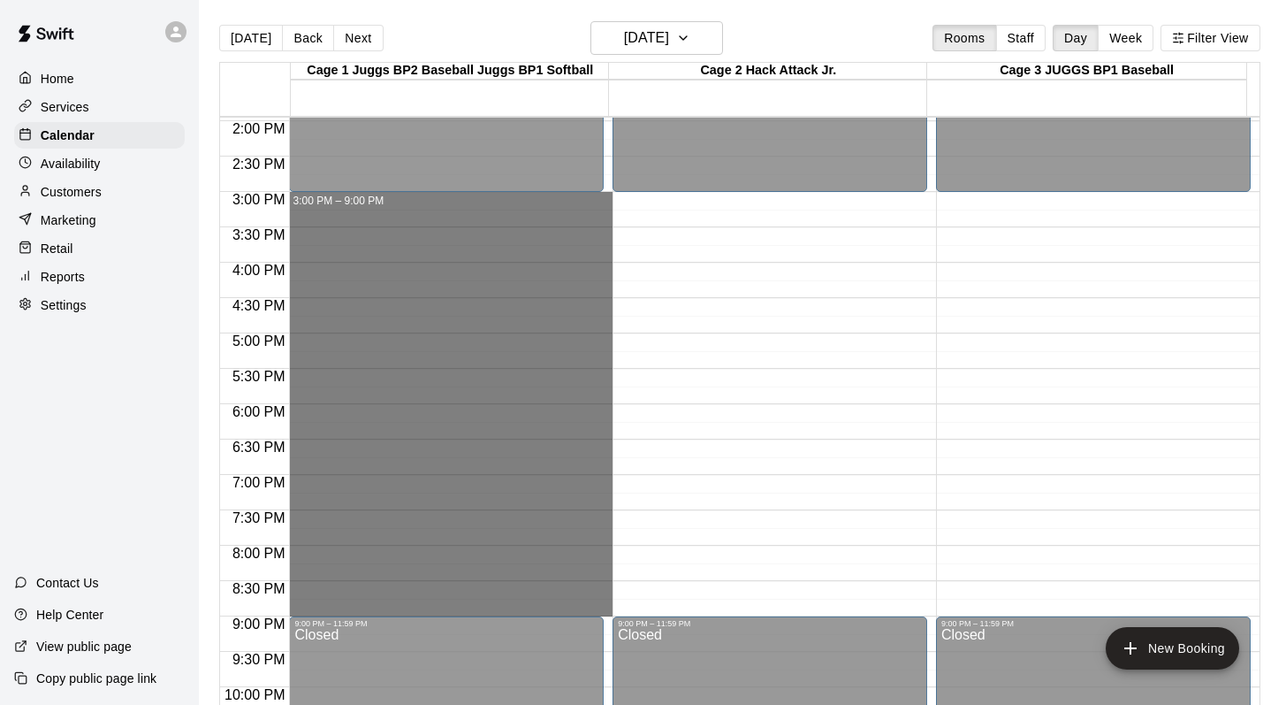
drag, startPoint x: 465, startPoint y: 194, endPoint x: 458, endPoint y: 601, distance: 406.7
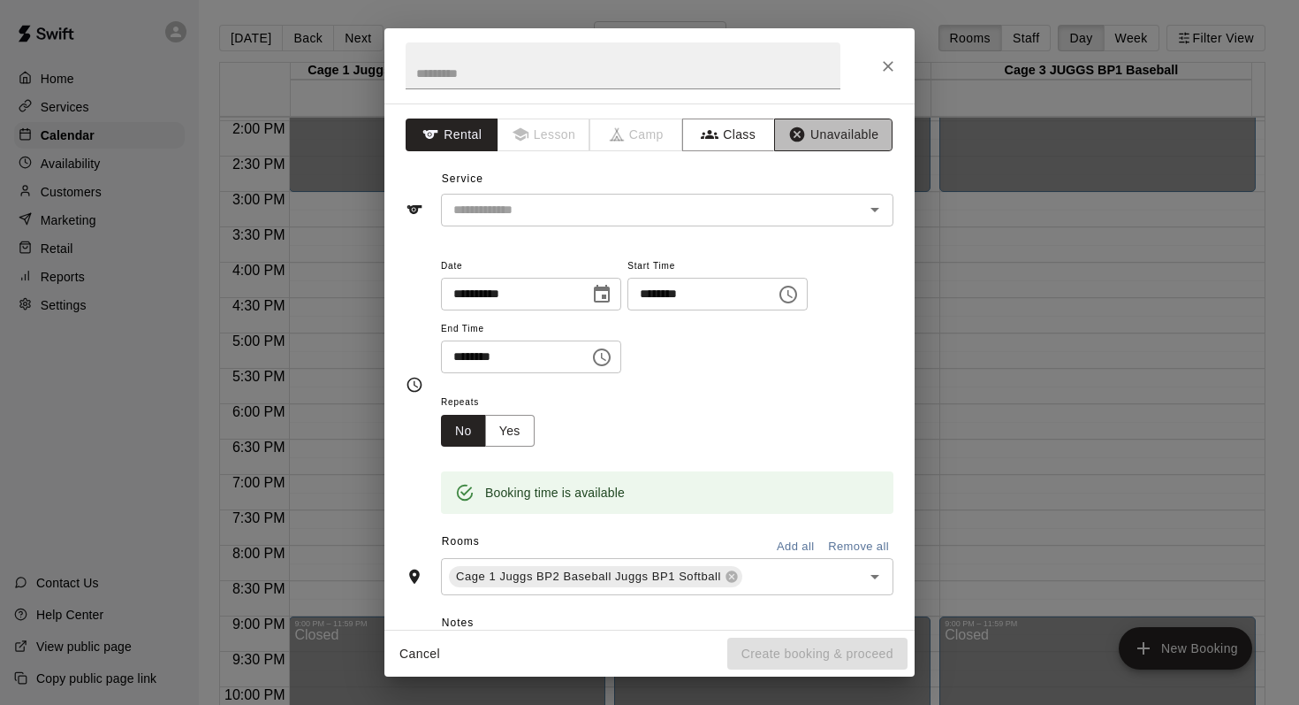
click at [796, 134] on button "Unavailable" at bounding box center [833, 134] width 118 height 33
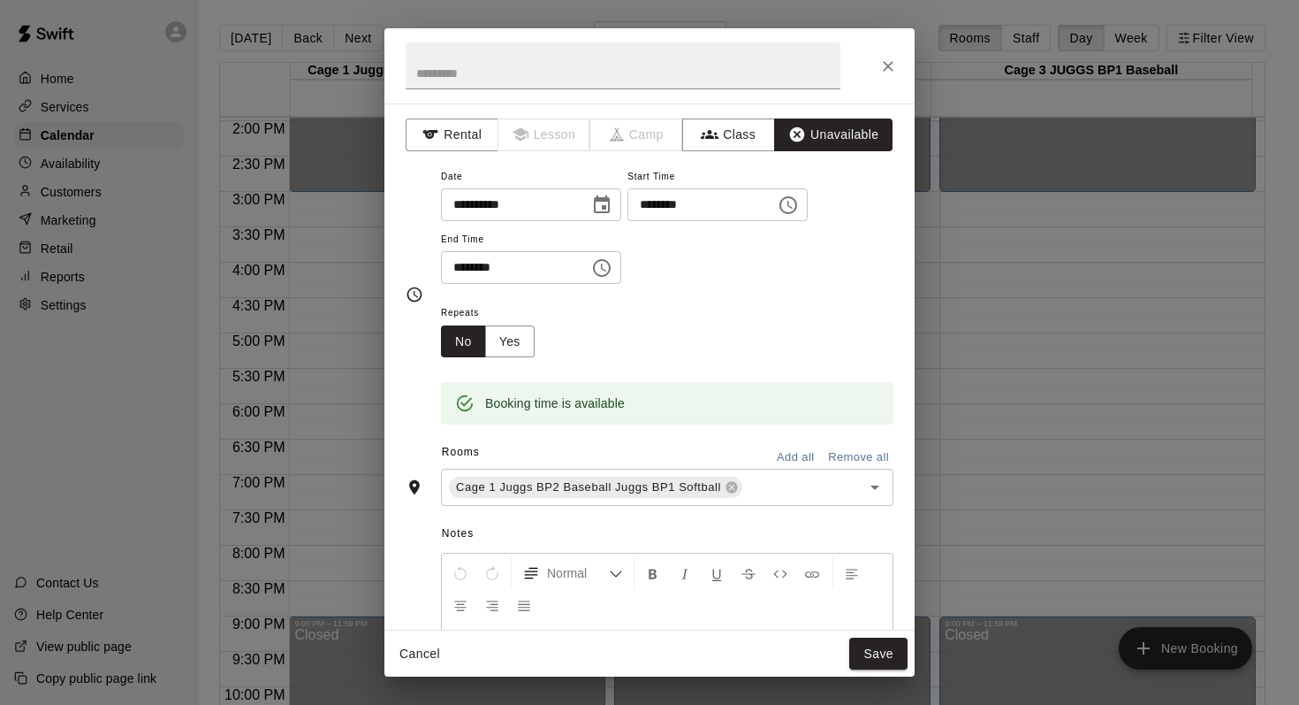
click at [776, 450] on button "Add all" at bounding box center [795, 457] width 57 height 27
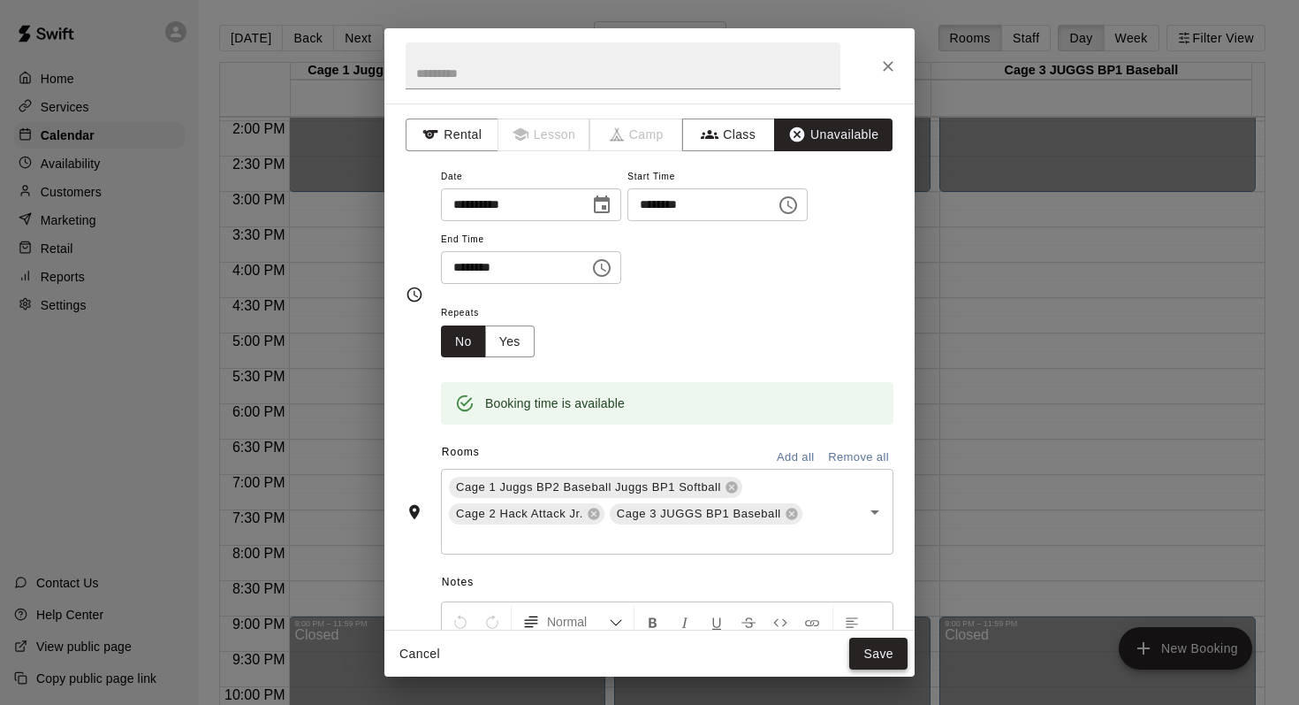
click at [867, 645] on button "Save" at bounding box center [879, 653] width 58 height 33
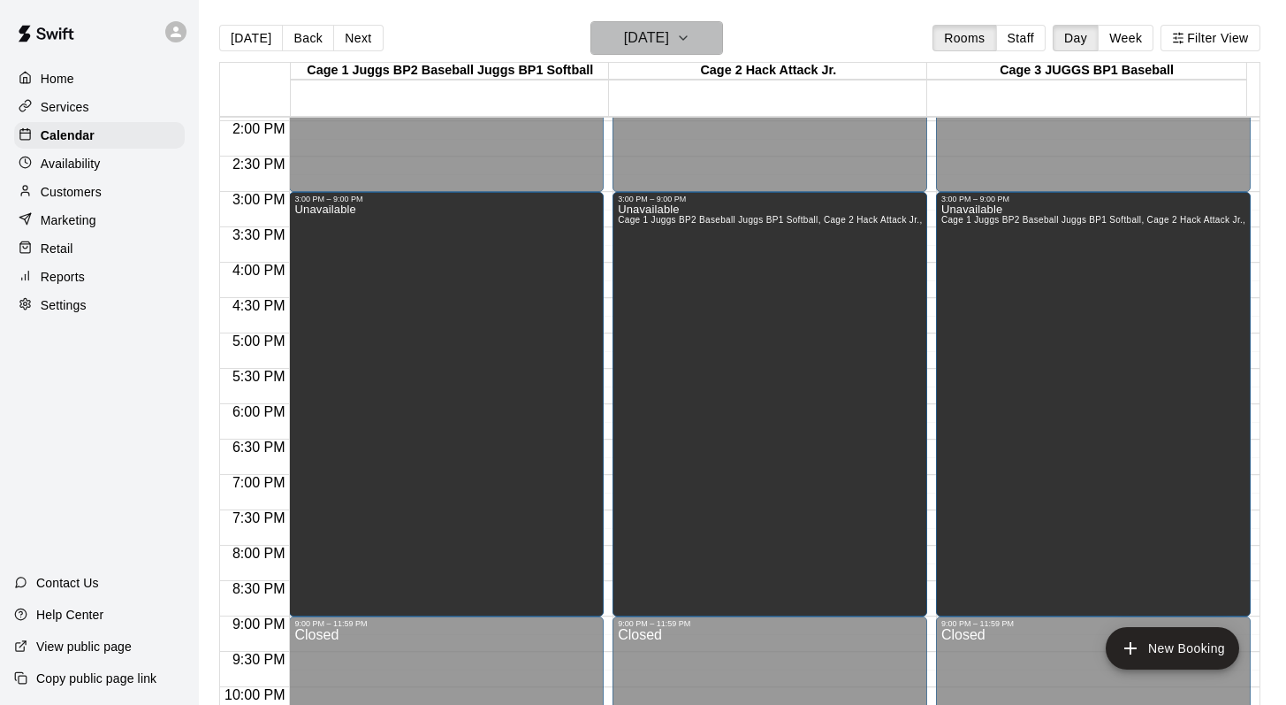
click at [690, 42] on icon "button" at bounding box center [683, 37] width 14 height 21
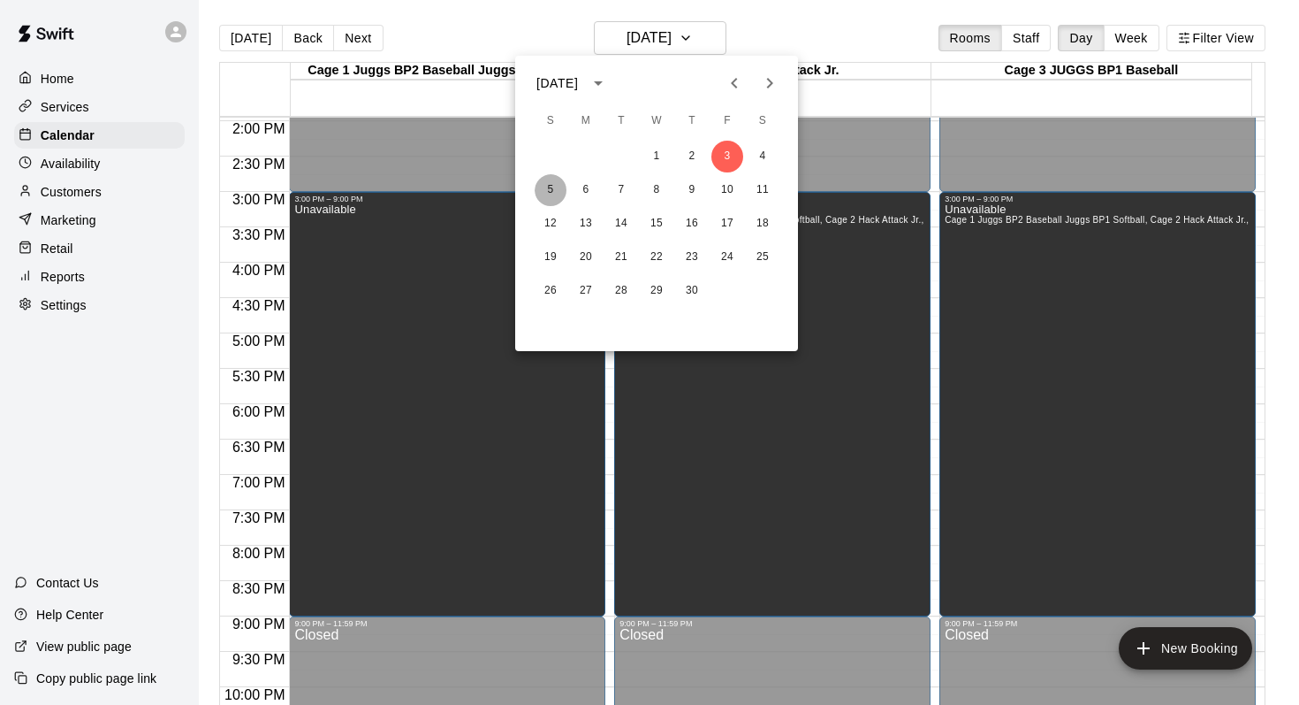
click at [547, 179] on button "5" at bounding box center [551, 190] width 32 height 32
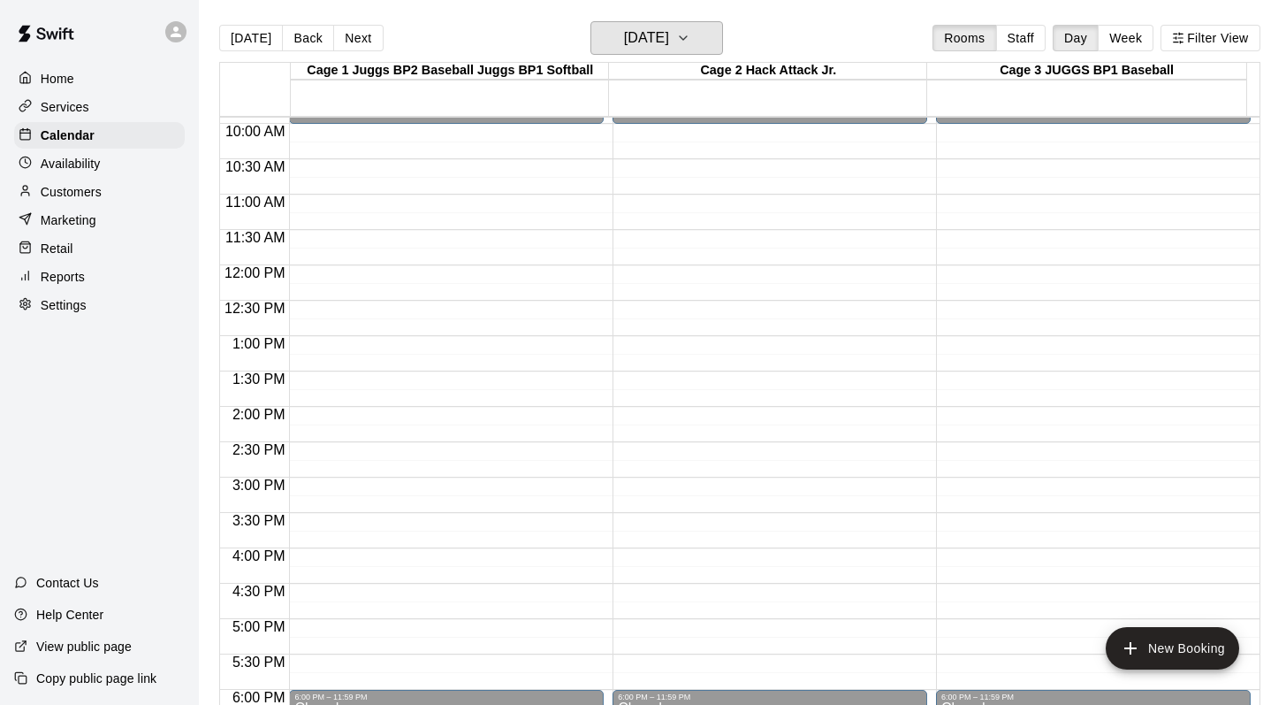
scroll to position [679, 0]
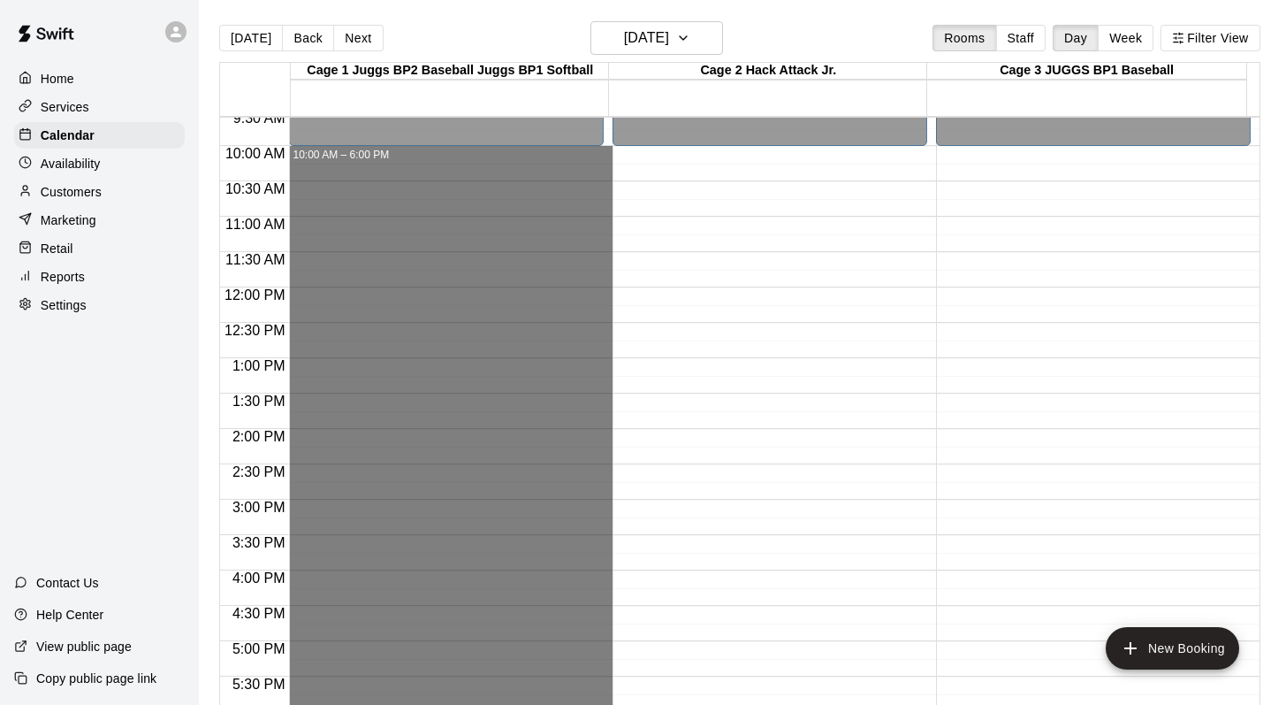
drag, startPoint x: 476, startPoint y: 155, endPoint x: 486, endPoint y: 697, distance: 542.9
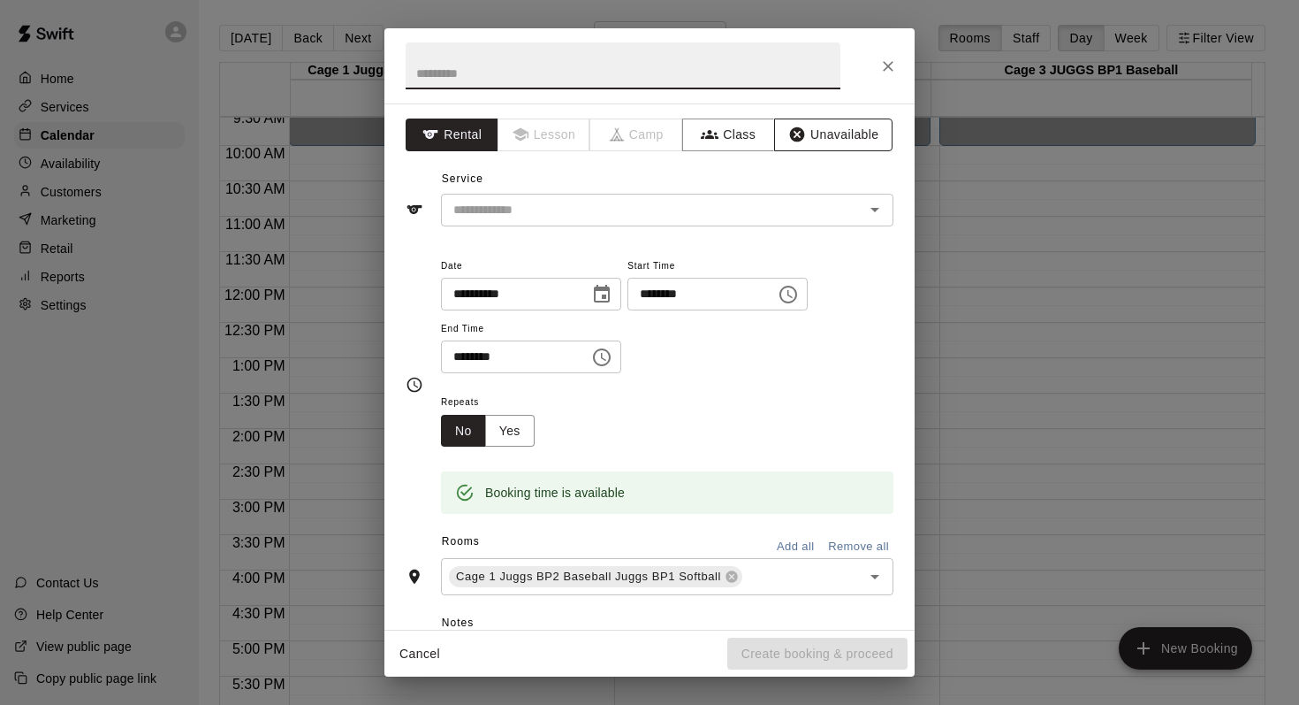
click at [805, 136] on button "Unavailable" at bounding box center [833, 134] width 118 height 33
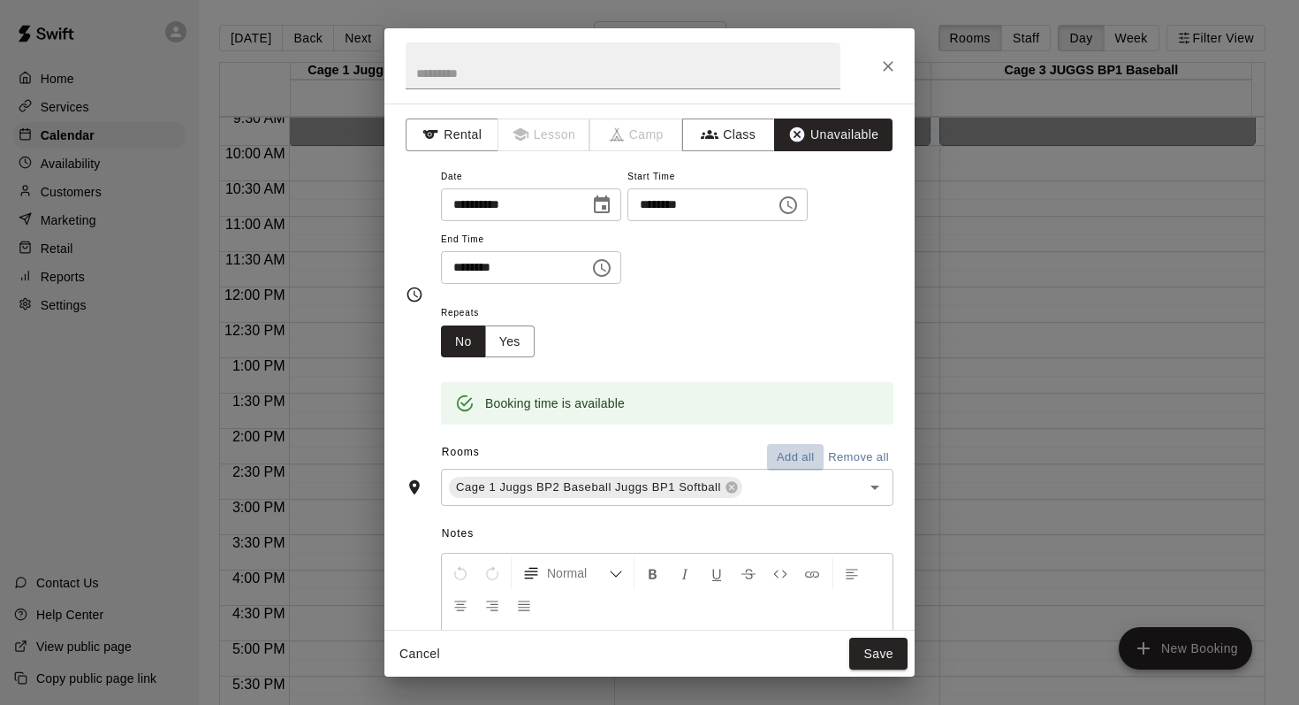
click at [776, 450] on button "Add all" at bounding box center [795, 457] width 57 height 27
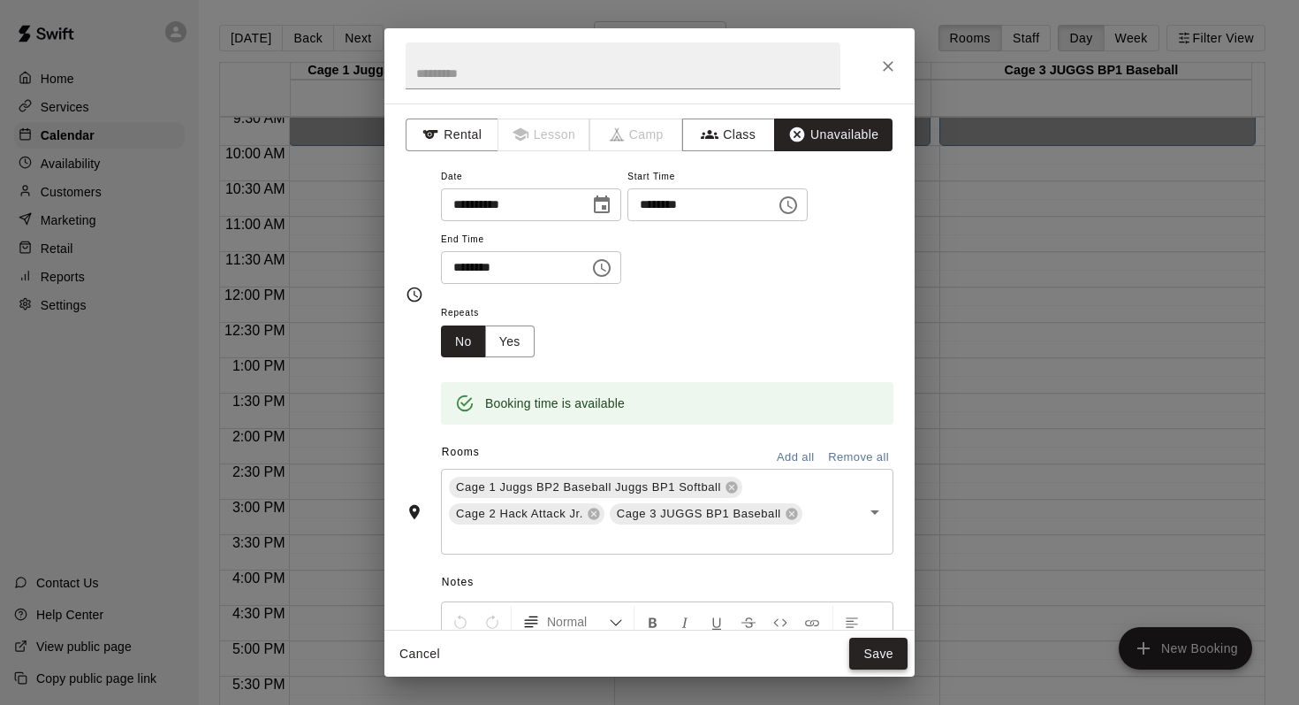
click at [868, 647] on button "Save" at bounding box center [879, 653] width 58 height 33
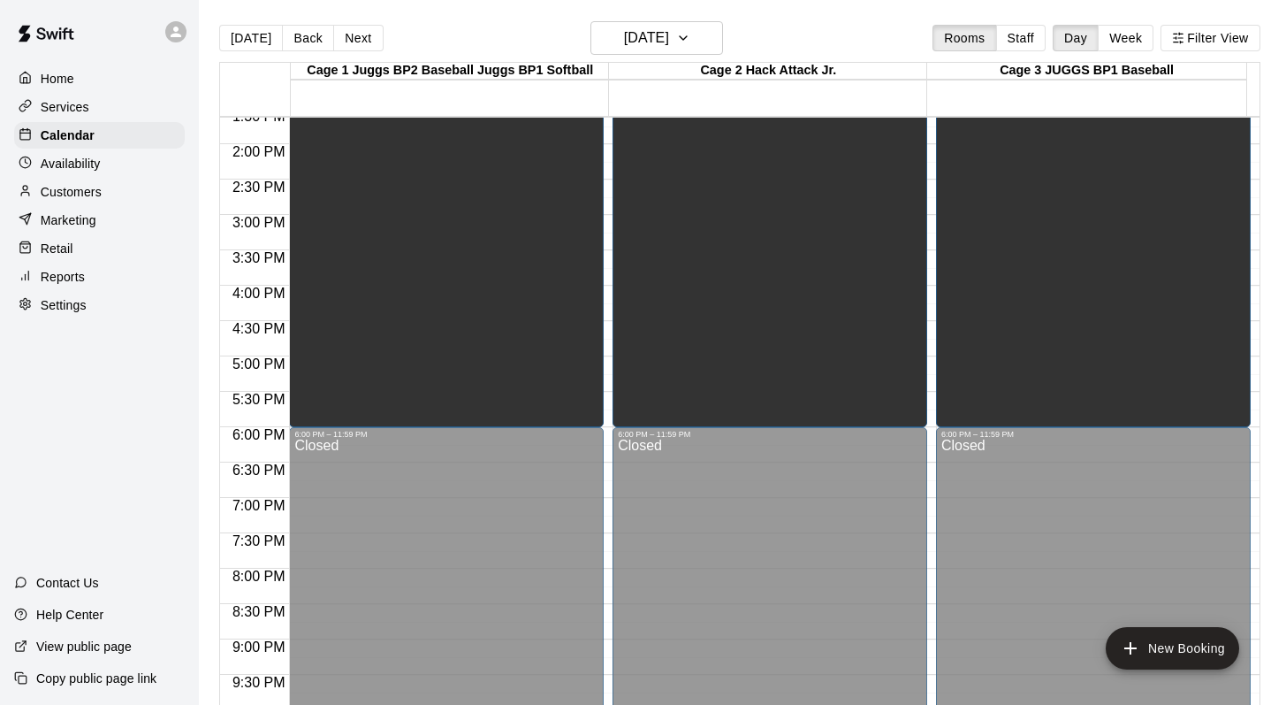
scroll to position [980, 0]
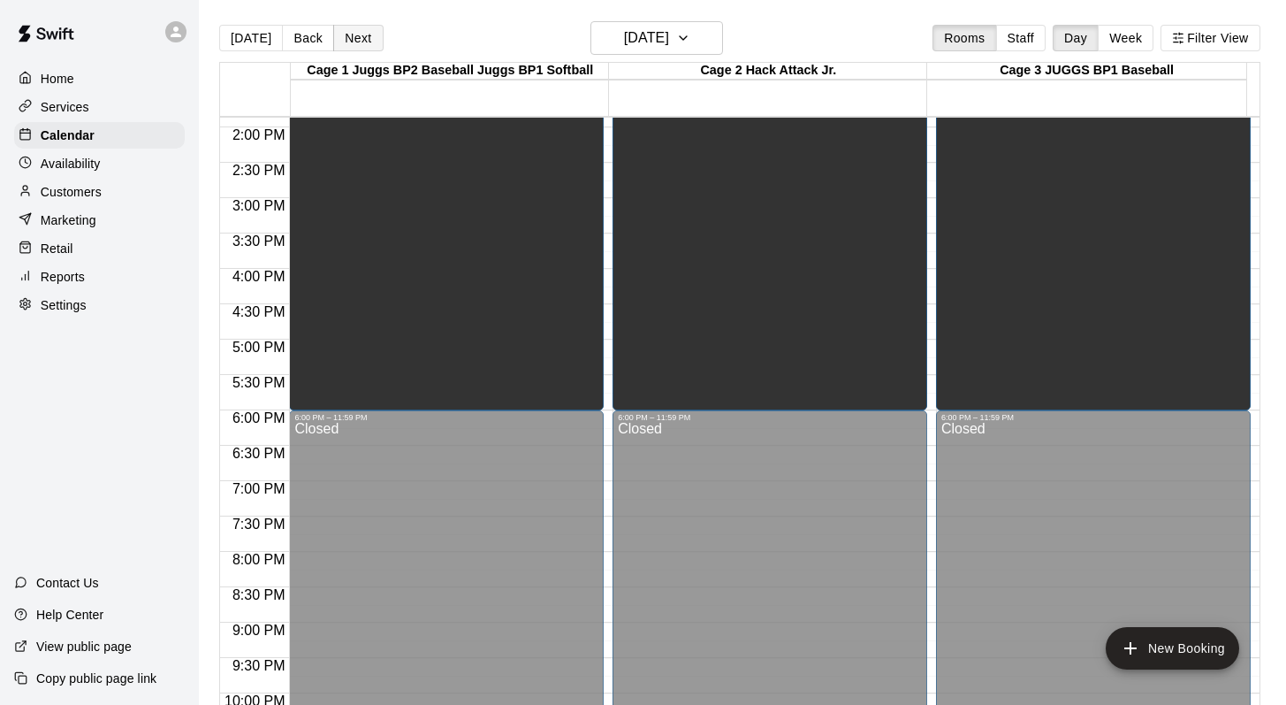
click at [352, 39] on button "Next" at bounding box center [358, 38] width 50 height 27
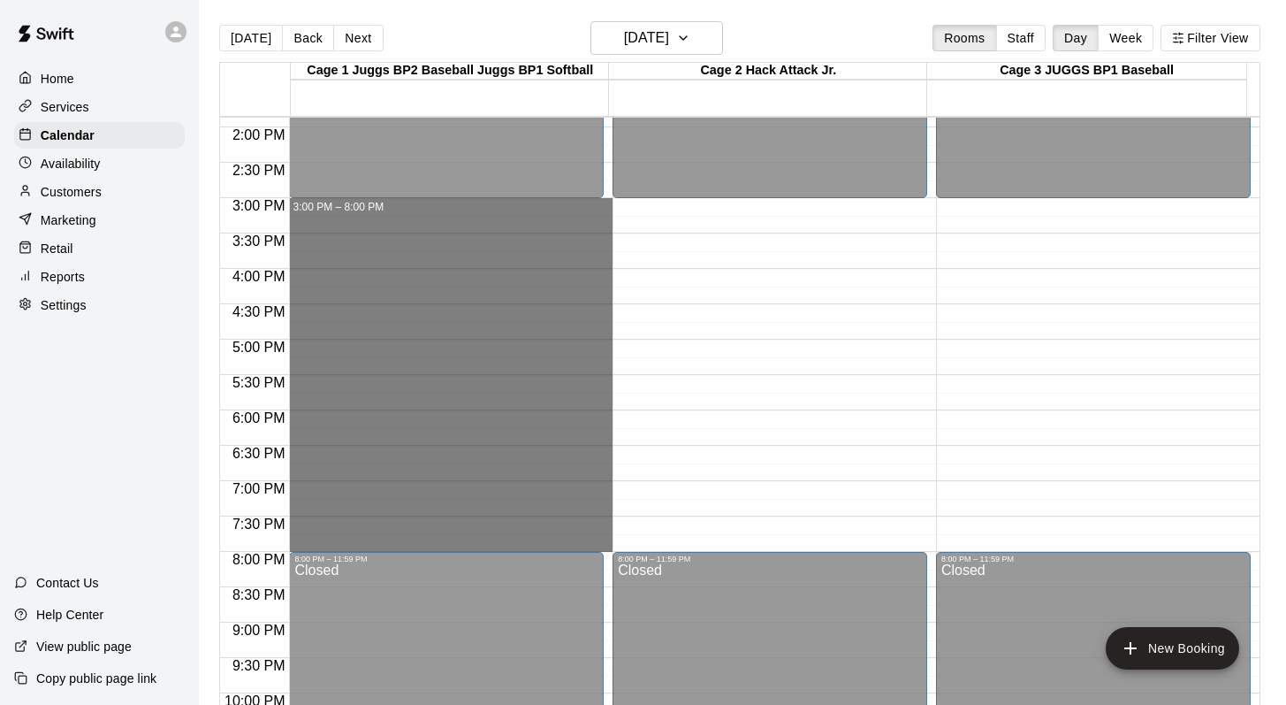
drag, startPoint x: 424, startPoint y: 205, endPoint x: 425, endPoint y: 540, distance: 335.0
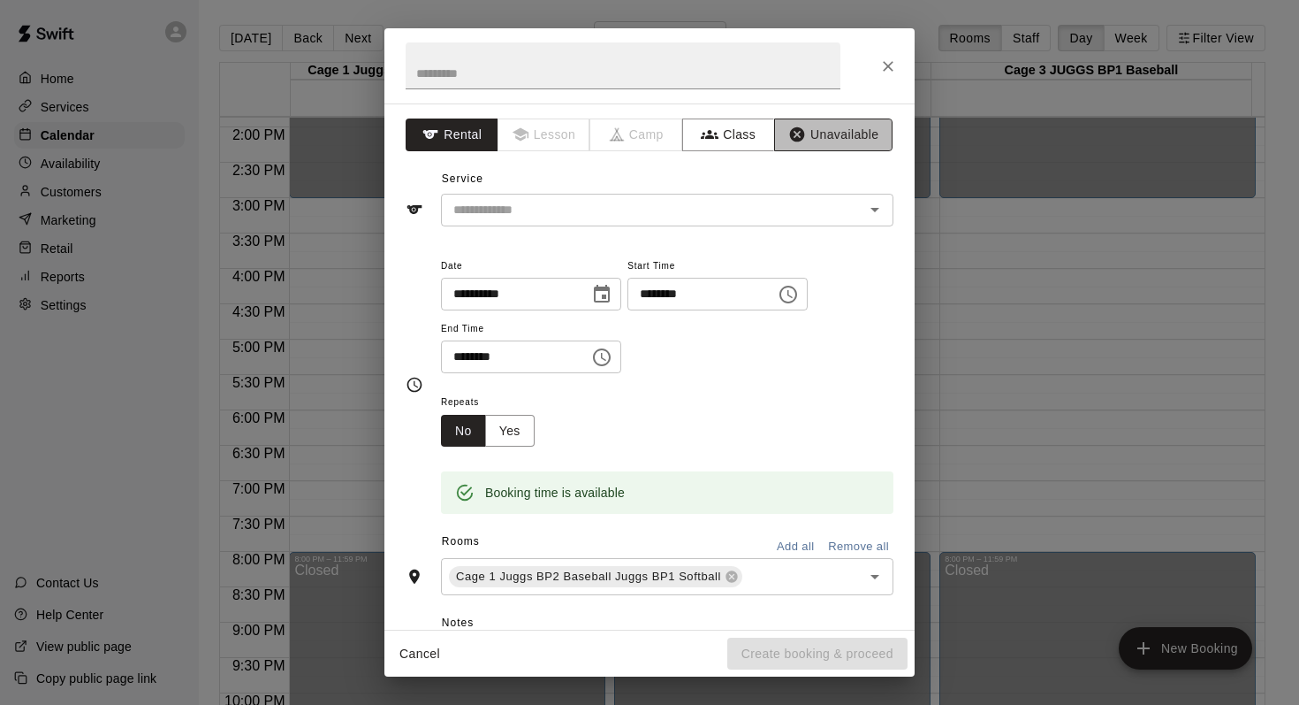
click at [799, 121] on button "Unavailable" at bounding box center [833, 134] width 118 height 33
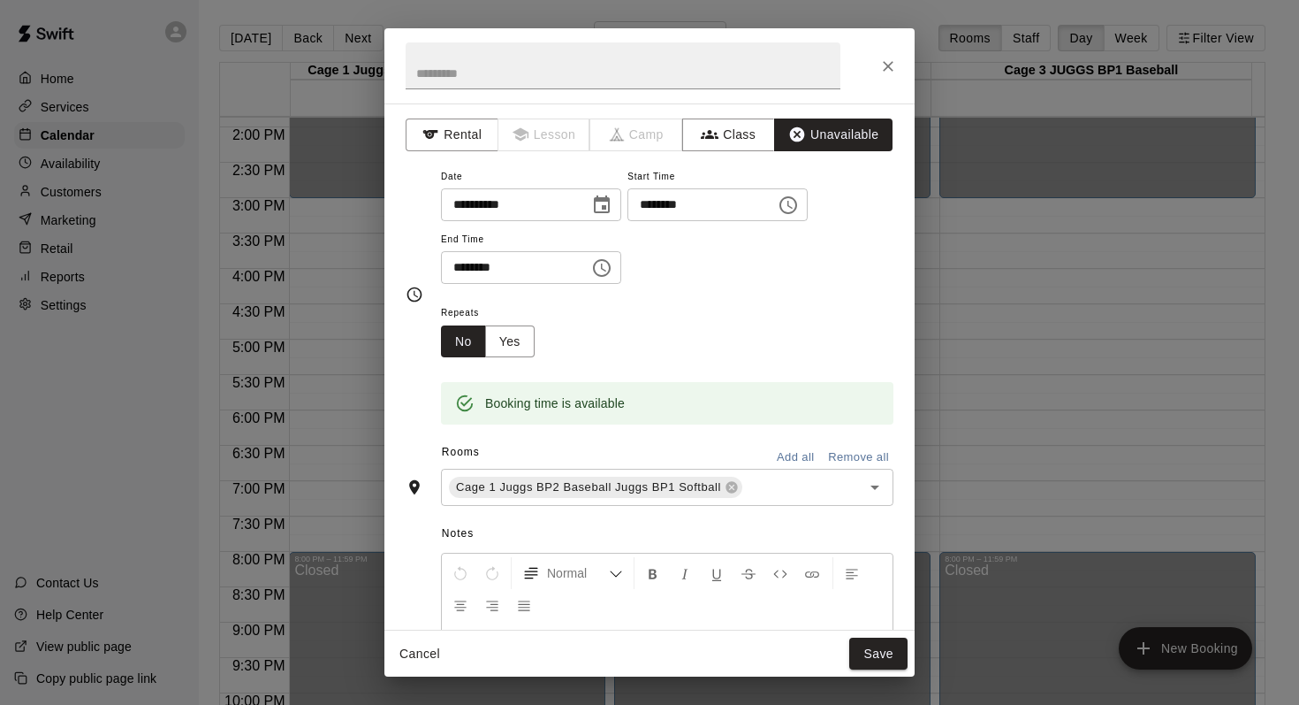
click at [769, 454] on button "Add all" at bounding box center [795, 457] width 57 height 27
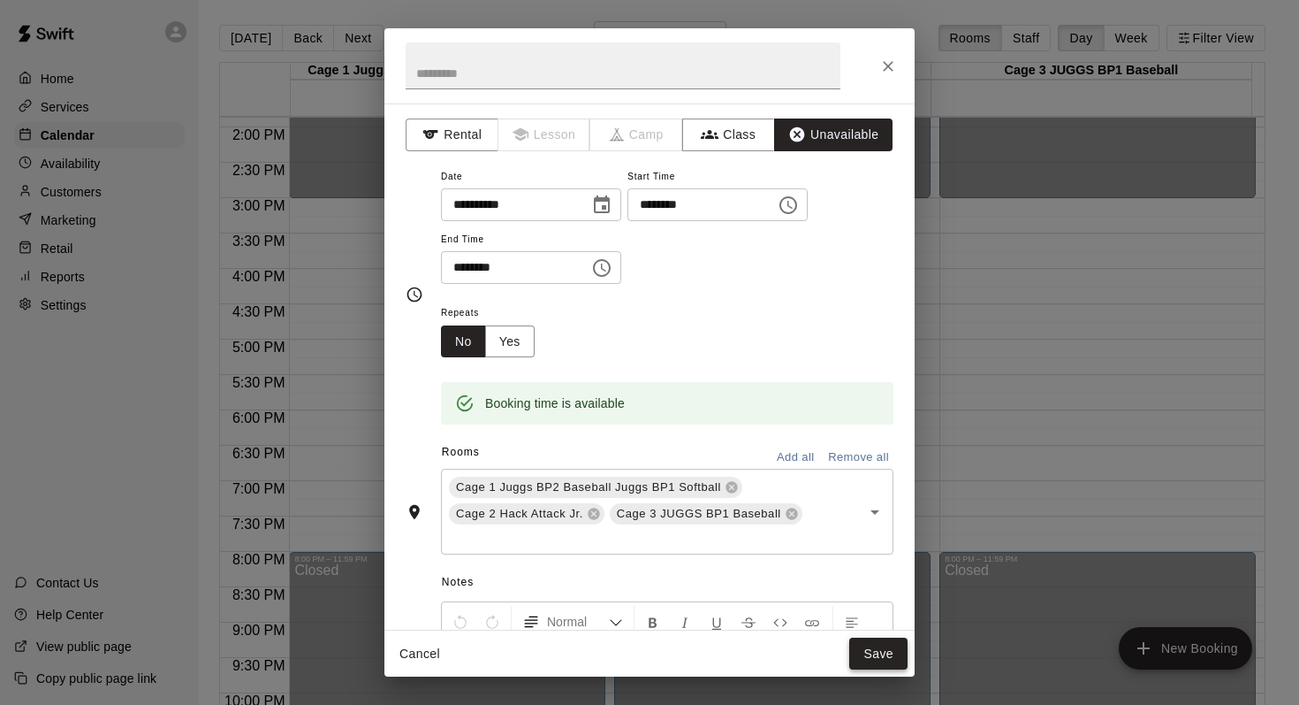
click at [865, 641] on button "Save" at bounding box center [879, 653] width 58 height 33
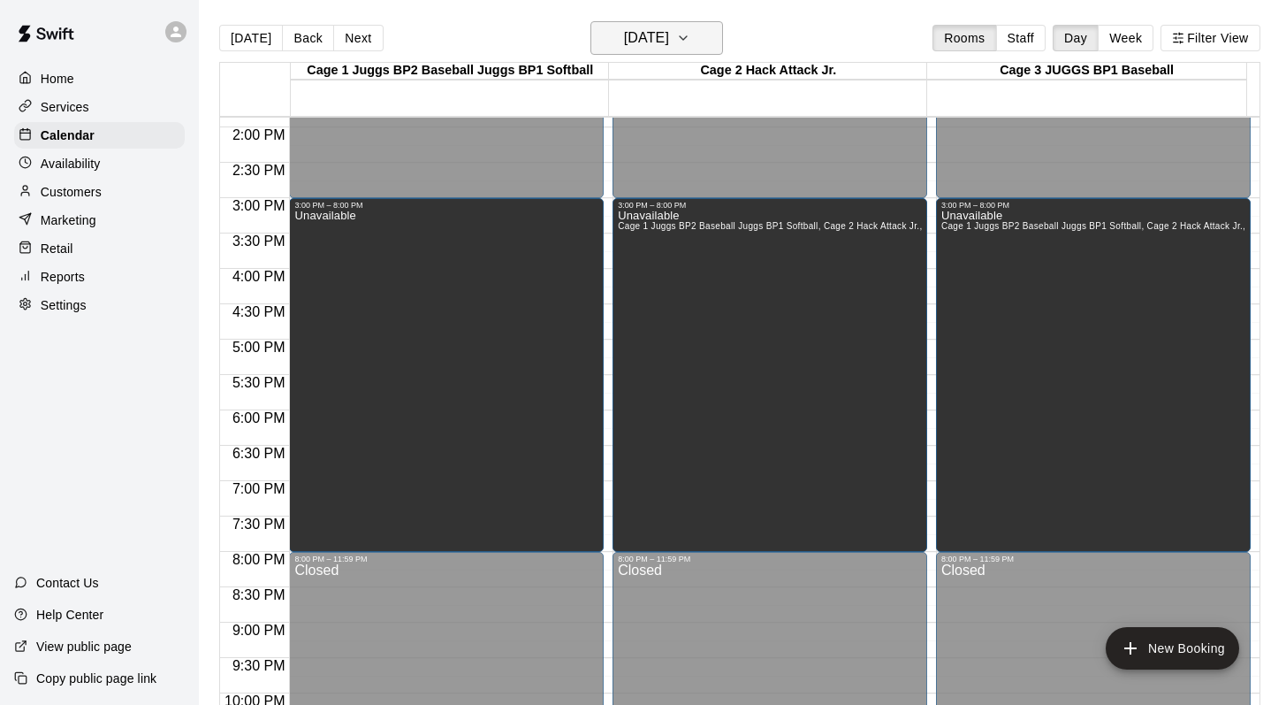
click at [690, 41] on icon "button" at bounding box center [683, 37] width 14 height 21
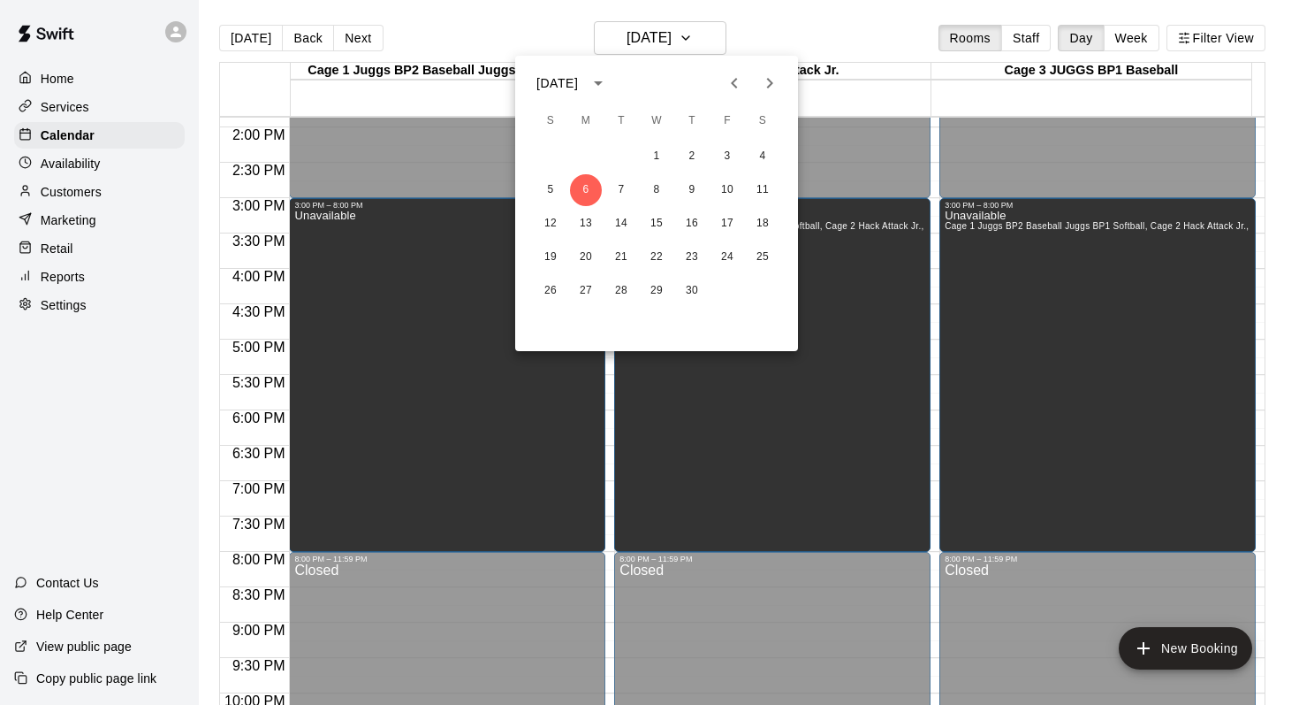
click at [728, 81] on icon "Previous month" at bounding box center [734, 82] width 21 height 21
click at [759, 82] on icon "Next month" at bounding box center [769, 82] width 21 height 21
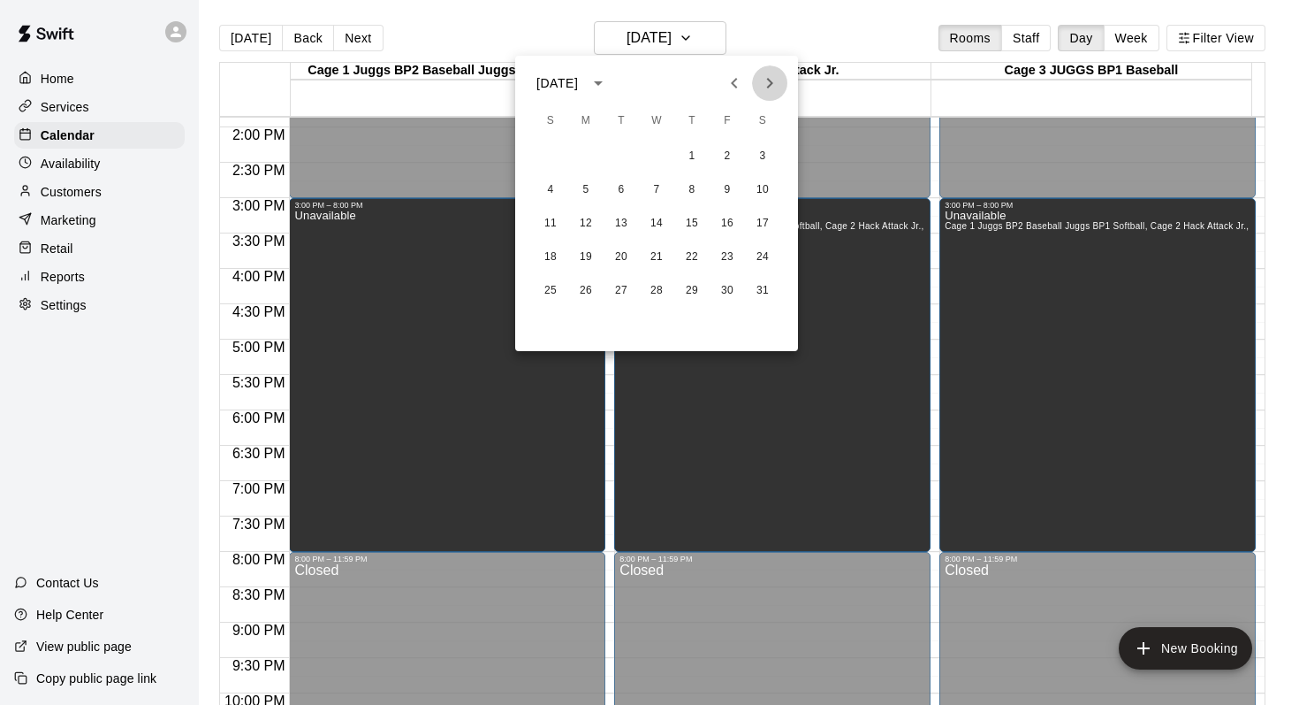
click at [759, 82] on icon "Next month" at bounding box center [769, 82] width 21 height 21
click at [588, 224] on button "16" at bounding box center [586, 224] width 32 height 32
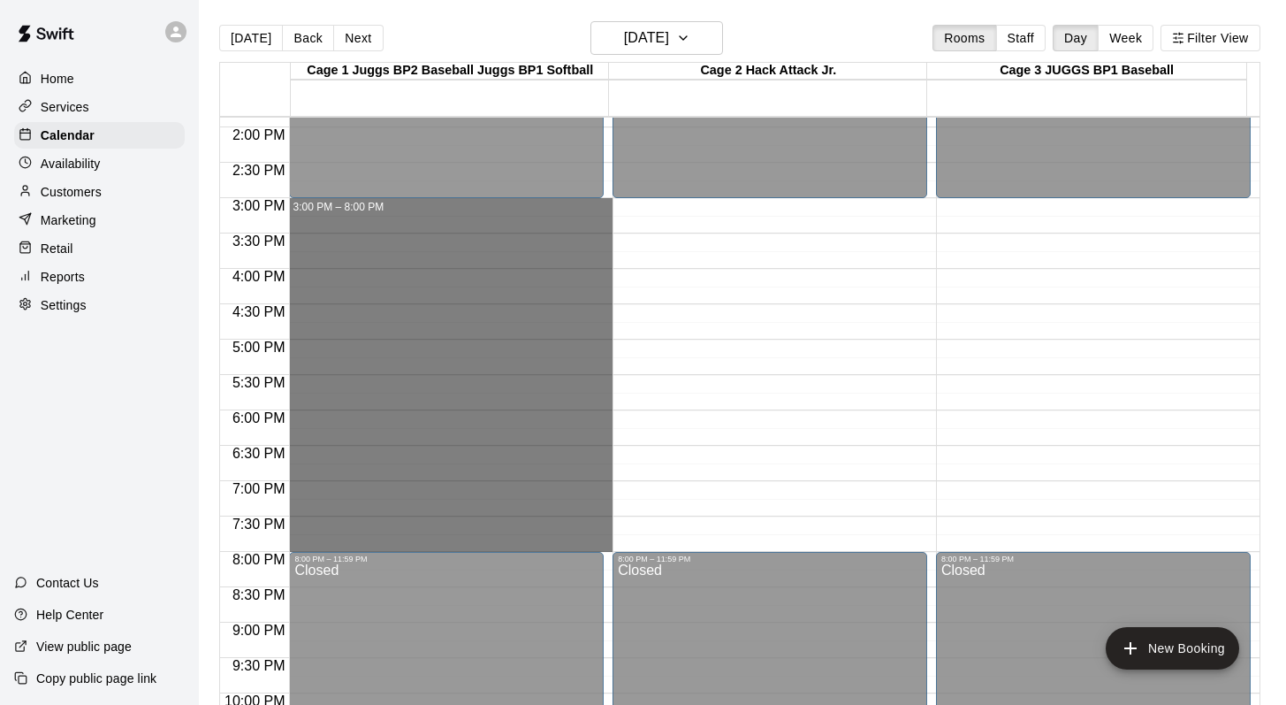
drag, startPoint x: 510, startPoint y: 206, endPoint x: 502, endPoint y: 540, distance: 334.2
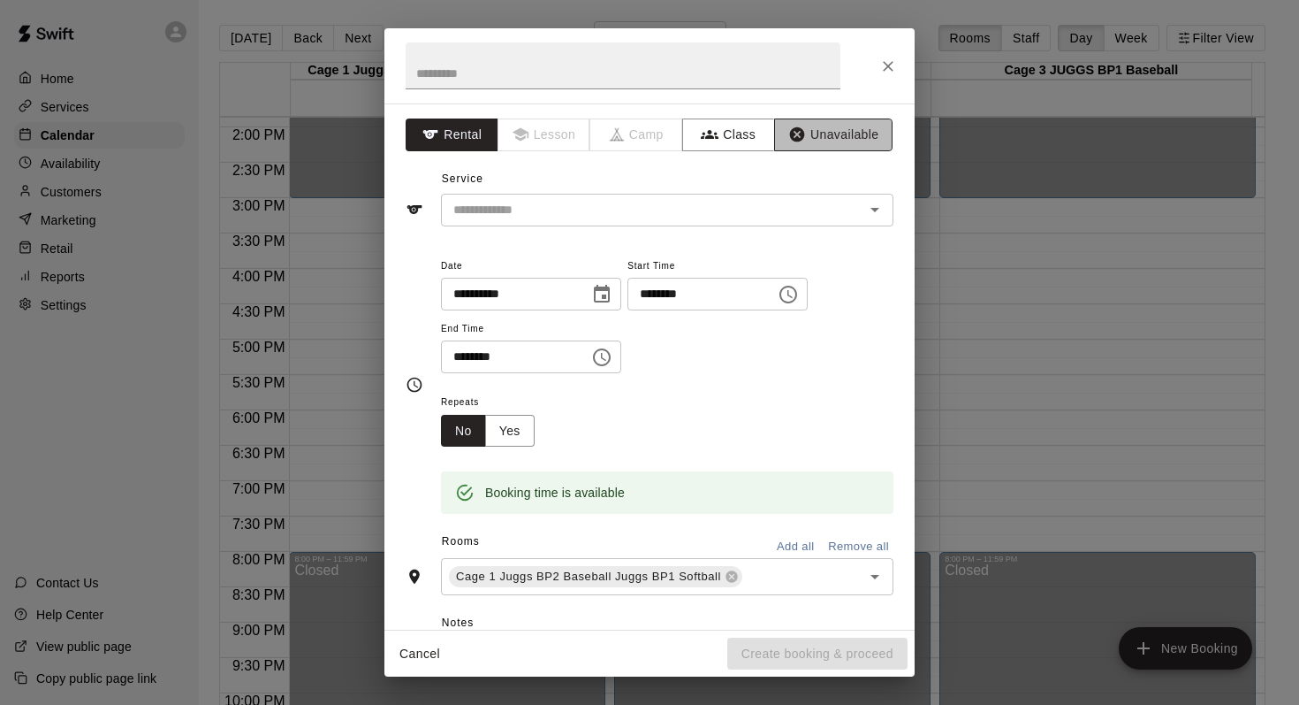
click at [815, 127] on button "Unavailable" at bounding box center [833, 134] width 118 height 33
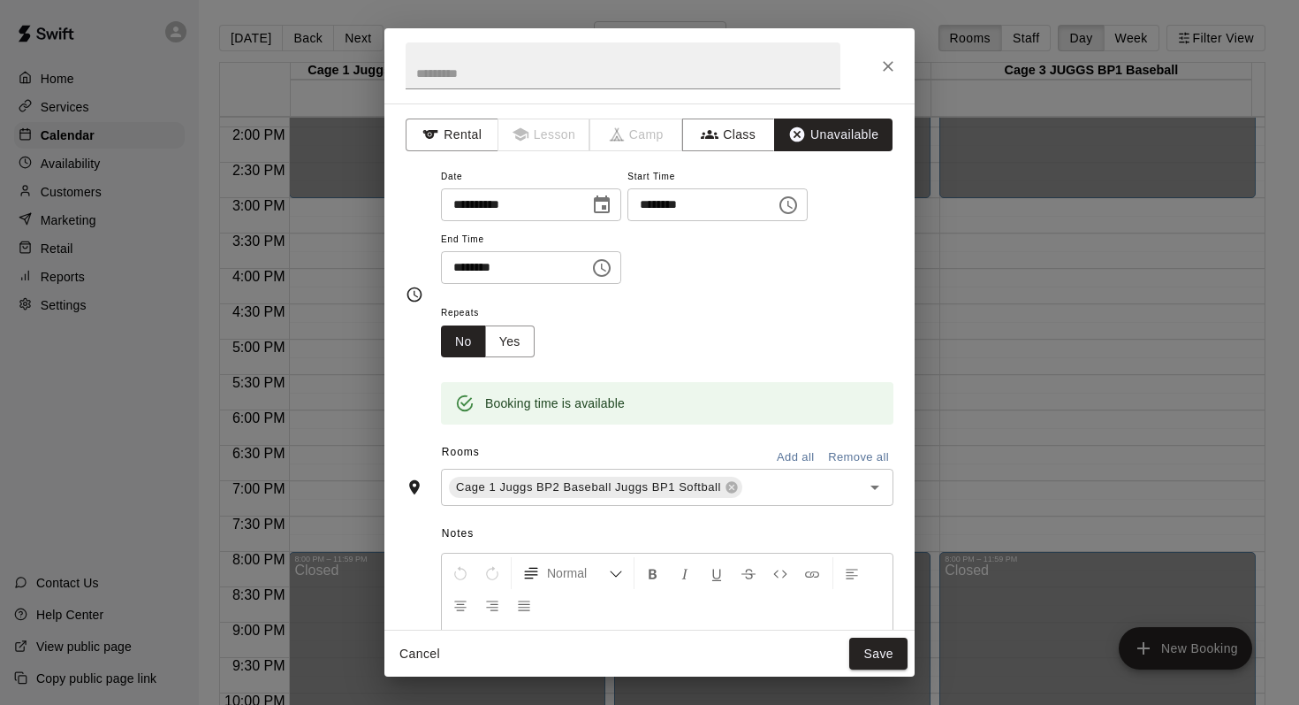
click at [770, 459] on button "Add all" at bounding box center [795, 457] width 57 height 27
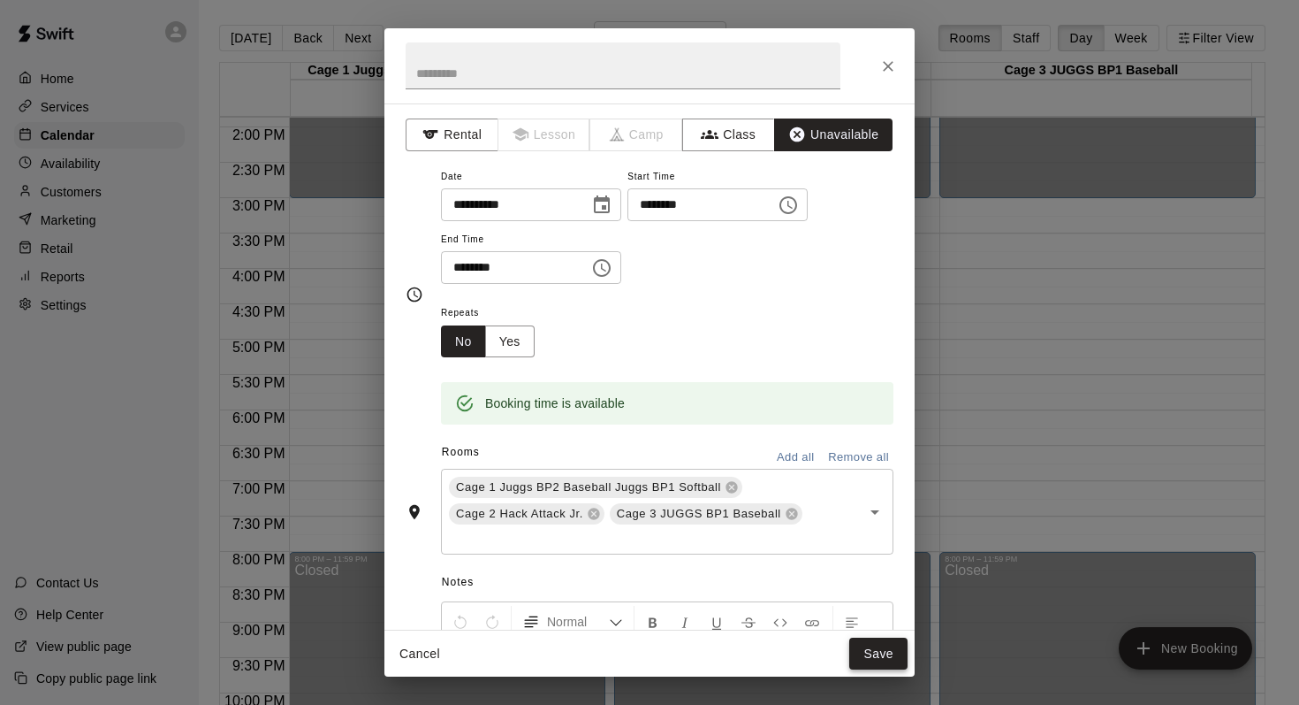
click at [862, 645] on button "Save" at bounding box center [879, 653] width 58 height 33
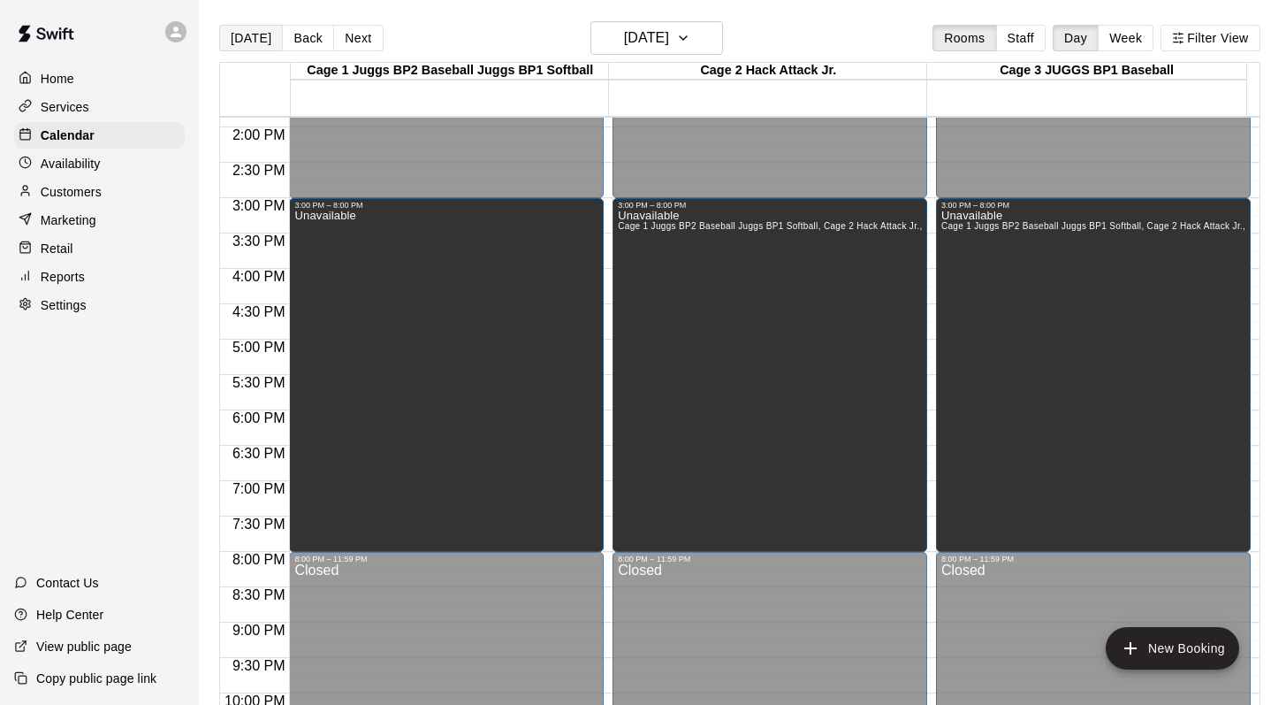
click at [248, 36] on button "Today" at bounding box center [251, 38] width 64 height 27
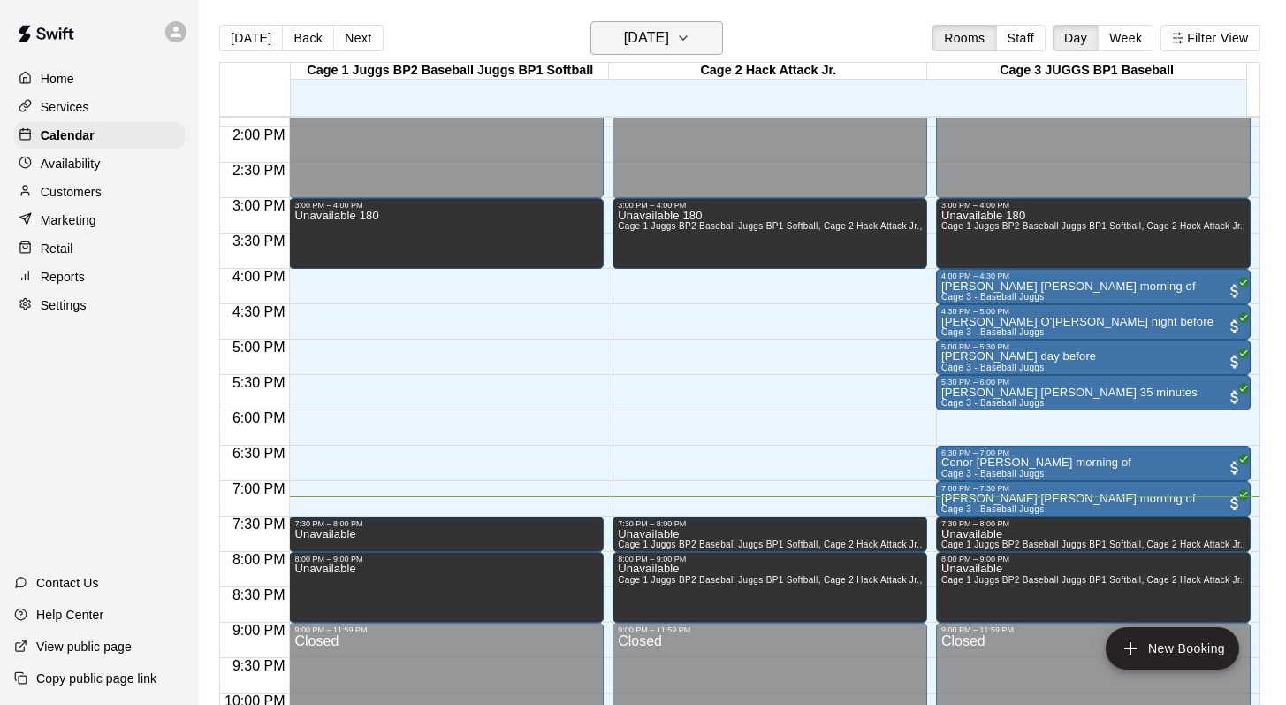
click at [690, 37] on icon "button" at bounding box center [683, 37] width 14 height 21
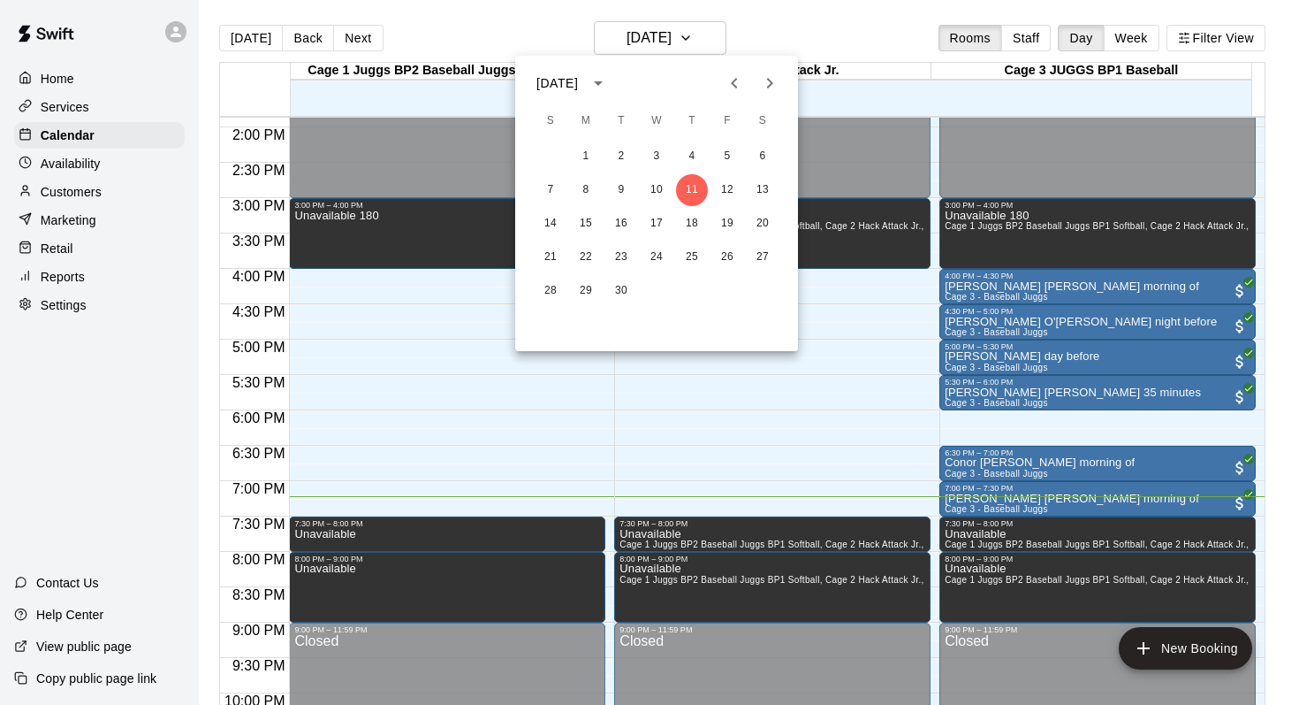
click at [767, 86] on icon "Next month" at bounding box center [769, 82] width 21 height 21
click at [577, 224] on button "13" at bounding box center [586, 224] width 32 height 32
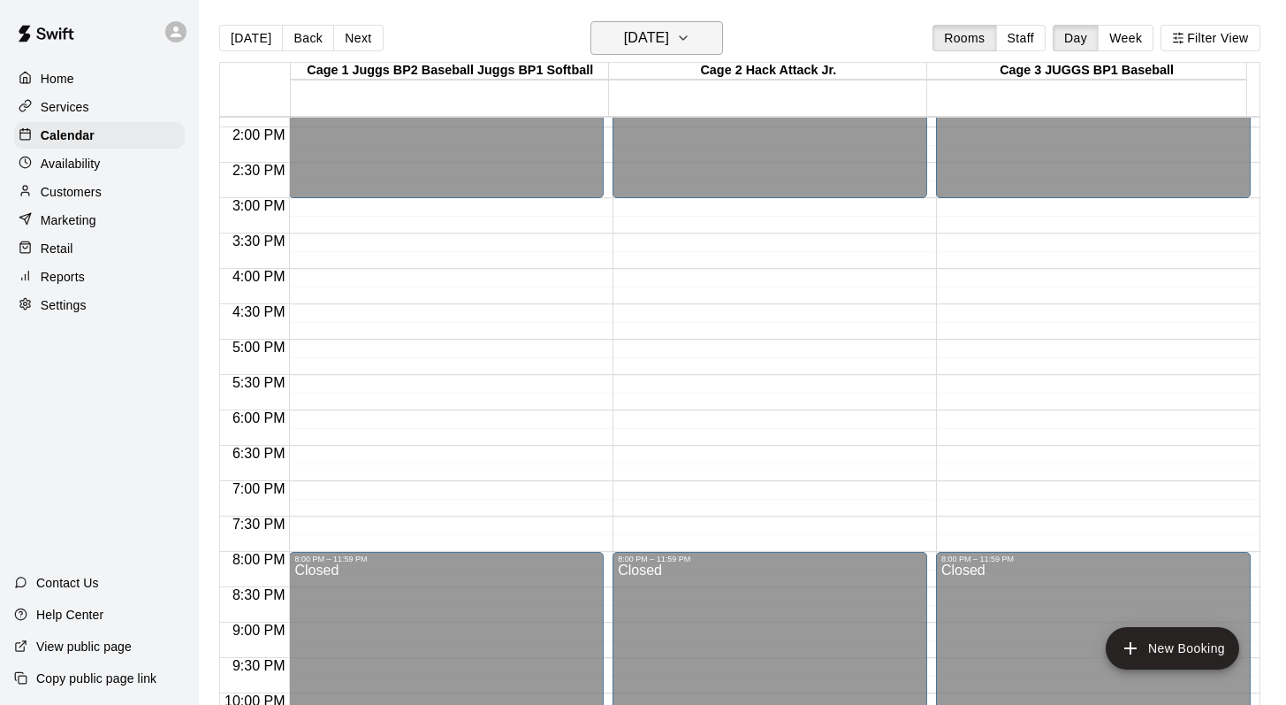
click at [690, 40] on icon "button" at bounding box center [683, 37] width 14 height 21
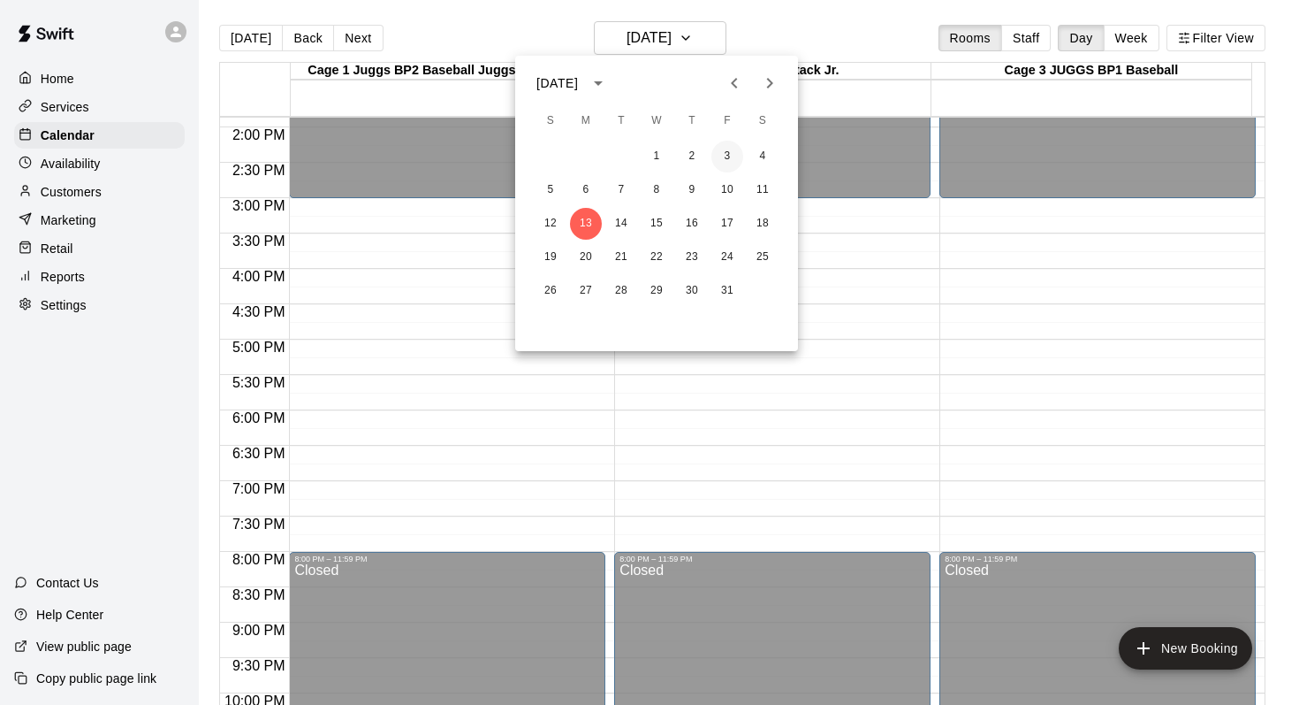
click at [730, 152] on button "3" at bounding box center [728, 157] width 32 height 32
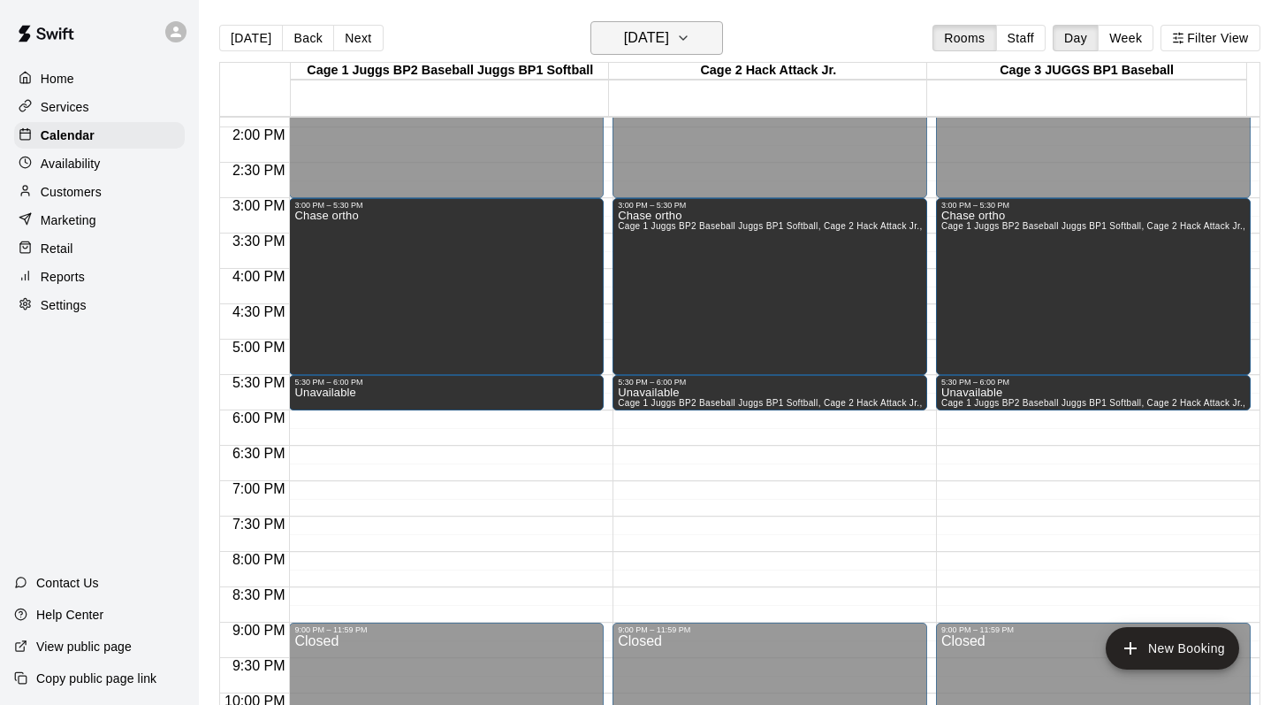
click at [690, 35] on icon "button" at bounding box center [683, 37] width 14 height 21
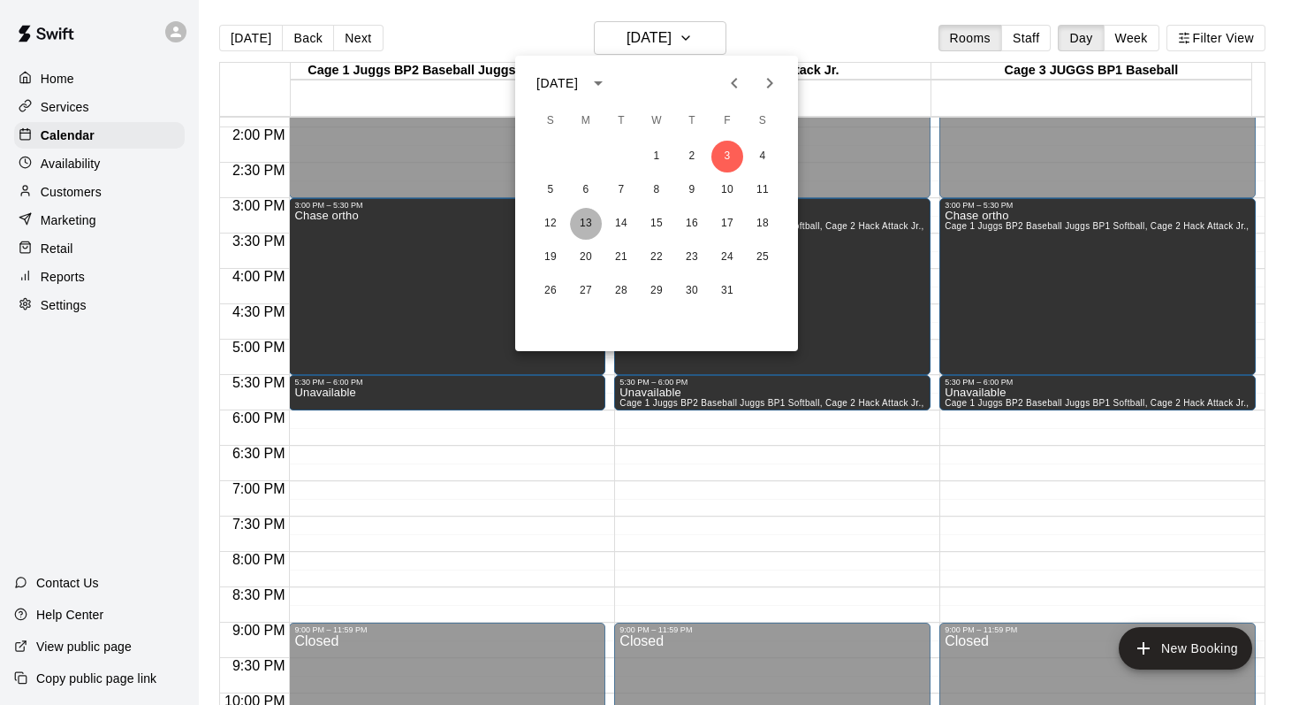
click at [592, 225] on button "13" at bounding box center [586, 224] width 32 height 32
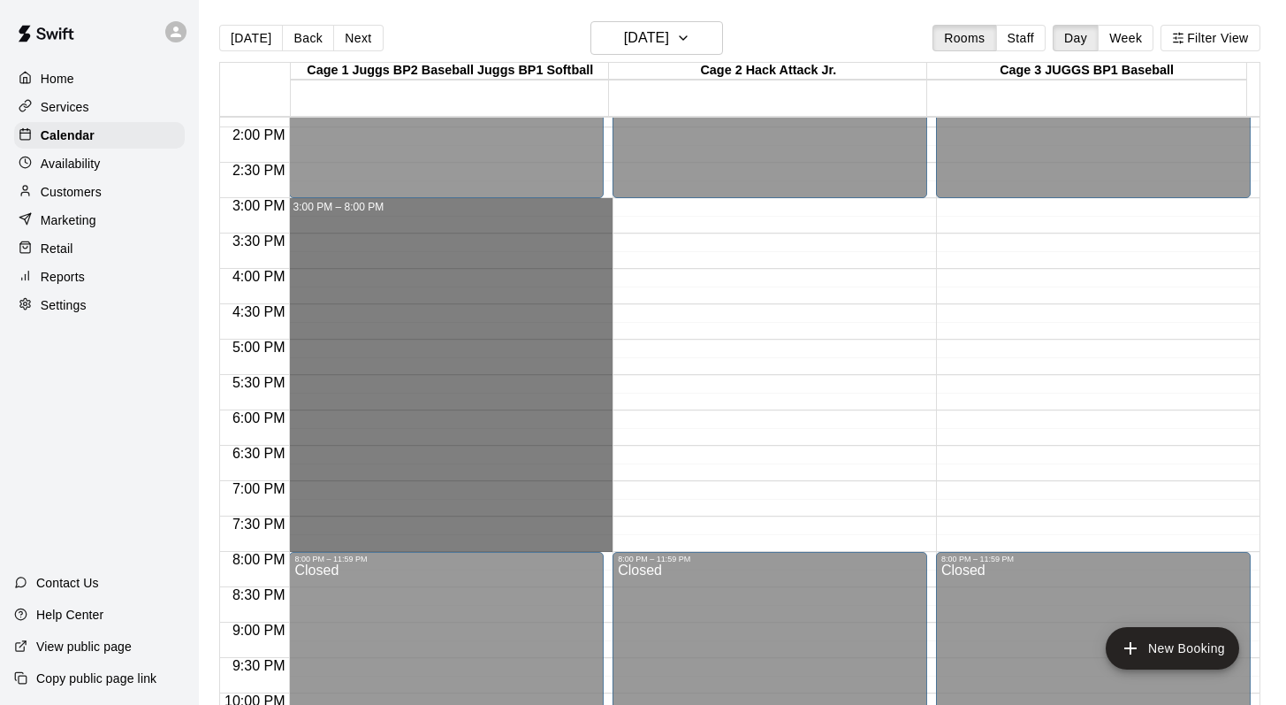
drag, startPoint x: 431, startPoint y: 203, endPoint x: 434, endPoint y: 537, distance: 334.2
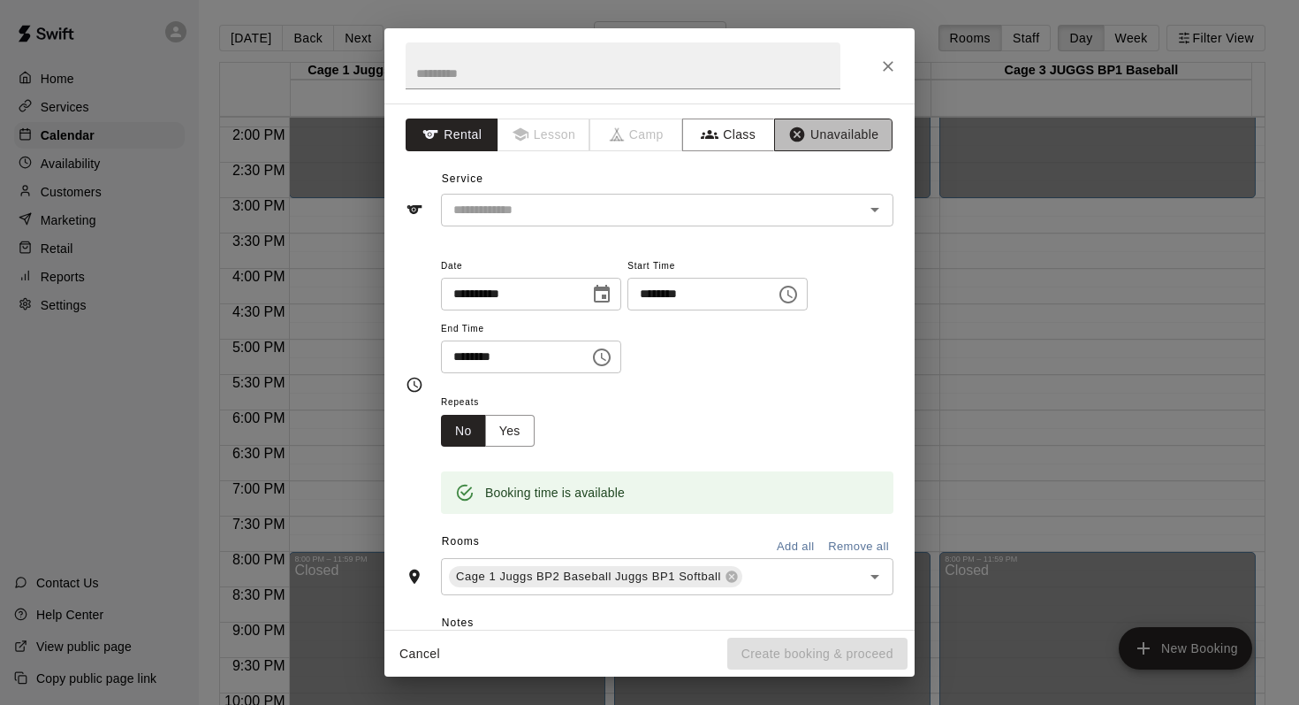
click at [790, 141] on icon "button" at bounding box center [798, 135] width 18 height 18
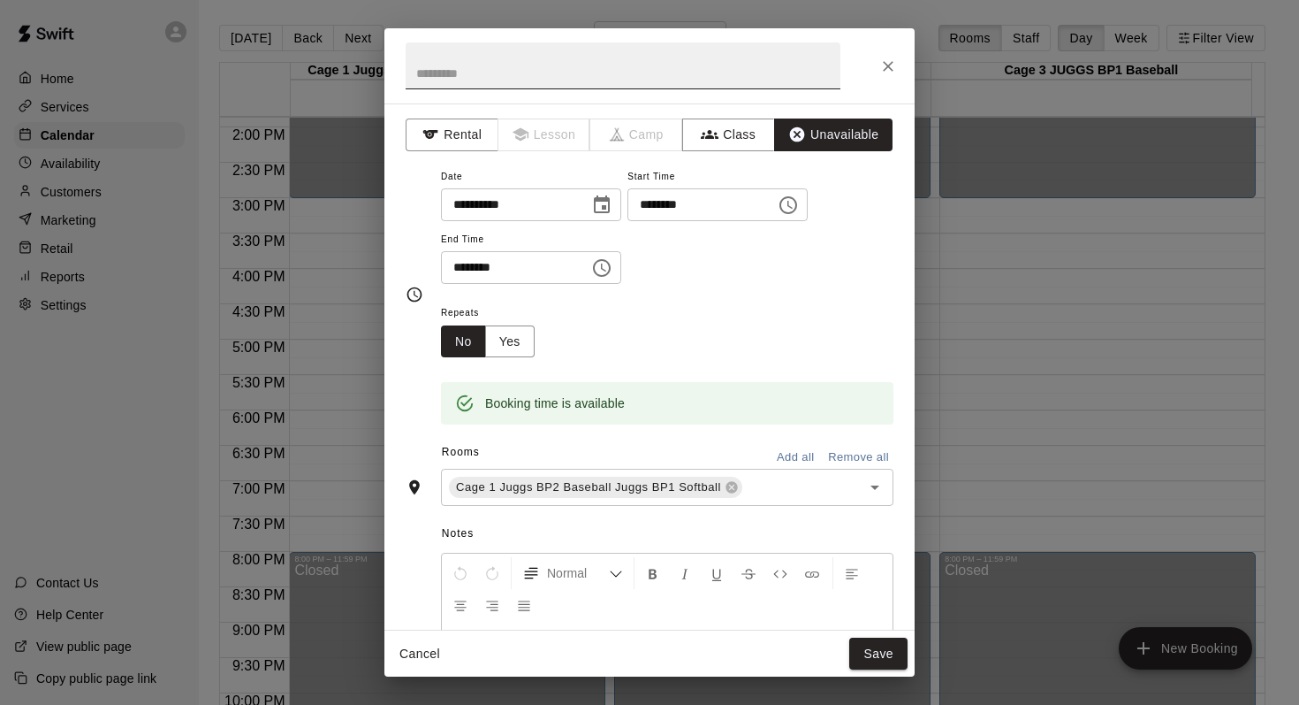
click at [422, 87] on input "text" at bounding box center [623, 65] width 435 height 47
type input "**********"
click at [767, 452] on button "Add all" at bounding box center [795, 457] width 57 height 27
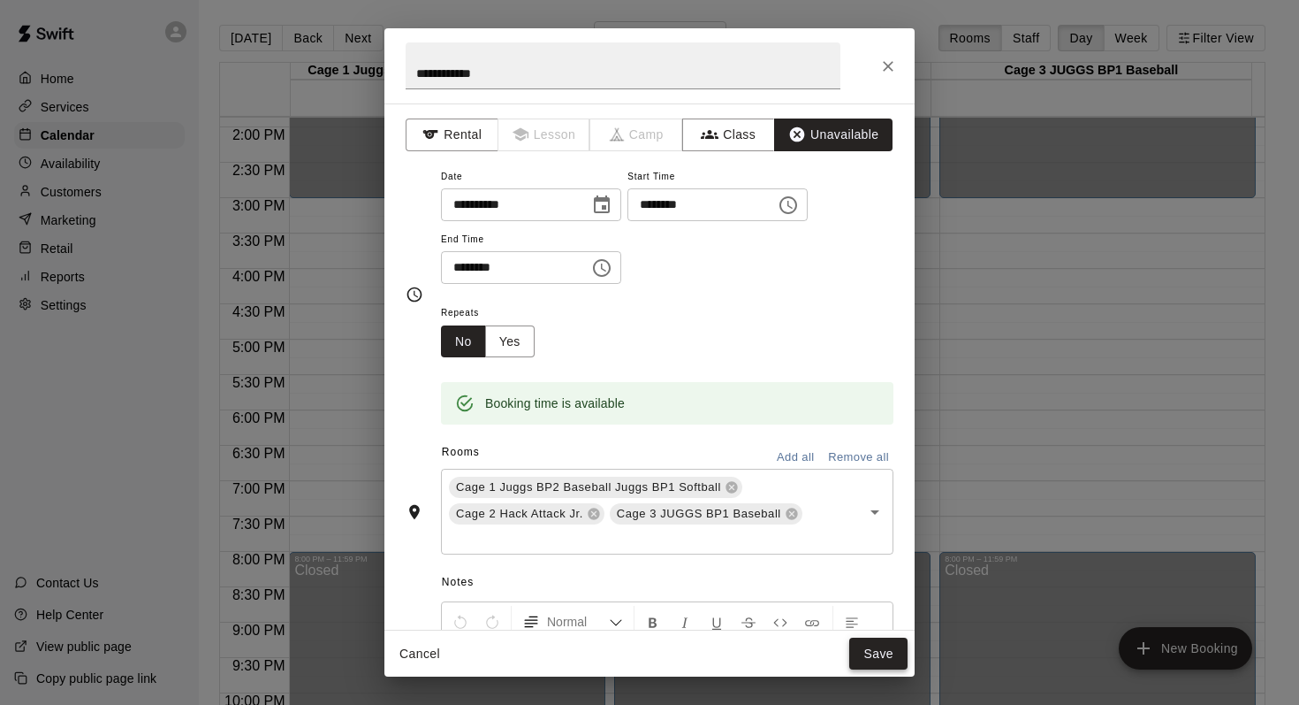
click at [865, 650] on button "Save" at bounding box center [879, 653] width 58 height 33
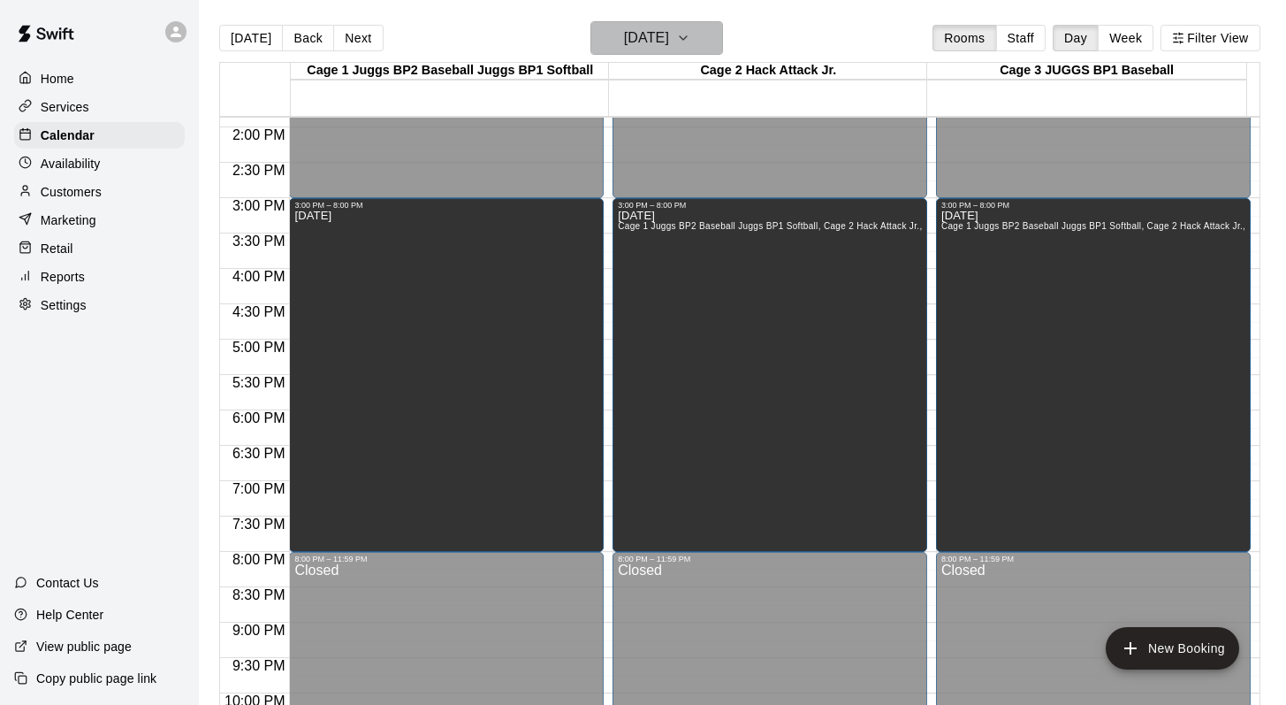
click at [687, 36] on icon "button" at bounding box center [683, 38] width 7 height 4
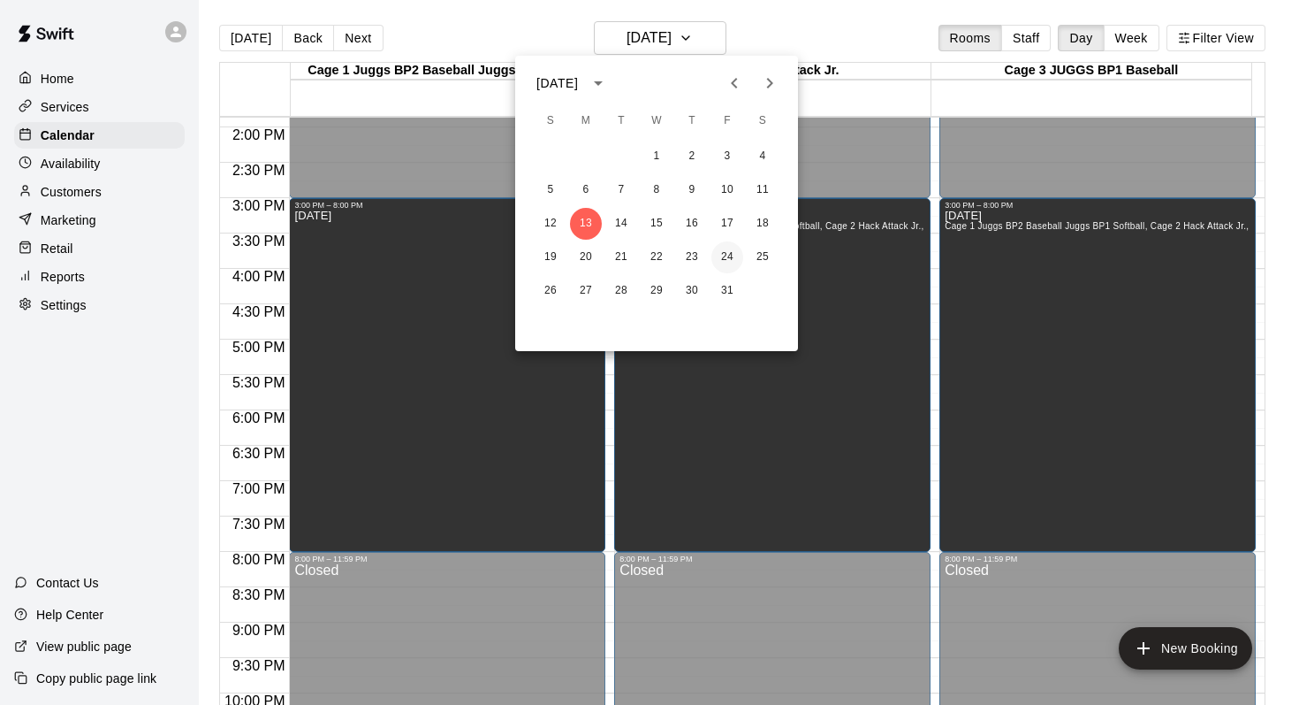
click at [724, 253] on button "24" at bounding box center [728, 257] width 32 height 32
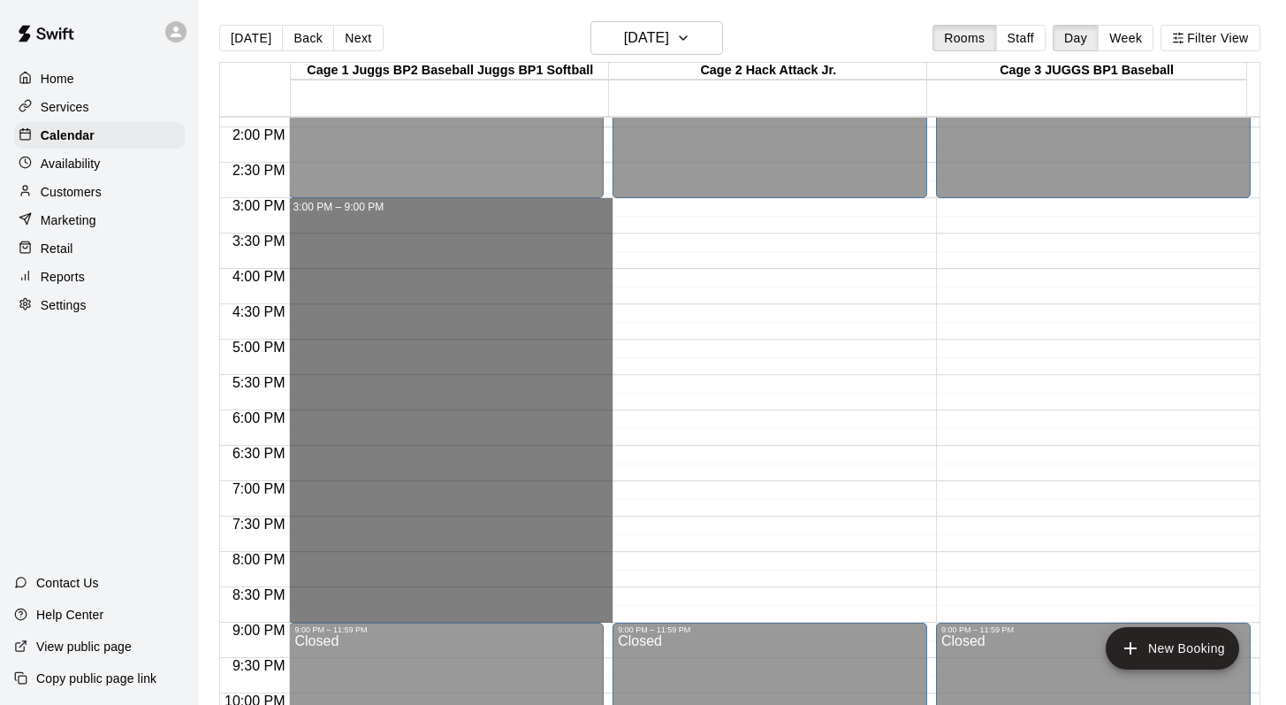
drag, startPoint x: 373, startPoint y: 210, endPoint x: 379, endPoint y: 589, distance: 379.3
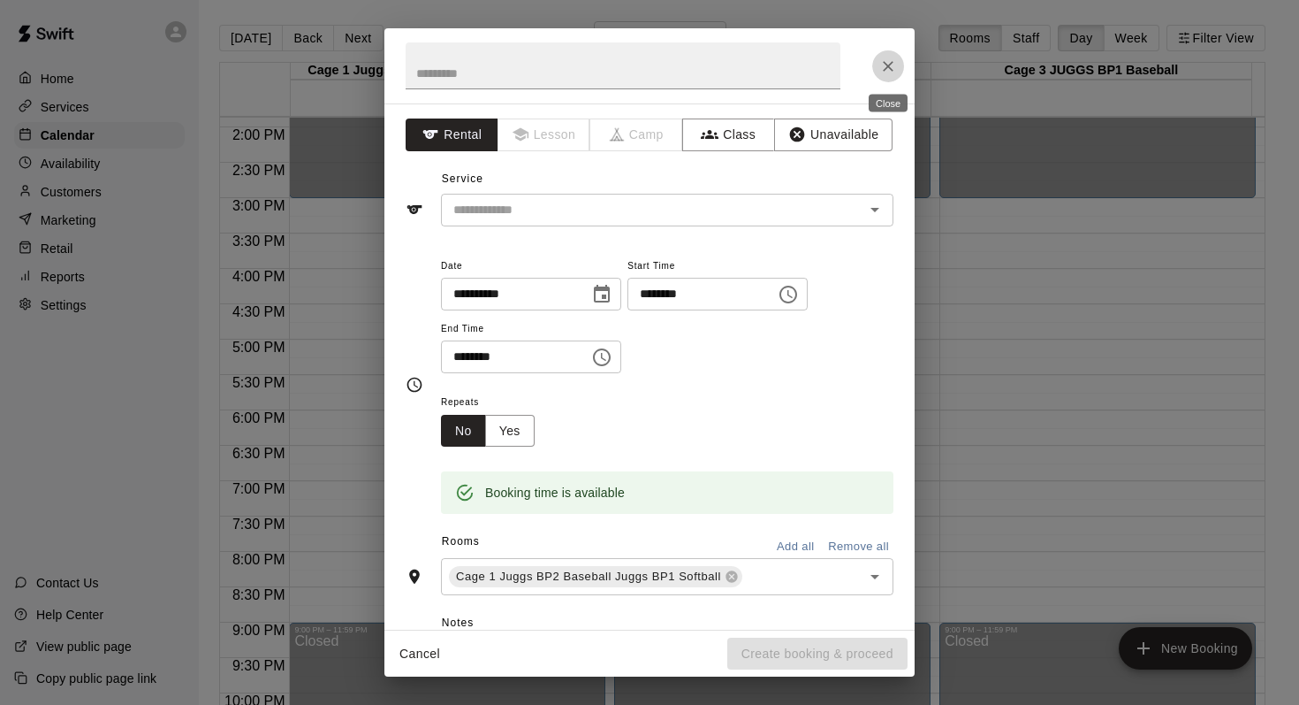
click at [887, 64] on icon "Close" at bounding box center [888, 66] width 11 height 11
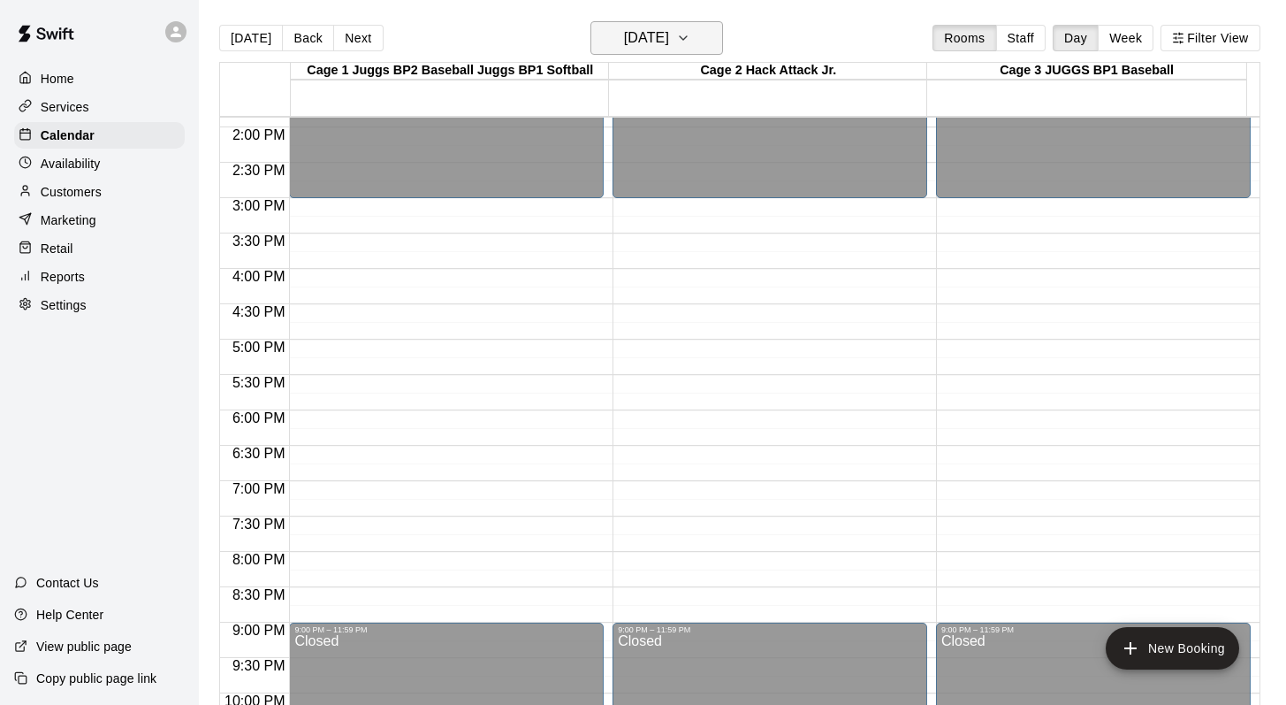
click at [690, 33] on icon "button" at bounding box center [683, 37] width 14 height 21
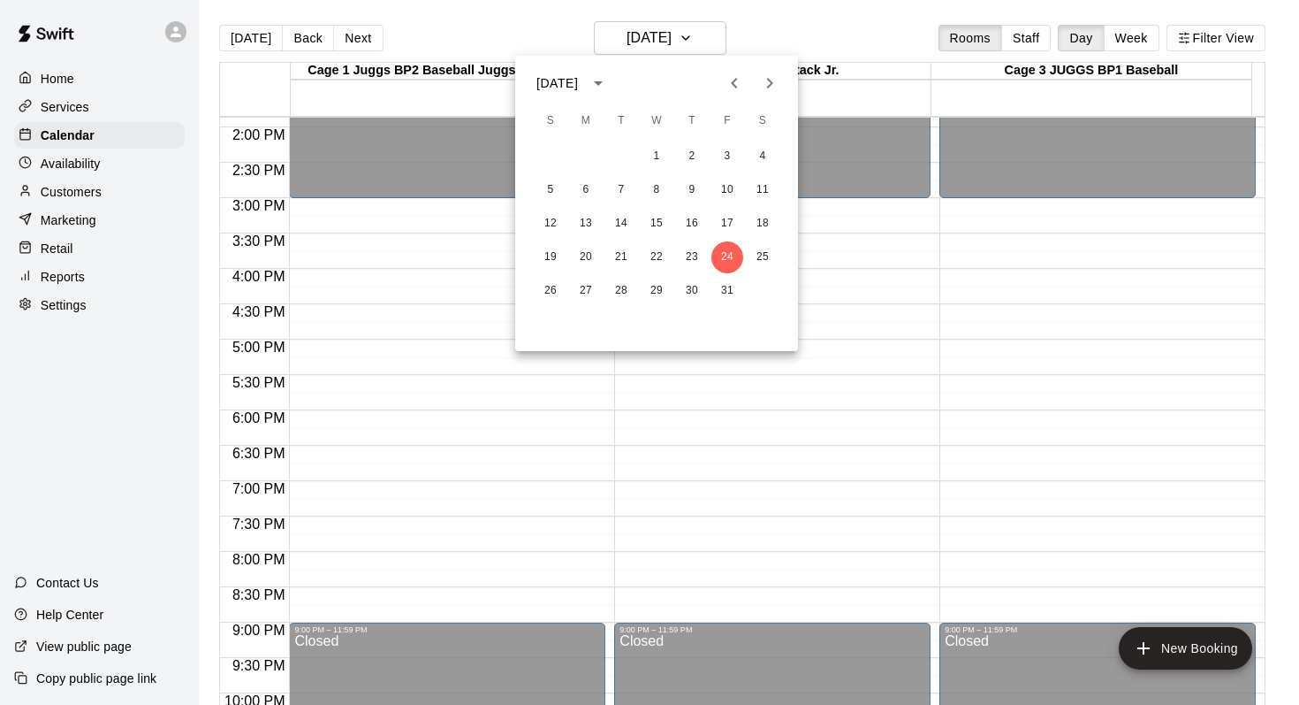
click at [734, 89] on icon "Previous month" at bounding box center [734, 82] width 21 height 21
click at [769, 80] on icon "Next month" at bounding box center [770, 83] width 6 height 11
click at [592, 214] on button "13" at bounding box center [586, 224] width 32 height 32
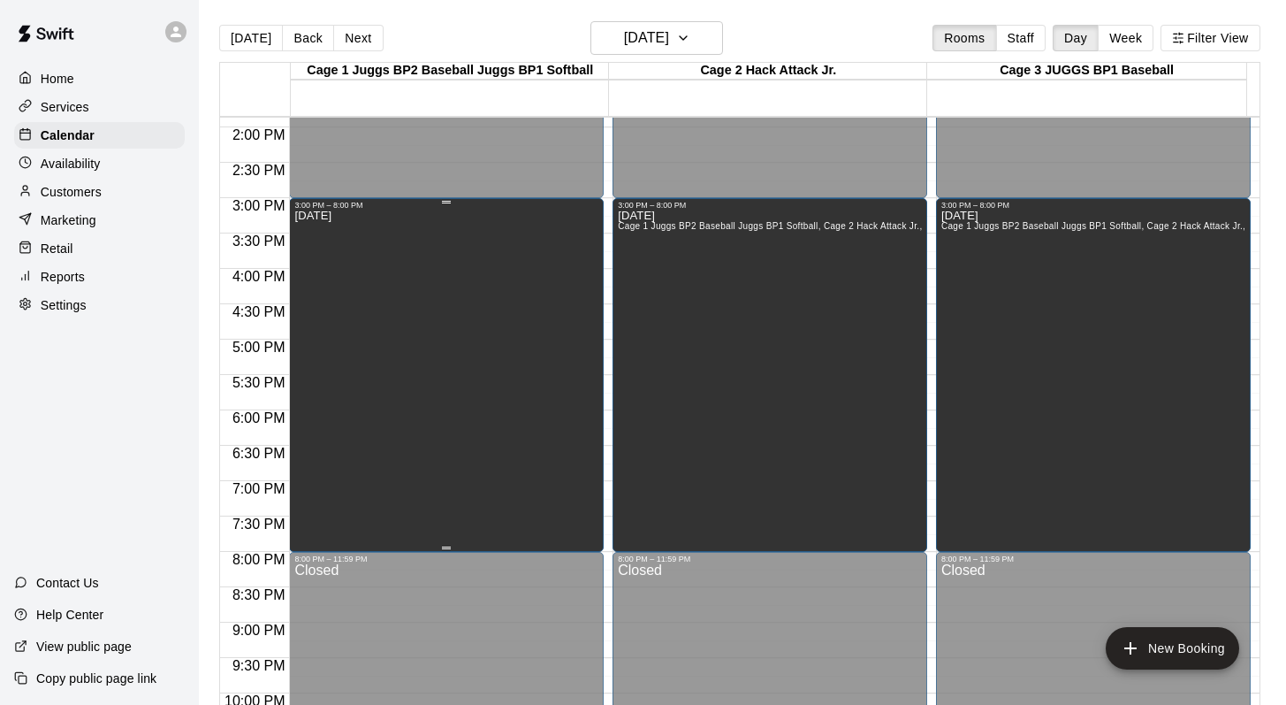
click at [400, 263] on div "Thanksgiving" at bounding box center [446, 562] width 304 height 705
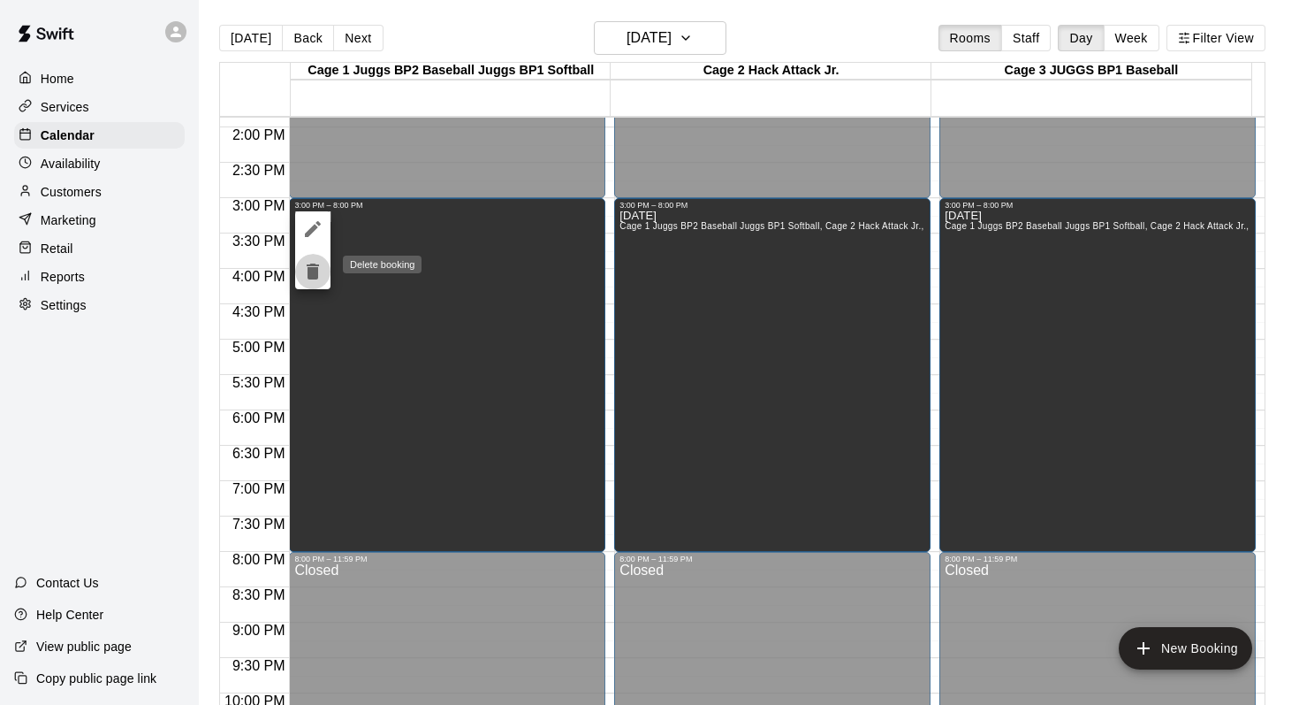
click at [315, 265] on icon "delete" at bounding box center [313, 271] width 12 height 16
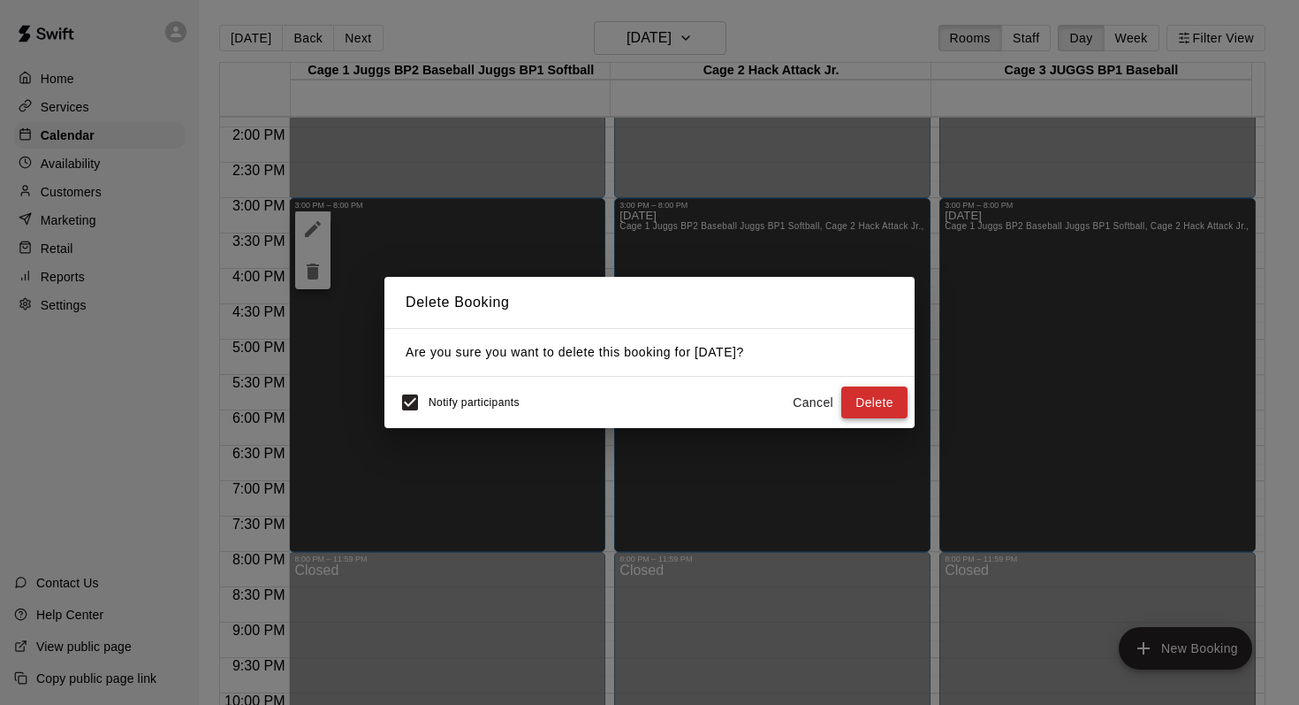
click at [874, 406] on button "Delete" at bounding box center [875, 402] width 66 height 33
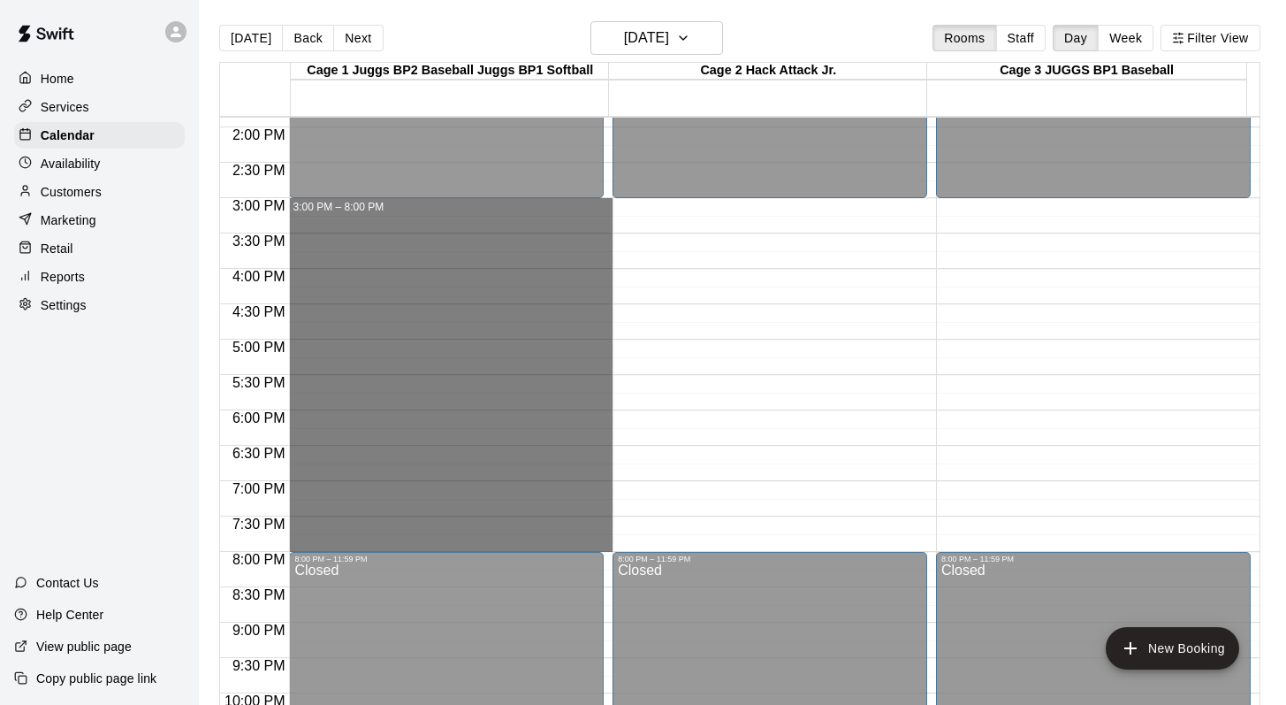
drag, startPoint x: 381, startPoint y: 202, endPoint x: 410, endPoint y: 532, distance: 331.9
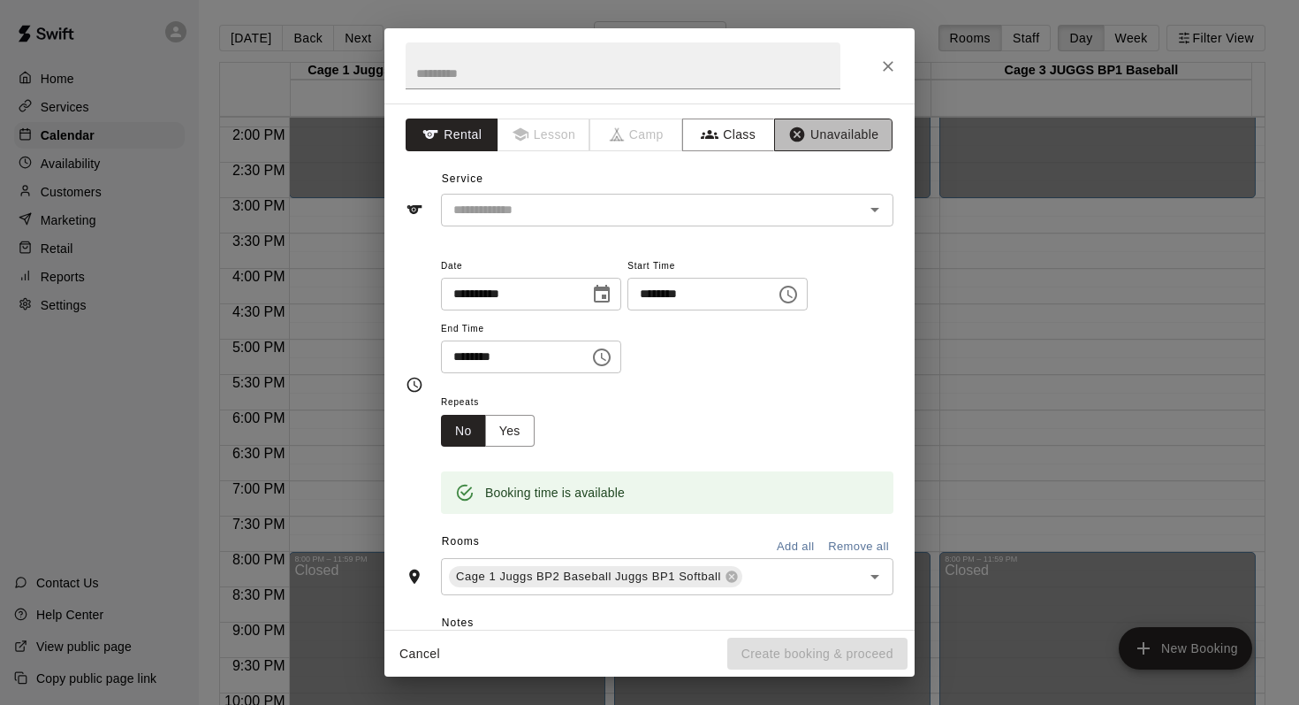
click at [810, 137] on button "Unavailable" at bounding box center [833, 134] width 118 height 33
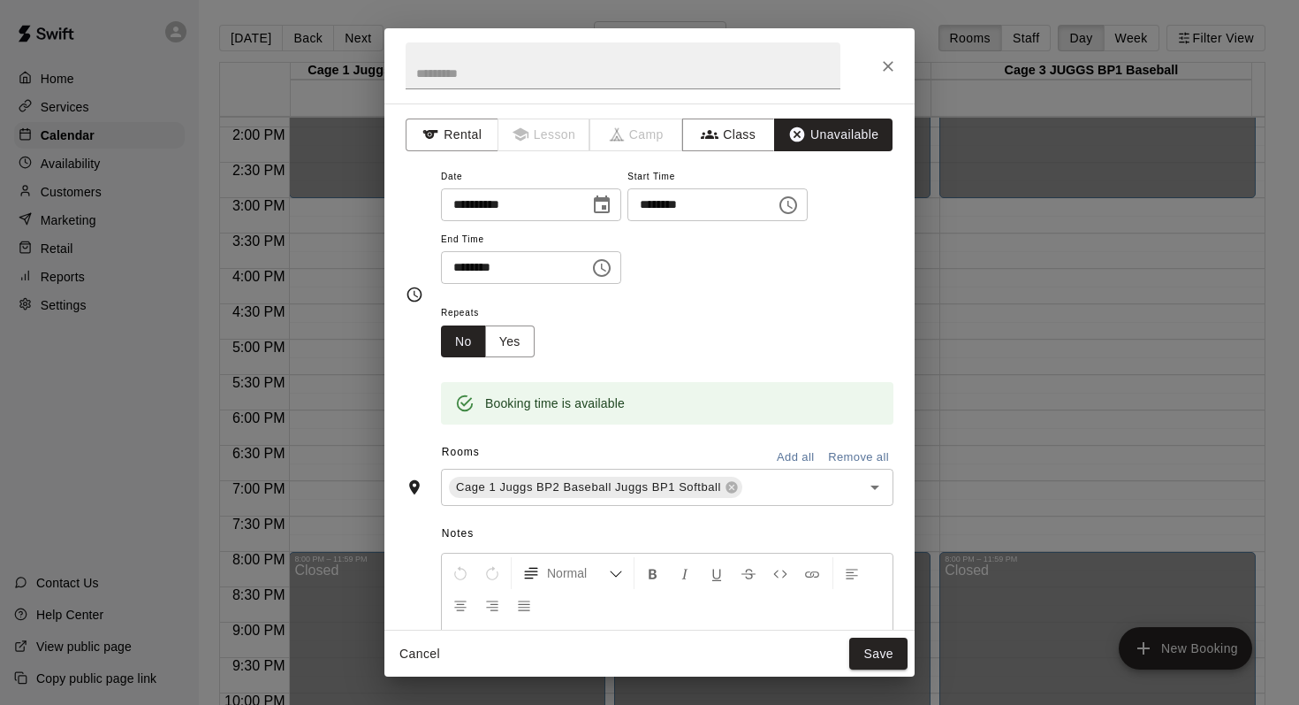
click at [770, 452] on button "Add all" at bounding box center [795, 457] width 57 height 27
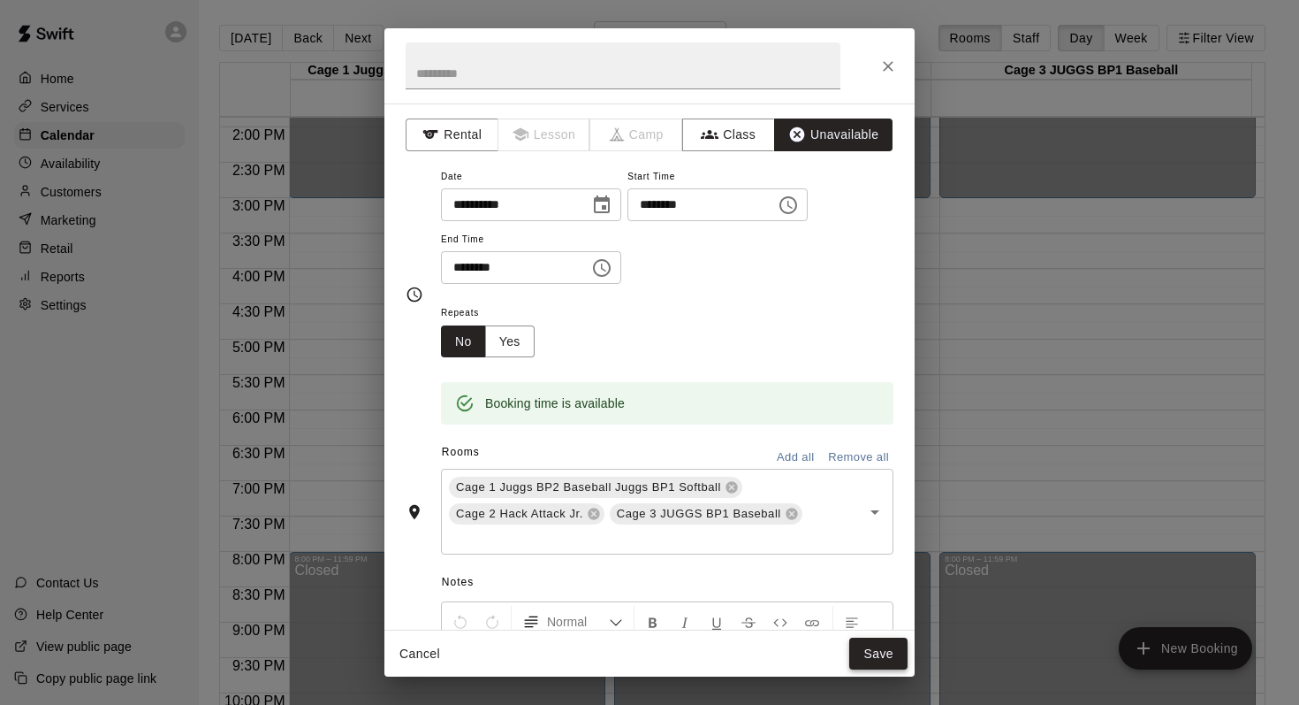
click at [865, 651] on button "Save" at bounding box center [879, 653] width 58 height 33
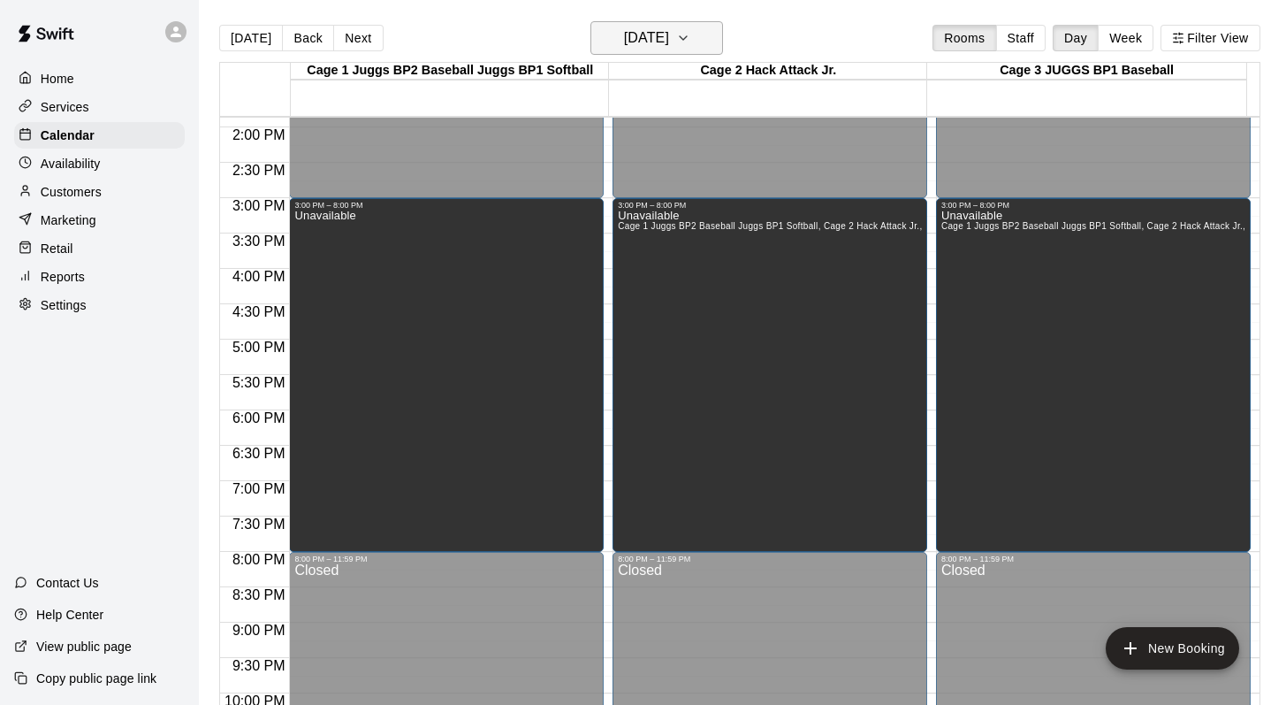
click at [687, 40] on icon "button" at bounding box center [683, 38] width 7 height 4
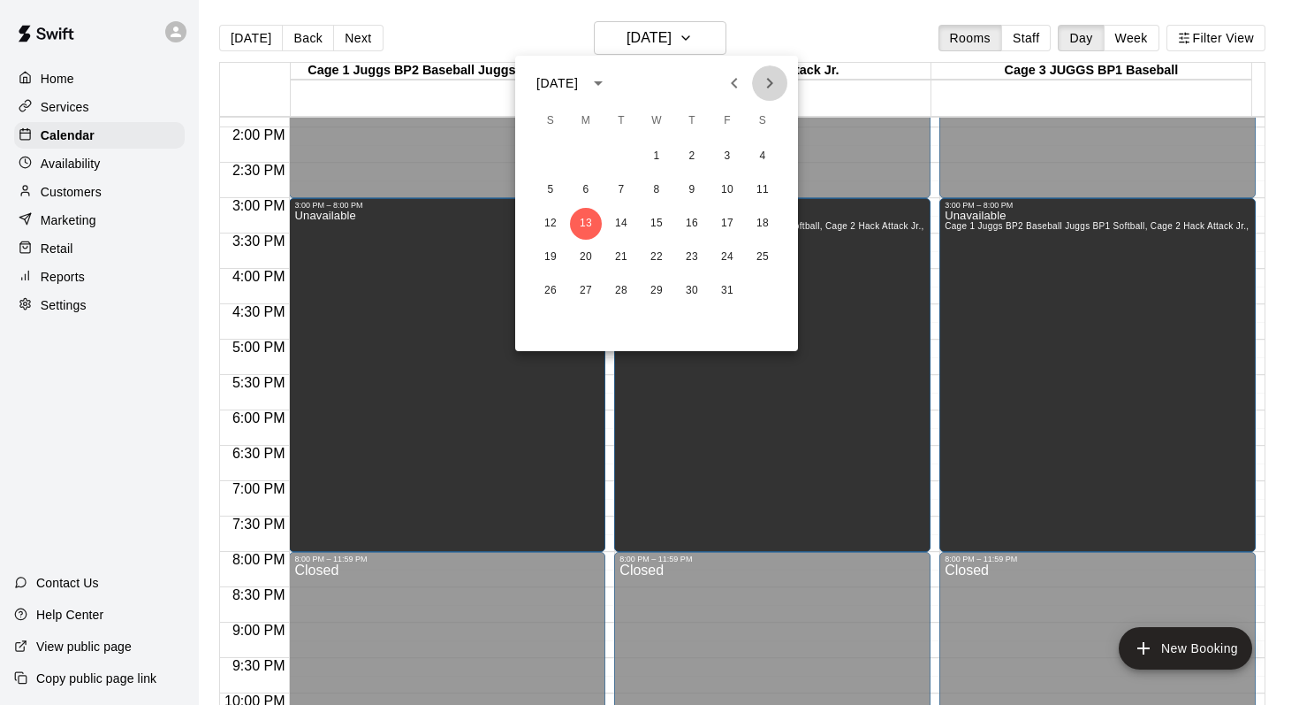
click at [769, 77] on icon "Next month" at bounding box center [769, 82] width 21 height 21
click at [694, 253] on button "25" at bounding box center [692, 257] width 32 height 32
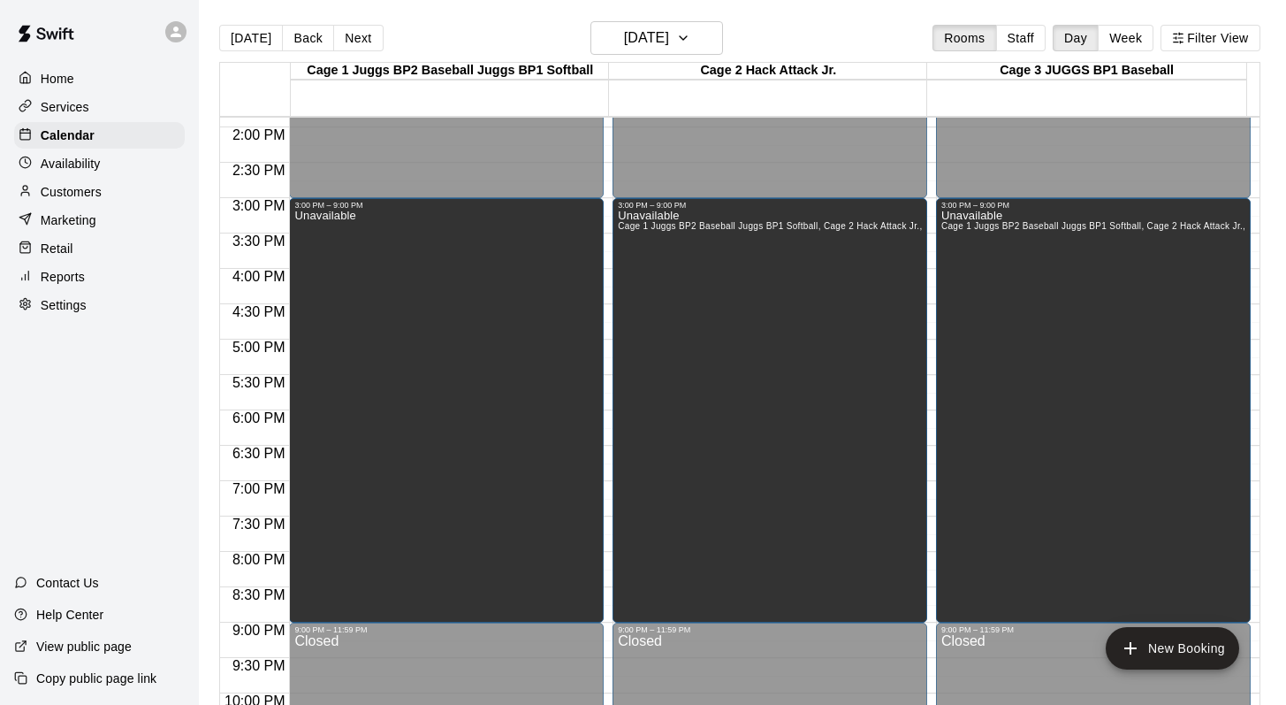
click at [694, 253] on div "Unavailable Cage 1 Juggs BP2 Baseball Juggs BP1 Softball, Cage 2 Hack Attack Jr…" at bounding box center [770, 562] width 304 height 705
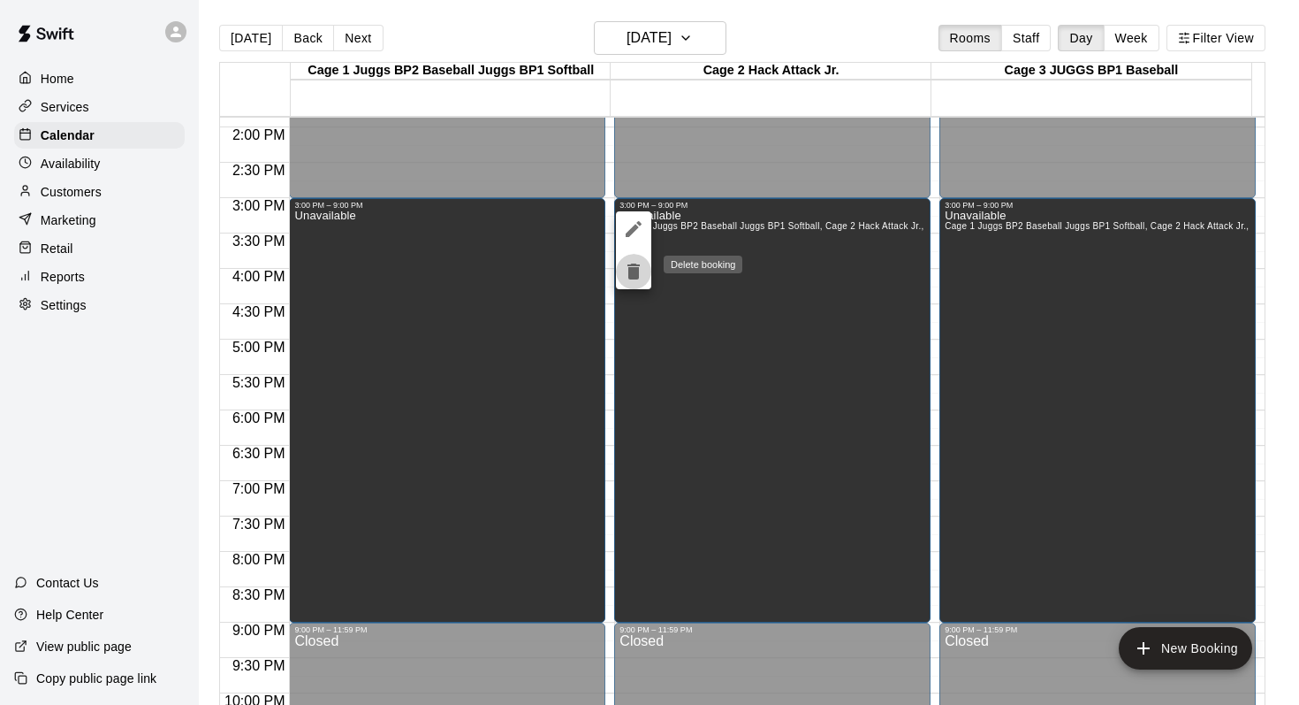
click at [630, 265] on icon "delete" at bounding box center [634, 271] width 12 height 16
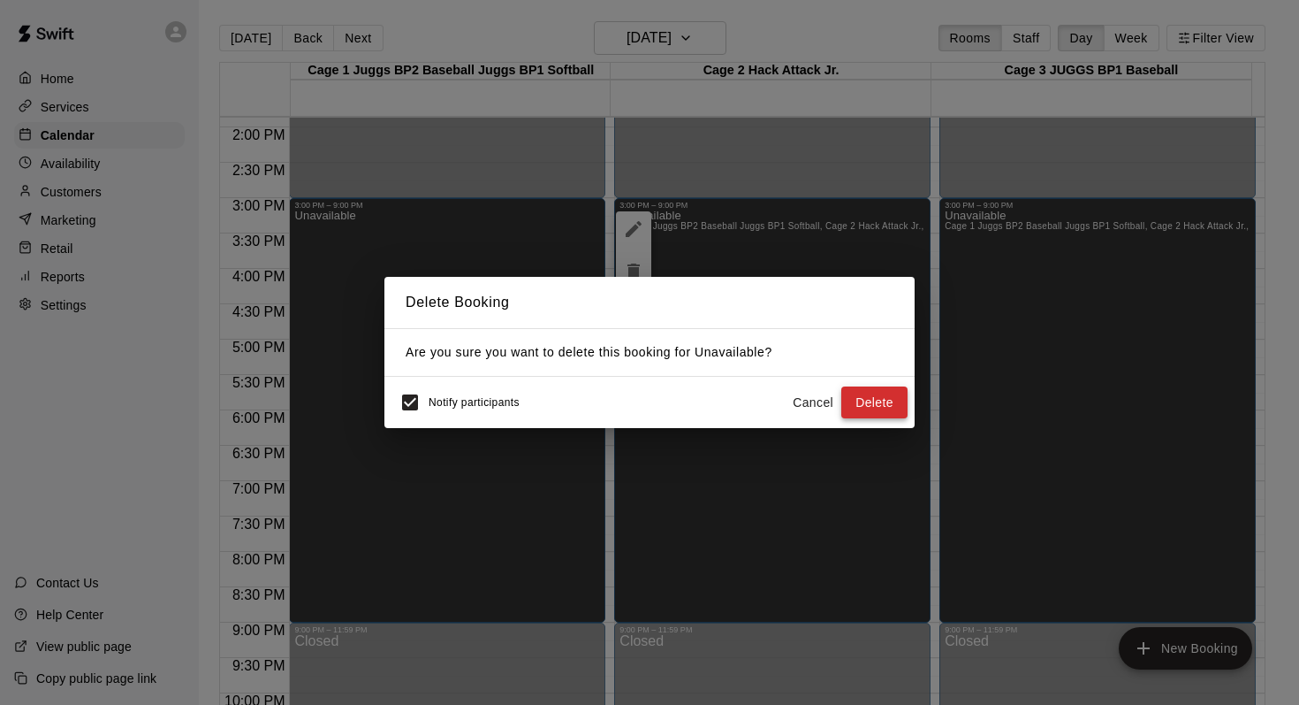
click at [865, 393] on button "Delete" at bounding box center [875, 402] width 66 height 33
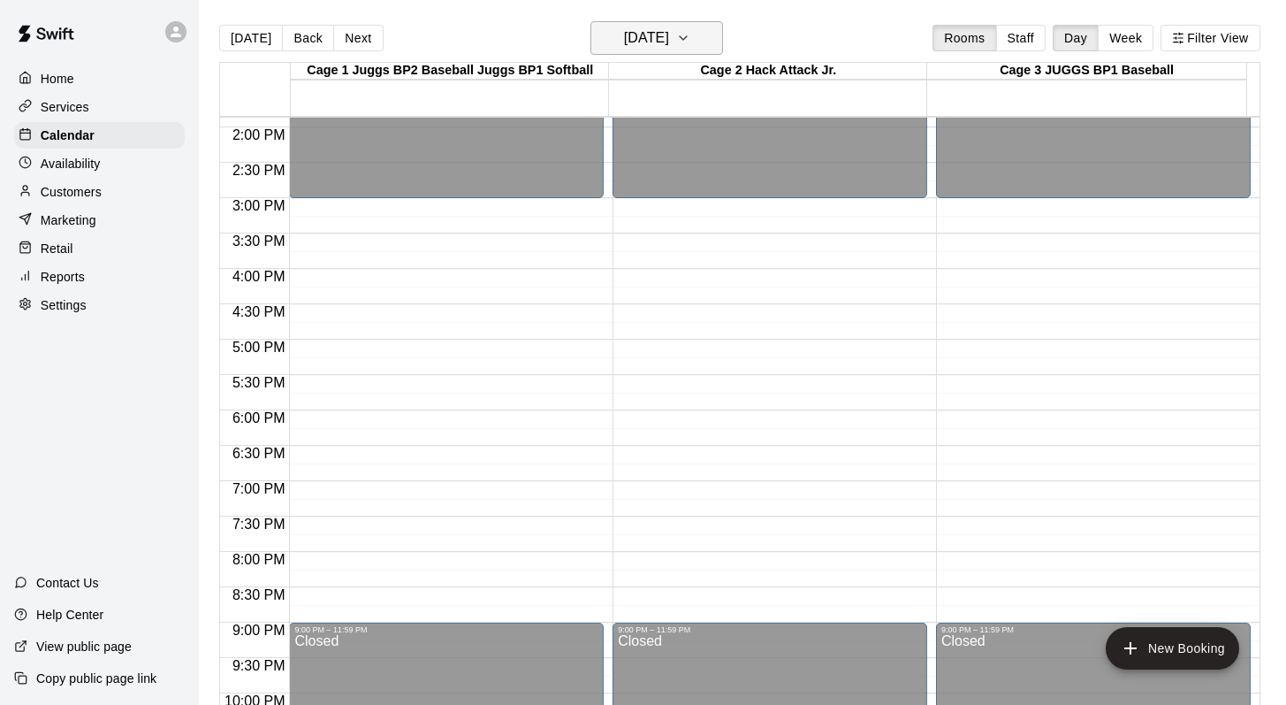
click at [690, 38] on icon "button" at bounding box center [683, 37] width 14 height 21
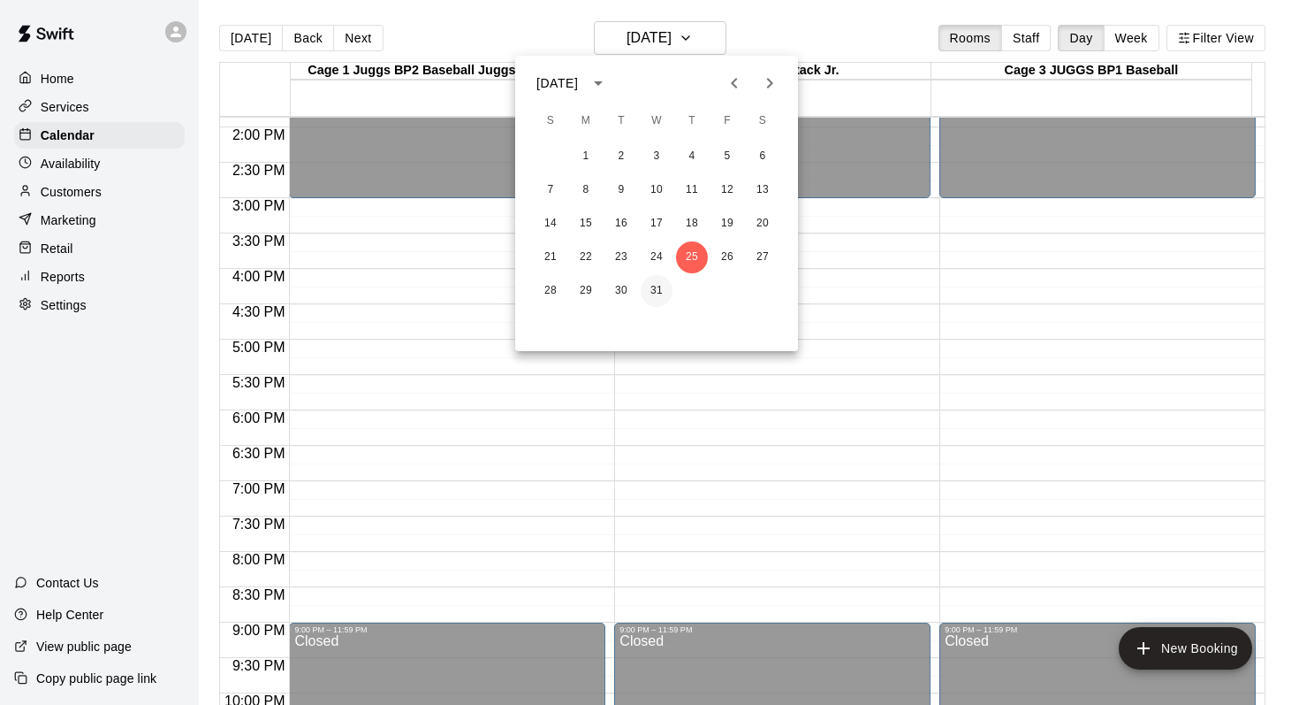
click at [655, 282] on button "31" at bounding box center [657, 291] width 32 height 32
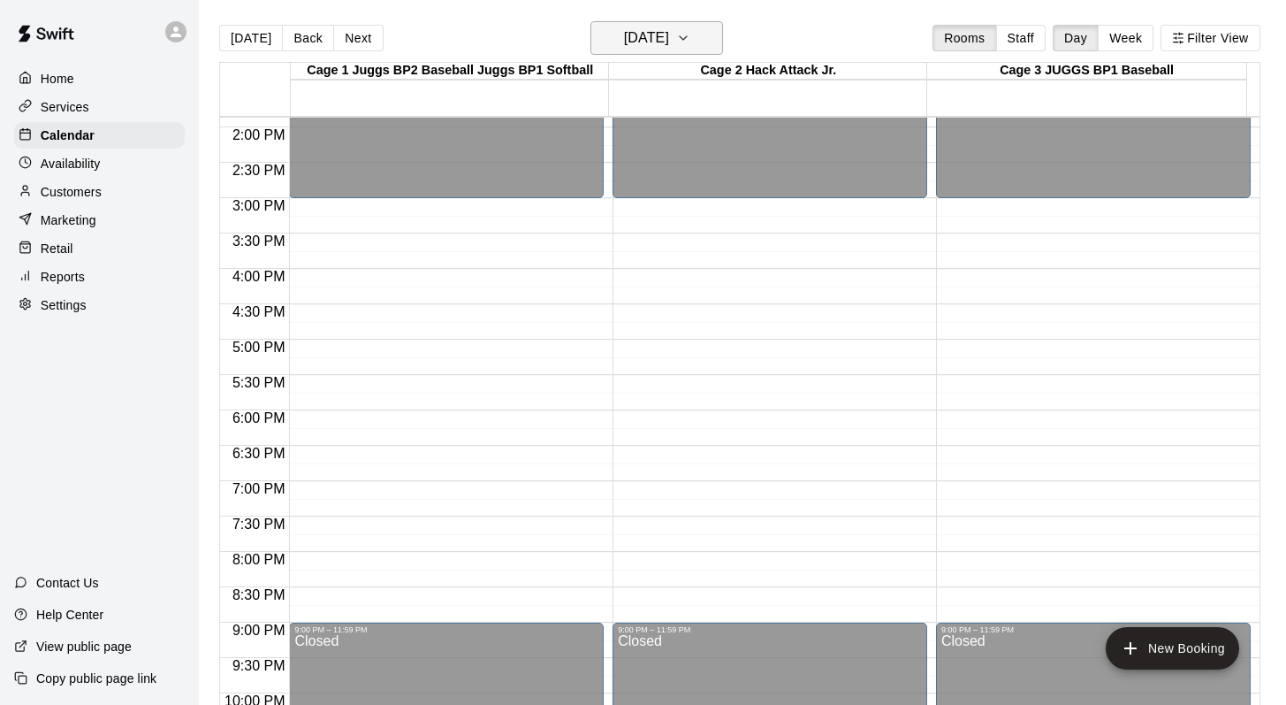
click at [690, 39] on icon "button" at bounding box center [683, 37] width 14 height 21
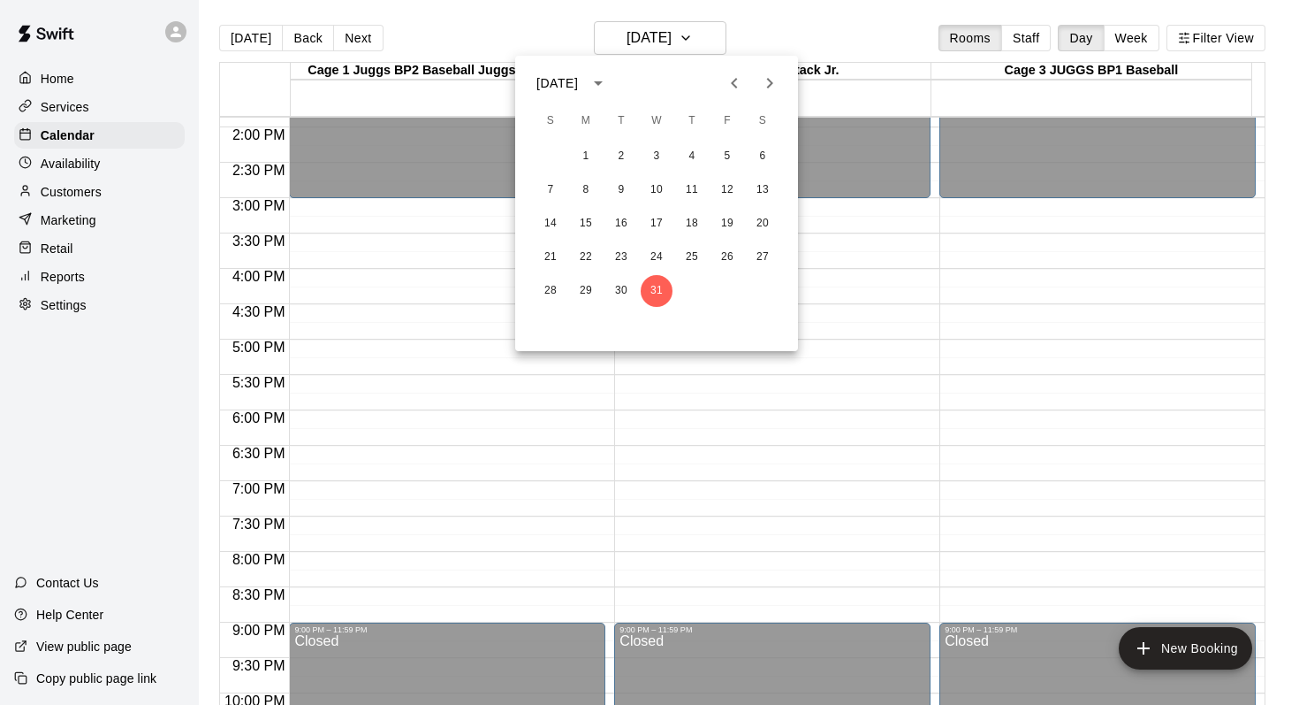
click at [759, 78] on icon "Next month" at bounding box center [769, 82] width 21 height 21
click at [684, 142] on button "1" at bounding box center [692, 157] width 32 height 32
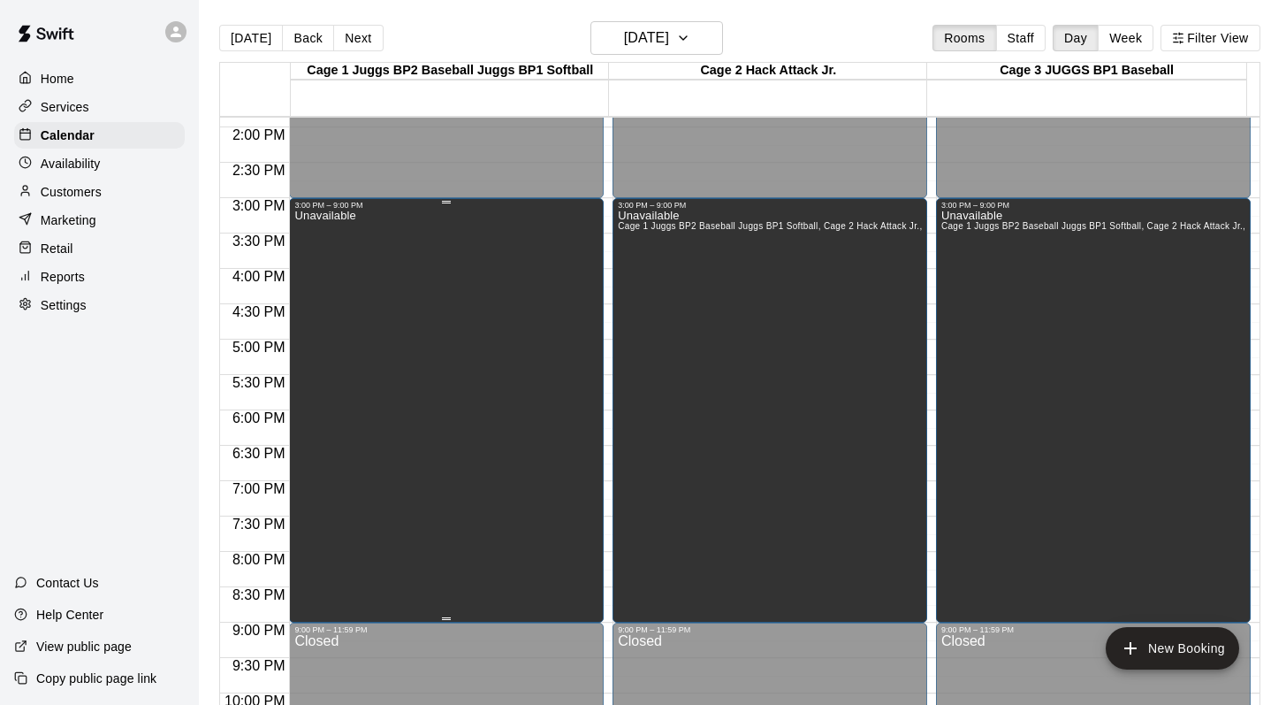
click at [549, 280] on div "Unavailable" at bounding box center [446, 562] width 304 height 705
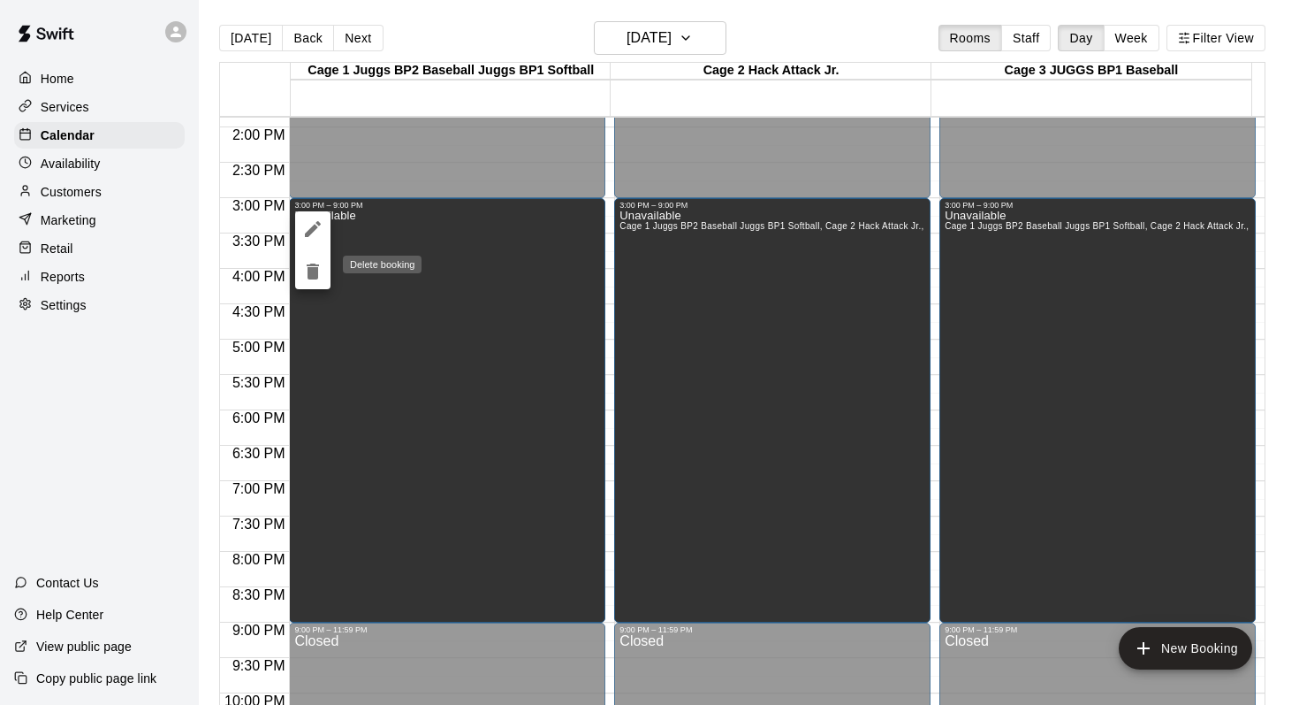
click at [307, 272] on icon "delete" at bounding box center [312, 271] width 21 height 21
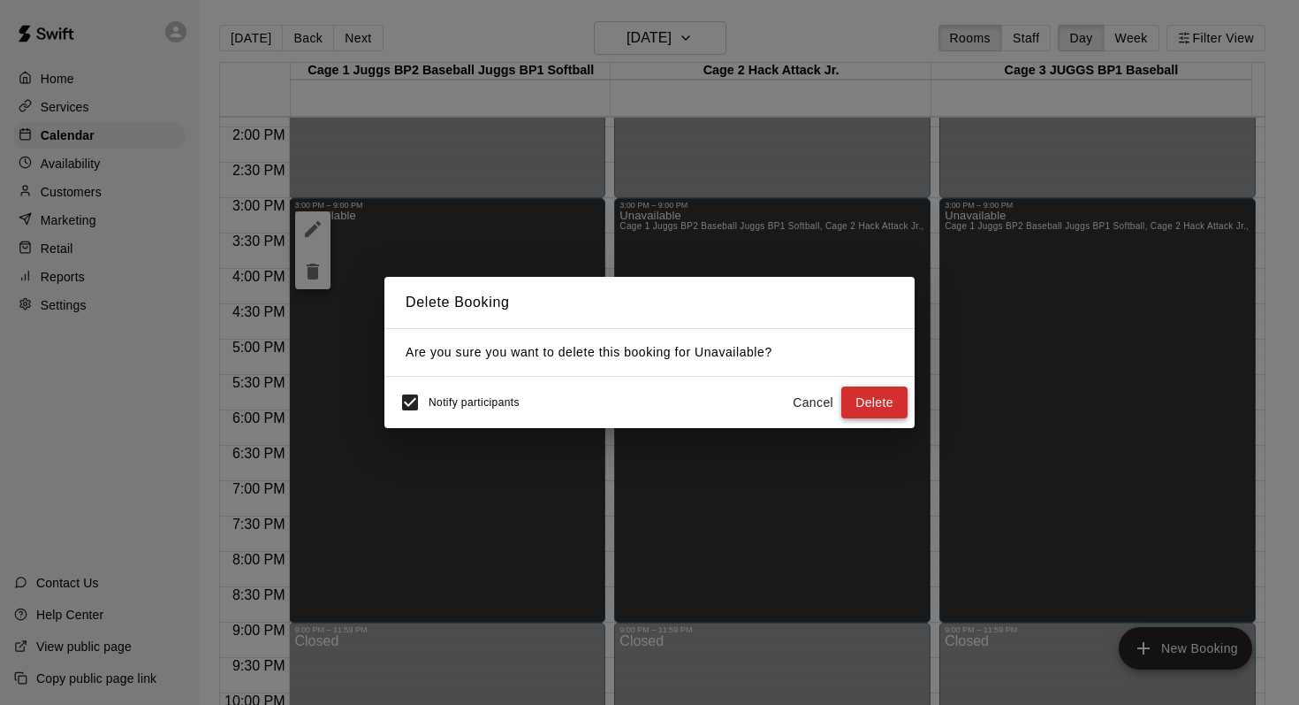
click at [842, 392] on button "Delete" at bounding box center [875, 402] width 66 height 33
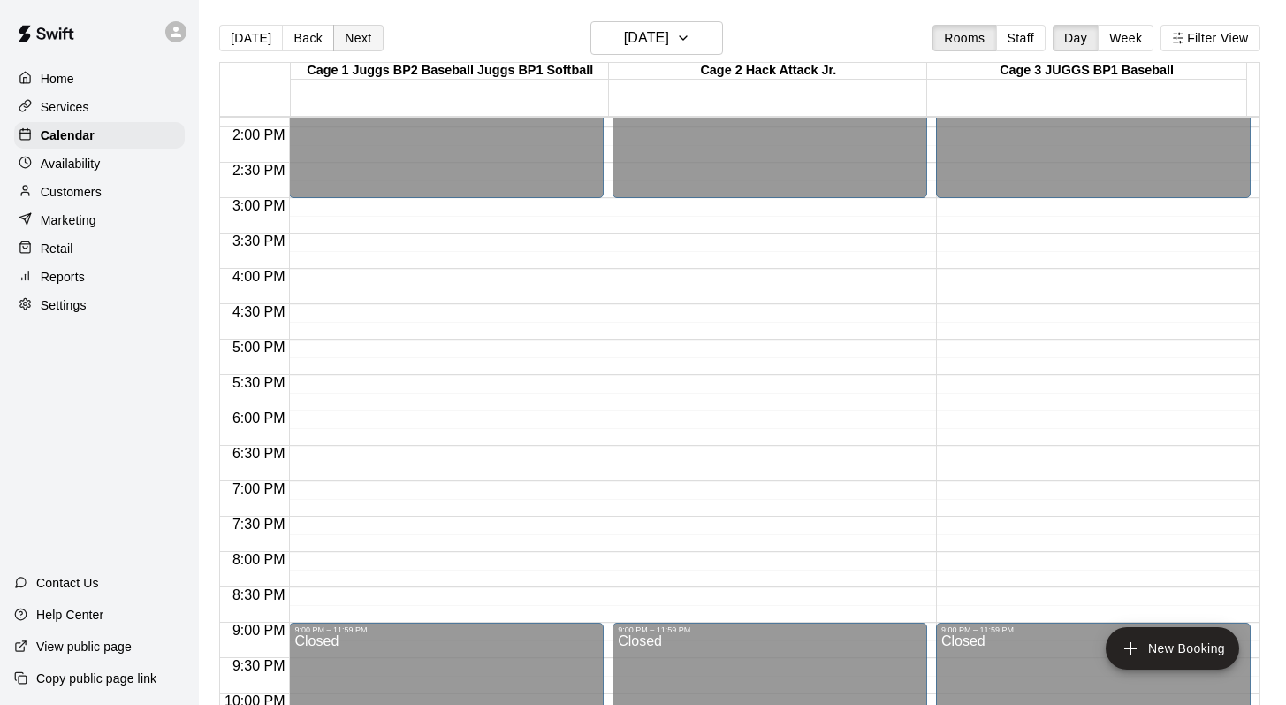
click at [355, 38] on button "Next" at bounding box center [358, 38] width 50 height 27
click at [687, 39] on icon "button" at bounding box center [683, 38] width 7 height 4
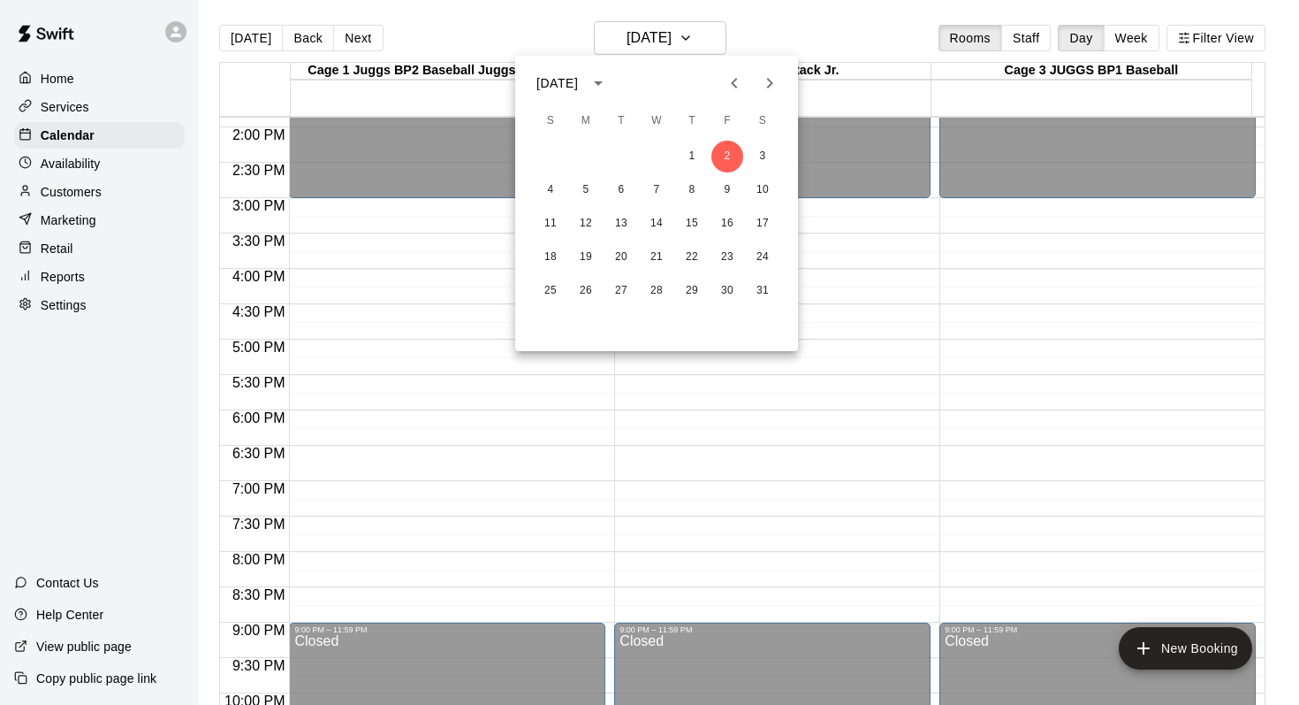
click at [766, 82] on icon "Next month" at bounding box center [769, 82] width 21 height 21
click at [586, 222] on button "16" at bounding box center [586, 224] width 32 height 32
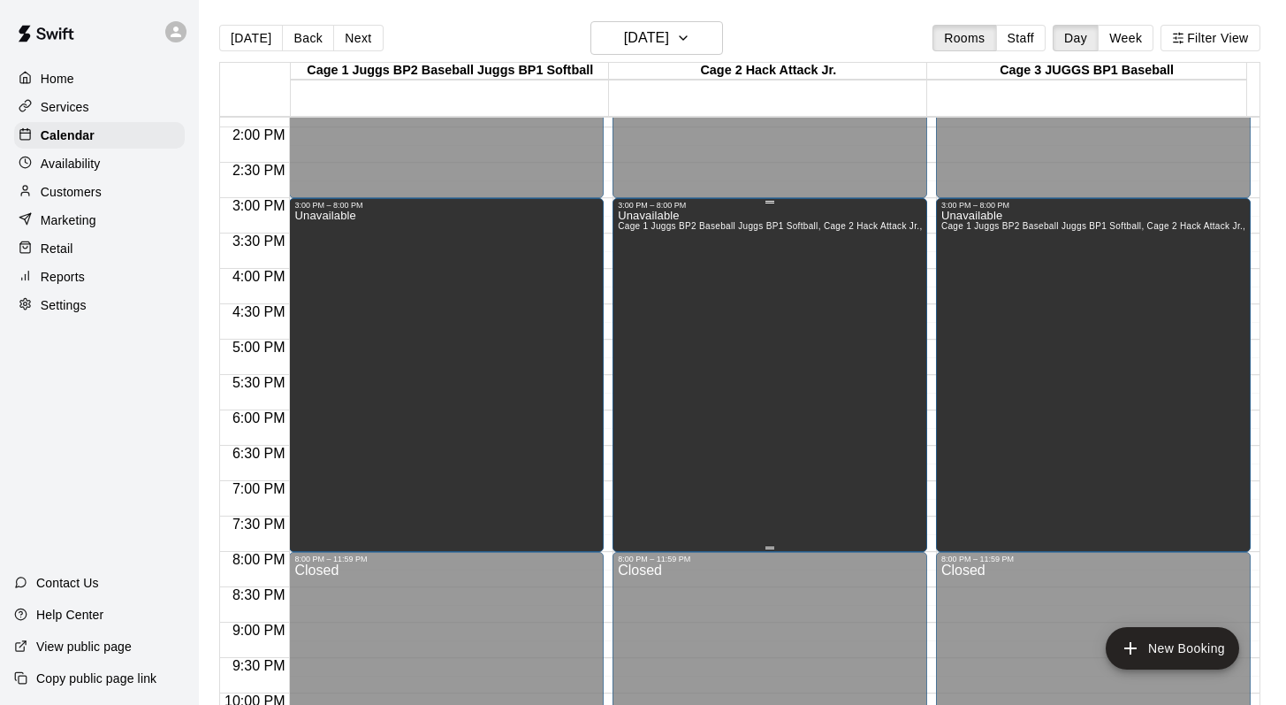
click at [658, 265] on div "Unavailable Cage 1 Juggs BP2 Baseball Juggs BP1 Softball, Cage 2 Hack Attack Jr…" at bounding box center [770, 562] width 304 height 705
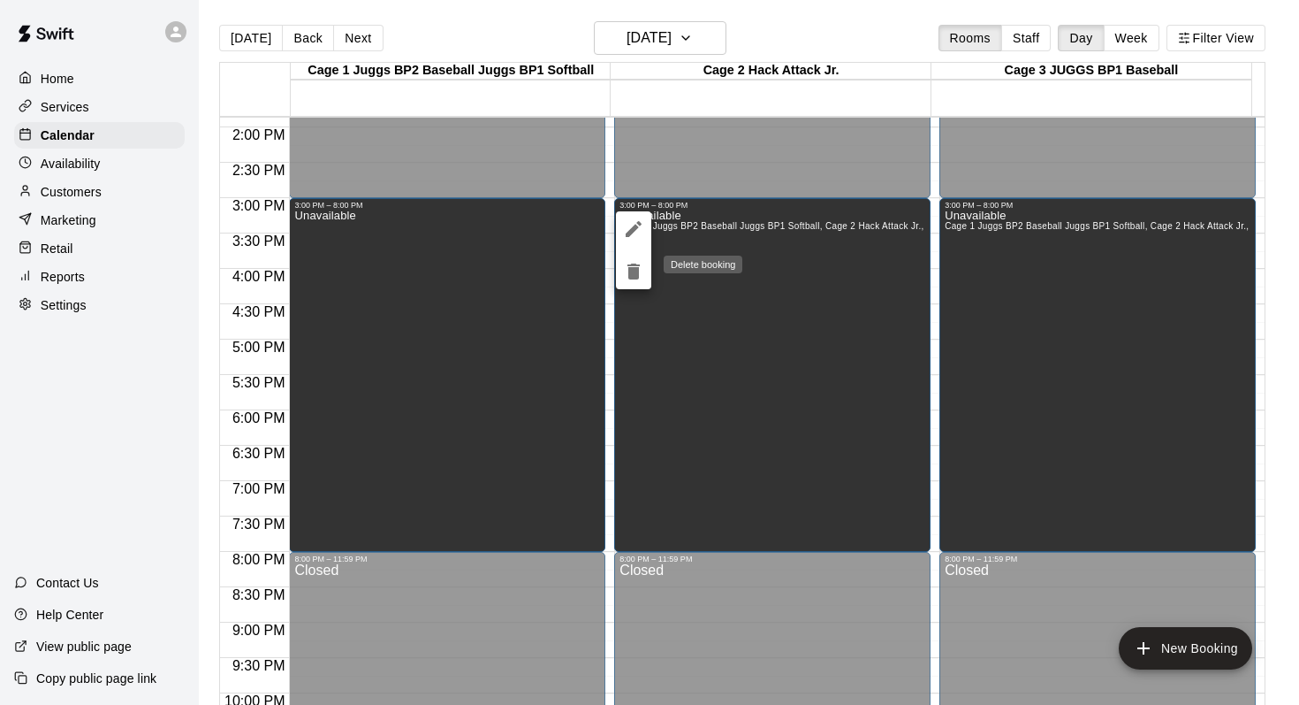
click at [629, 278] on icon "delete" at bounding box center [633, 271] width 21 height 21
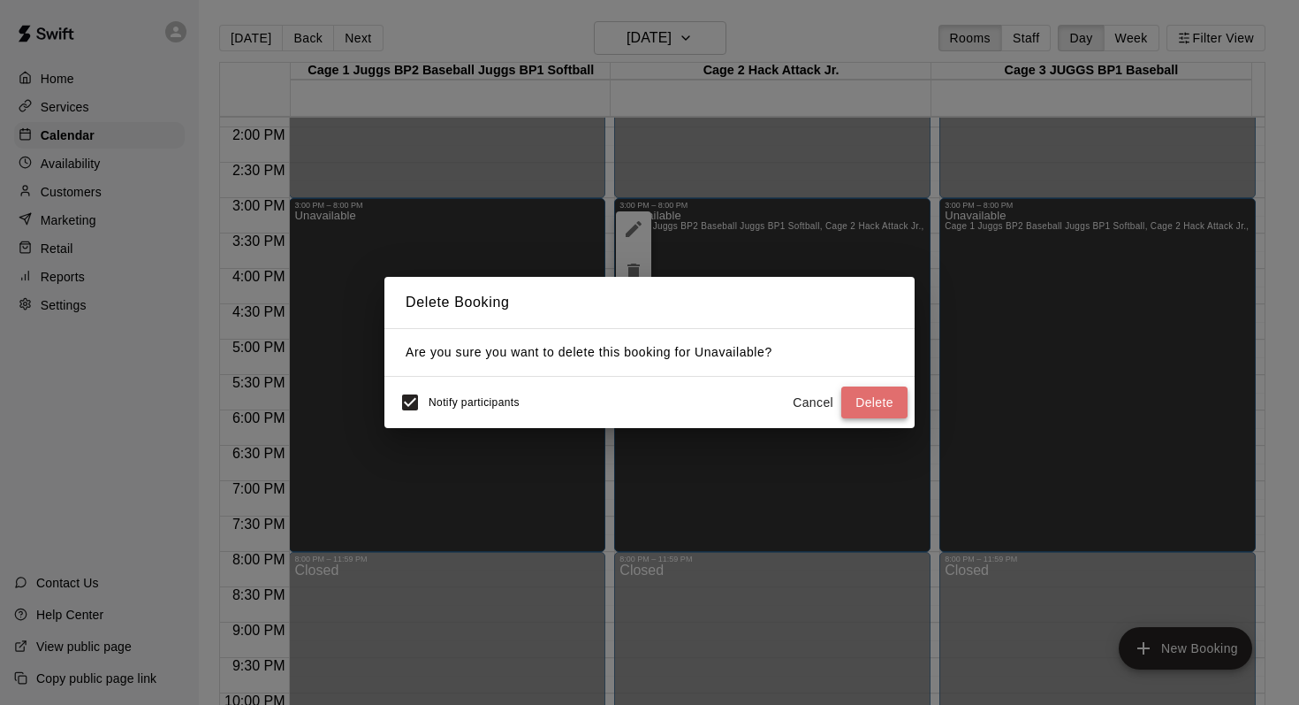
click at [868, 403] on button "Delete" at bounding box center [875, 402] width 66 height 33
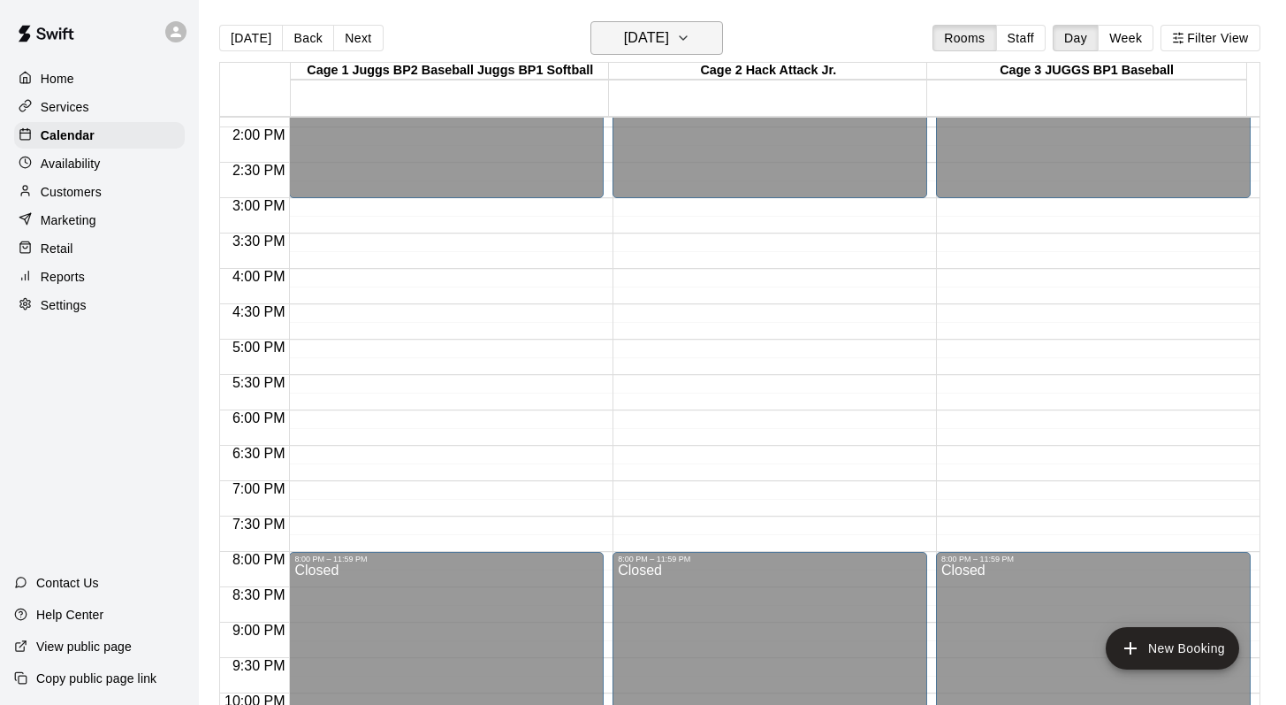
click at [690, 36] on icon "button" at bounding box center [683, 37] width 14 height 21
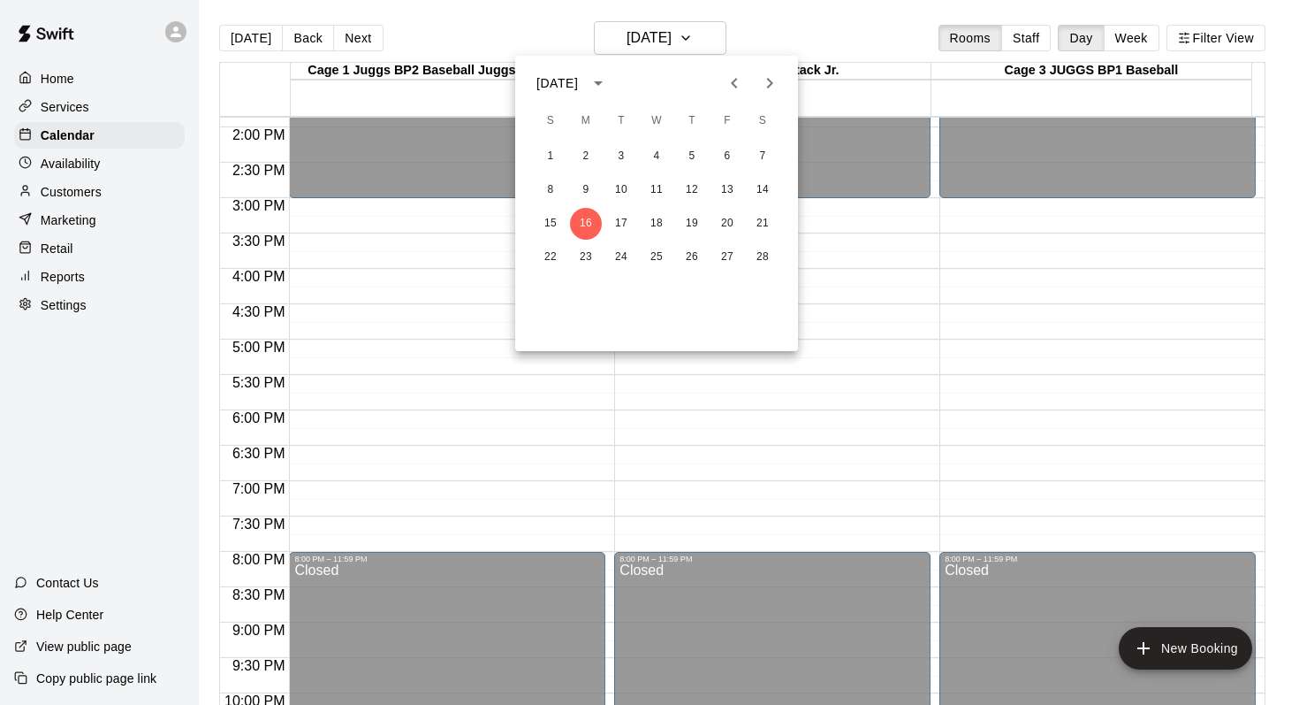
click at [763, 81] on icon "Next month" at bounding box center [769, 82] width 21 height 21
click at [588, 215] on button "16" at bounding box center [586, 224] width 32 height 32
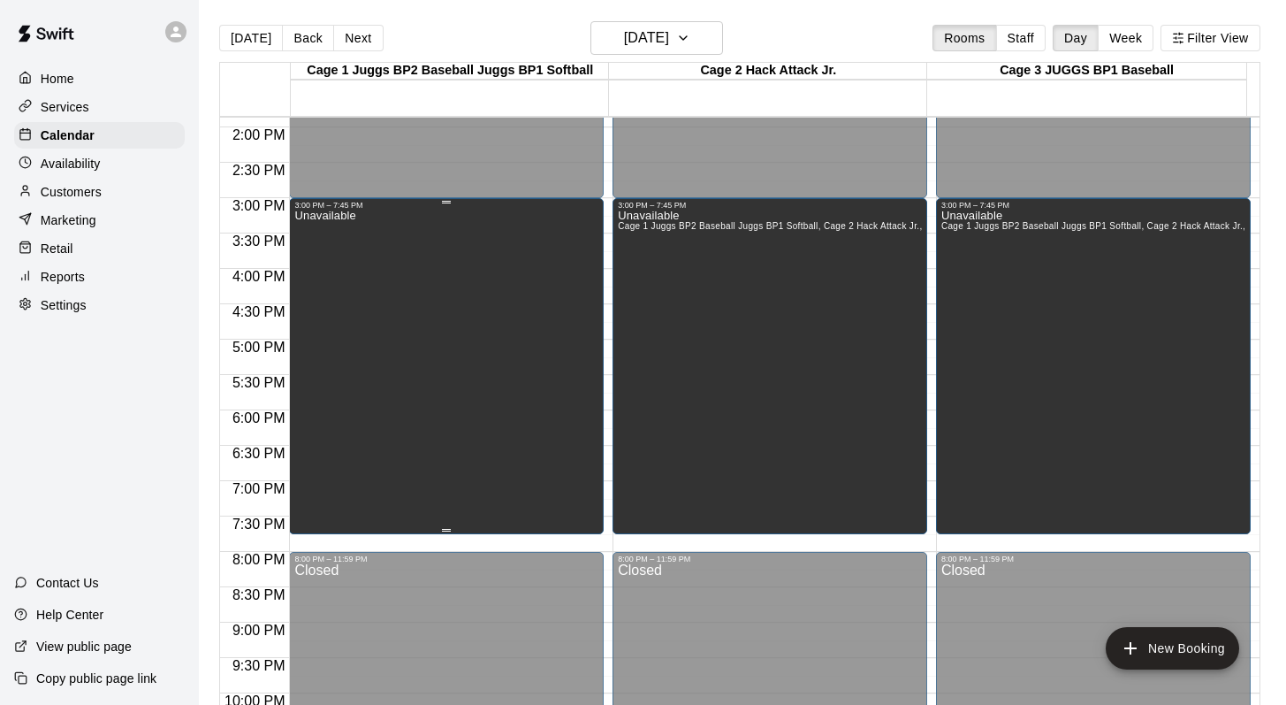
click at [489, 292] on div "Unavailable" at bounding box center [446, 562] width 304 height 705
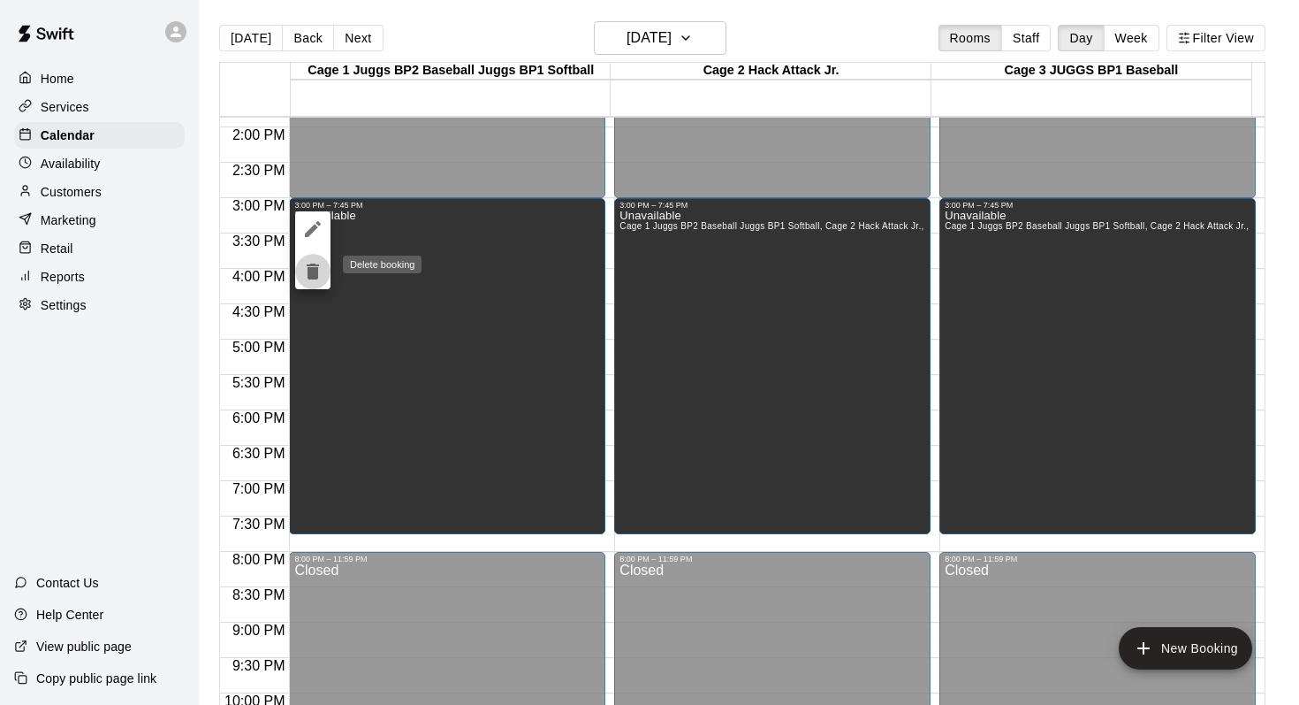
click at [310, 275] on icon "delete" at bounding box center [313, 271] width 12 height 16
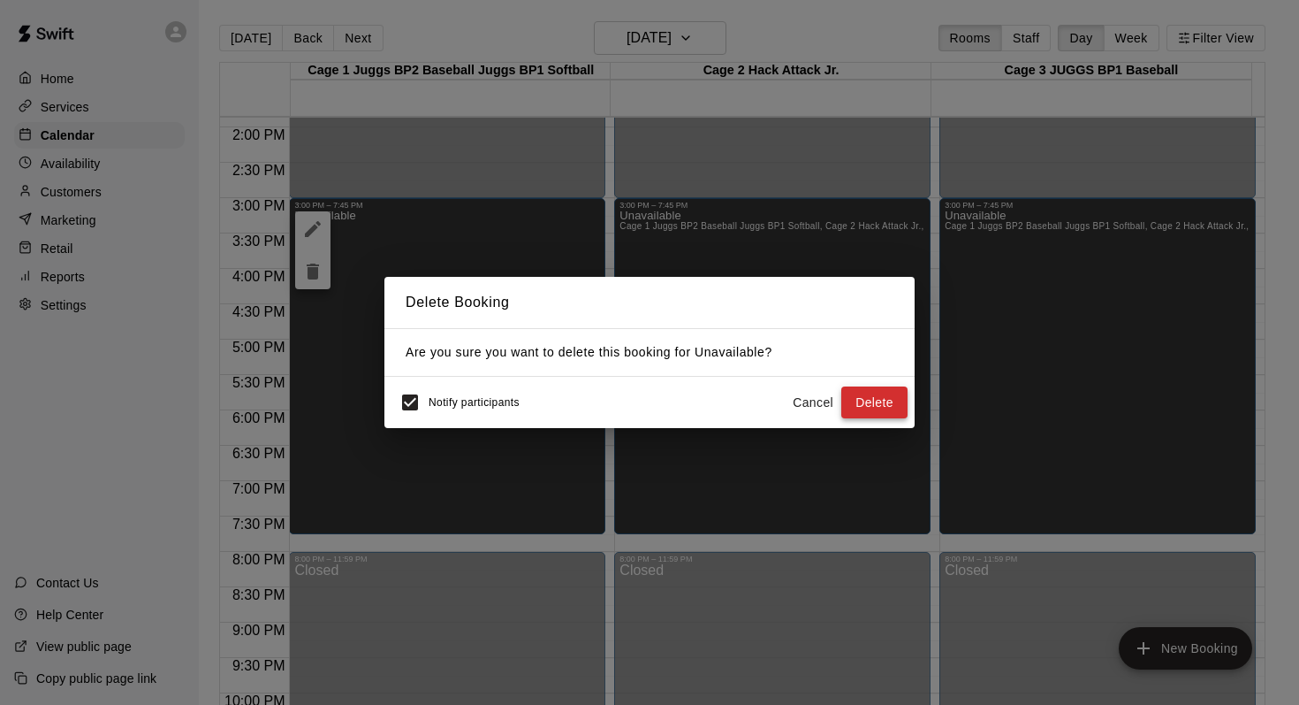
click at [849, 397] on button "Delete" at bounding box center [875, 402] width 66 height 33
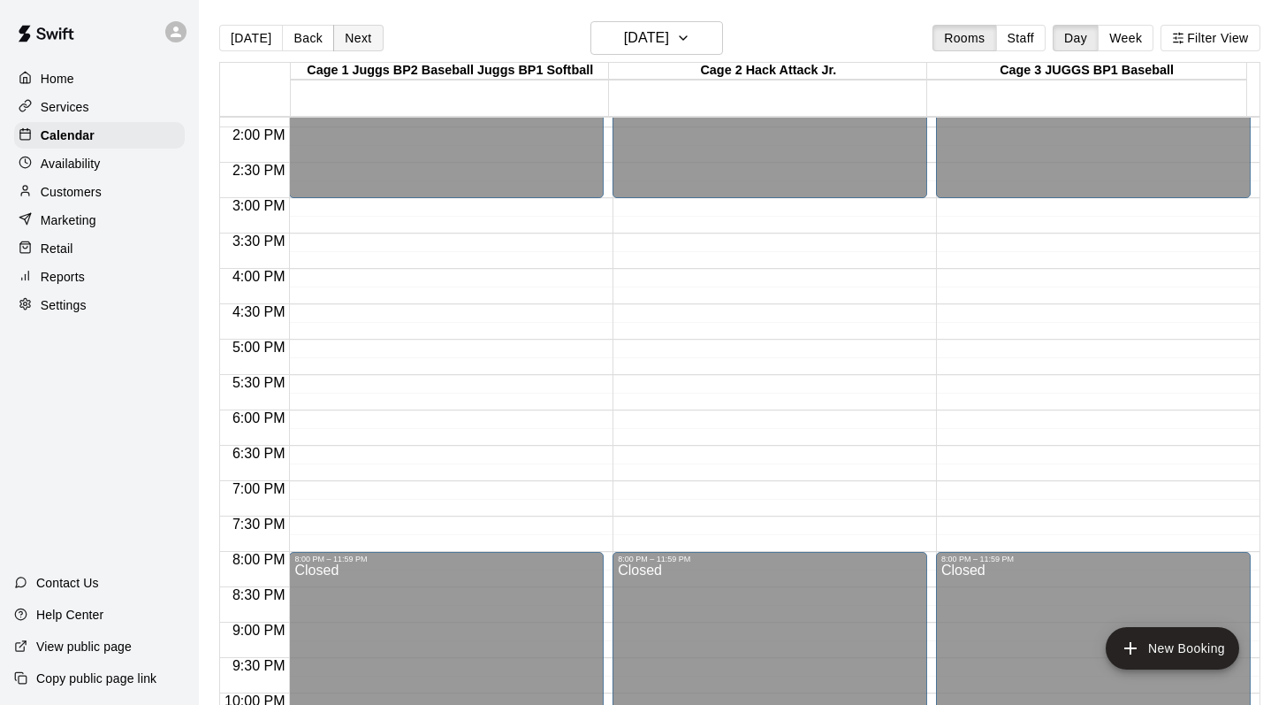
click at [355, 40] on button "Next" at bounding box center [358, 38] width 50 height 27
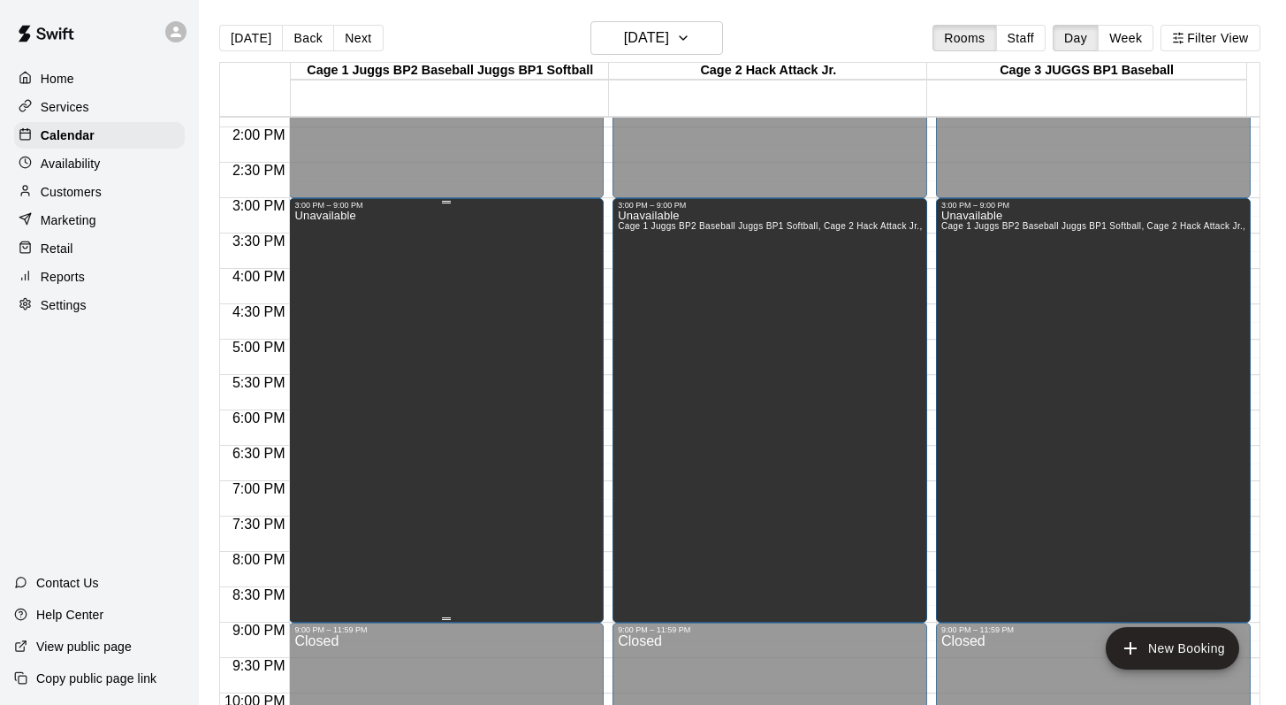
click at [484, 303] on div "Unavailable" at bounding box center [446, 562] width 304 height 705
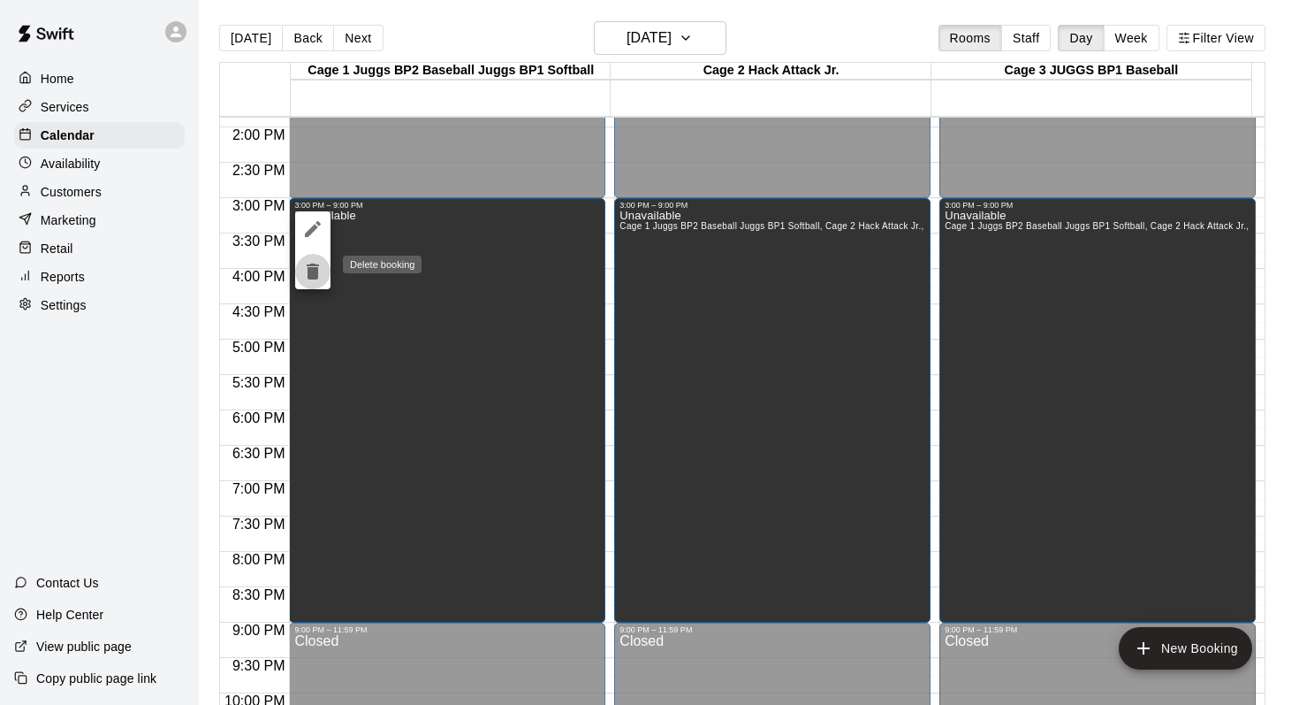
click at [312, 264] on icon "delete" at bounding box center [313, 271] width 12 height 16
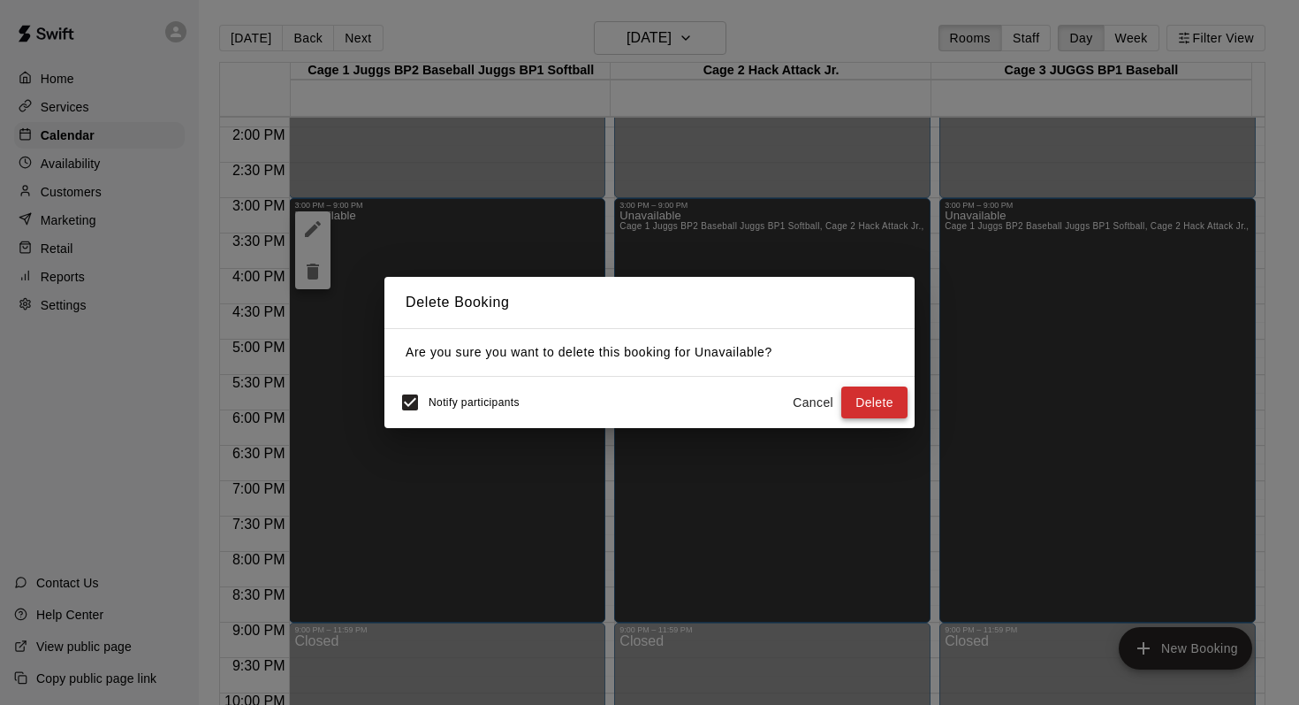
click at [872, 399] on button "Delete" at bounding box center [875, 402] width 66 height 33
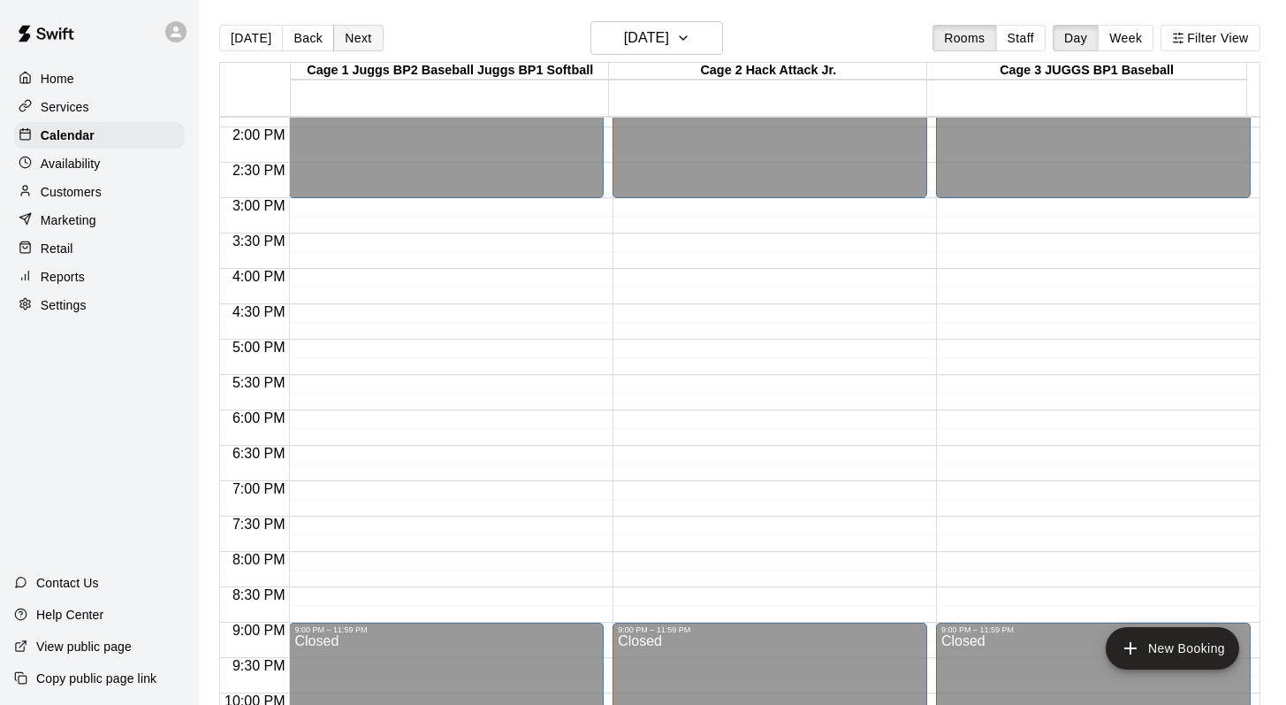
click at [347, 41] on button "Next" at bounding box center [358, 38] width 50 height 27
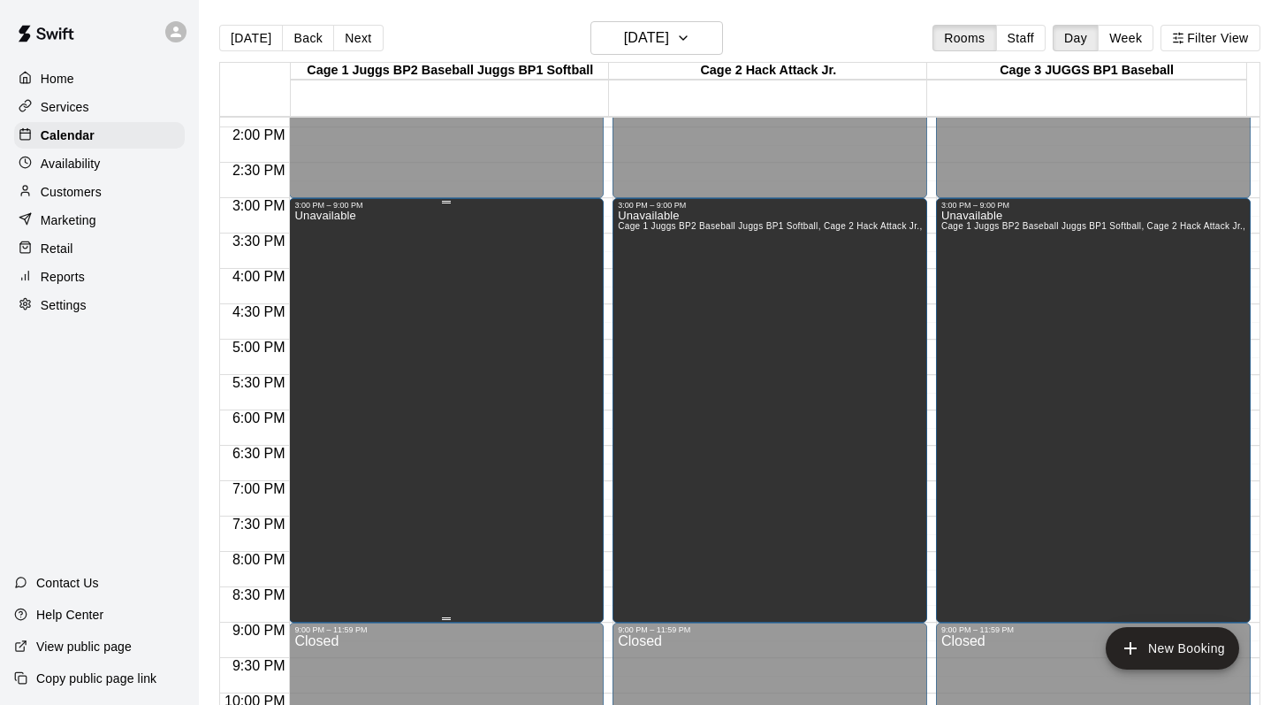
click at [564, 408] on div "Unavailable" at bounding box center [446, 562] width 304 height 705
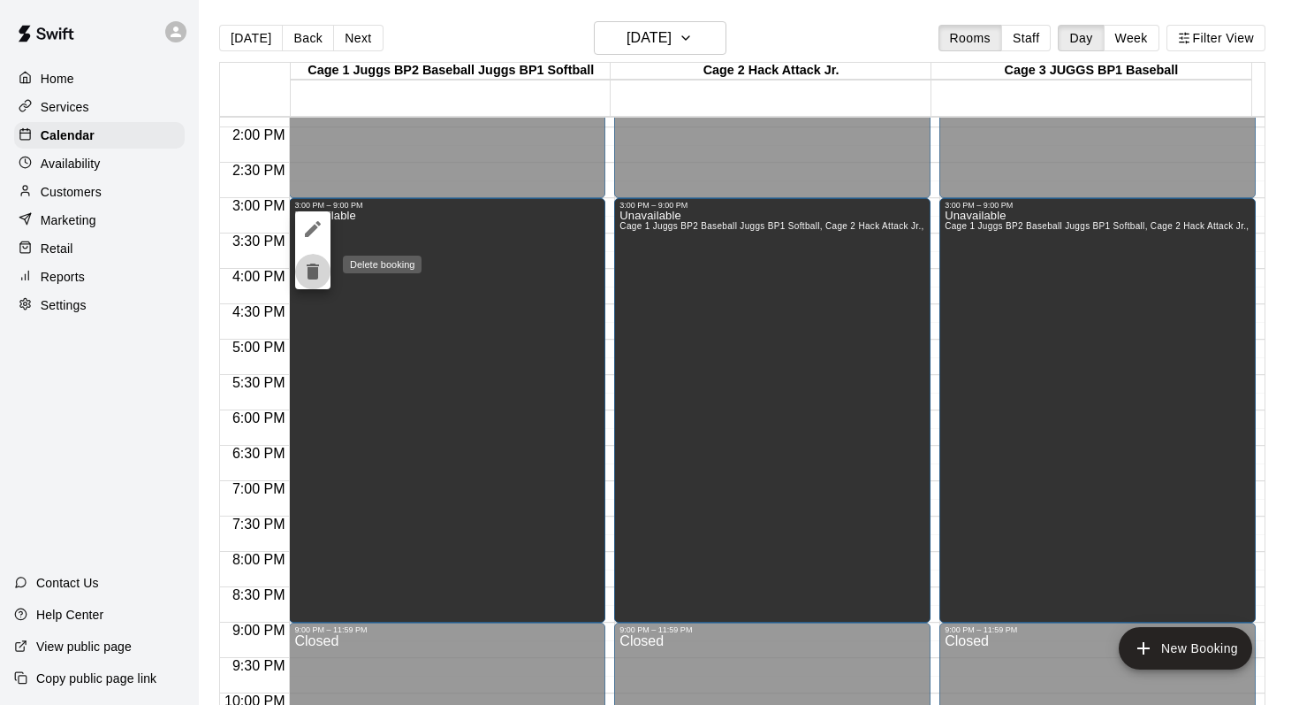
click at [309, 271] on icon "delete" at bounding box center [313, 271] width 12 height 16
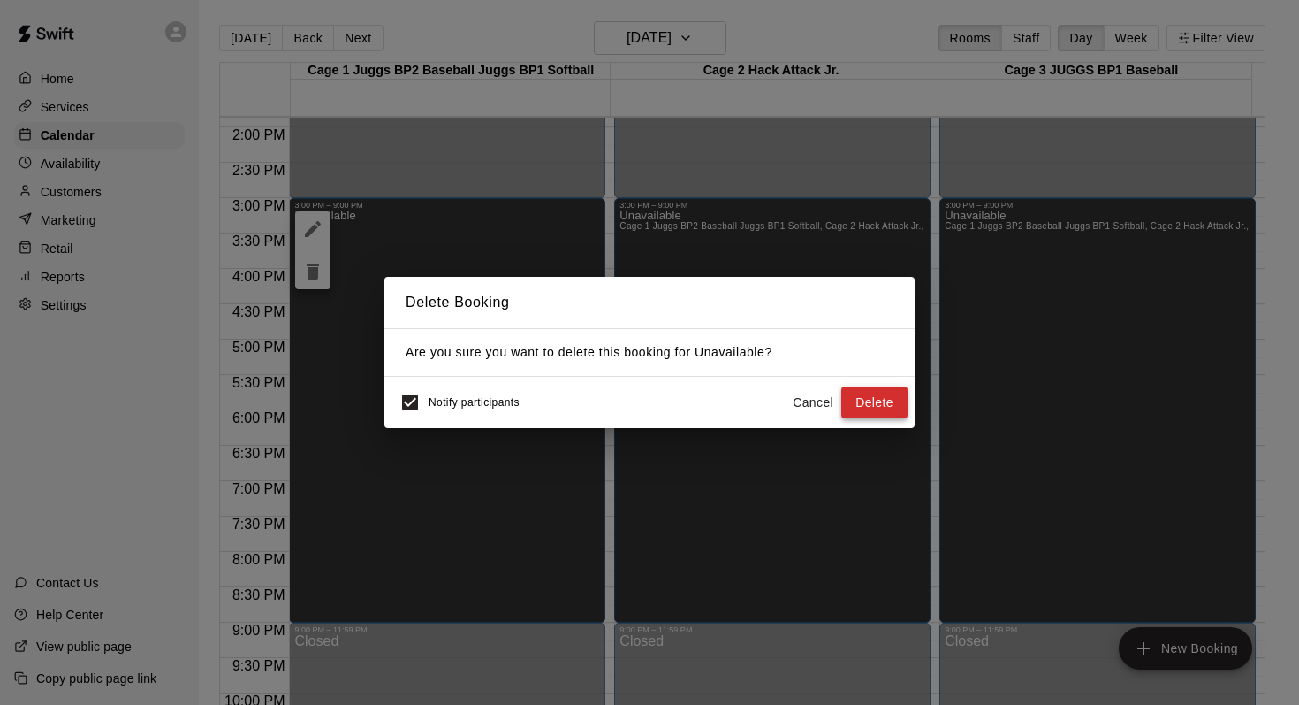
click at [853, 404] on button "Delete" at bounding box center [875, 402] width 66 height 33
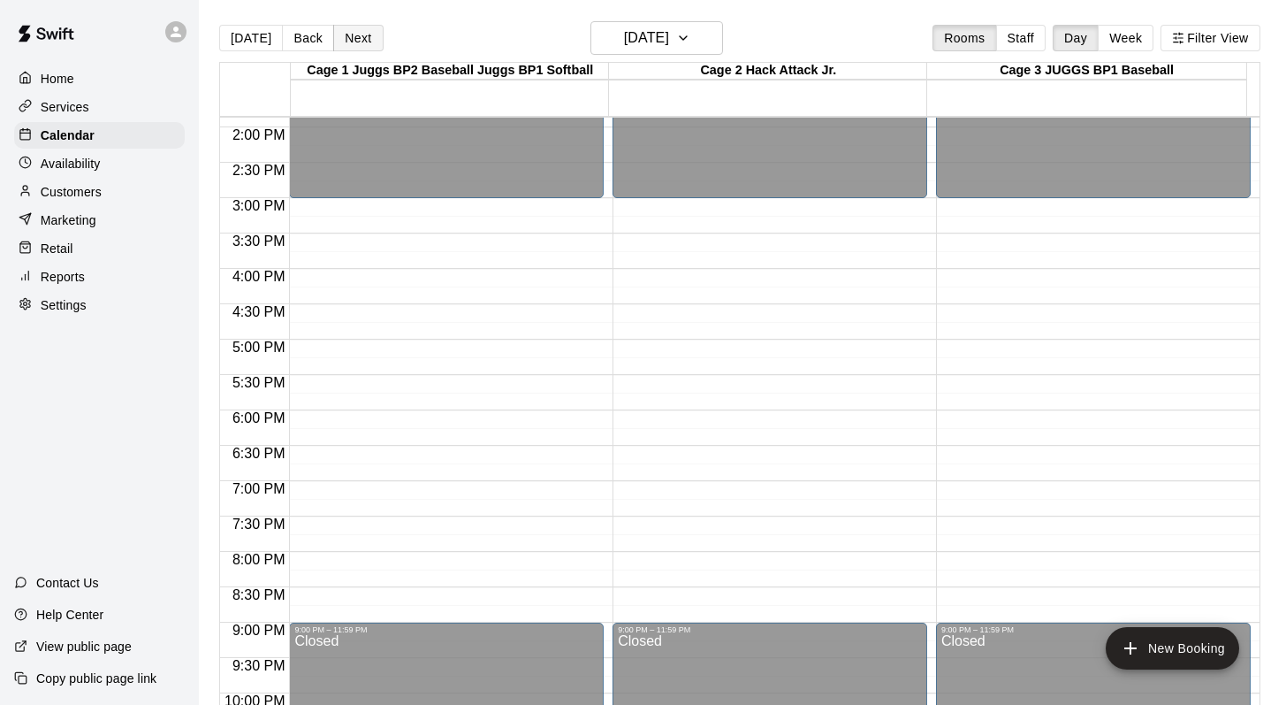
click at [354, 27] on button "Next" at bounding box center [358, 38] width 50 height 27
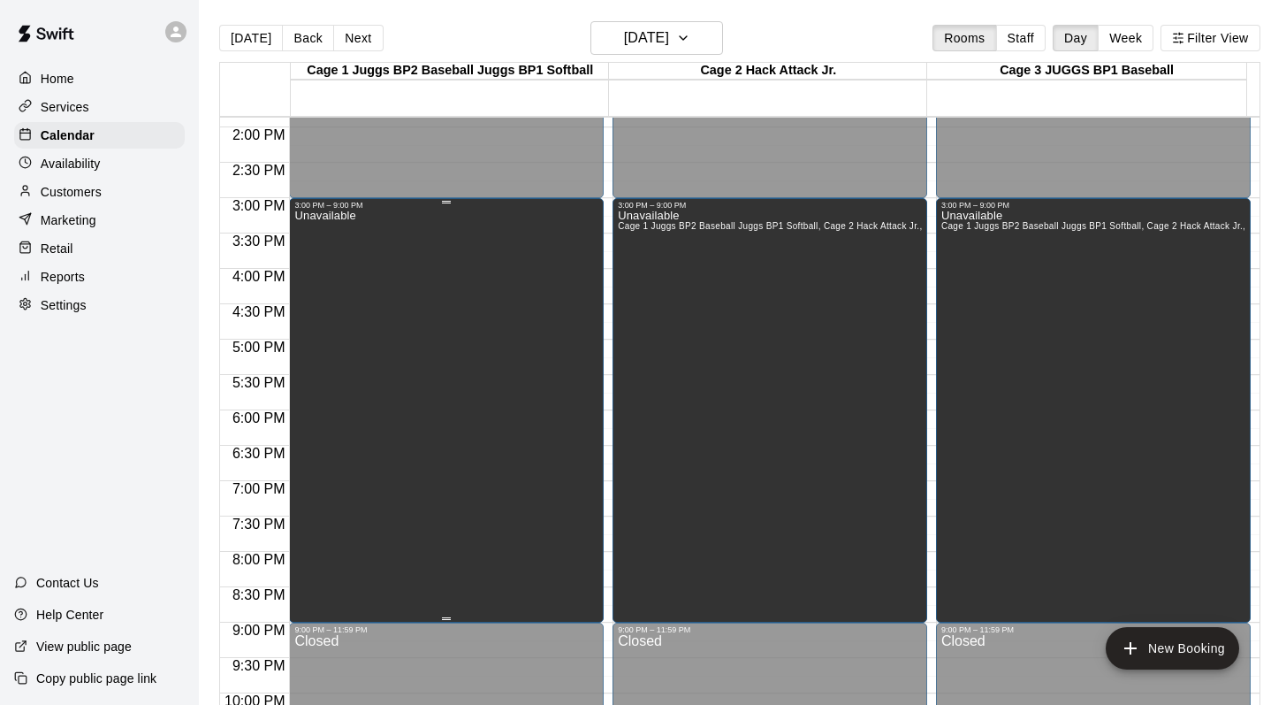
click at [400, 302] on div "Unavailable" at bounding box center [446, 562] width 304 height 705
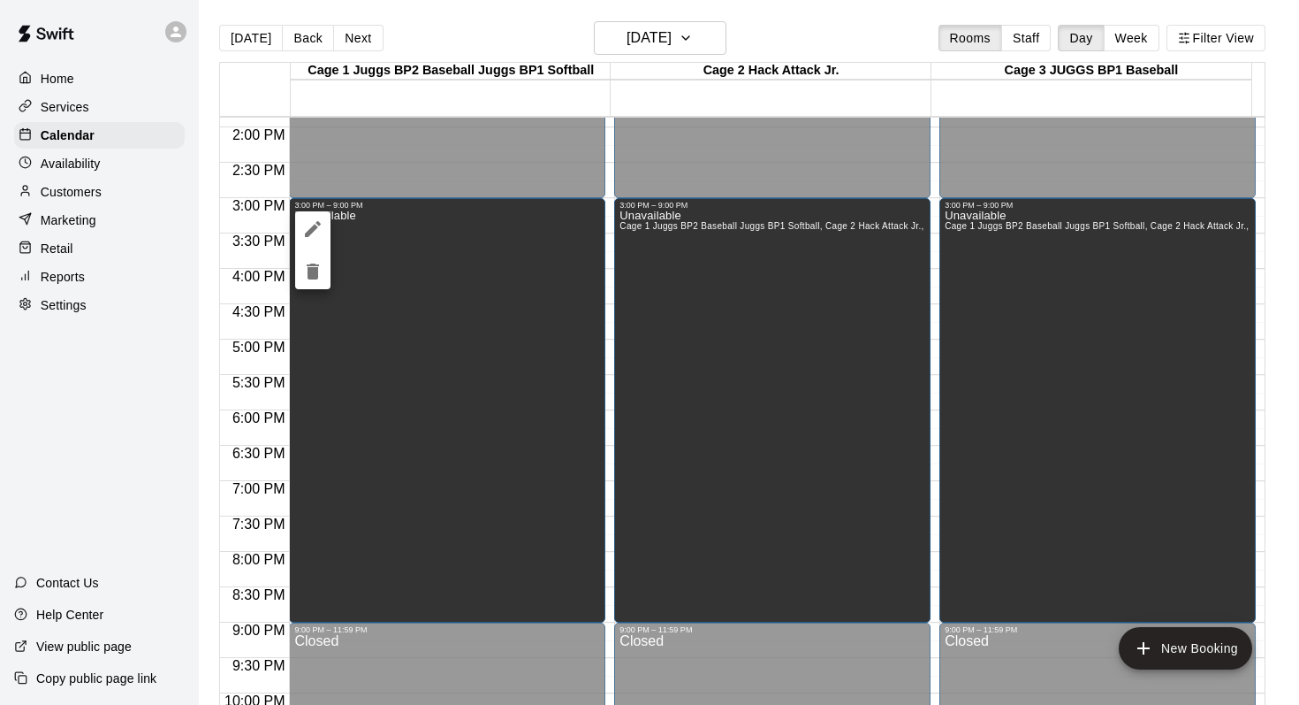
click at [306, 263] on icon "delete" at bounding box center [312, 271] width 21 height 21
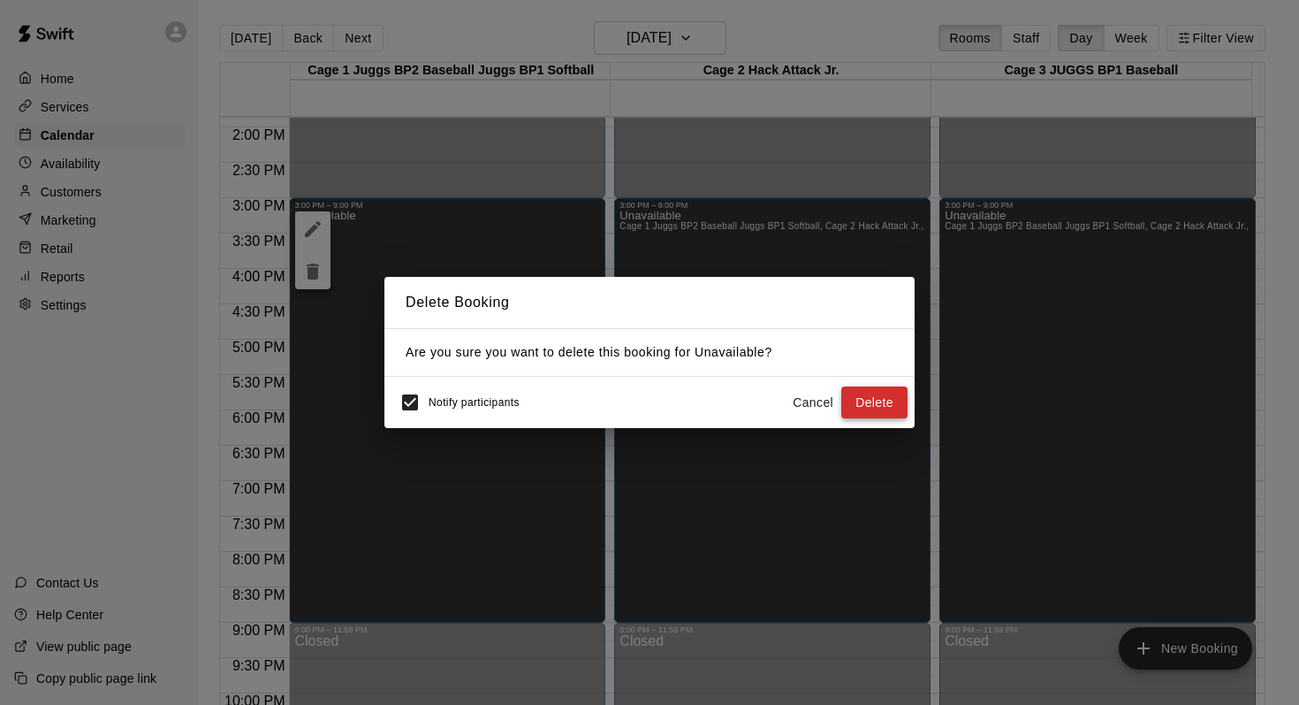
click at [875, 401] on button "Delete" at bounding box center [875, 402] width 66 height 33
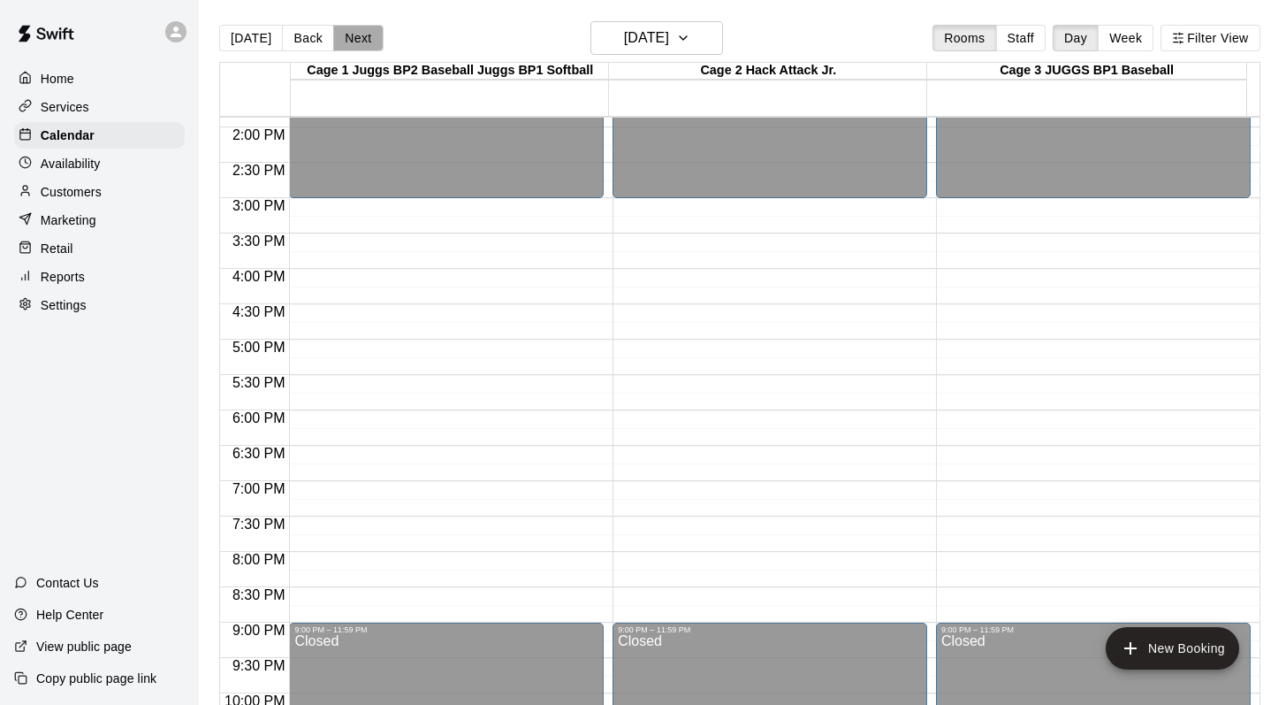
click at [360, 33] on button "Next" at bounding box center [358, 38] width 50 height 27
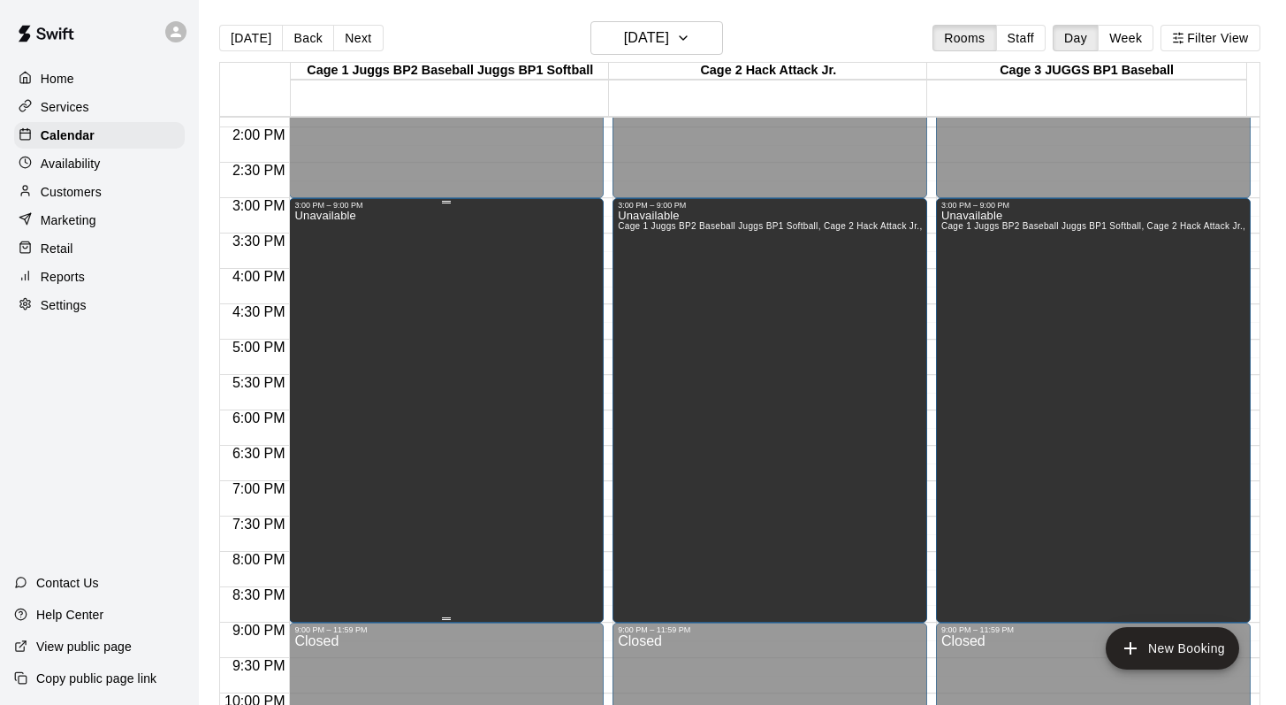
click at [482, 283] on div "Unavailable" at bounding box center [446, 562] width 304 height 705
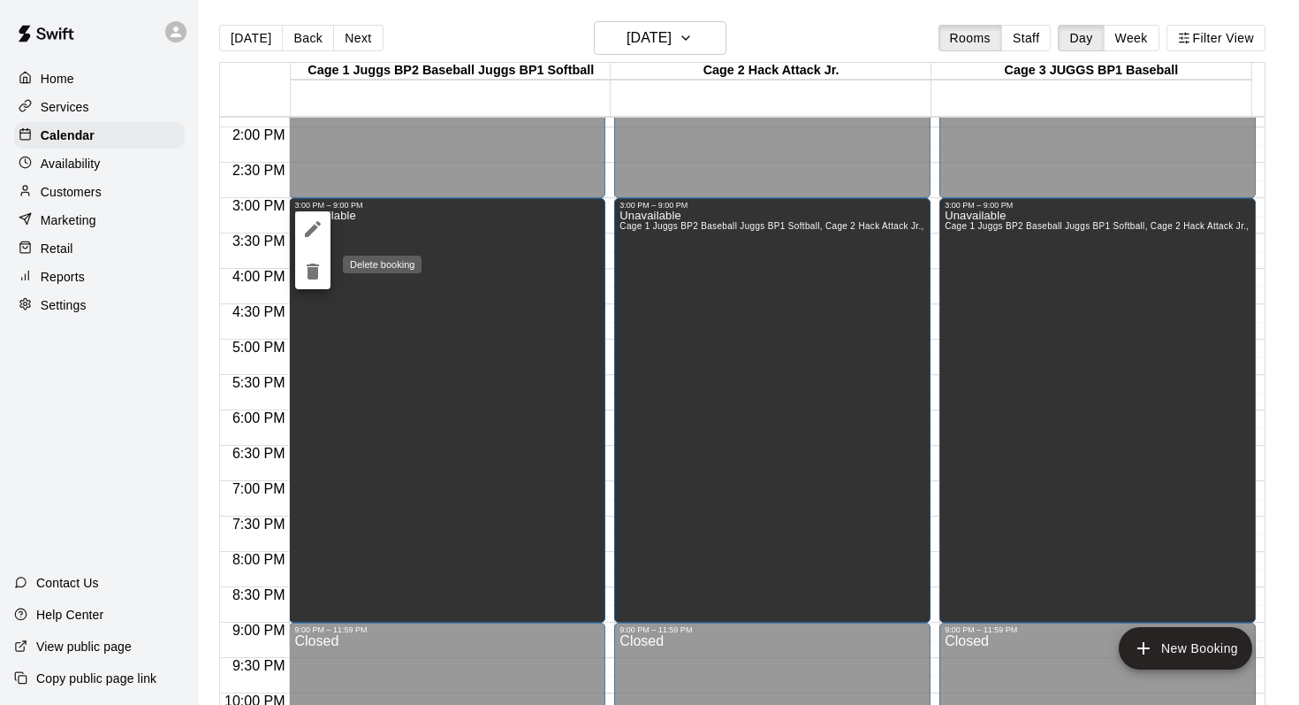
click at [309, 265] on icon "delete" at bounding box center [313, 271] width 12 height 16
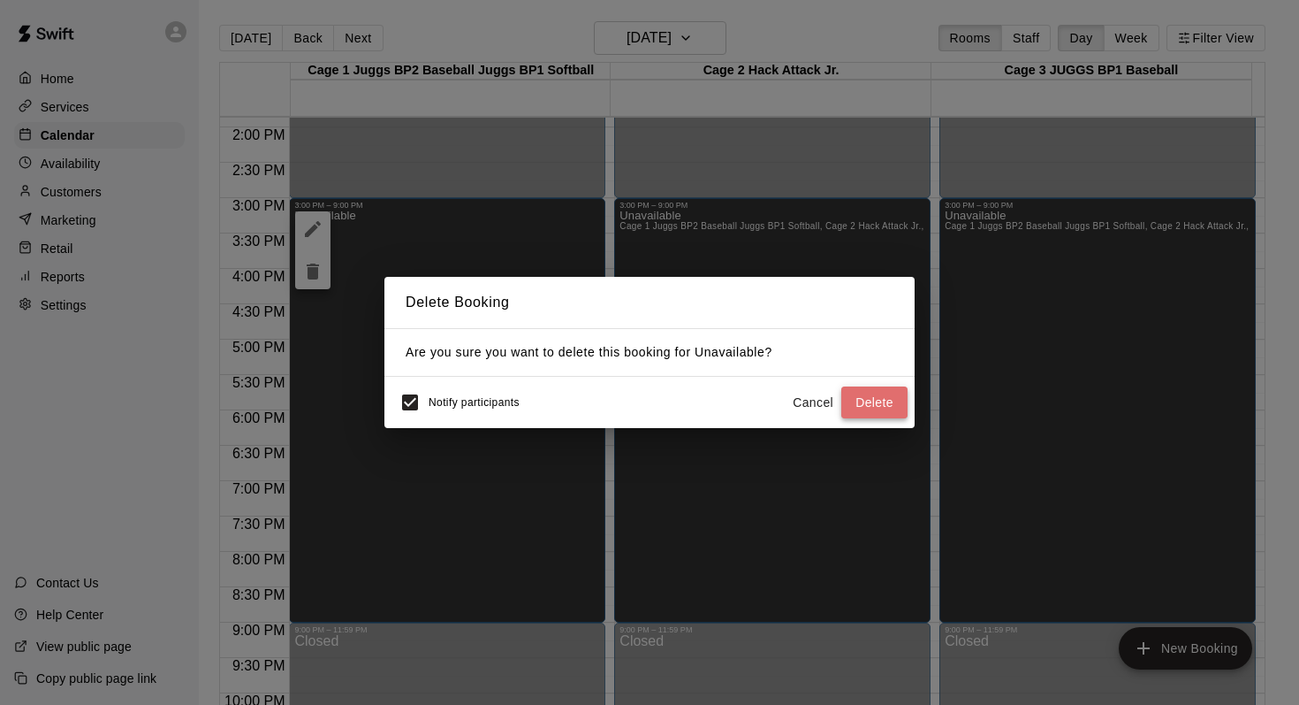
click at [851, 387] on button "Delete" at bounding box center [875, 402] width 66 height 33
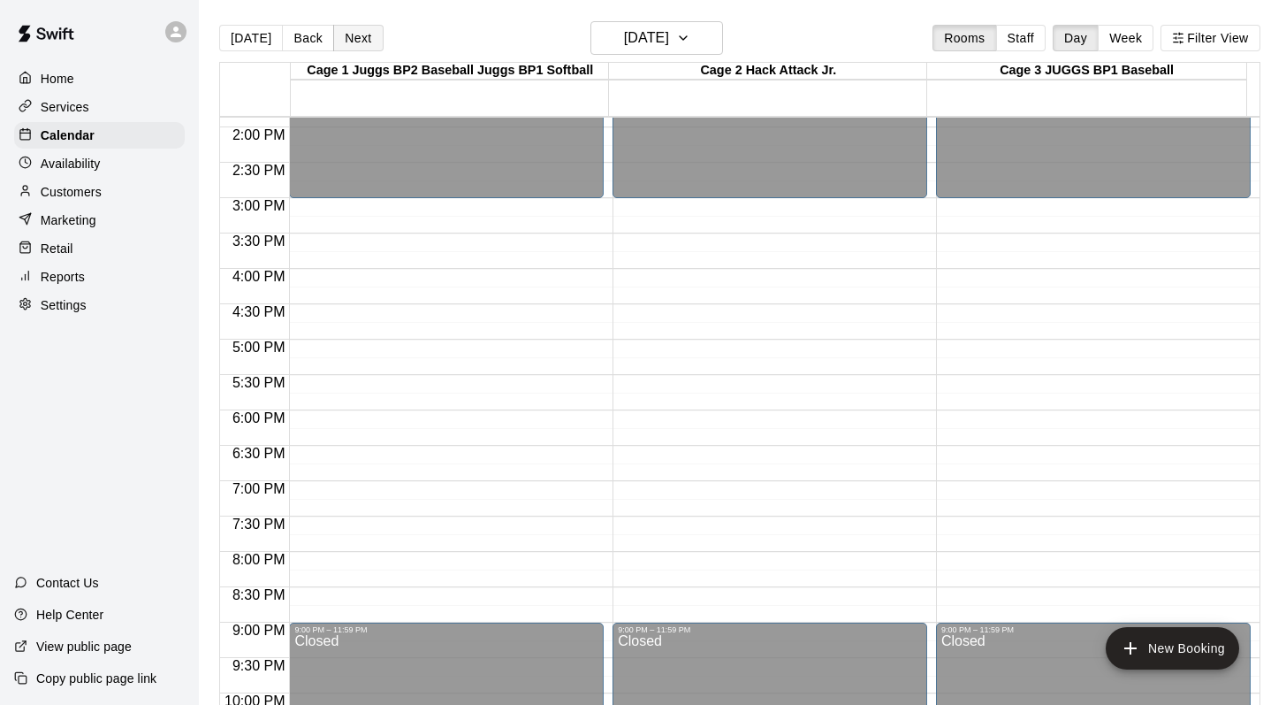
click at [360, 36] on button "Next" at bounding box center [358, 38] width 50 height 27
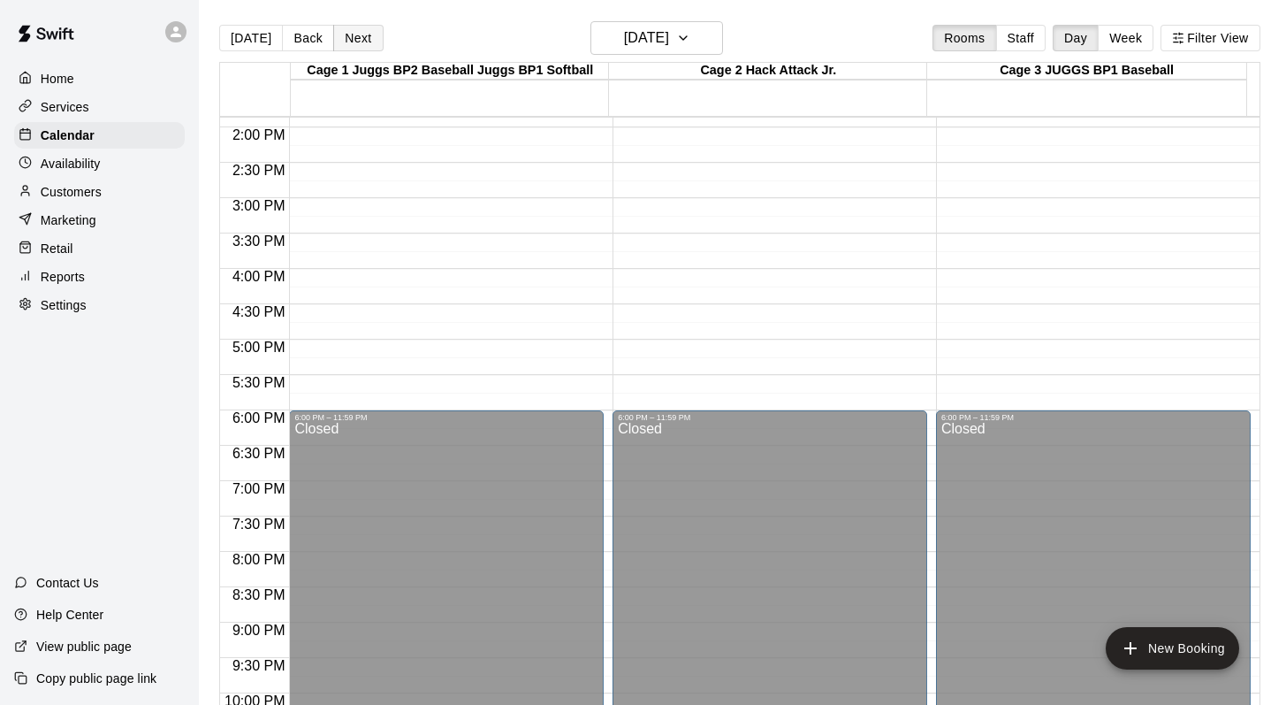
click at [360, 36] on button "Next" at bounding box center [358, 38] width 50 height 27
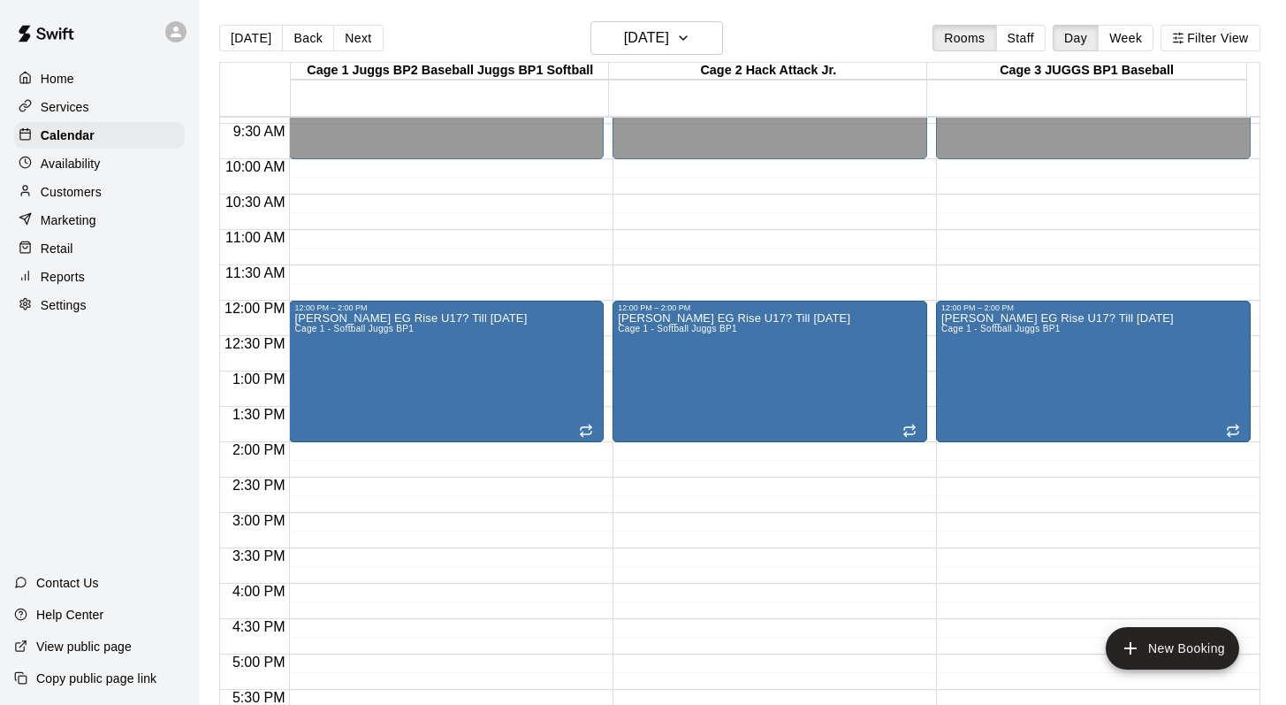
scroll to position [618, 0]
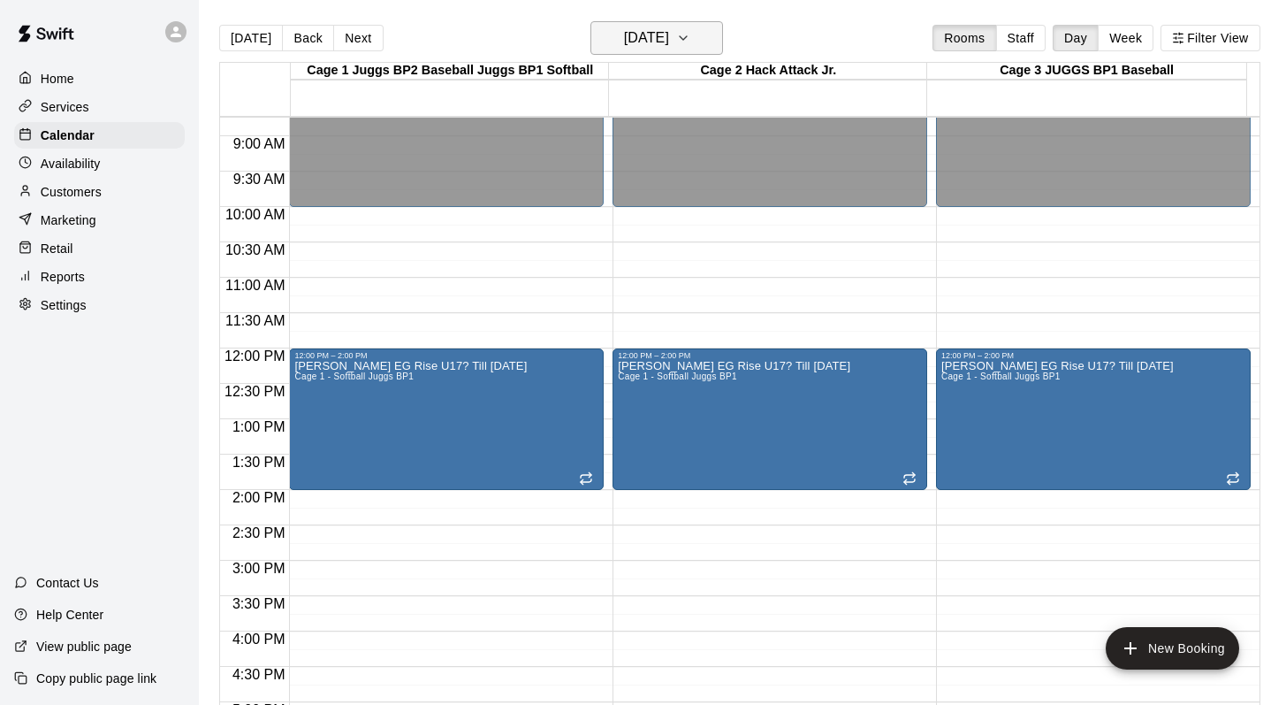
click at [690, 41] on icon "button" at bounding box center [683, 37] width 14 height 21
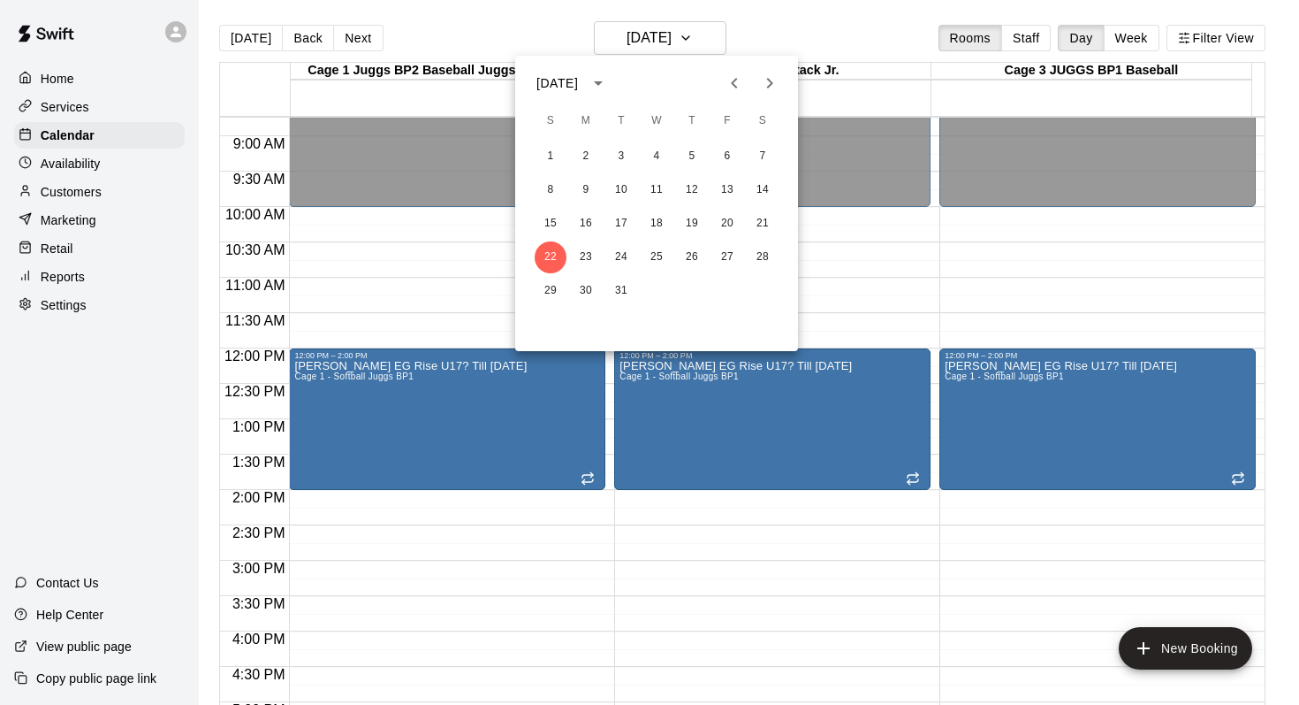
click at [762, 77] on icon "Next month" at bounding box center [769, 82] width 21 height 21
click at [727, 152] on button "3" at bounding box center [728, 157] width 32 height 32
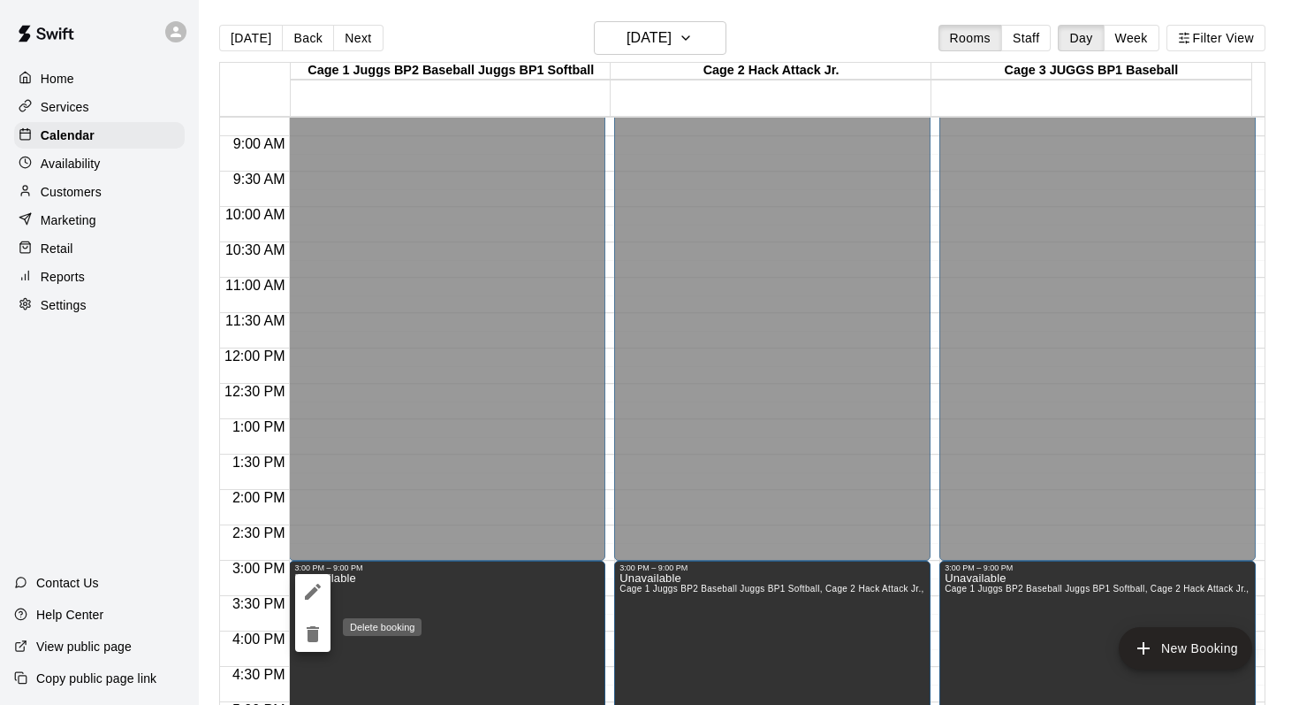
click at [310, 628] on icon "delete" at bounding box center [313, 634] width 12 height 16
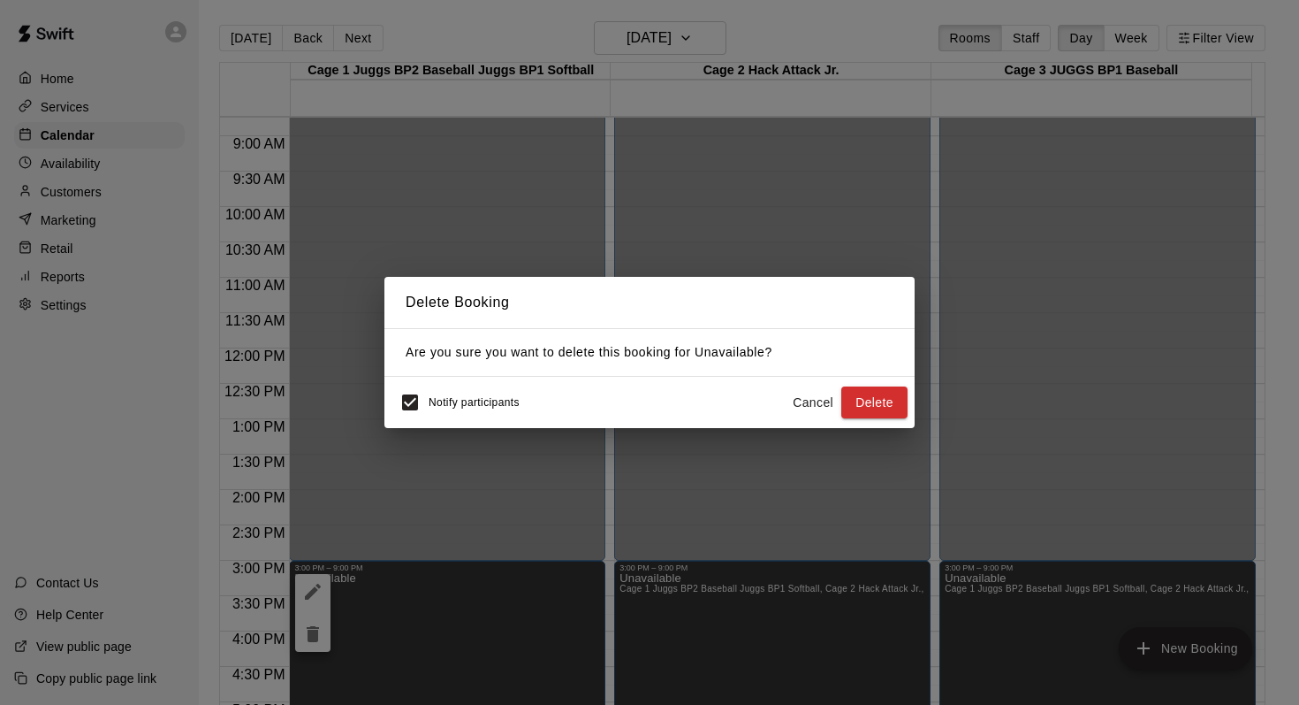
click at [840, 400] on button "Cancel" at bounding box center [813, 402] width 57 height 33
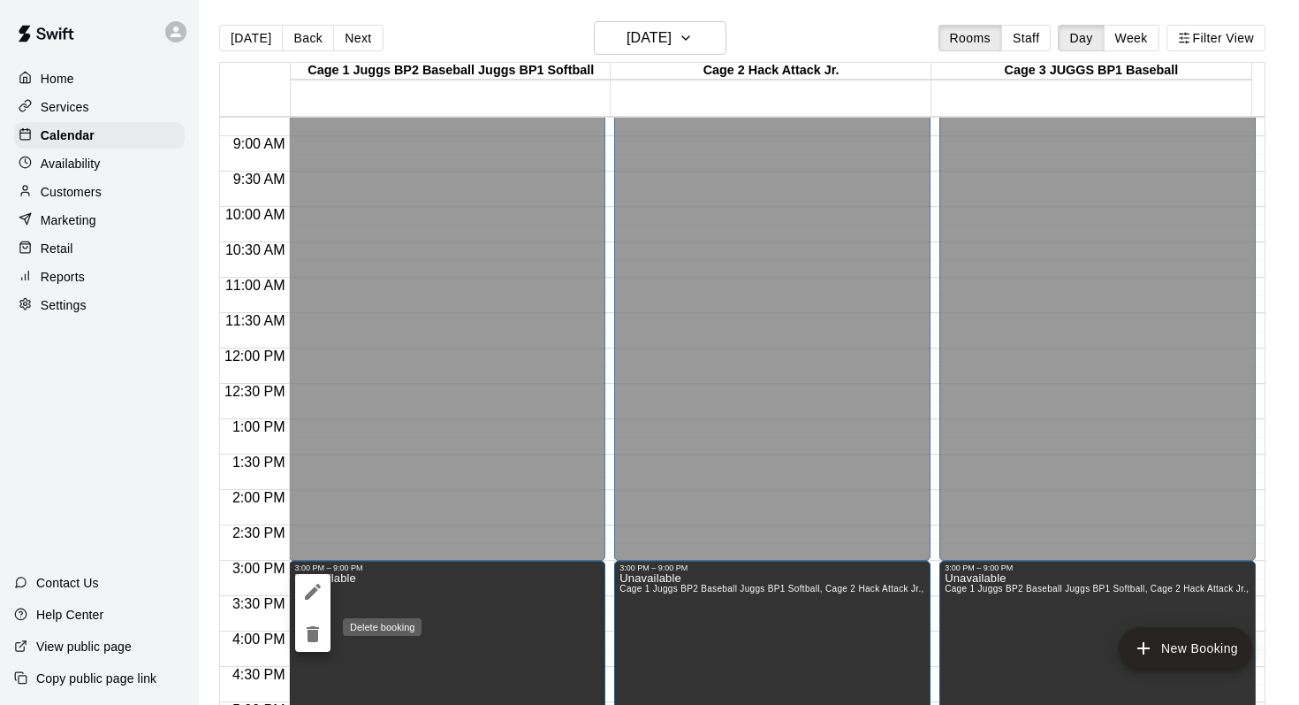
click at [309, 632] on icon "delete" at bounding box center [313, 634] width 12 height 16
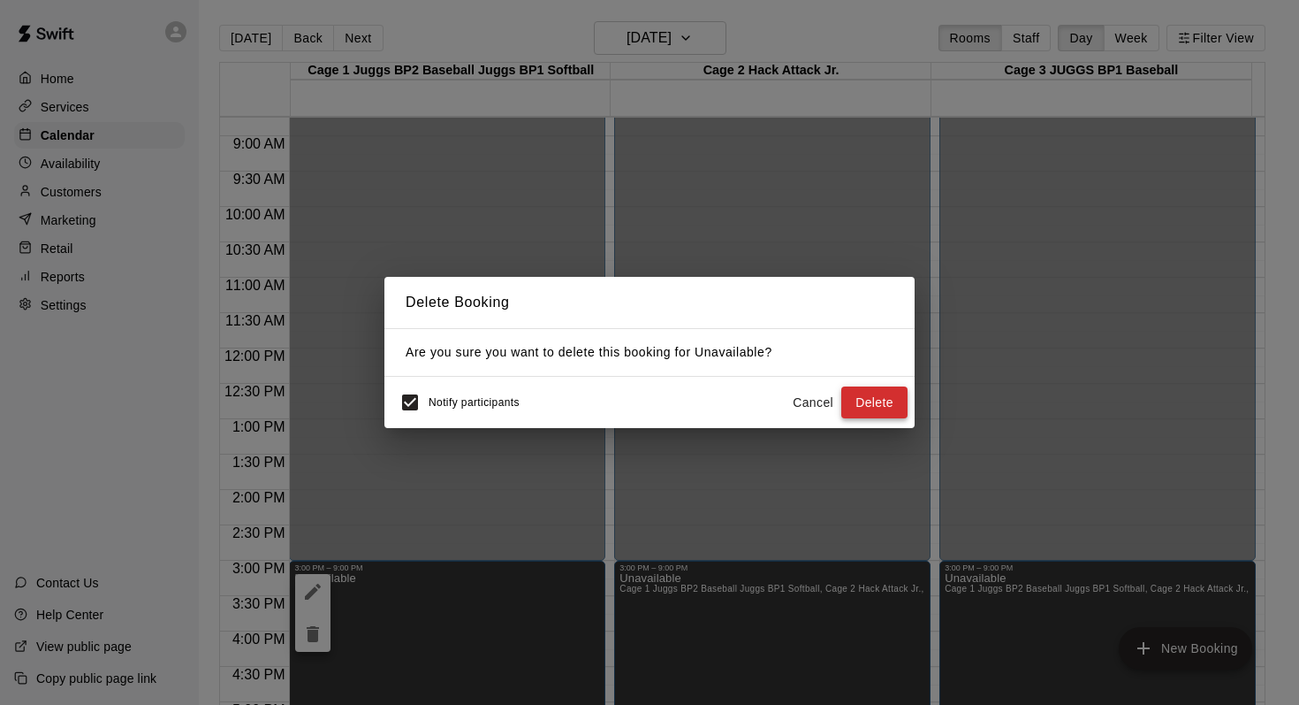
click at [865, 392] on button "Delete" at bounding box center [875, 402] width 66 height 33
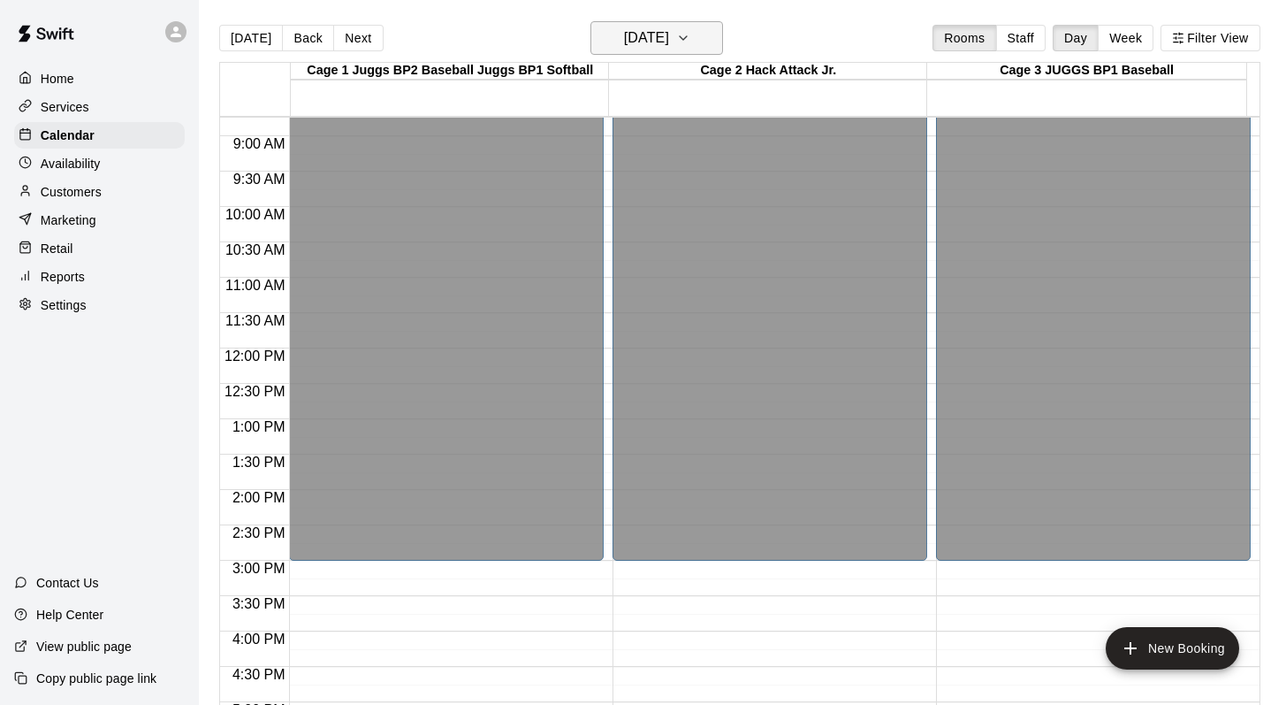
click at [690, 34] on icon "button" at bounding box center [683, 37] width 14 height 21
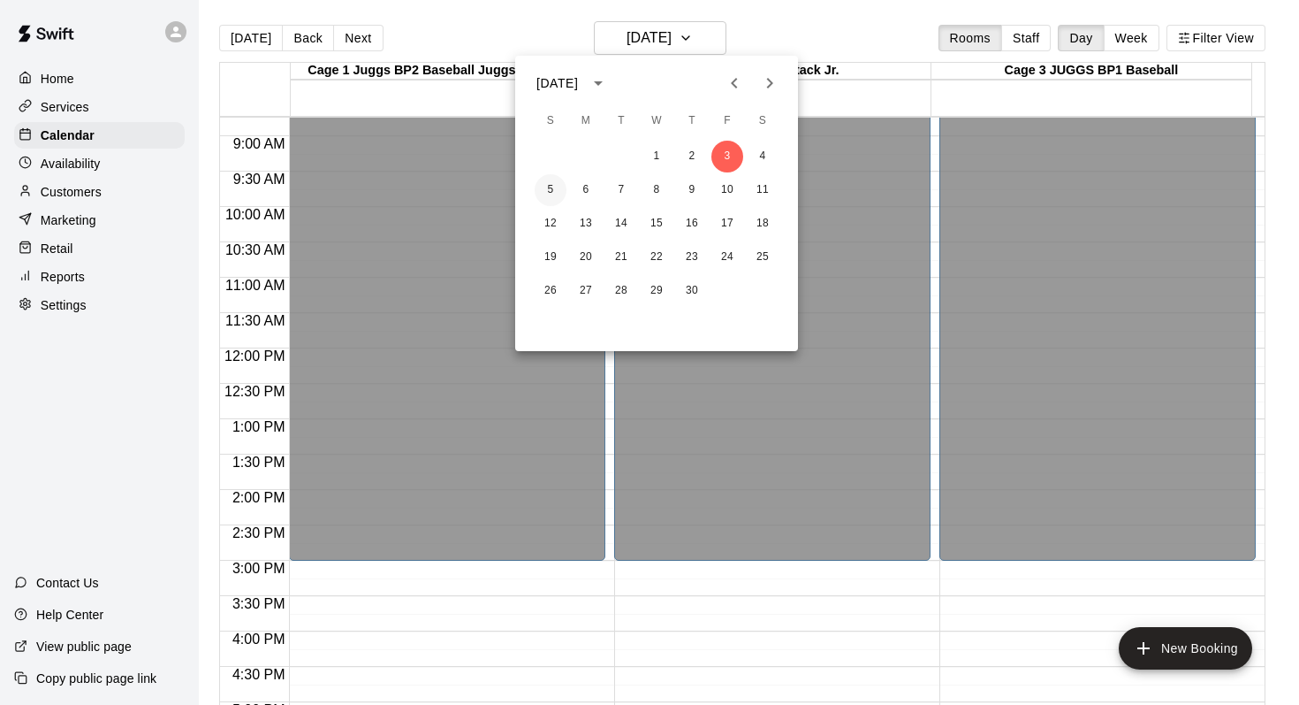
click at [552, 181] on button "5" at bounding box center [551, 190] width 32 height 32
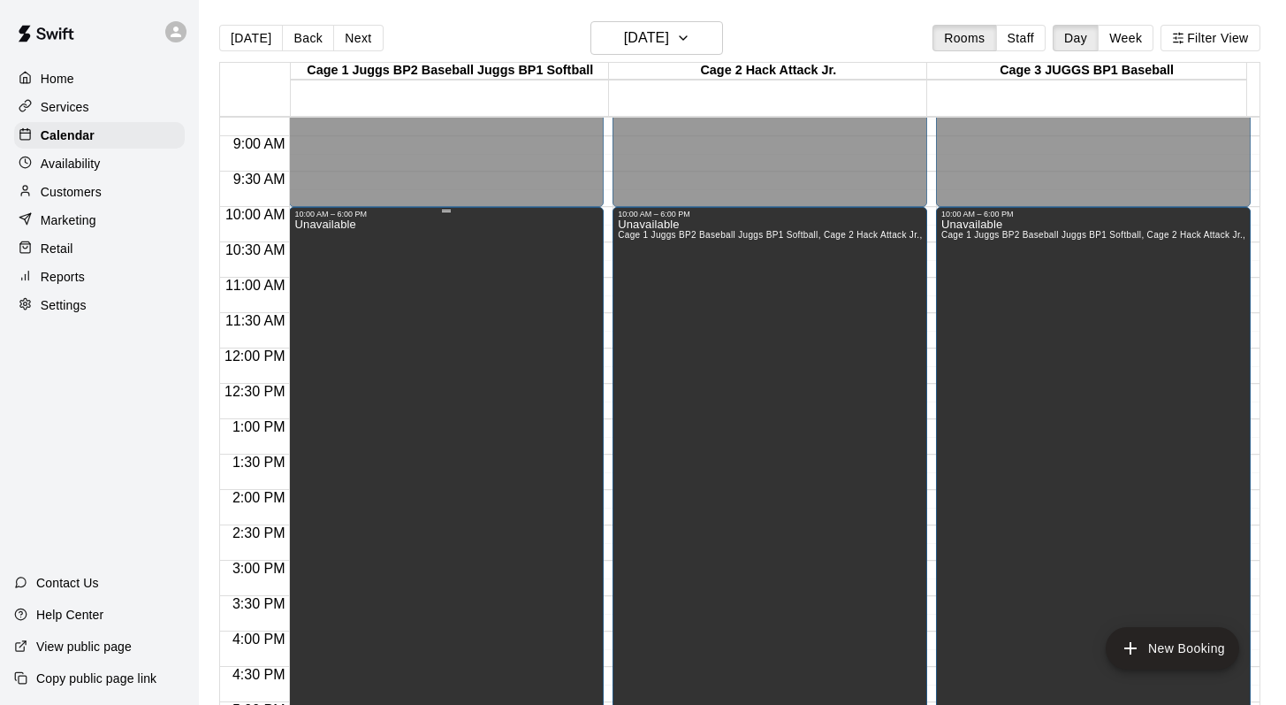
click at [443, 417] on div "Unavailable" at bounding box center [446, 570] width 304 height 705
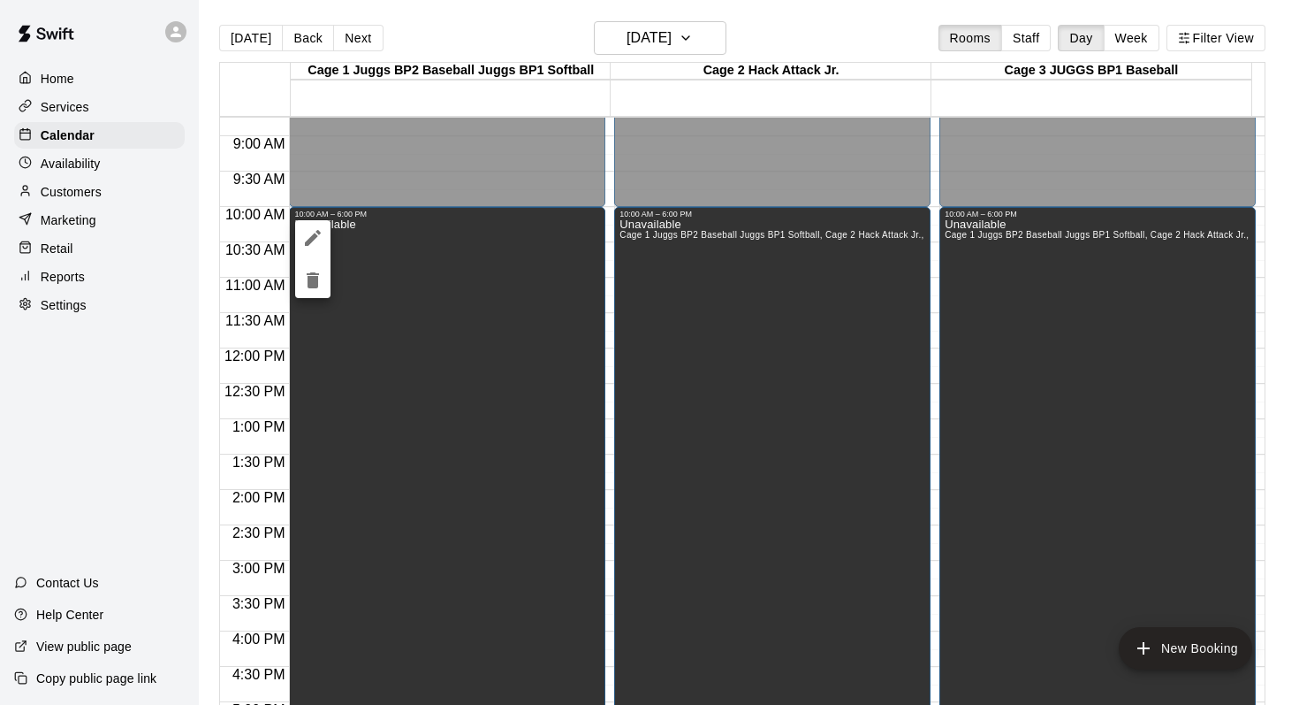
click at [309, 283] on icon "delete" at bounding box center [313, 280] width 12 height 16
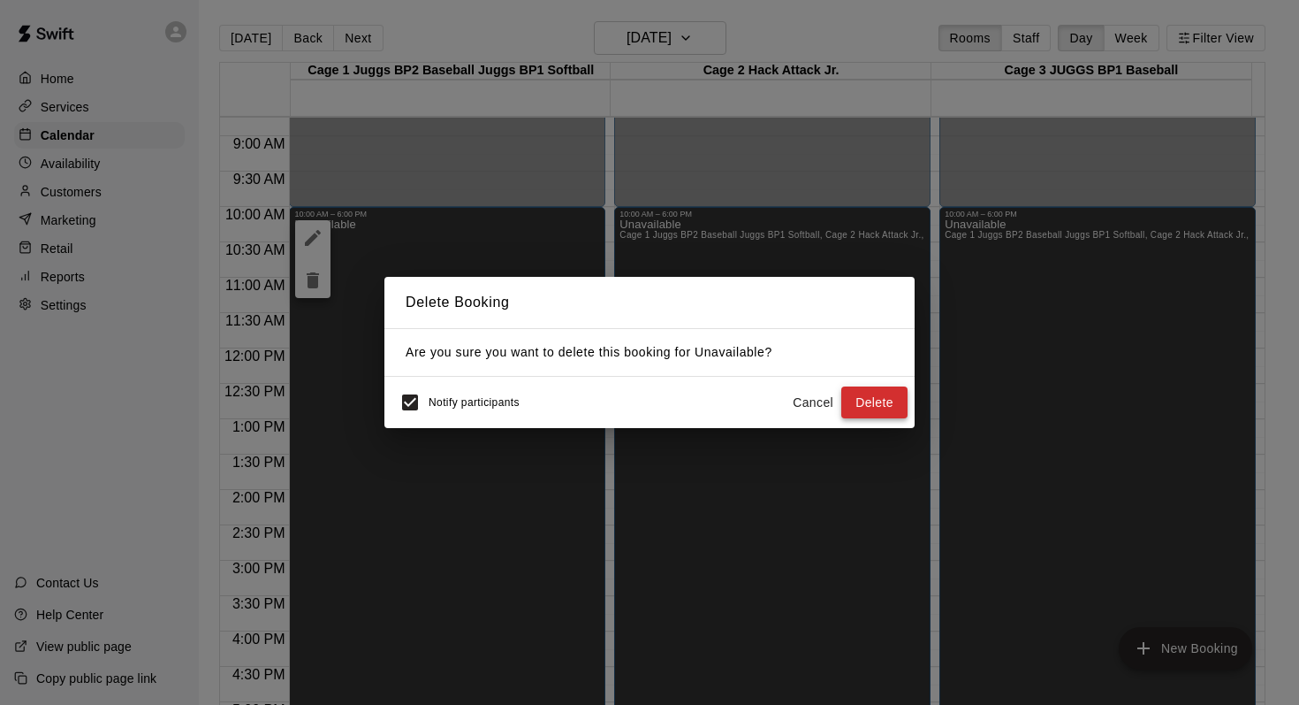
click at [886, 392] on button "Delete" at bounding box center [875, 402] width 66 height 33
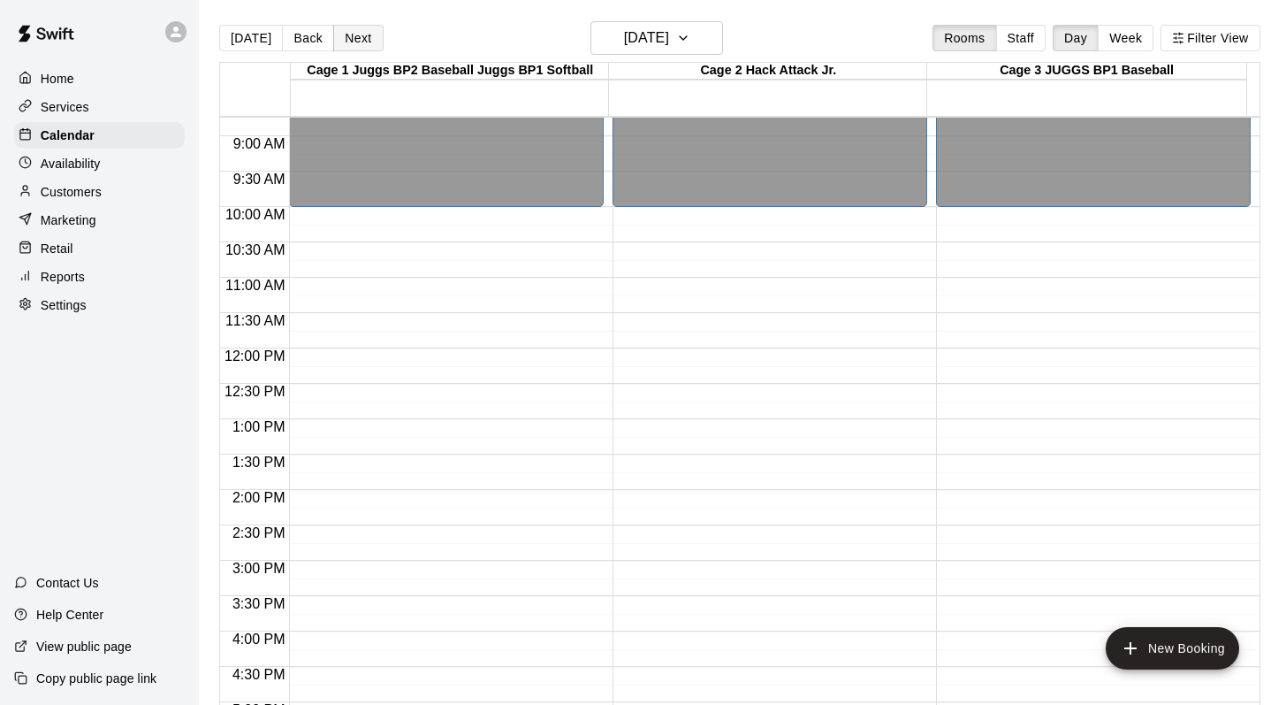
click at [351, 38] on button "Next" at bounding box center [358, 38] width 50 height 27
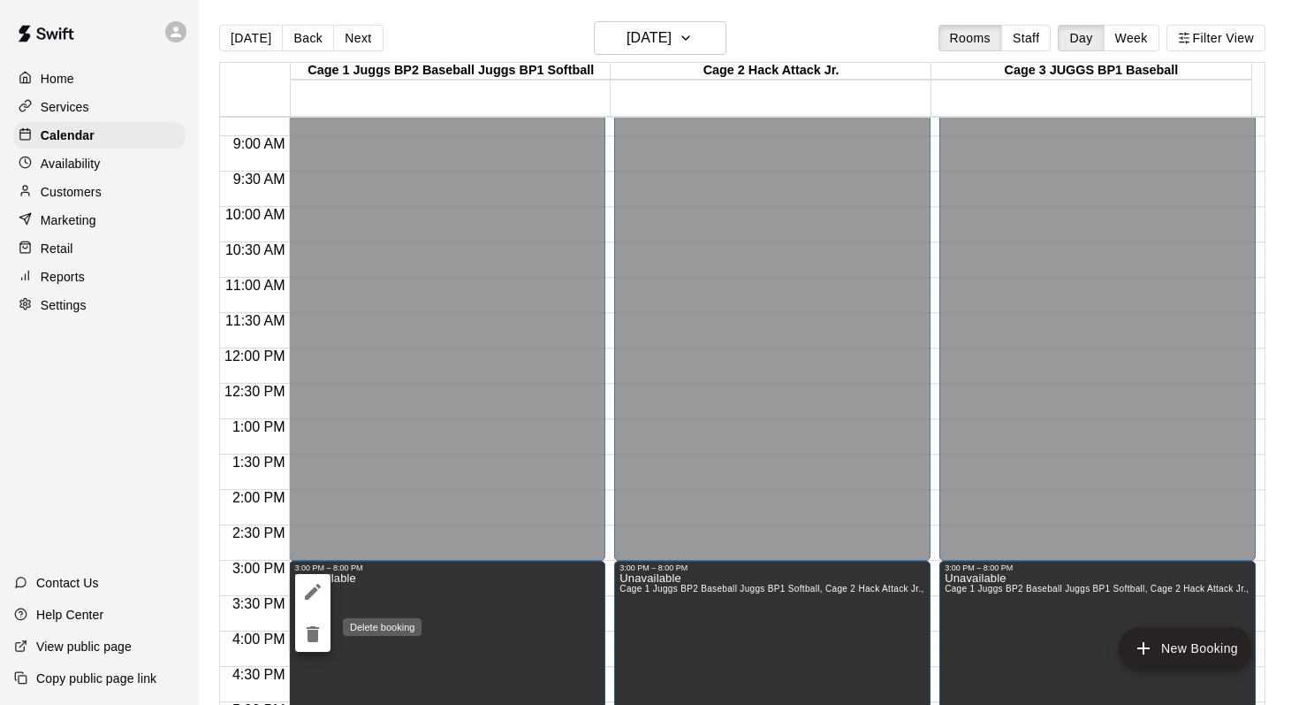
click at [310, 627] on icon "delete" at bounding box center [313, 634] width 12 height 16
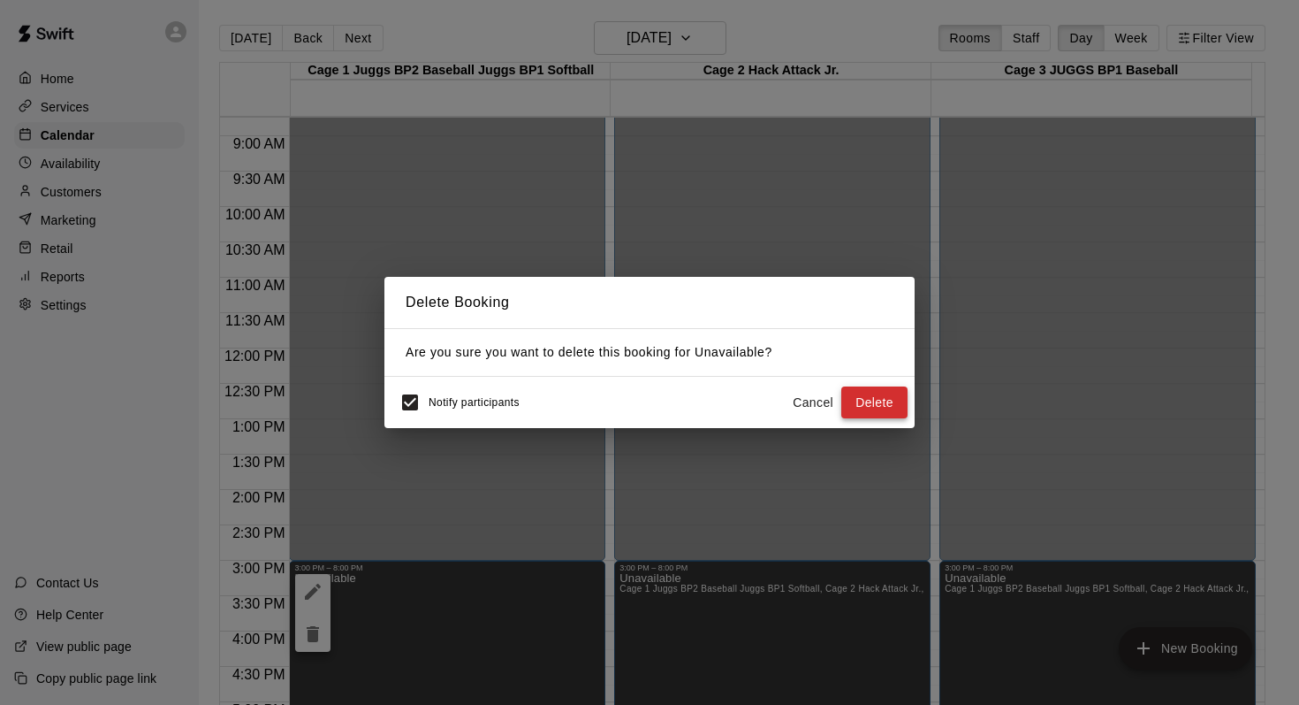
click at [879, 404] on button "Delete" at bounding box center [875, 402] width 66 height 33
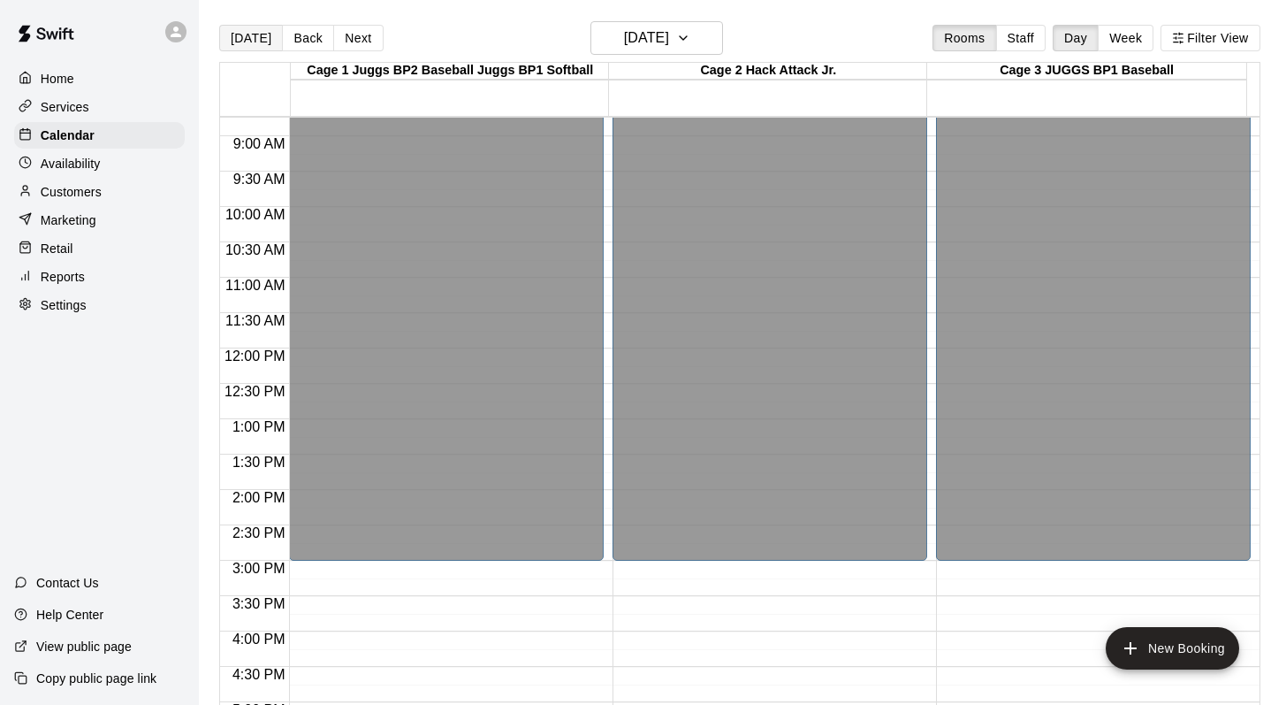
click at [255, 34] on button "Today" at bounding box center [251, 38] width 64 height 27
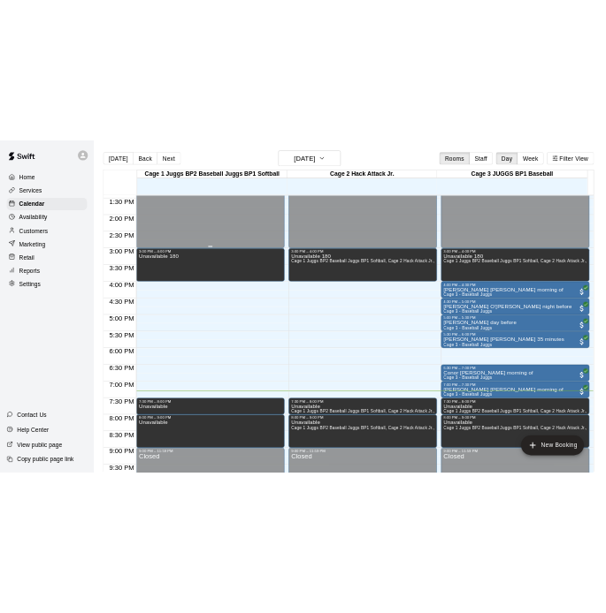
scroll to position [973, 0]
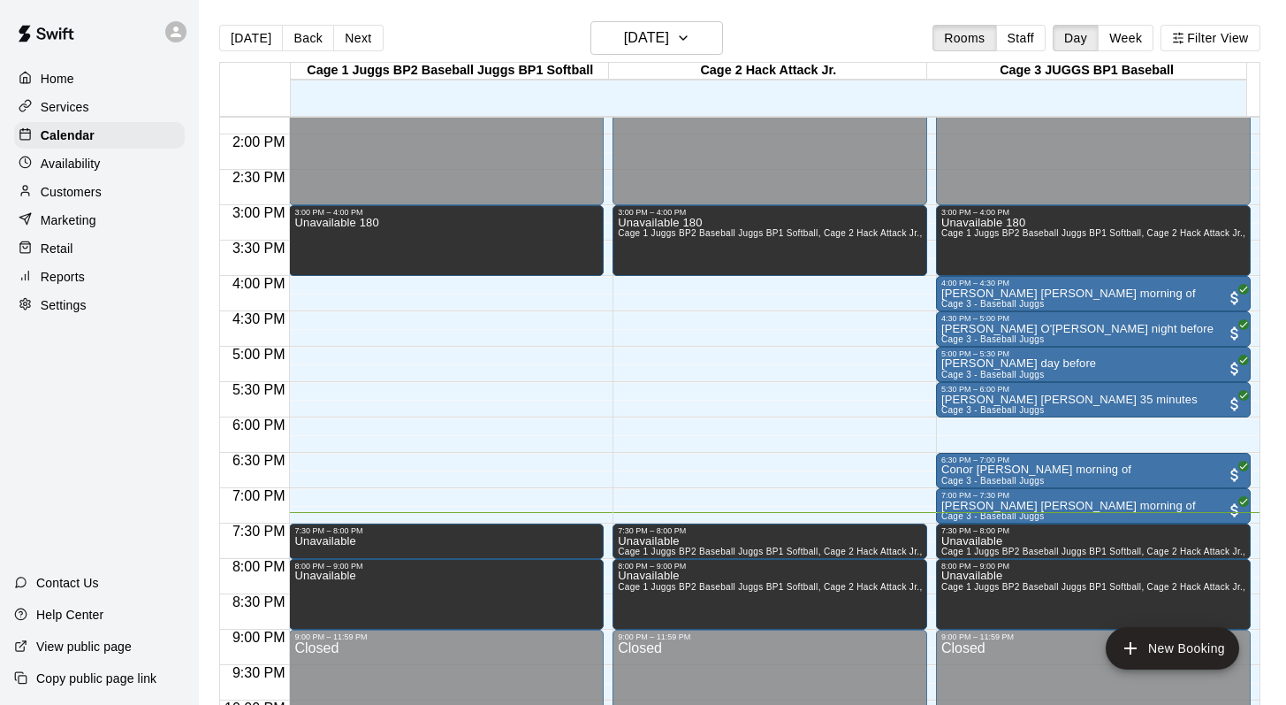
click at [804, 39] on div "Today Back Next Thursday Sep 11 Rooms Staff Day Week Filter View" at bounding box center [739, 41] width 1041 height 41
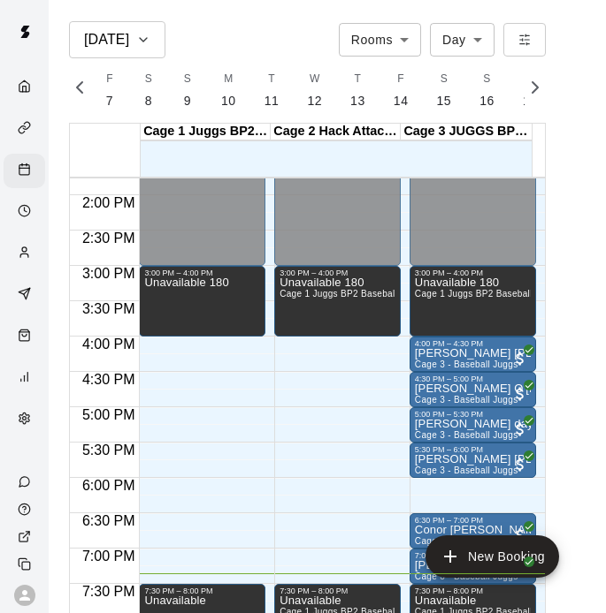
scroll to position [0, 7401]
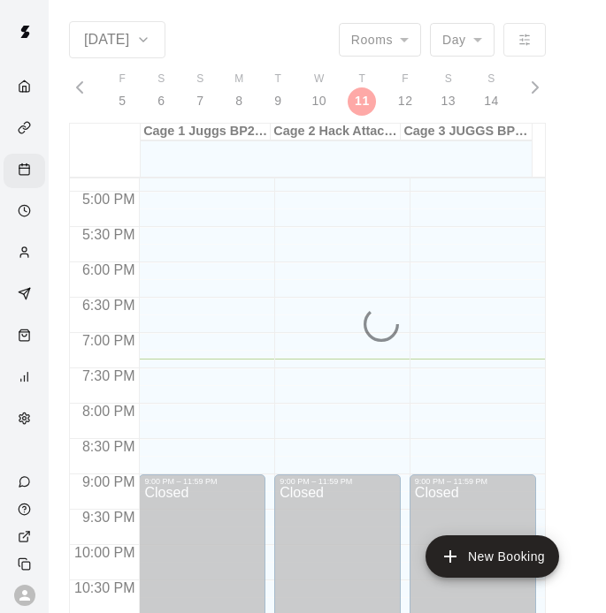
scroll to position [0, 7609]
